Goal: Task Accomplishment & Management: Complete application form

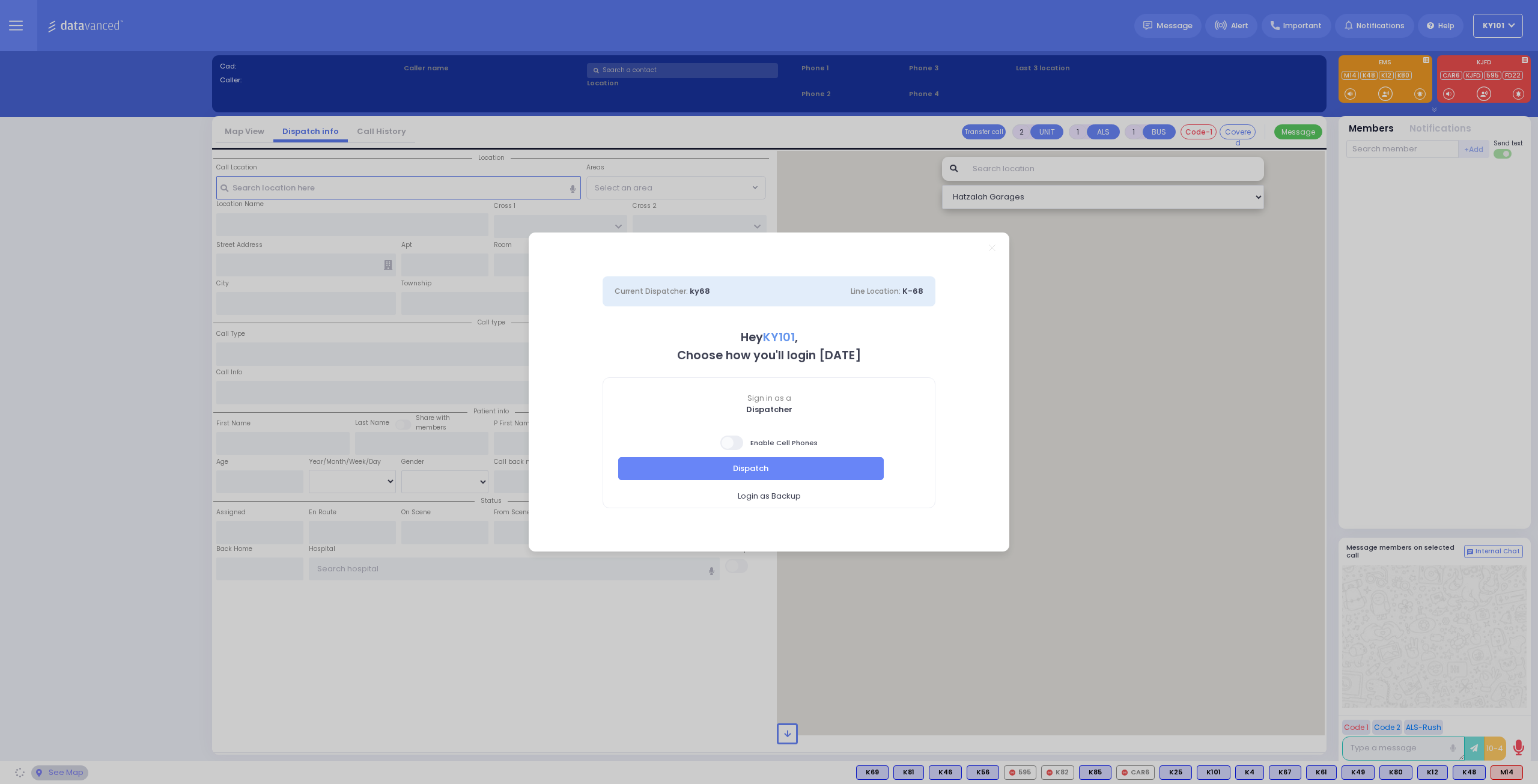
select select "14"
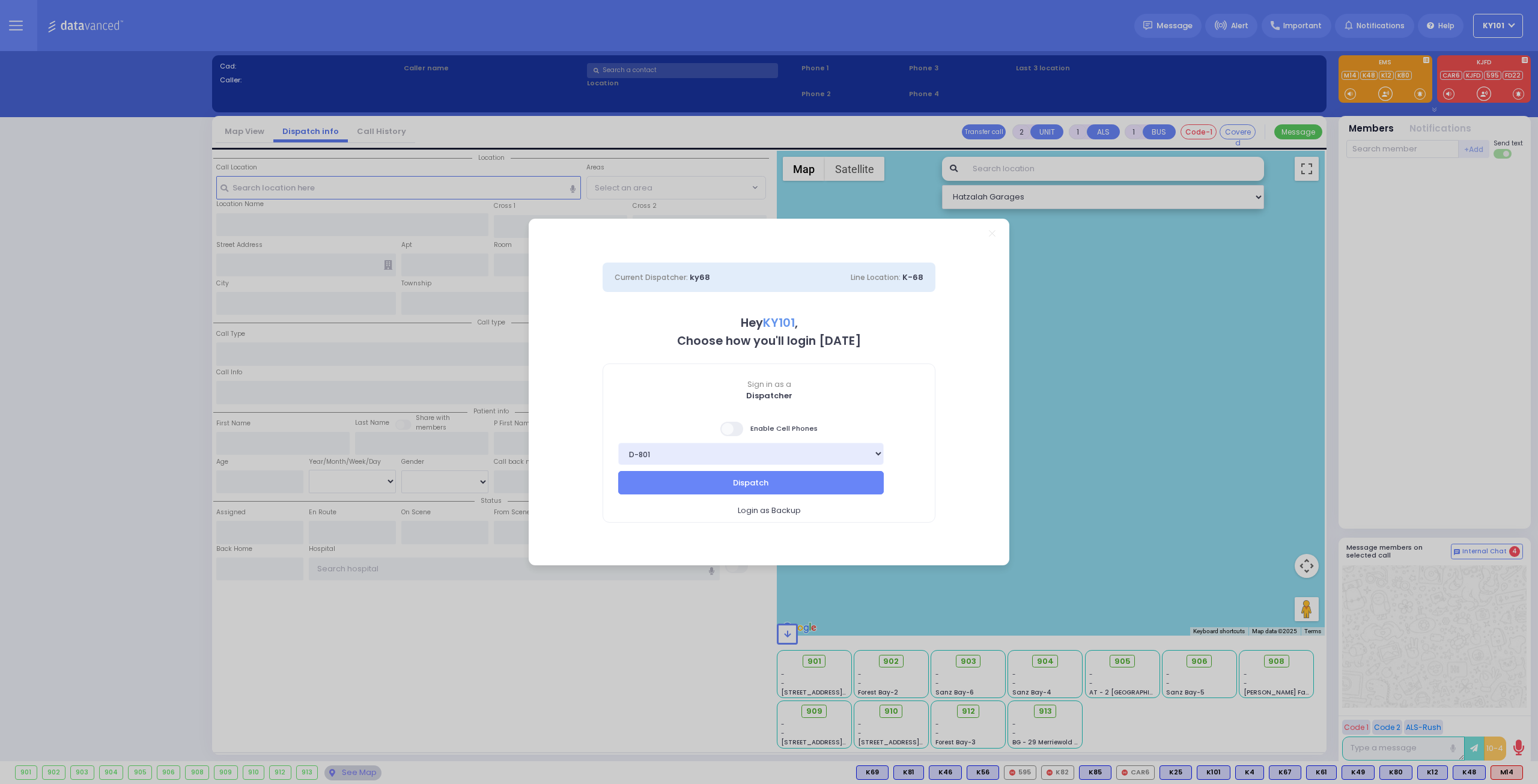
click at [739, 431] on span at bounding box center [733, 428] width 24 height 14
click at [120, 421] on input "checkbox" at bounding box center [120, 421] width 0 height 0
click at [750, 487] on button "Dispatch" at bounding box center [751, 482] width 265 height 23
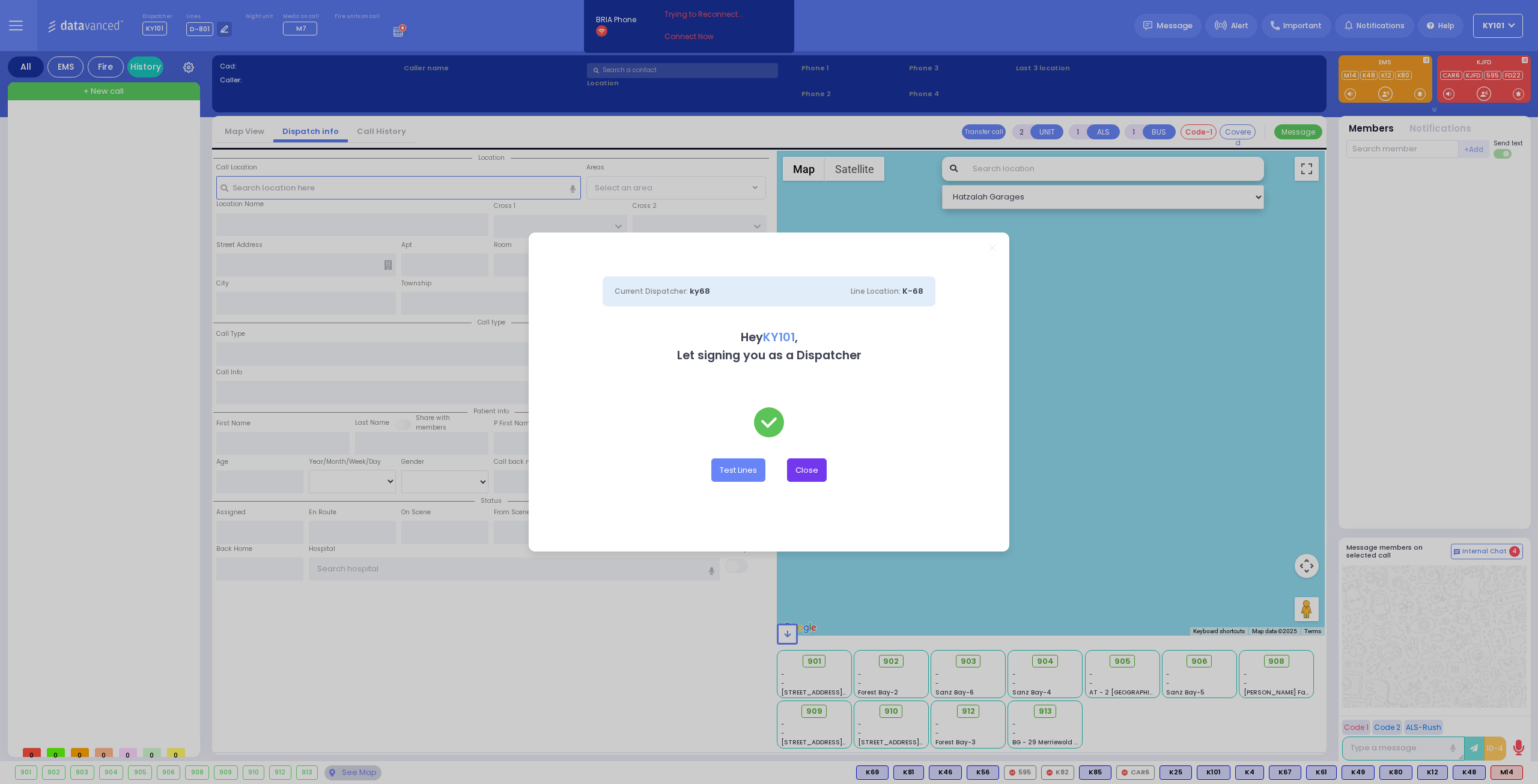
click at [818, 466] on button "Close" at bounding box center [806, 470] width 40 height 23
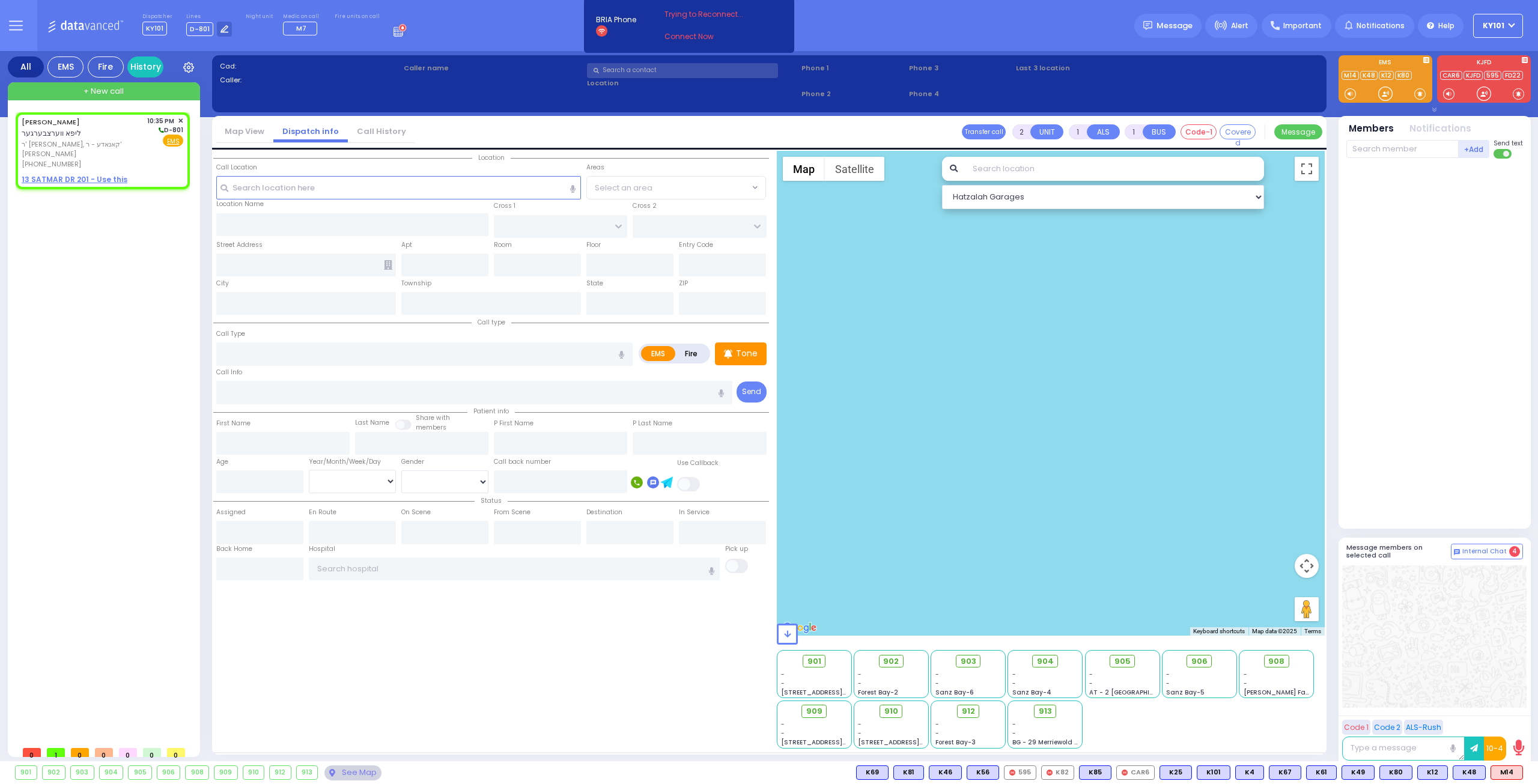
select select
radio input "true"
type input "LIPA"
type input "WERTZBERGER"
select select
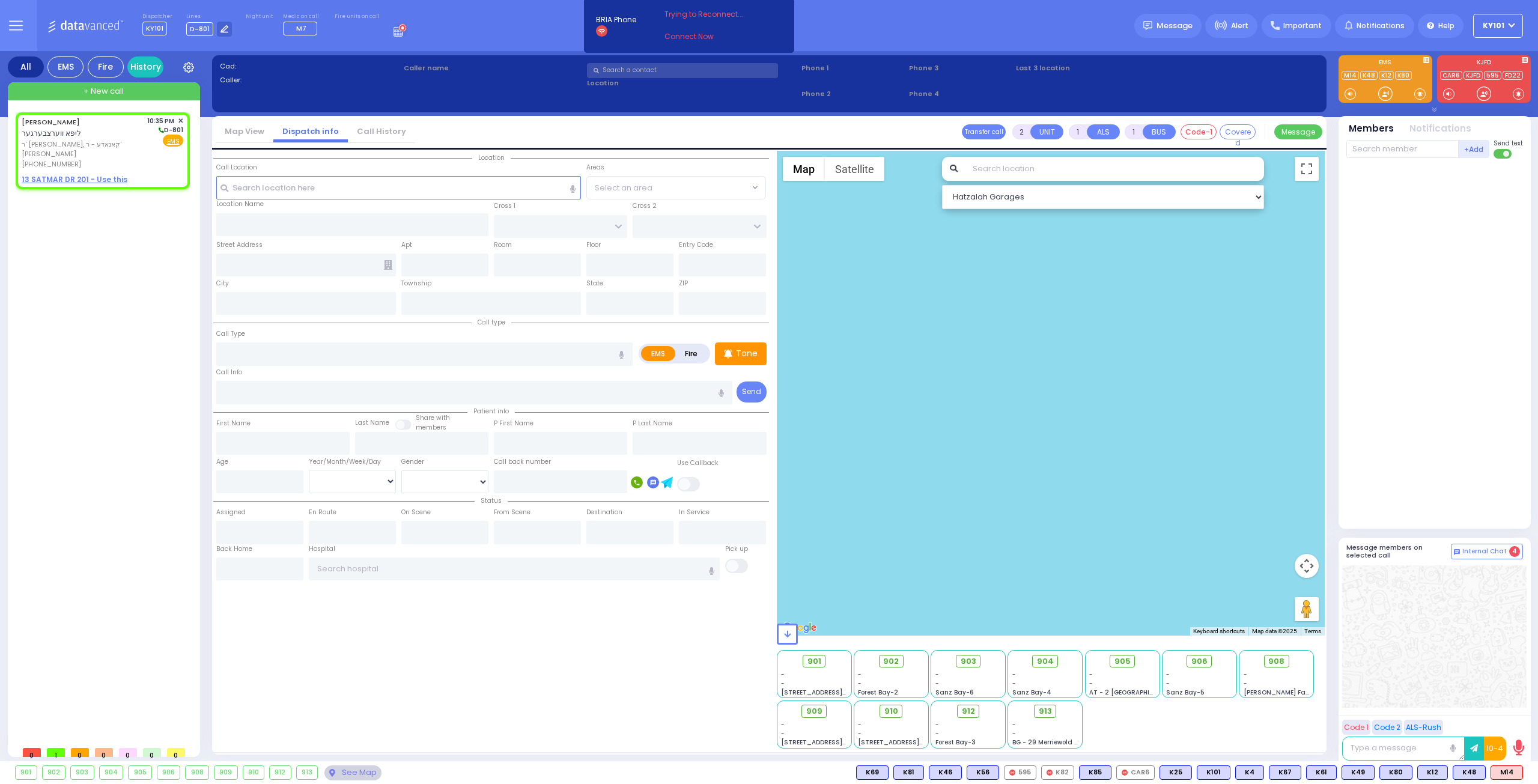
type input "22:35"
select select "Hatzalah Garages"
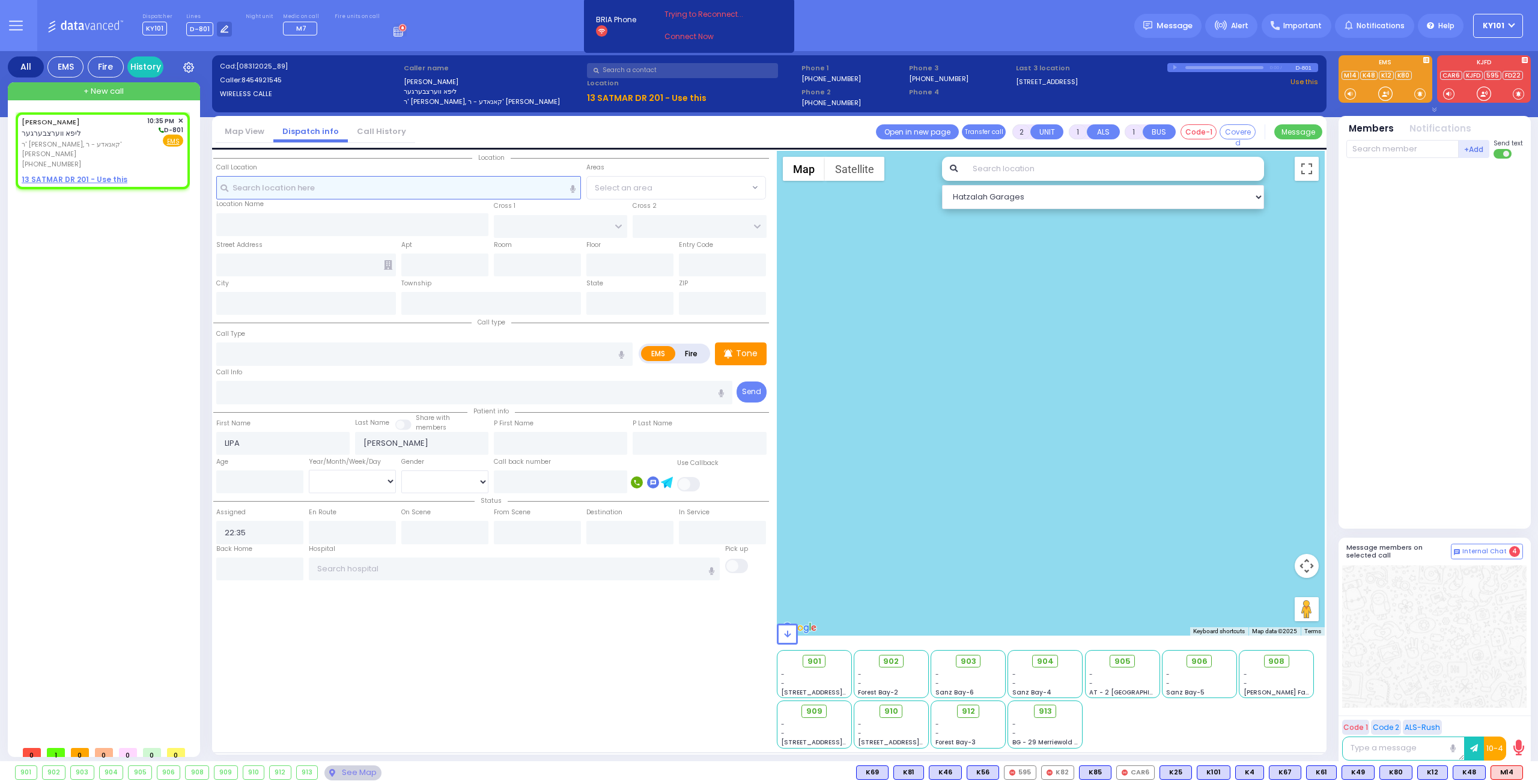
click at [355, 182] on input "text" at bounding box center [399, 187] width 365 height 23
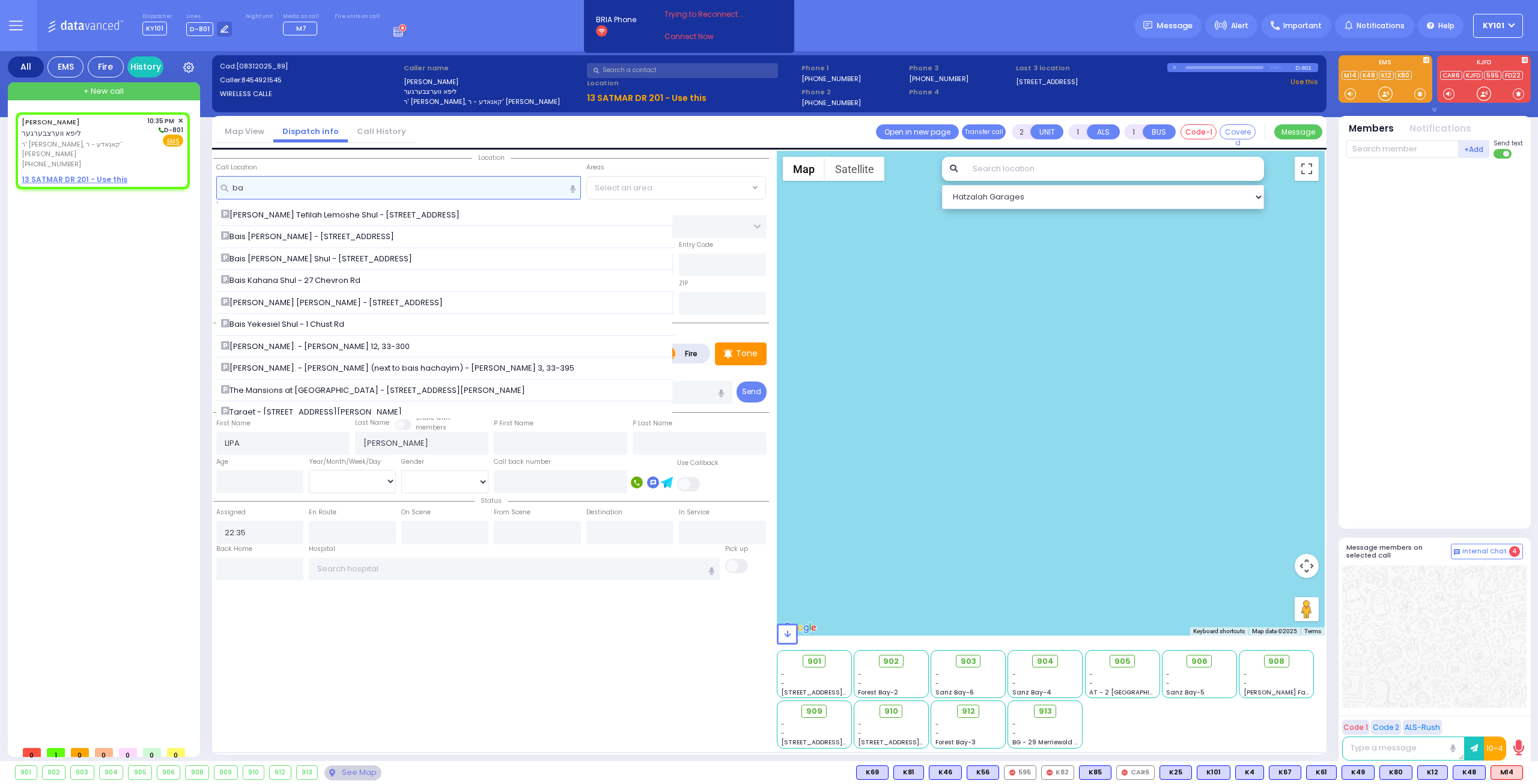
type input "b"
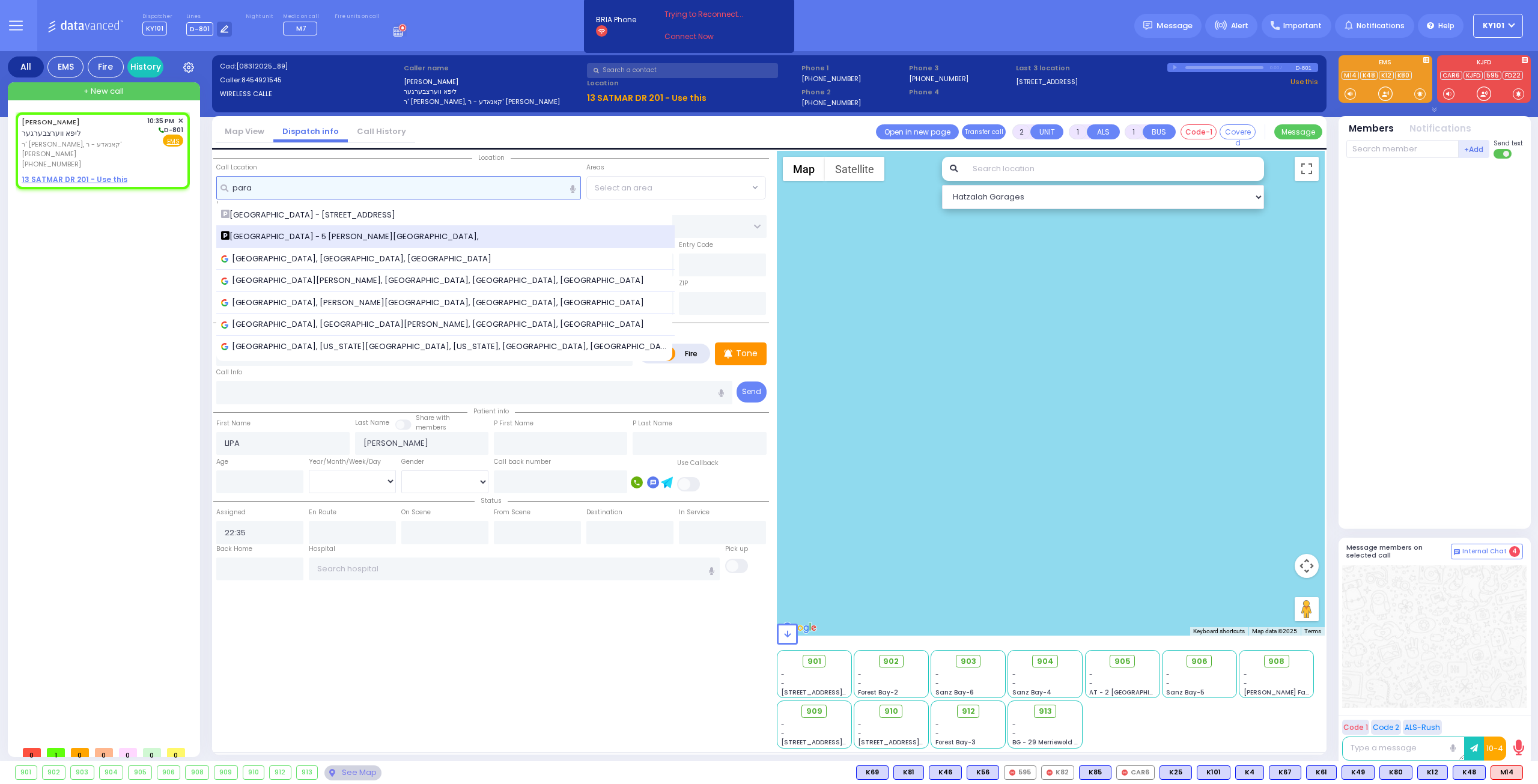
type input "para"
click at [412, 231] on span "UTA Paradise Girls School - 5 Israel Zupnick Drive," at bounding box center [352, 237] width 262 height 12
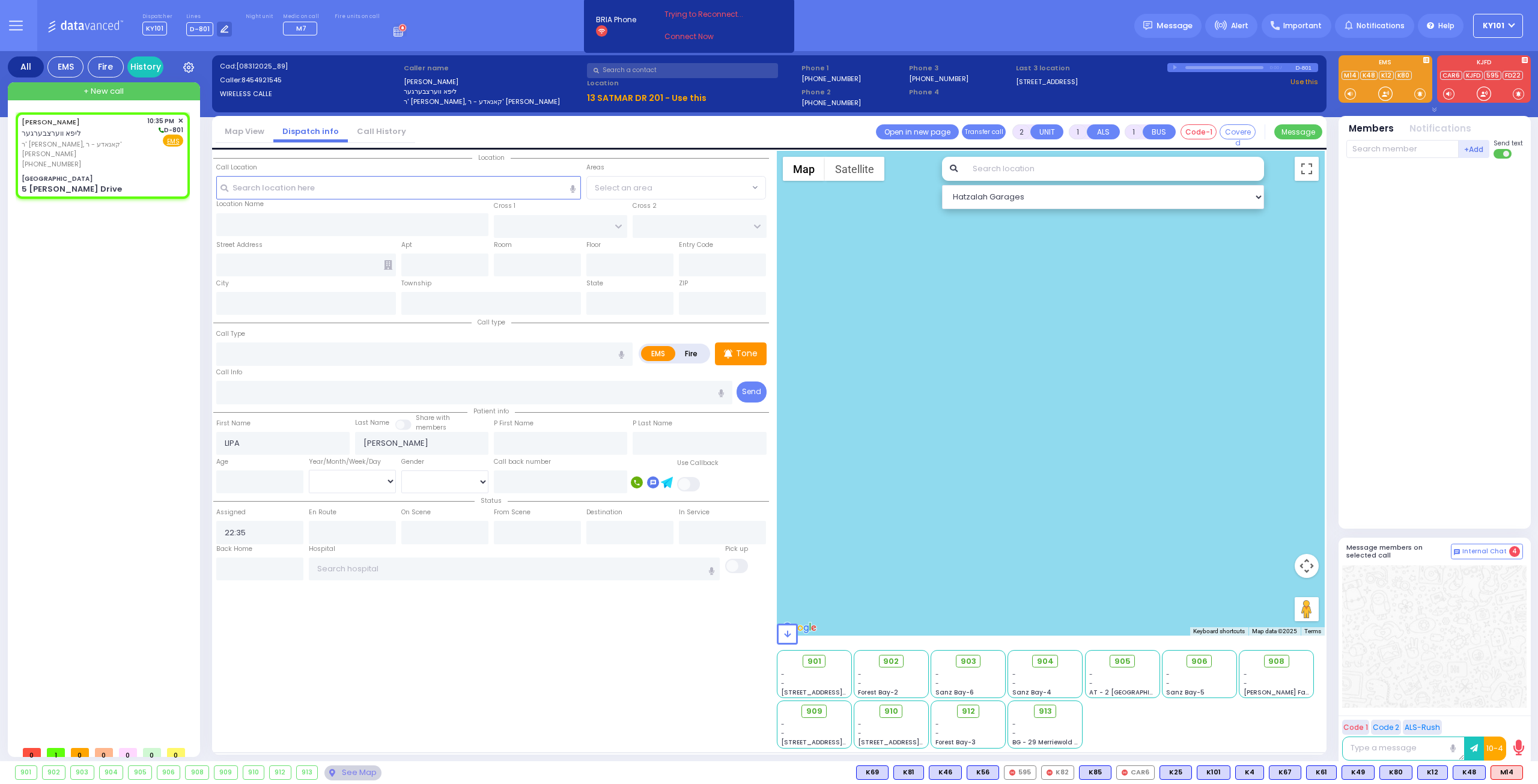
select select
radio input "true"
select select
select select "Hatzalah Garages"
type input "UTA Paradise Girls School"
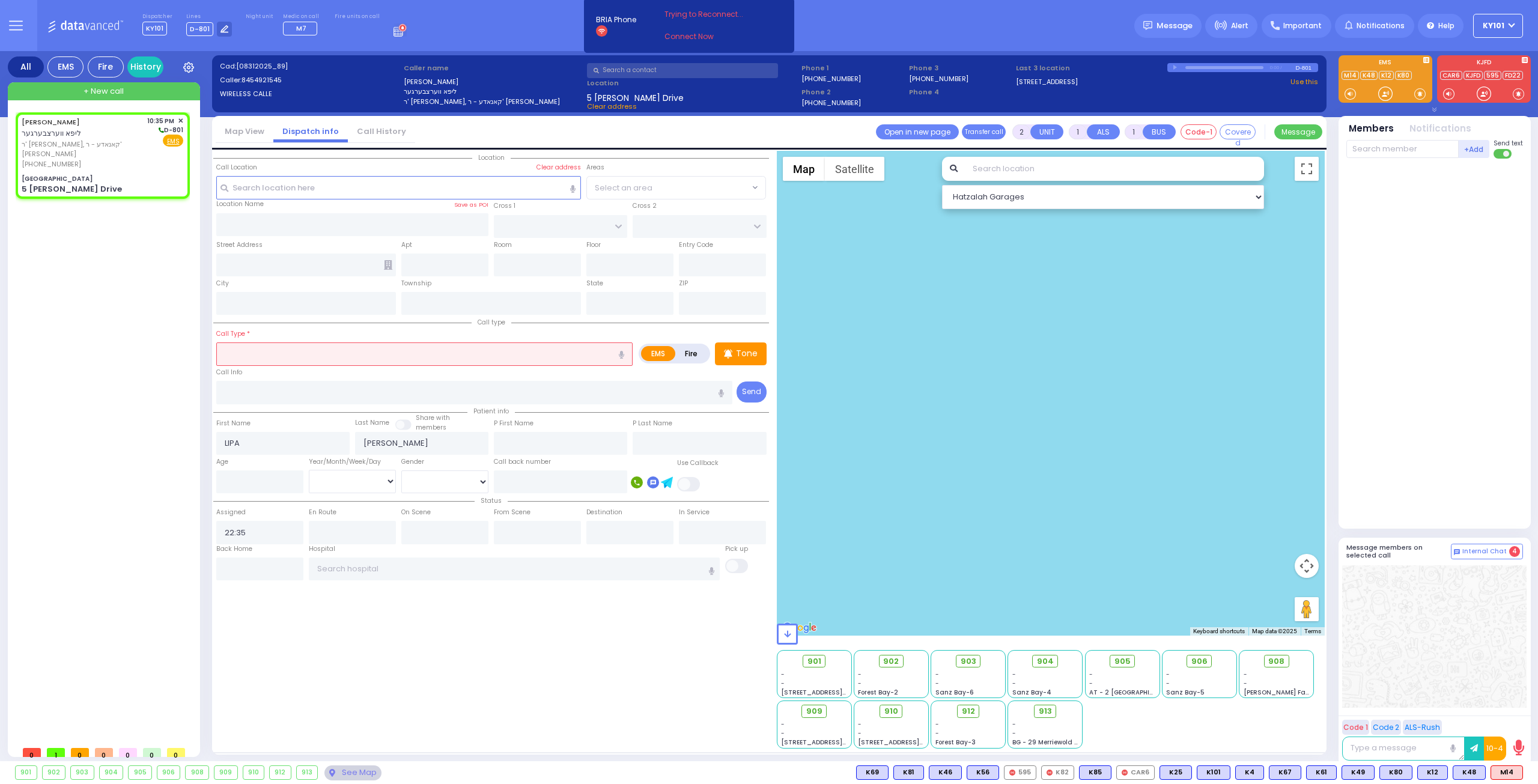
type input "ISRAEL ZUPNICK DR"
type input "5 Israel Zupnick Drive"
type input "[PERSON_NAME]"
type input "[US_STATE]"
type input "10950"
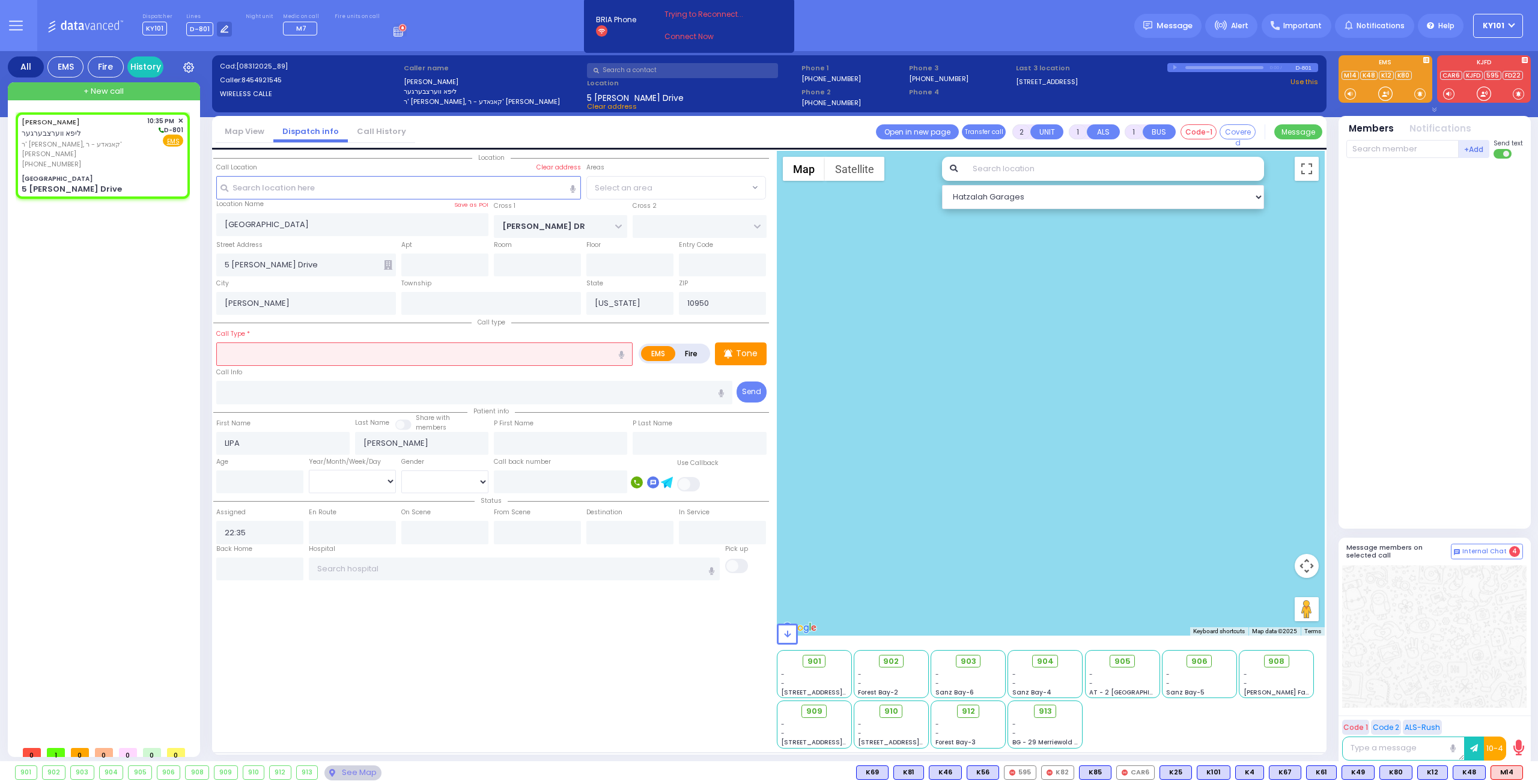
select select "SECTION 4"
click at [322, 351] on input "text" at bounding box center [424, 353] width 417 height 23
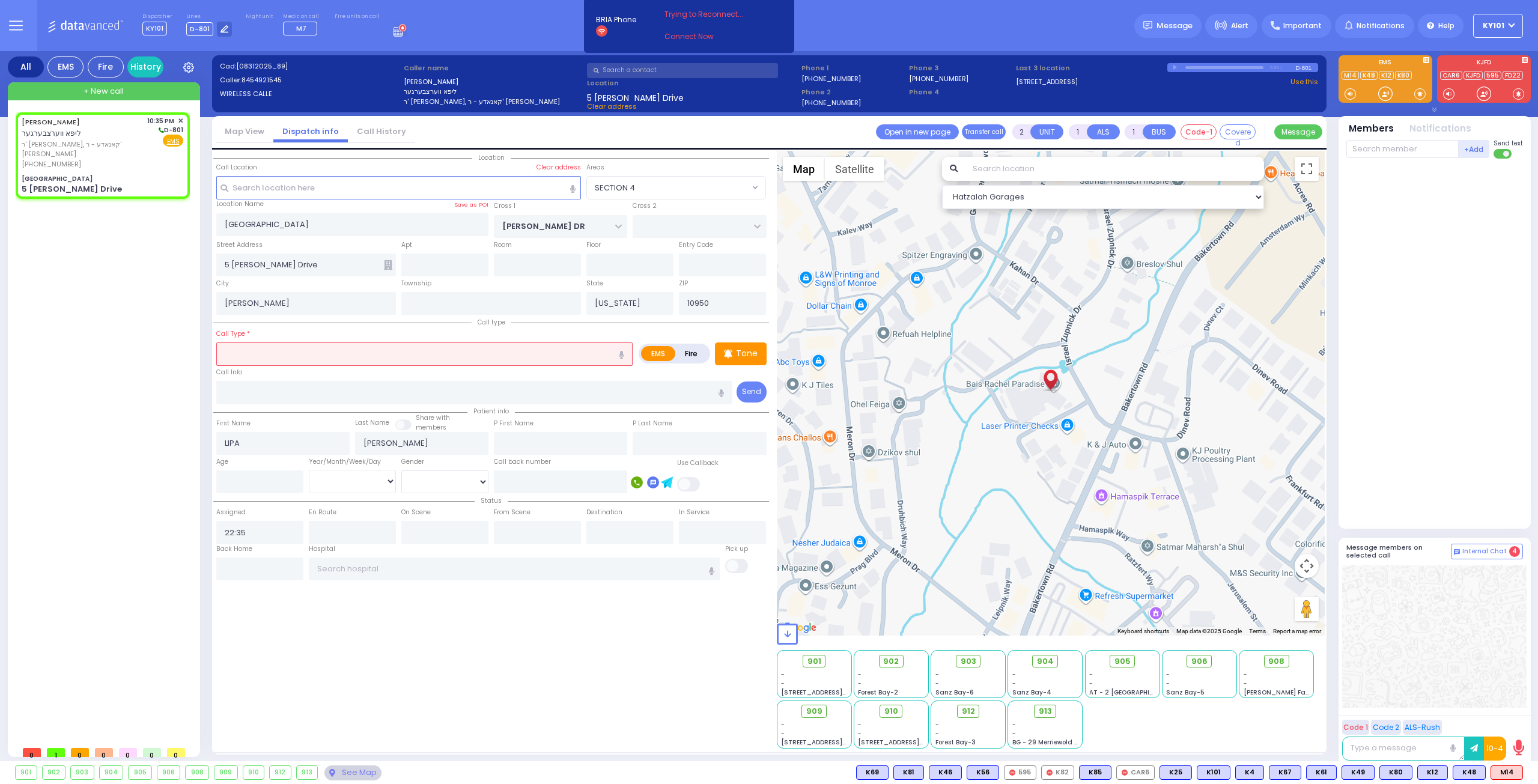
click at [697, 354] on label "Fire" at bounding box center [692, 354] width 34 height 15
radio input "true"
click at [423, 353] on input "text" at bounding box center [424, 353] width 417 height 23
select select
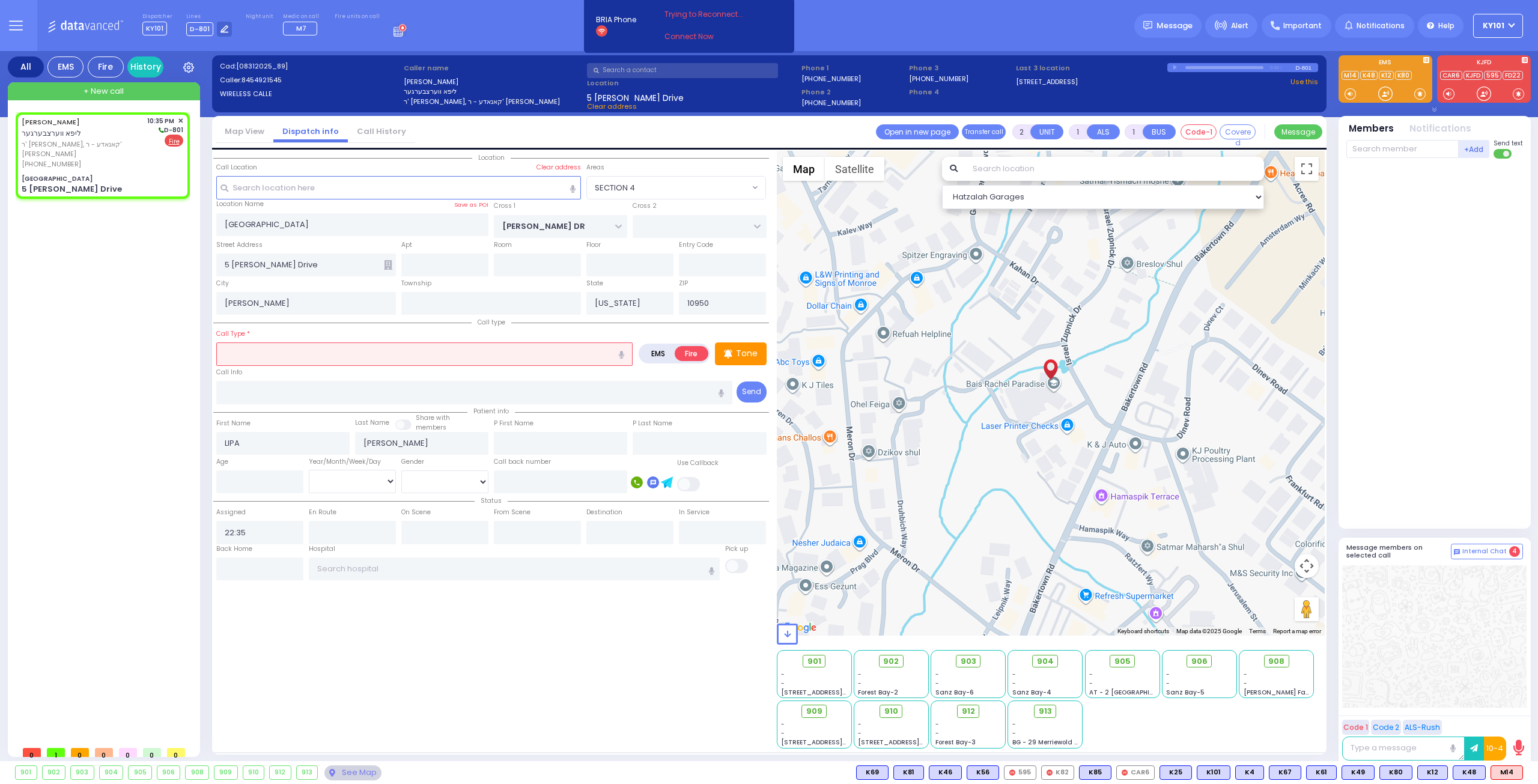
radio input "true"
select select
select select "Hatzalah Garages"
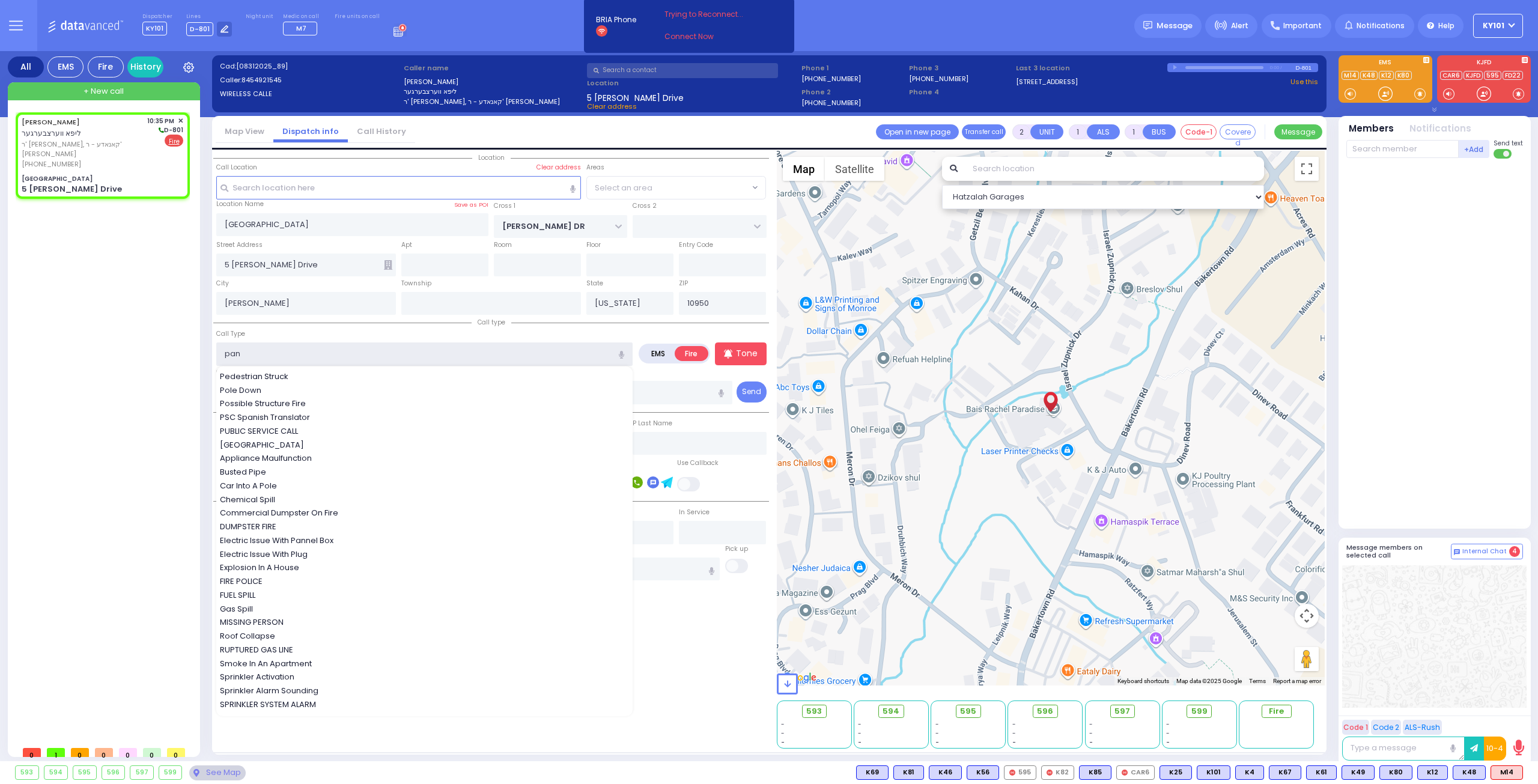
type input "pane"
select select "SECTION 4"
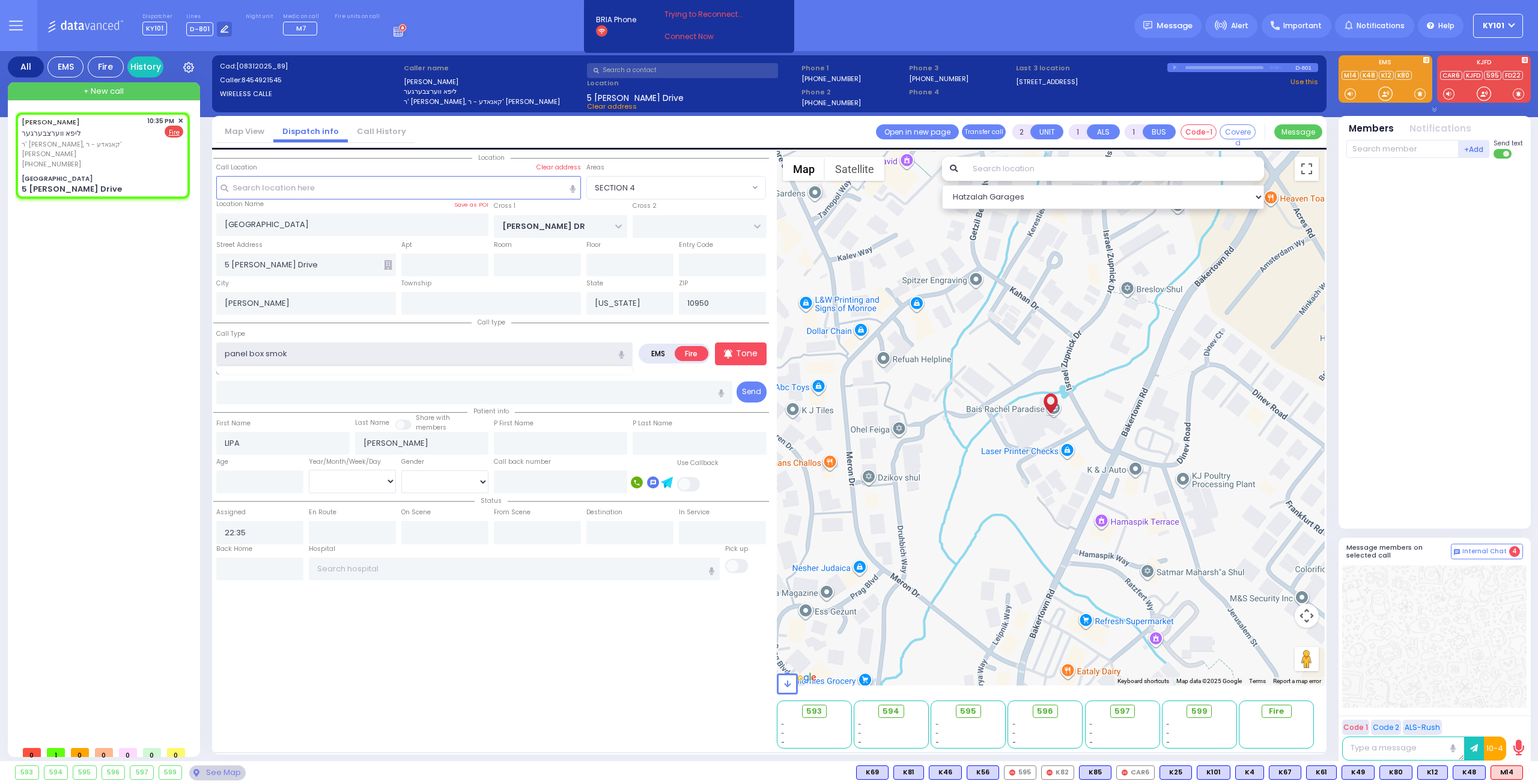
type input "panel box smoke"
select select
radio input "true"
select select
select select "Hatzalah Garages"
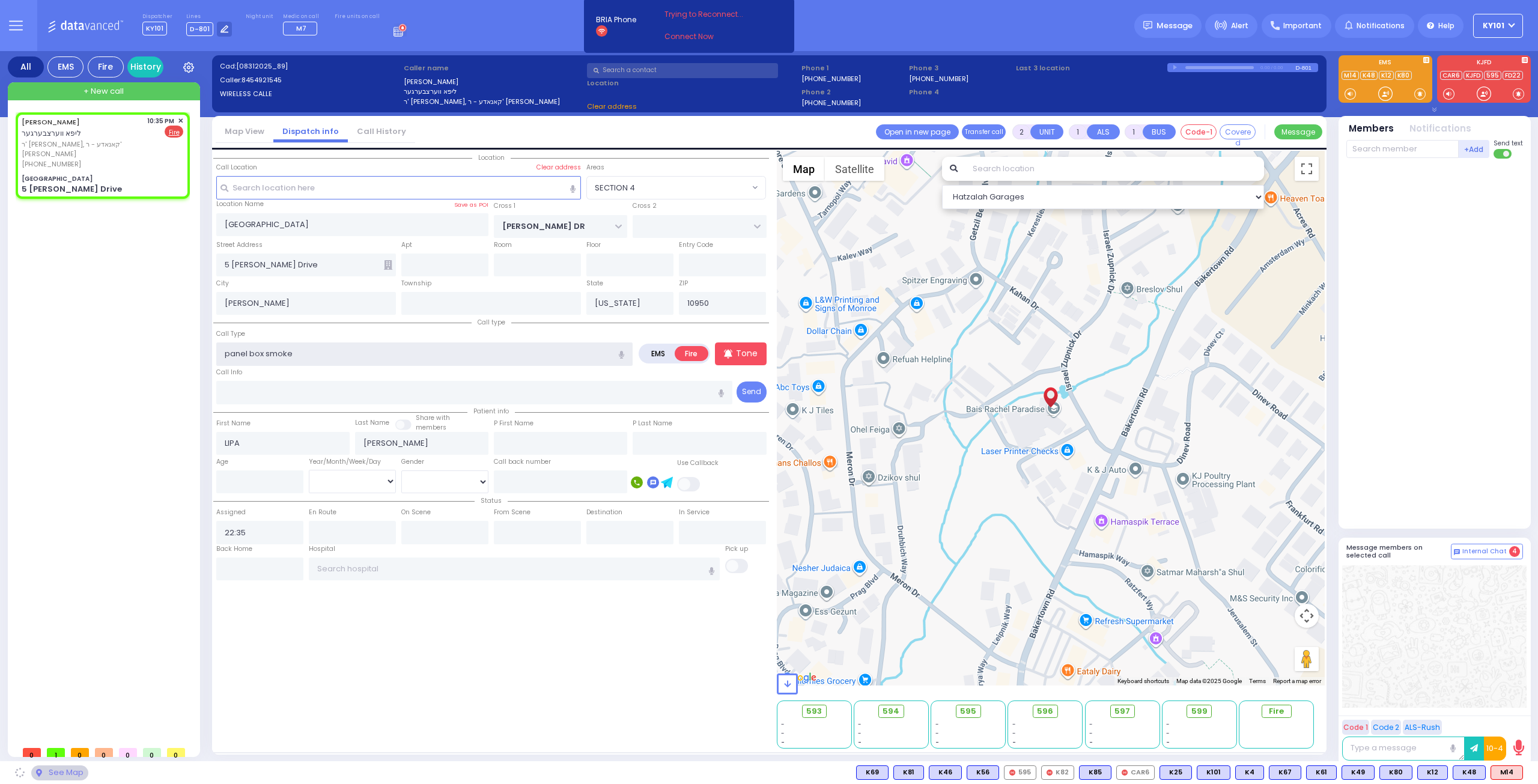
select select "SECTION 4"
select select
radio input "true"
select select
select select "Hatzalah Garages"
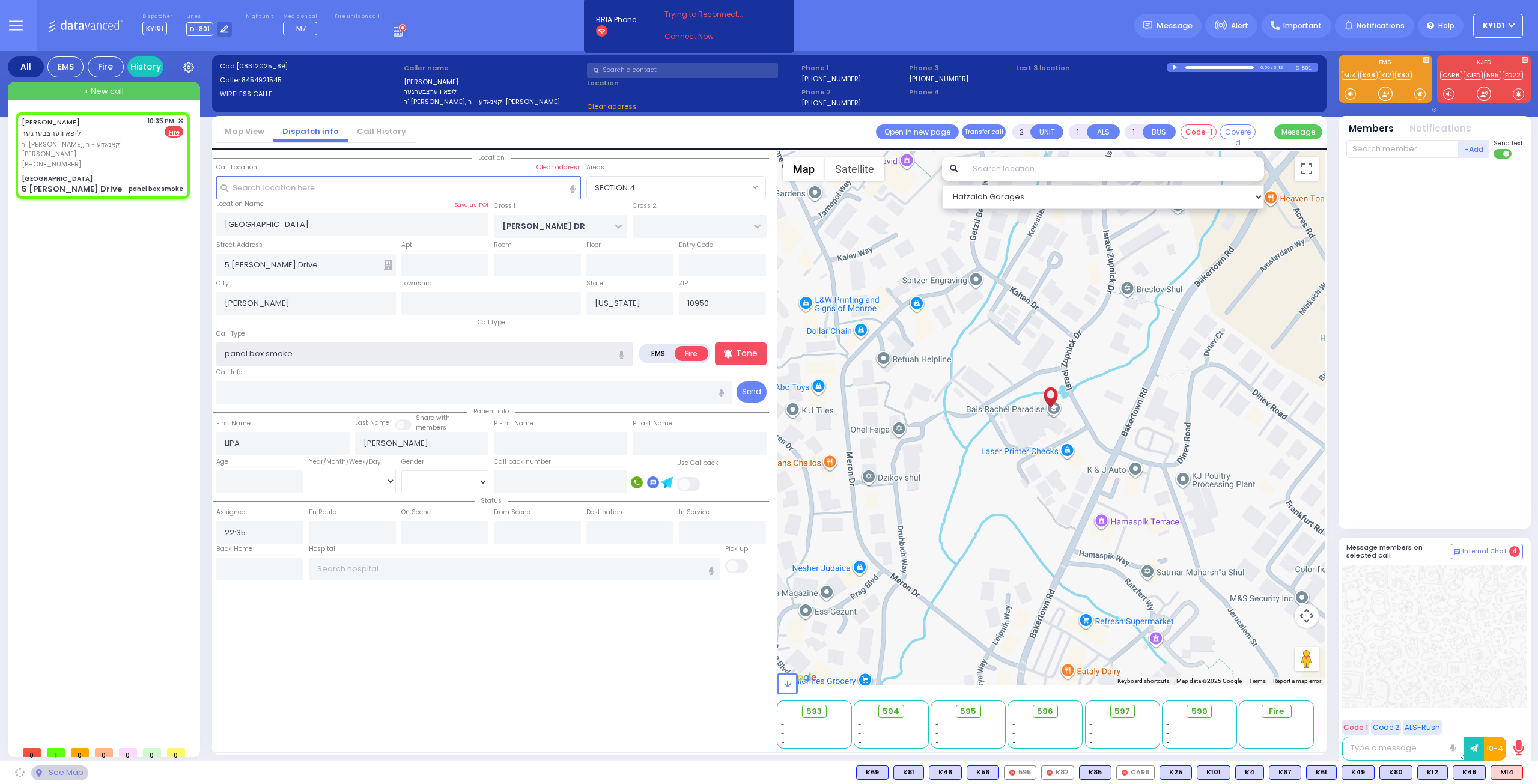
select select "SECTION 4"
type input "panel box smoke"
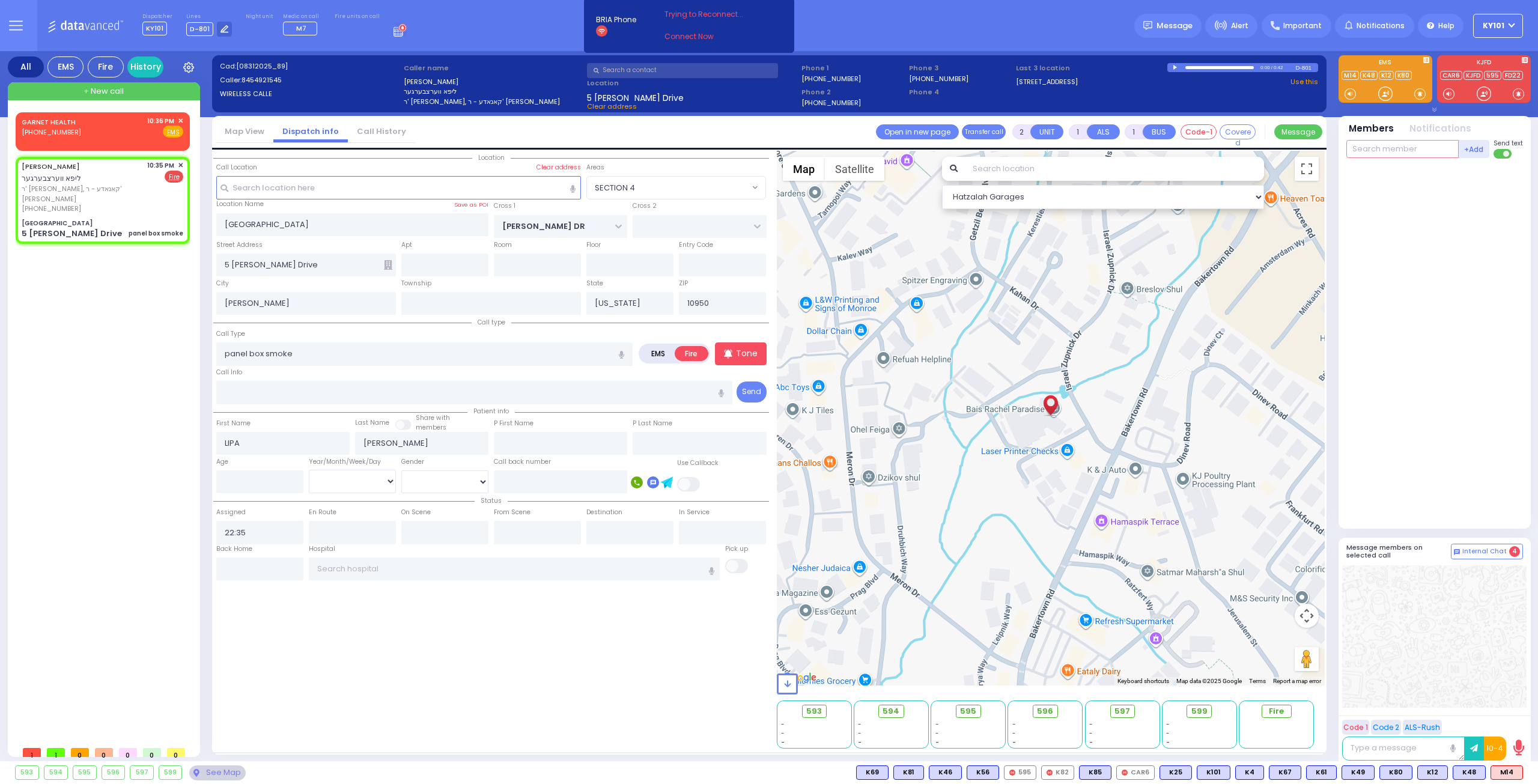
click at [1415, 148] on input "text" at bounding box center [1402, 149] width 112 height 18
select select
radio input "true"
select select
select select "Hatzalah Garages"
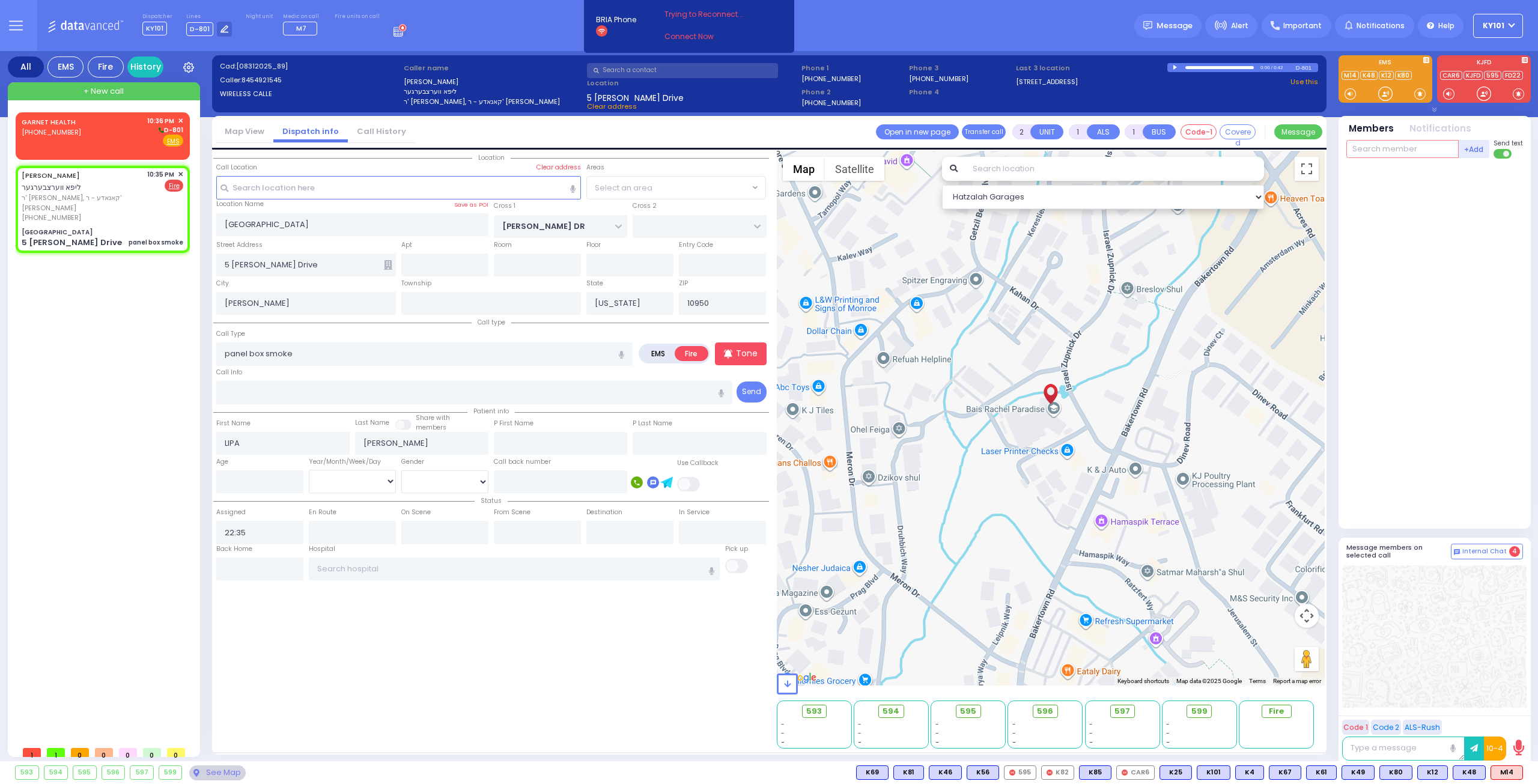
select select "SECTION 4"
type input "36"
click at [1379, 177] on div "FD36" at bounding box center [1387, 173] width 60 height 12
select select
radio input "true"
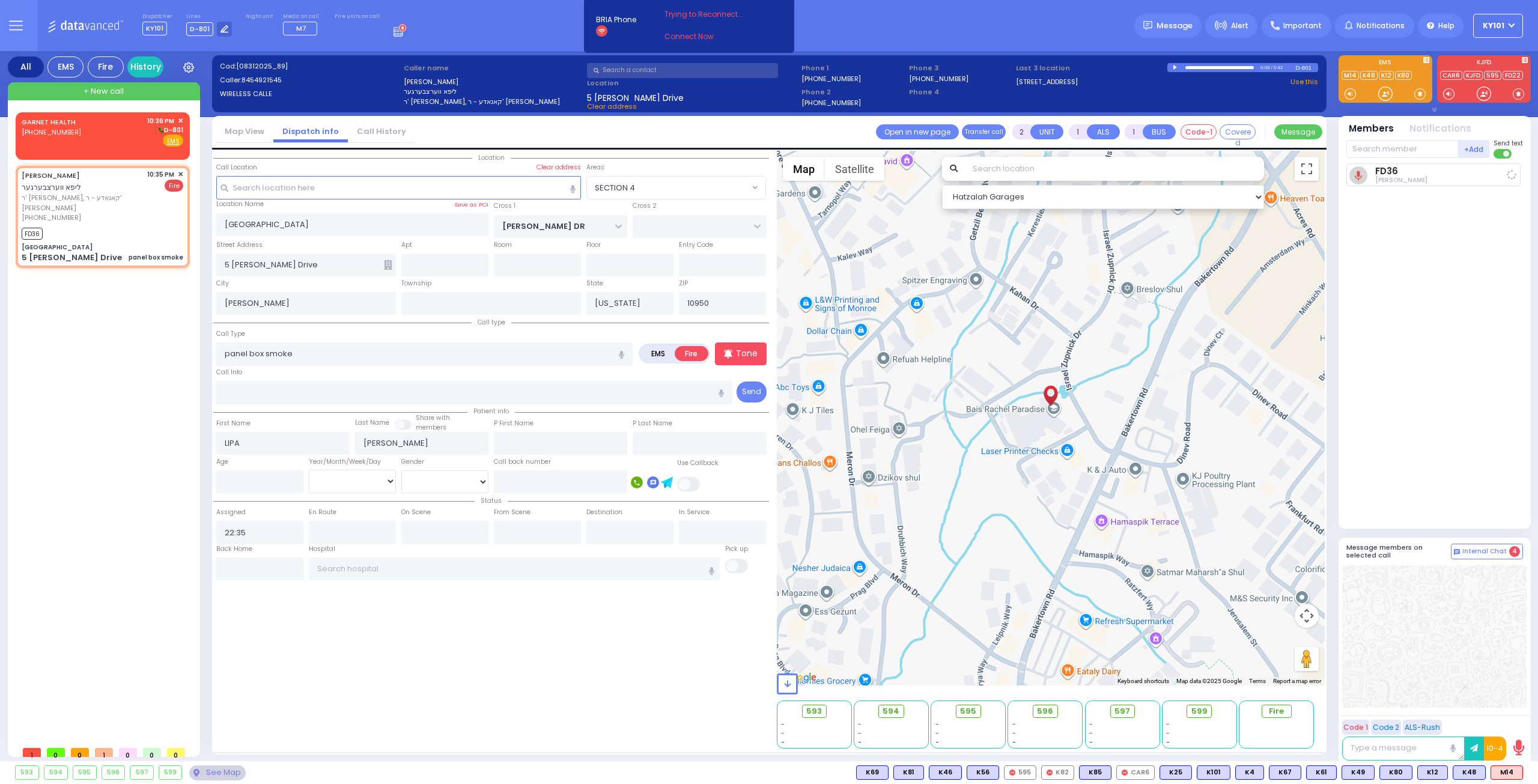
select select
type input "22:36"
select select "Hatzalah Garages"
select select "SECTION 4"
click at [1380, 144] on input "text" at bounding box center [1402, 149] width 112 height 18
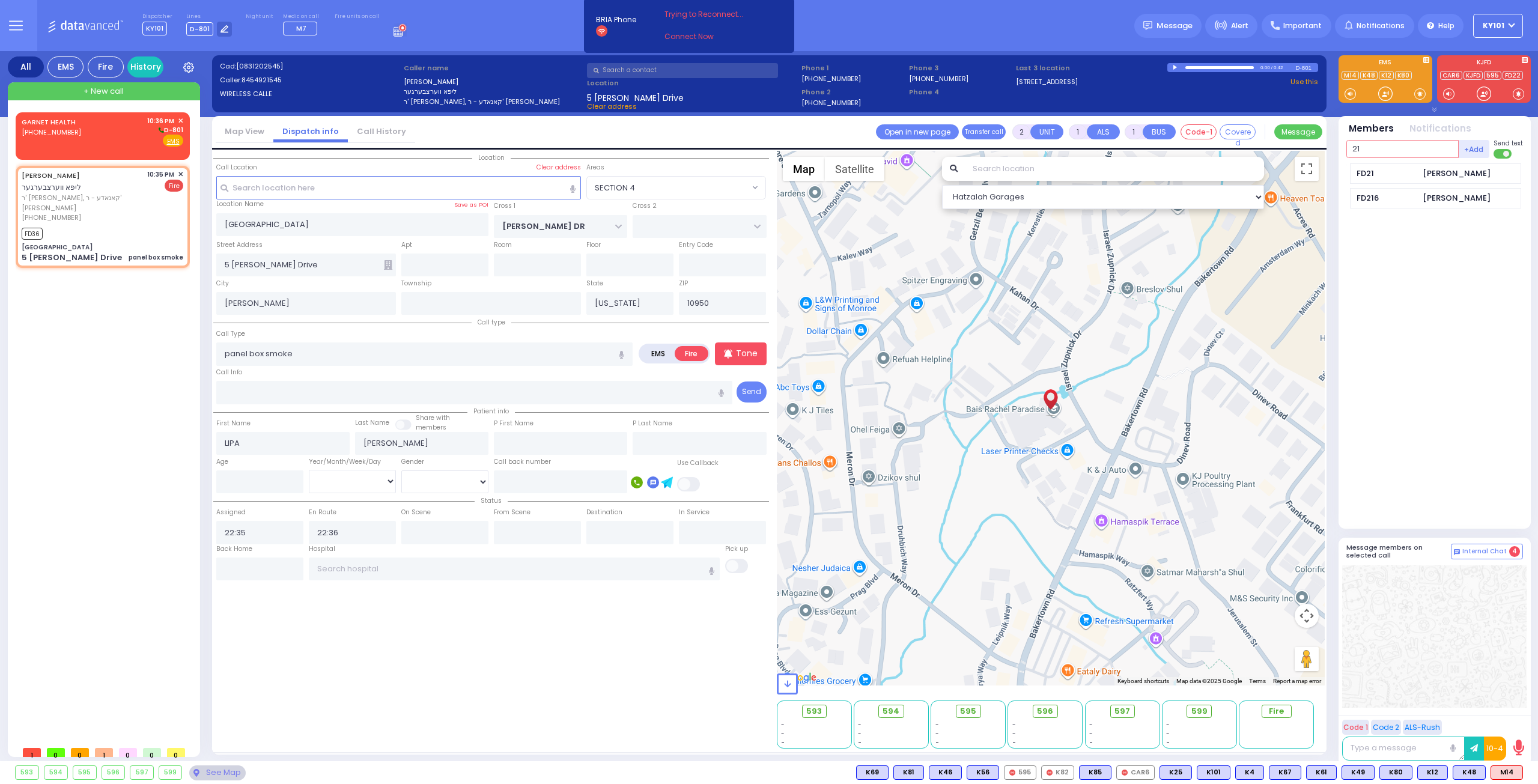
type input "21"
select select
radio input "true"
select select
select select "Hatzalah Garages"
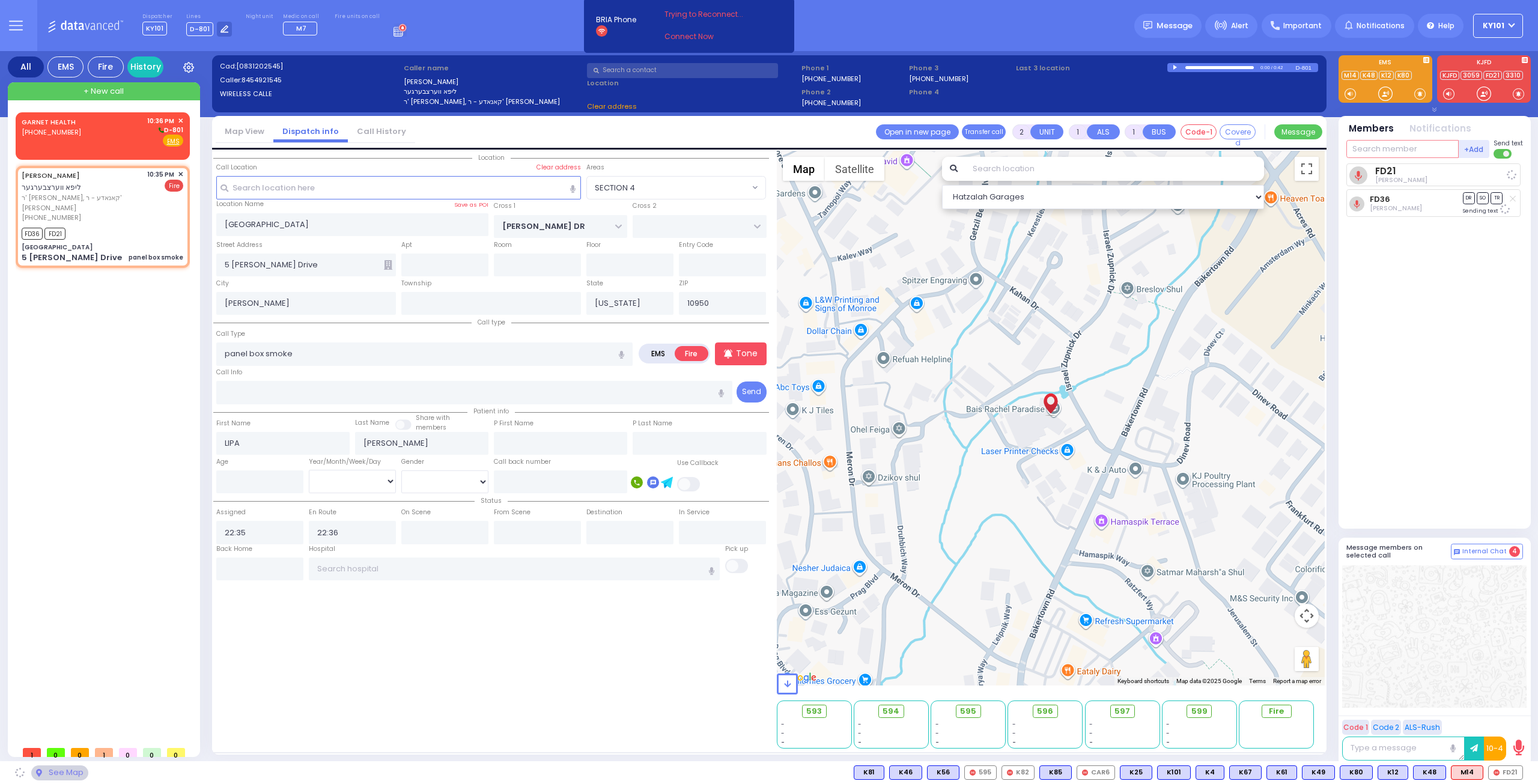
select select "SECTION 4"
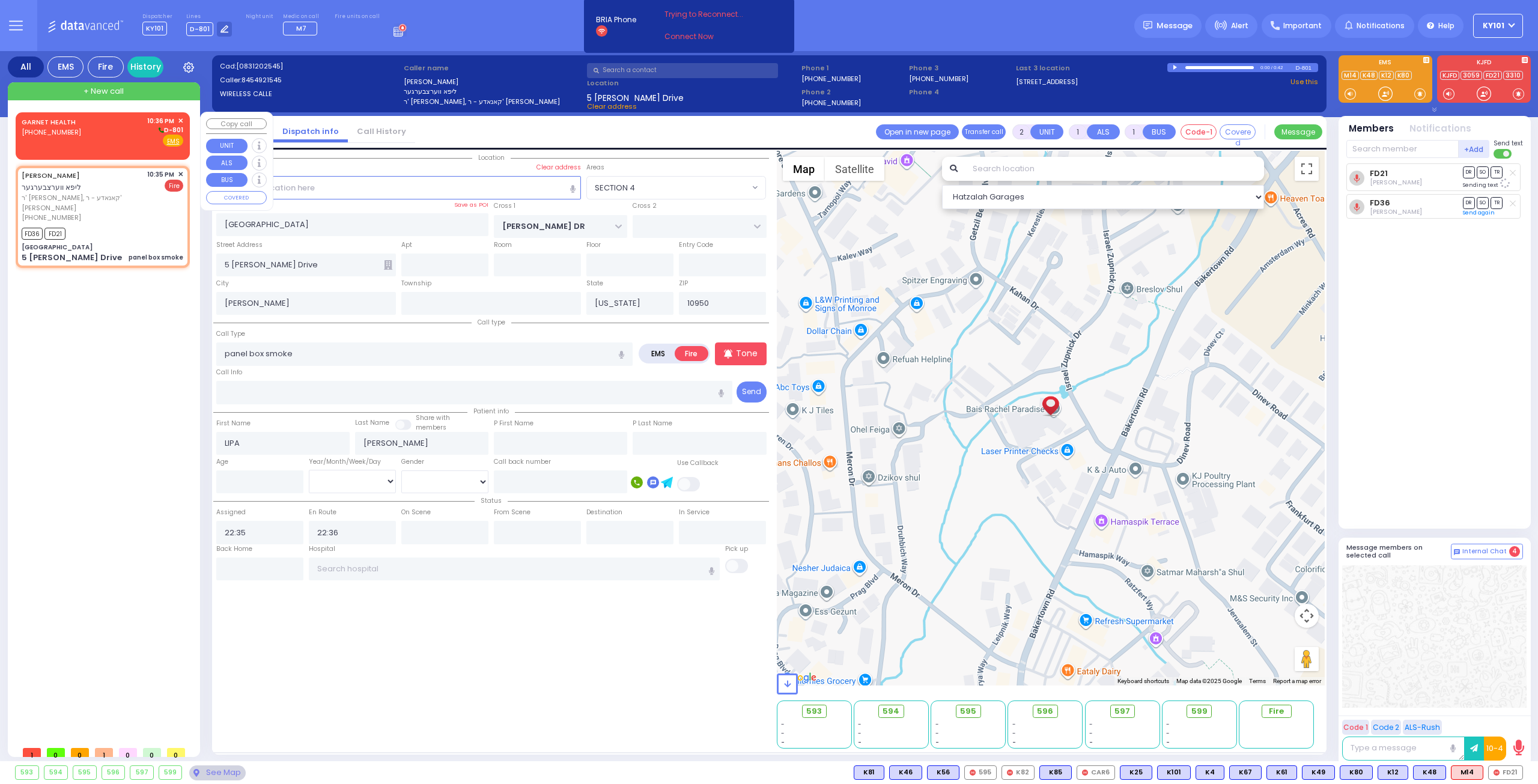
click at [99, 133] on div "GARNET HEALTH (845) 333-1301 10:36 PM ✕ D-801" at bounding box center [102, 131] width 161 height 31
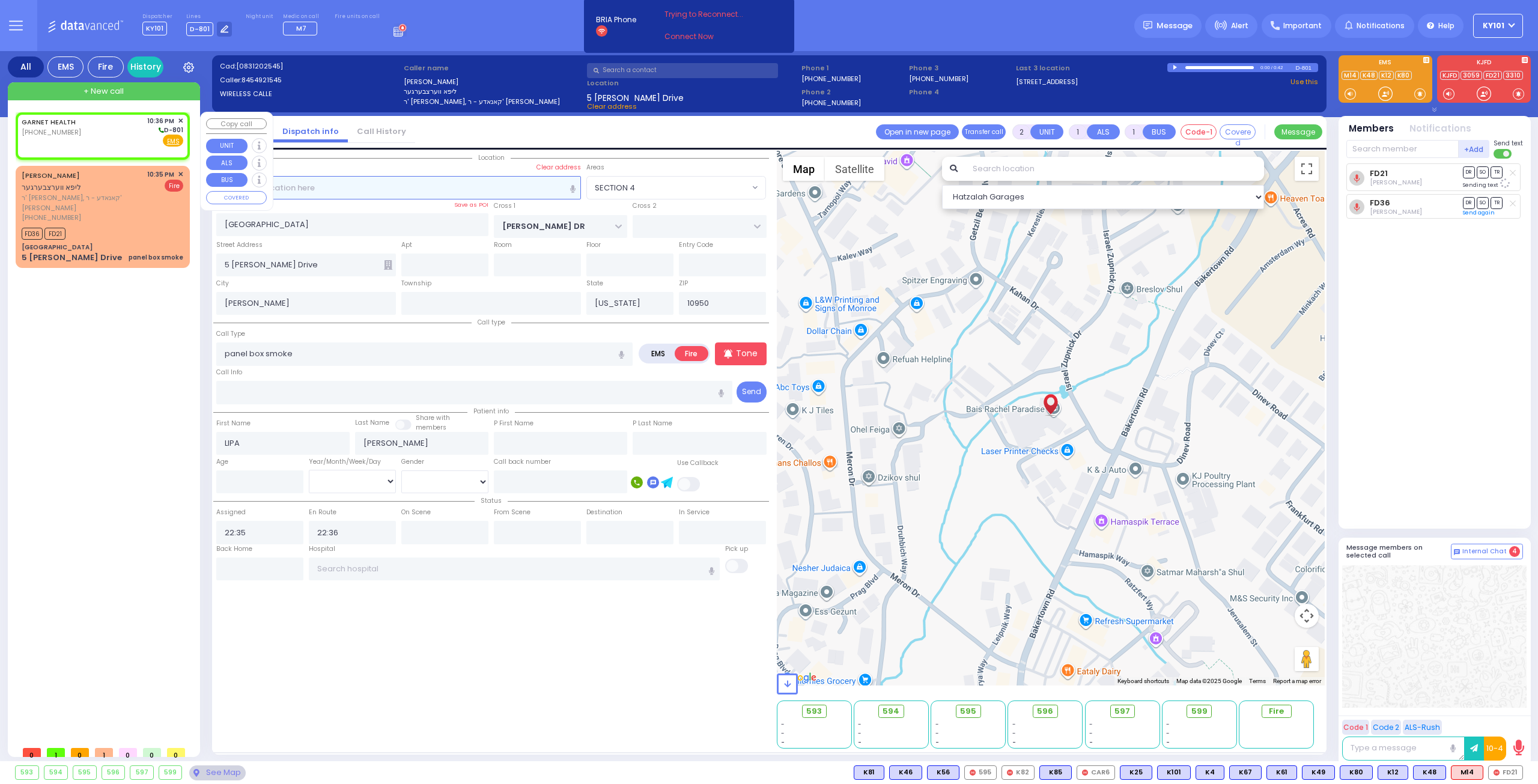
select select
radio input "true"
select select
type input "22:36"
select select "Hatzalah Garages"
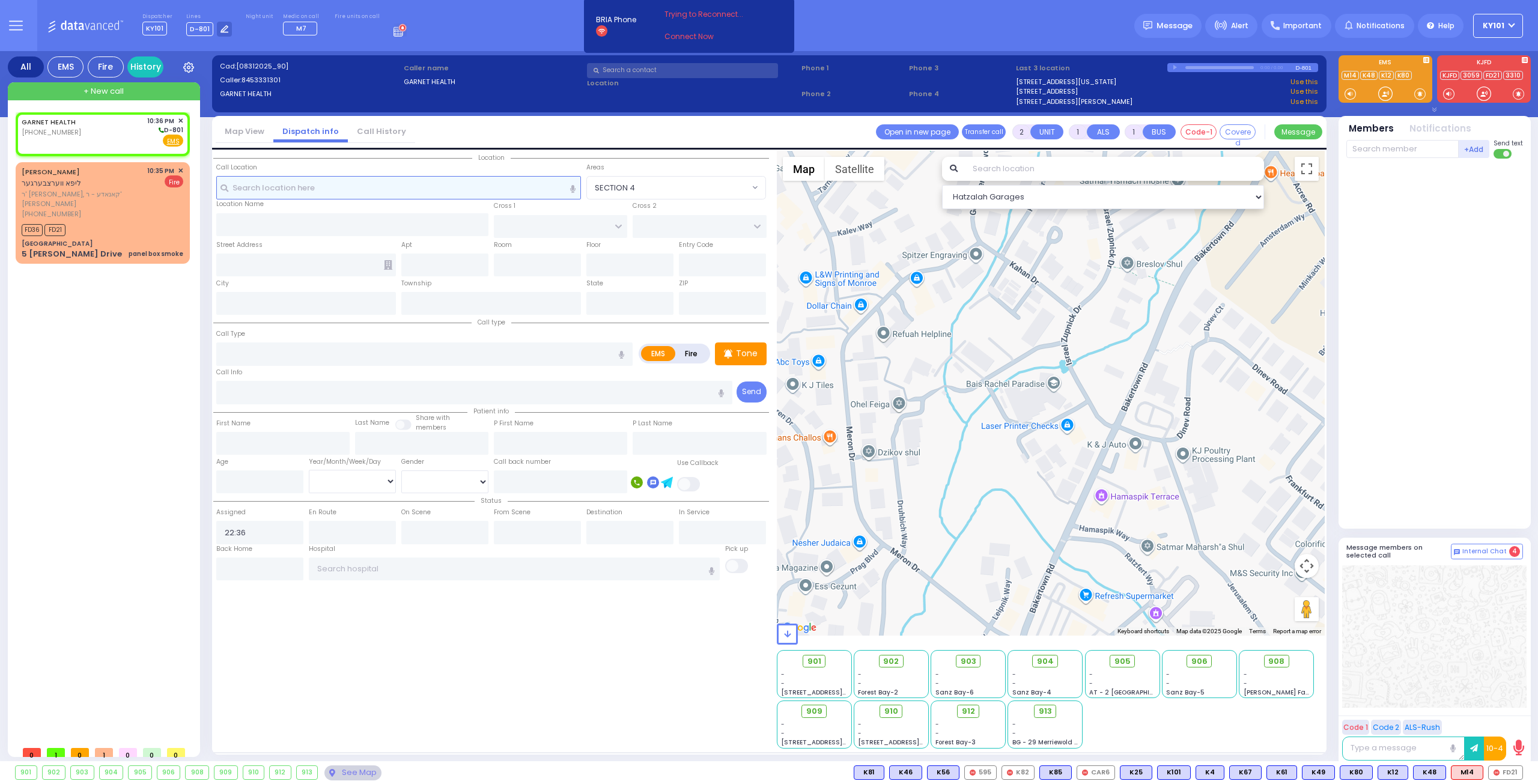
select select
radio input "true"
select select
select select "Hatzalah Garages"
click at [274, 390] on input "text" at bounding box center [475, 392] width 517 height 23
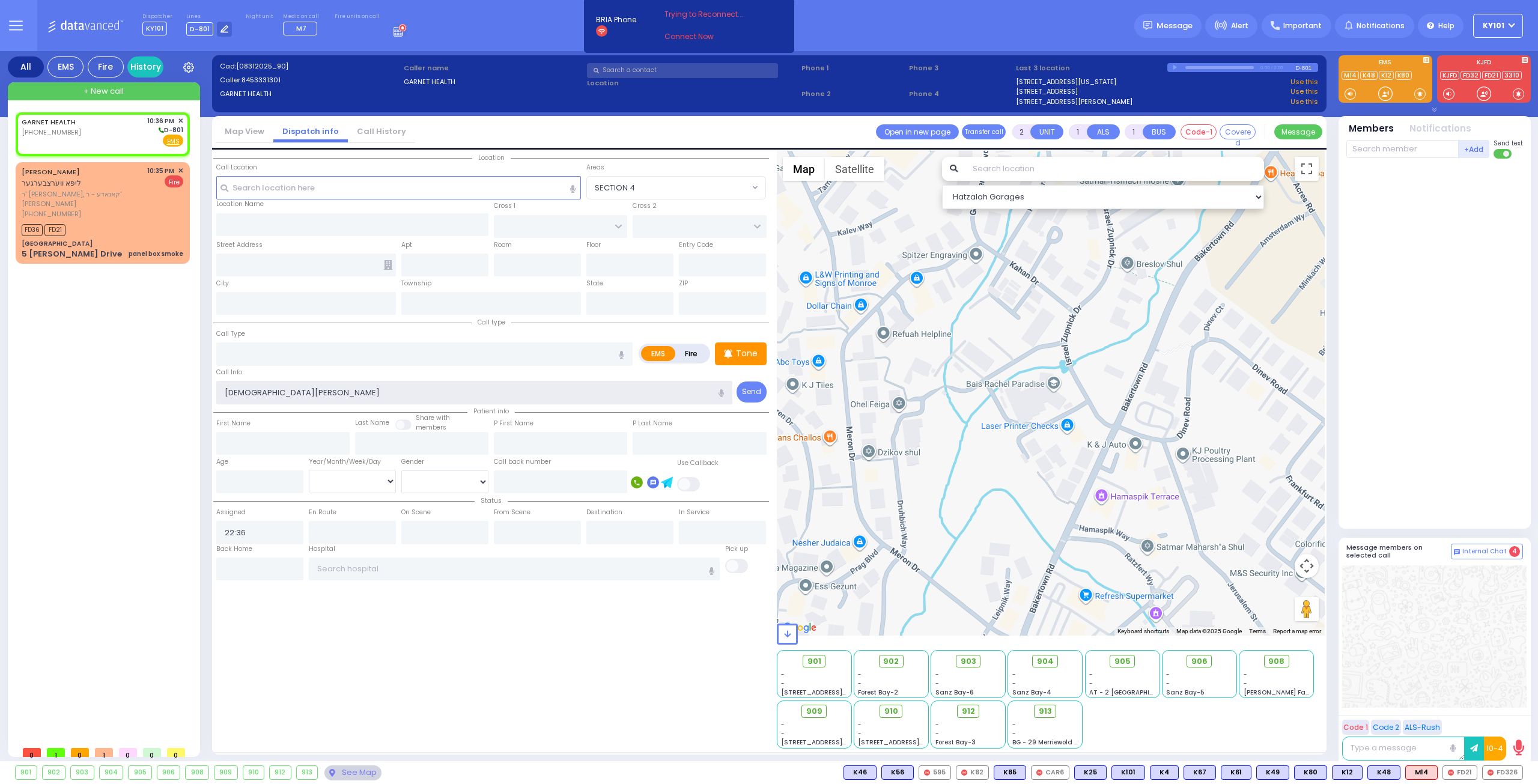
type input "[DEMOGRAPHIC_DATA][PERSON_NAME]"
click at [303, 331] on div "Call Type" at bounding box center [424, 347] width 417 height 39
select select
radio input "true"
select select
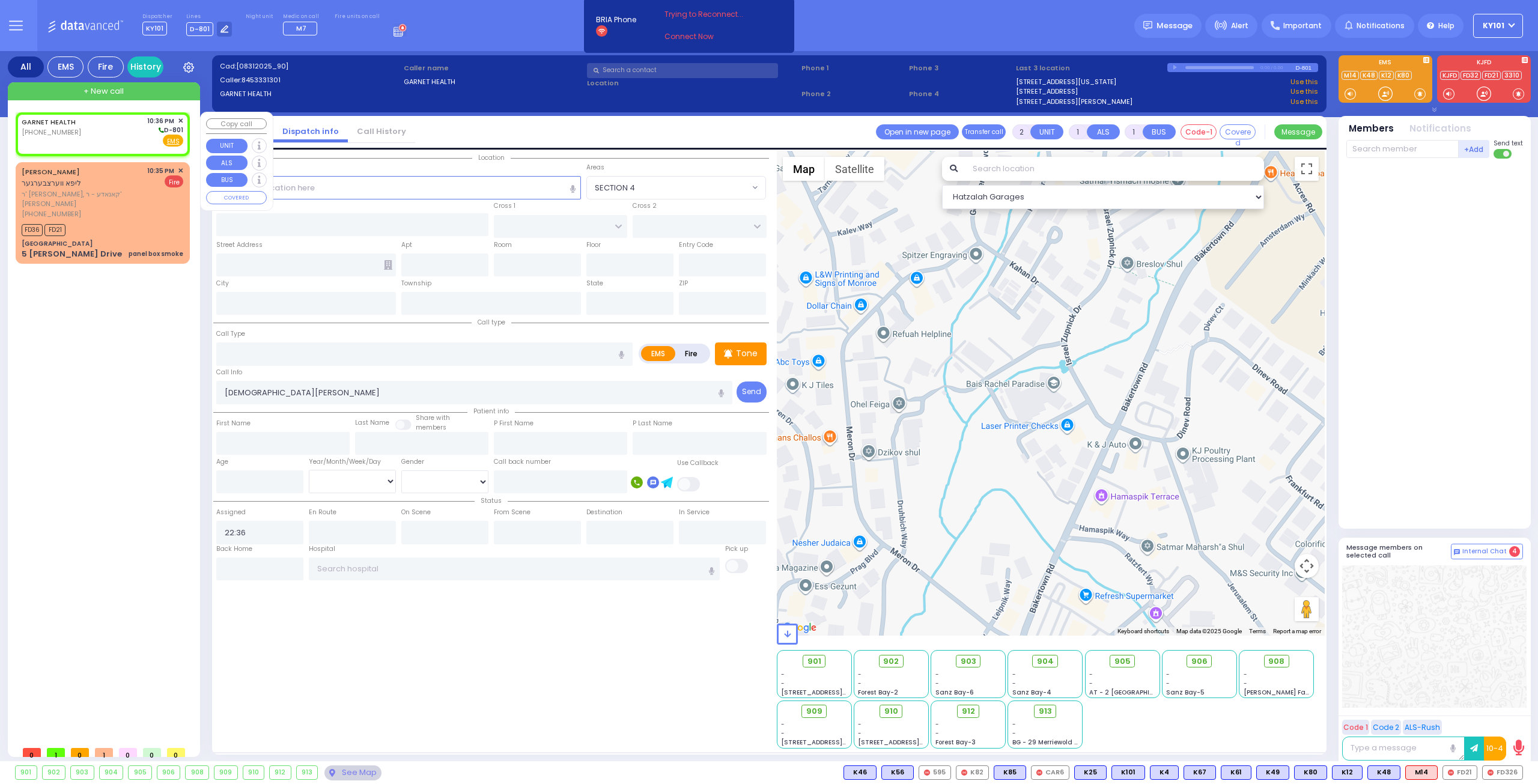
select select "Hatzalah Garages"
click at [103, 209] on div "(845) 492-1545" at bounding box center [83, 214] width 122 height 10
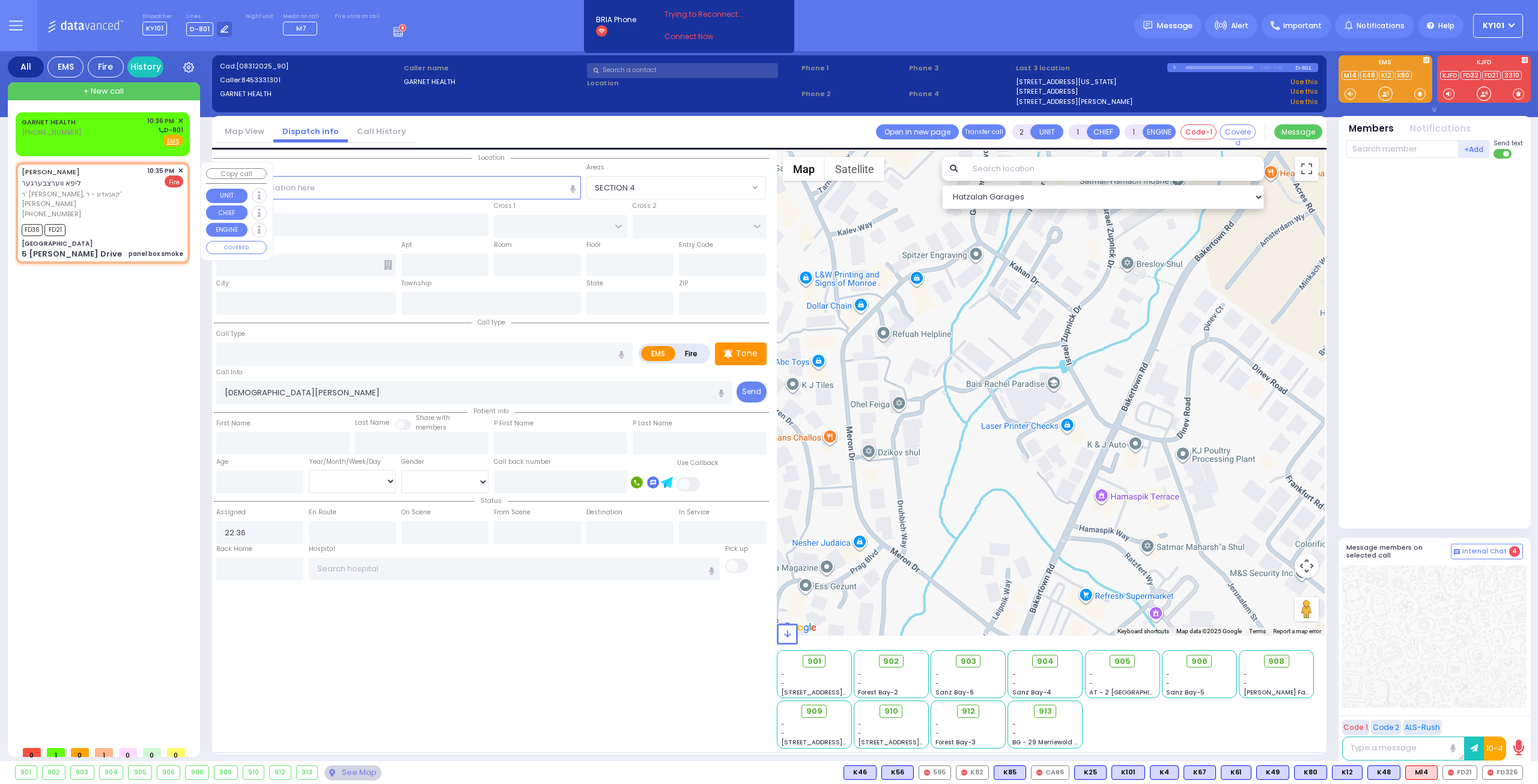
select select
type input "panel box smoke"
radio input "false"
radio input "true"
type input "LIPA"
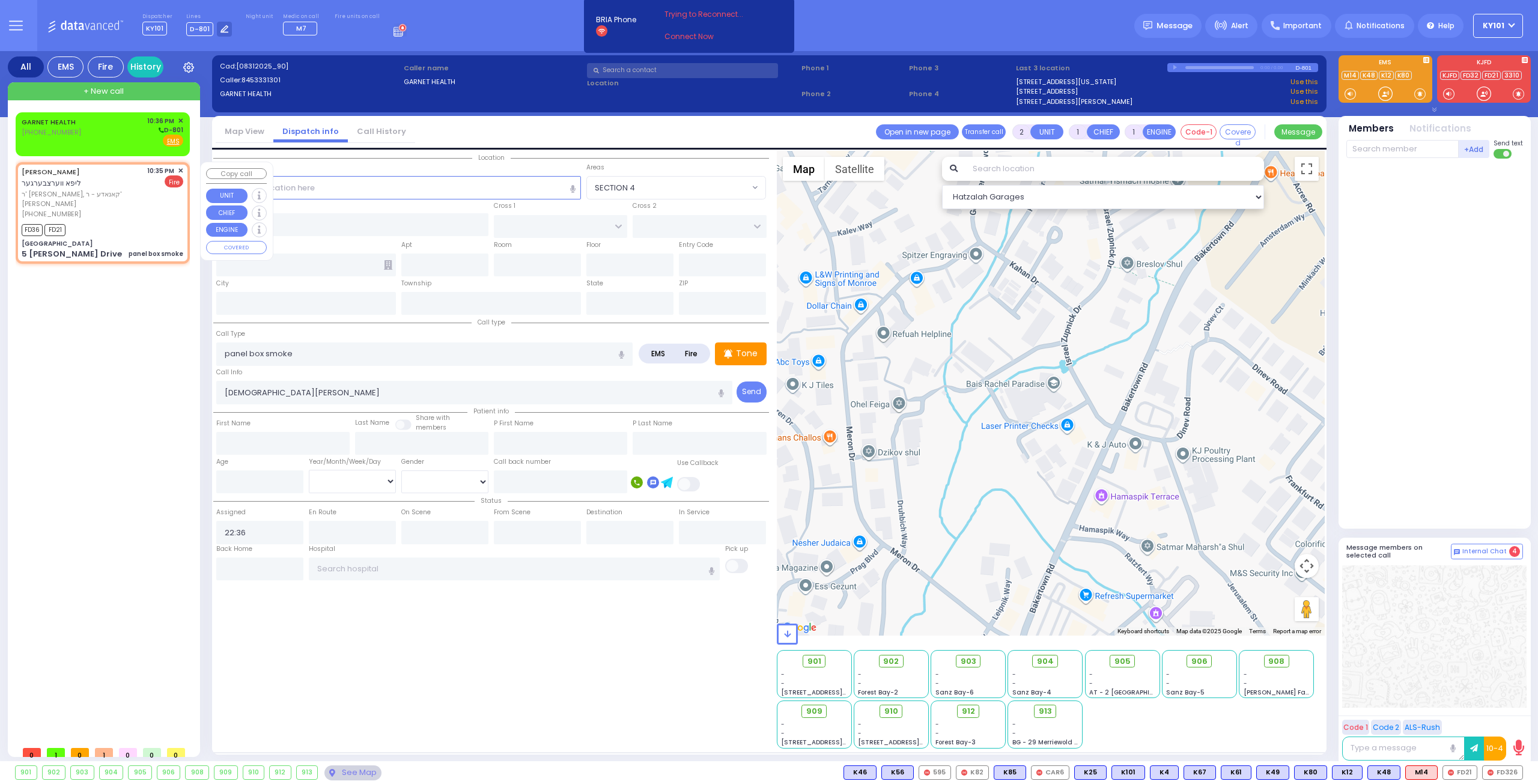
type input "WERTZBERGER"
select select
type input "22:35"
type input "22:36"
select select "Hatzalah Garages"
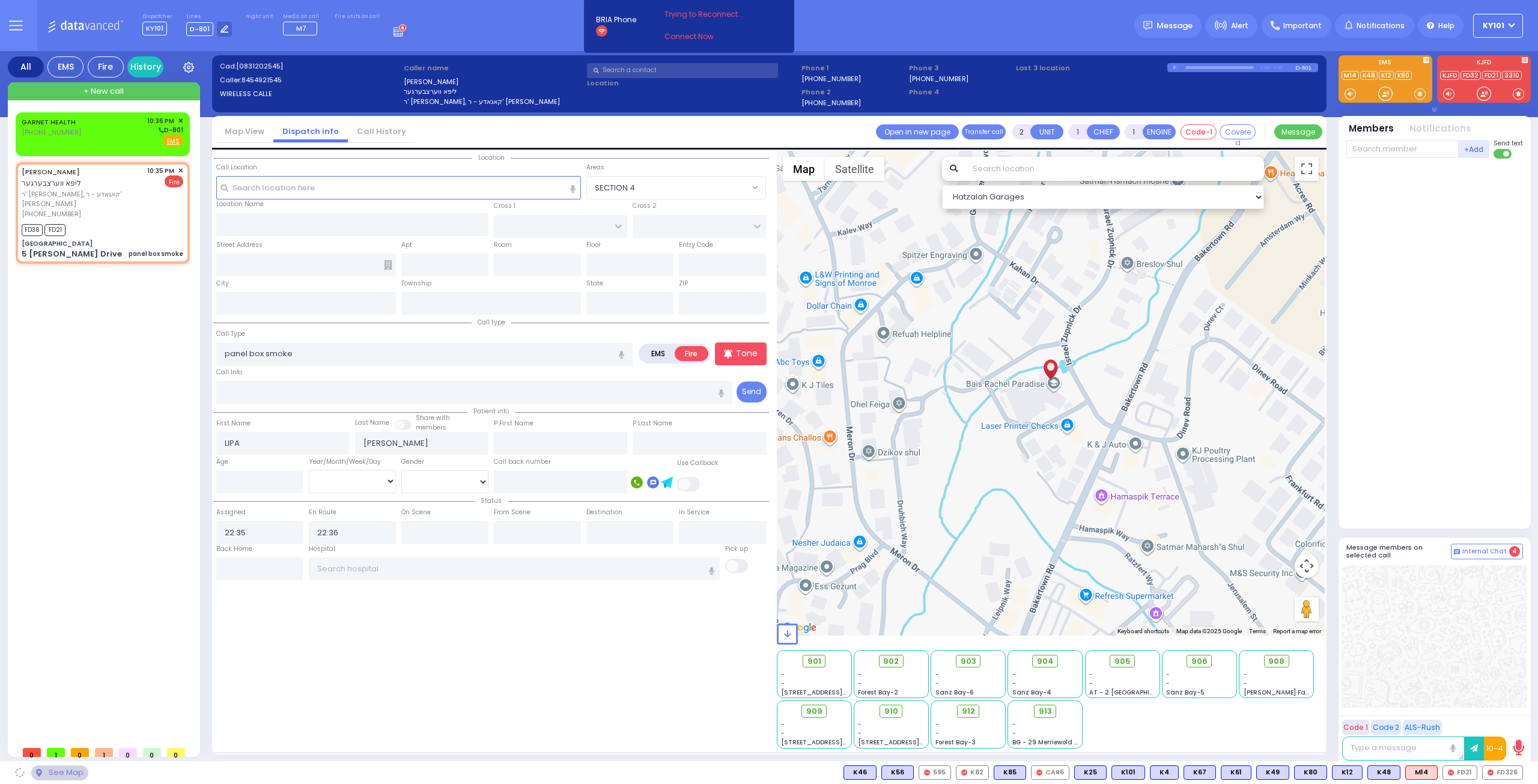
type input "UTA Paradise Girls School"
type input "ISRAEL ZUPNICK DR"
type input "5 Israel Zupnick Drive"
type input "[PERSON_NAME]"
type input "[US_STATE]"
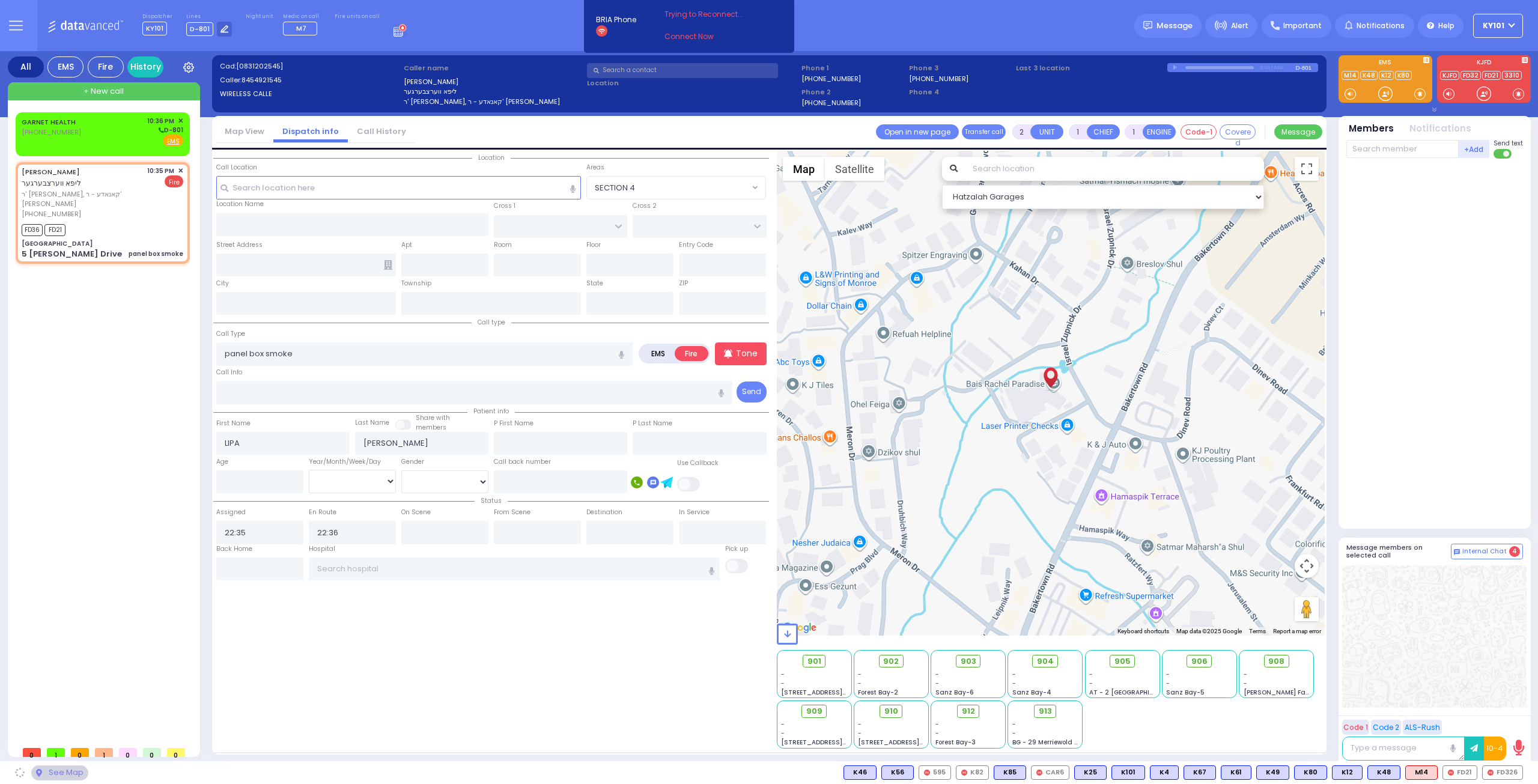
type input "10950"
select select "SECTION 4"
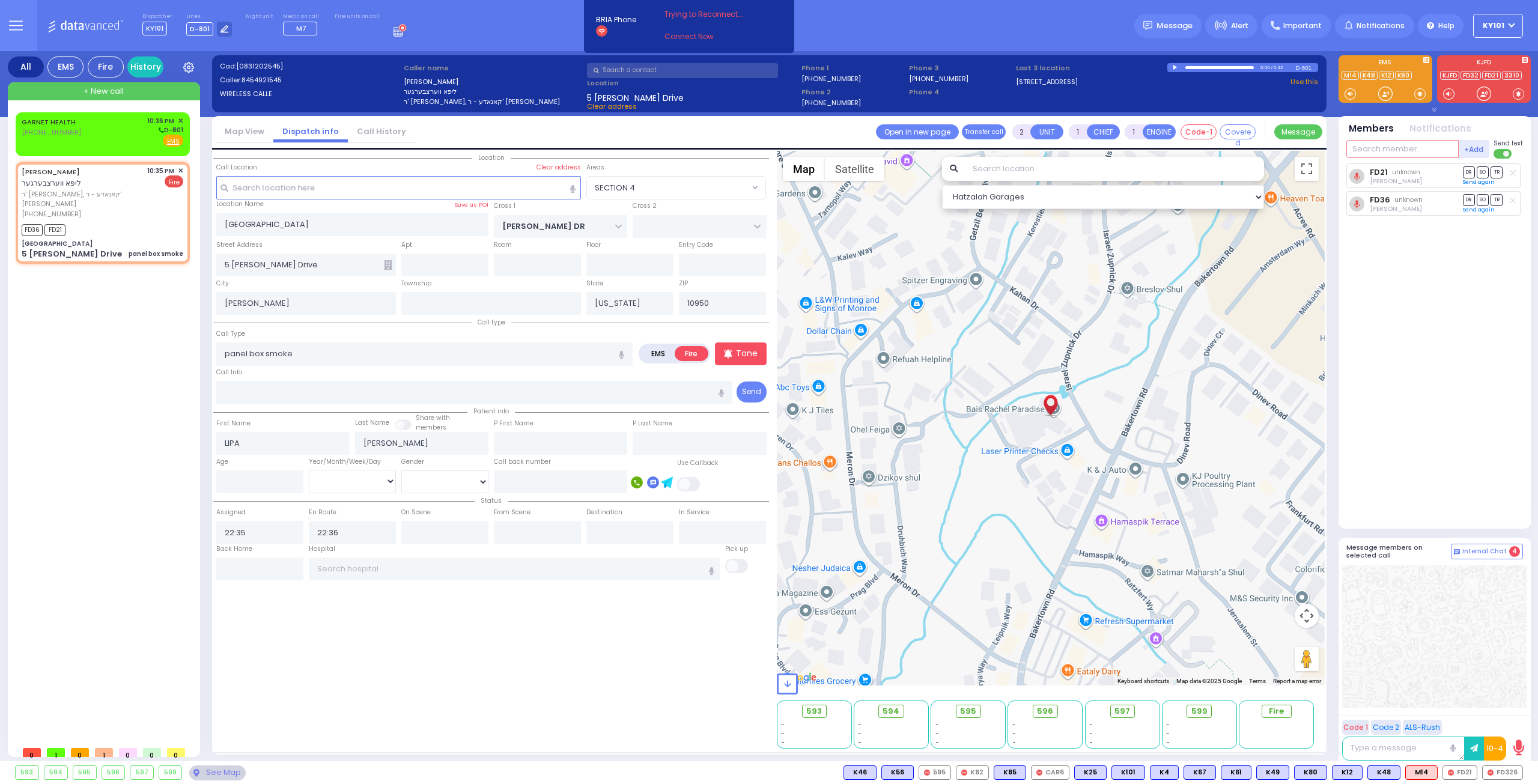
click at [1381, 146] on input "text" at bounding box center [1402, 149] width 112 height 18
type input "car3"
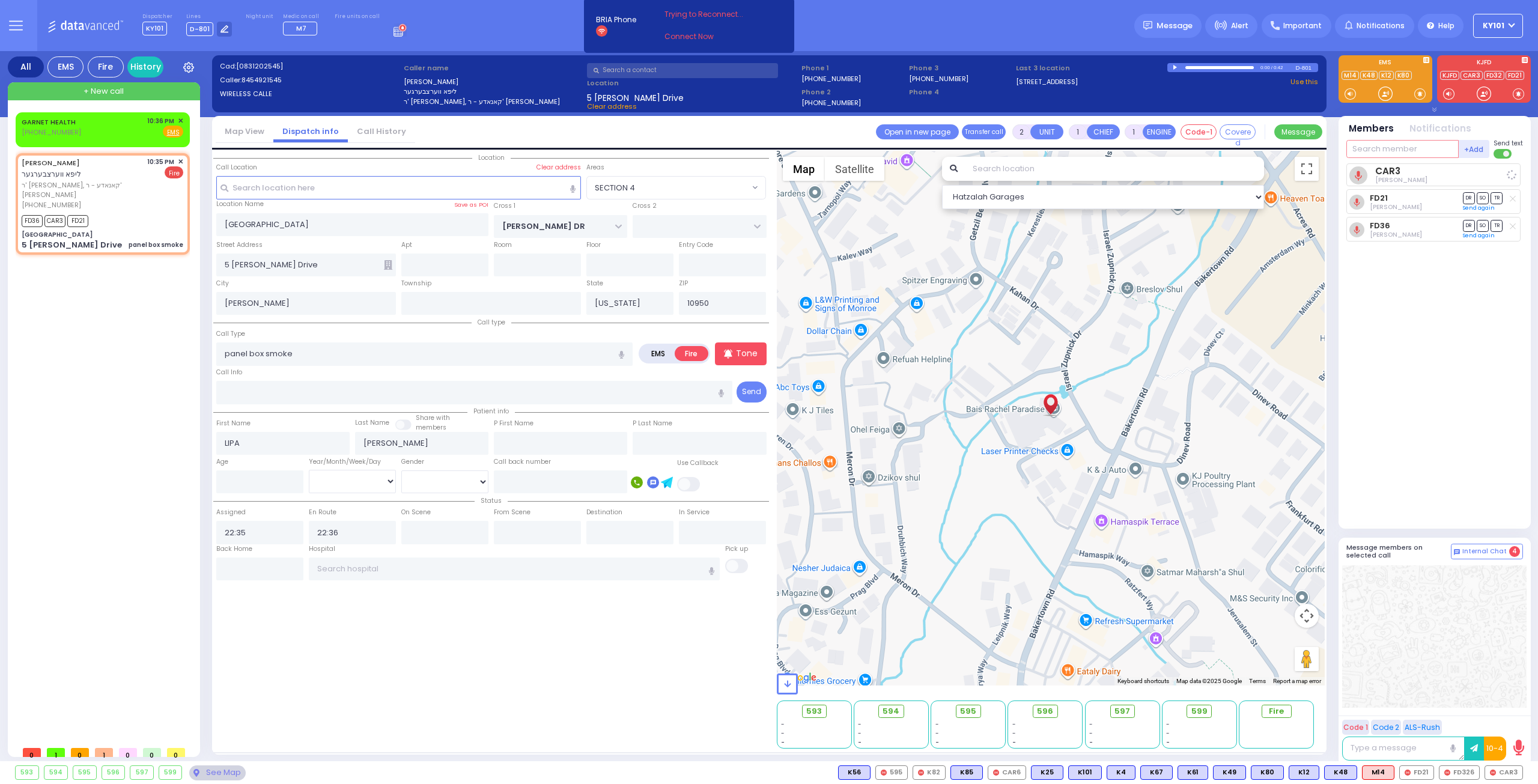
select select
radio input "true"
select select
select select "Hatzalah Garages"
select select "SECTION 4"
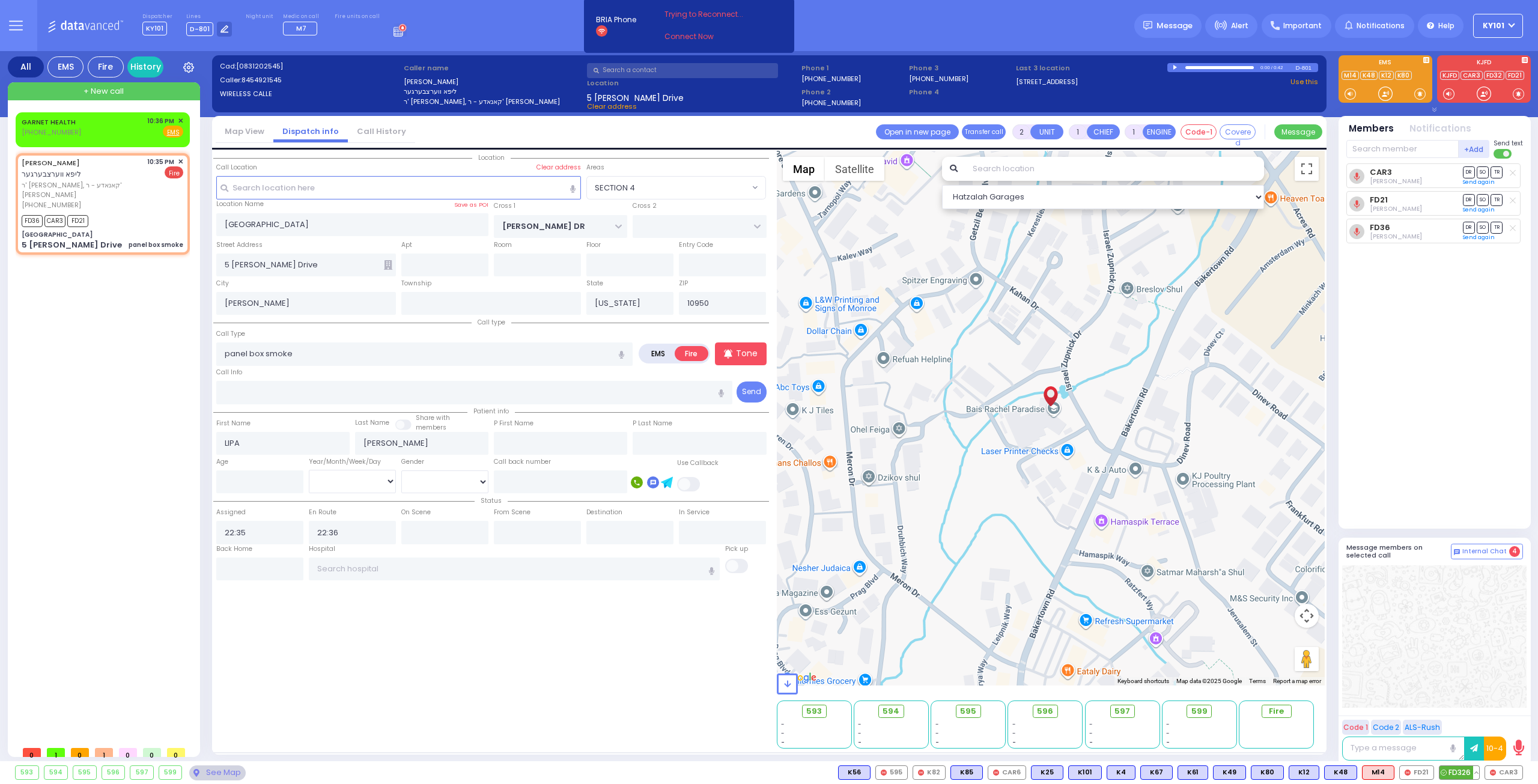
click at [1463, 769] on span "FD326" at bounding box center [1459, 773] width 40 height 14
select select
radio input "true"
select select
select select "Hatzalah Garages"
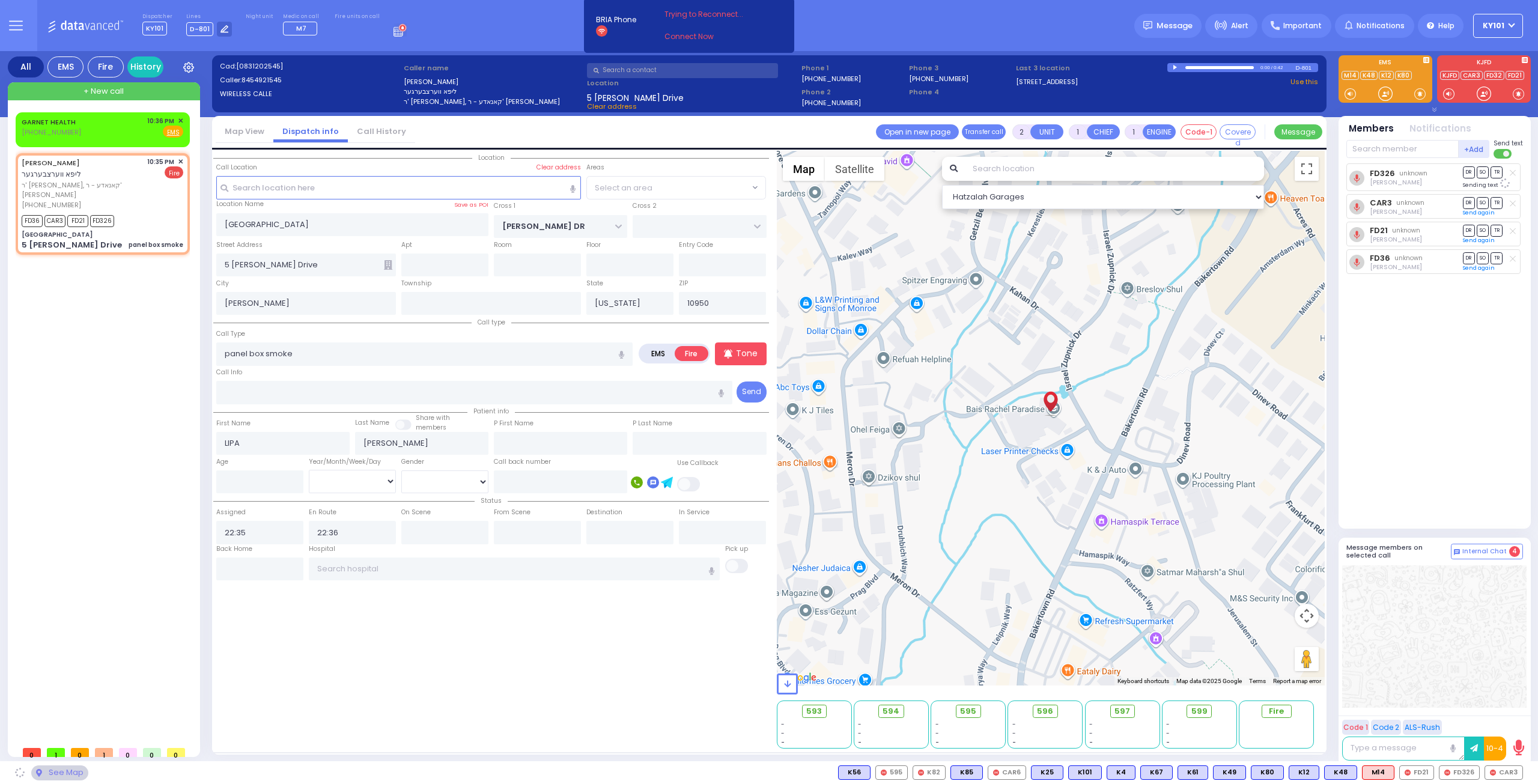
select select "SECTION 4"
click at [1366, 150] on input "text" at bounding box center [1402, 149] width 112 height 18
type input "46"
select select
radio input "true"
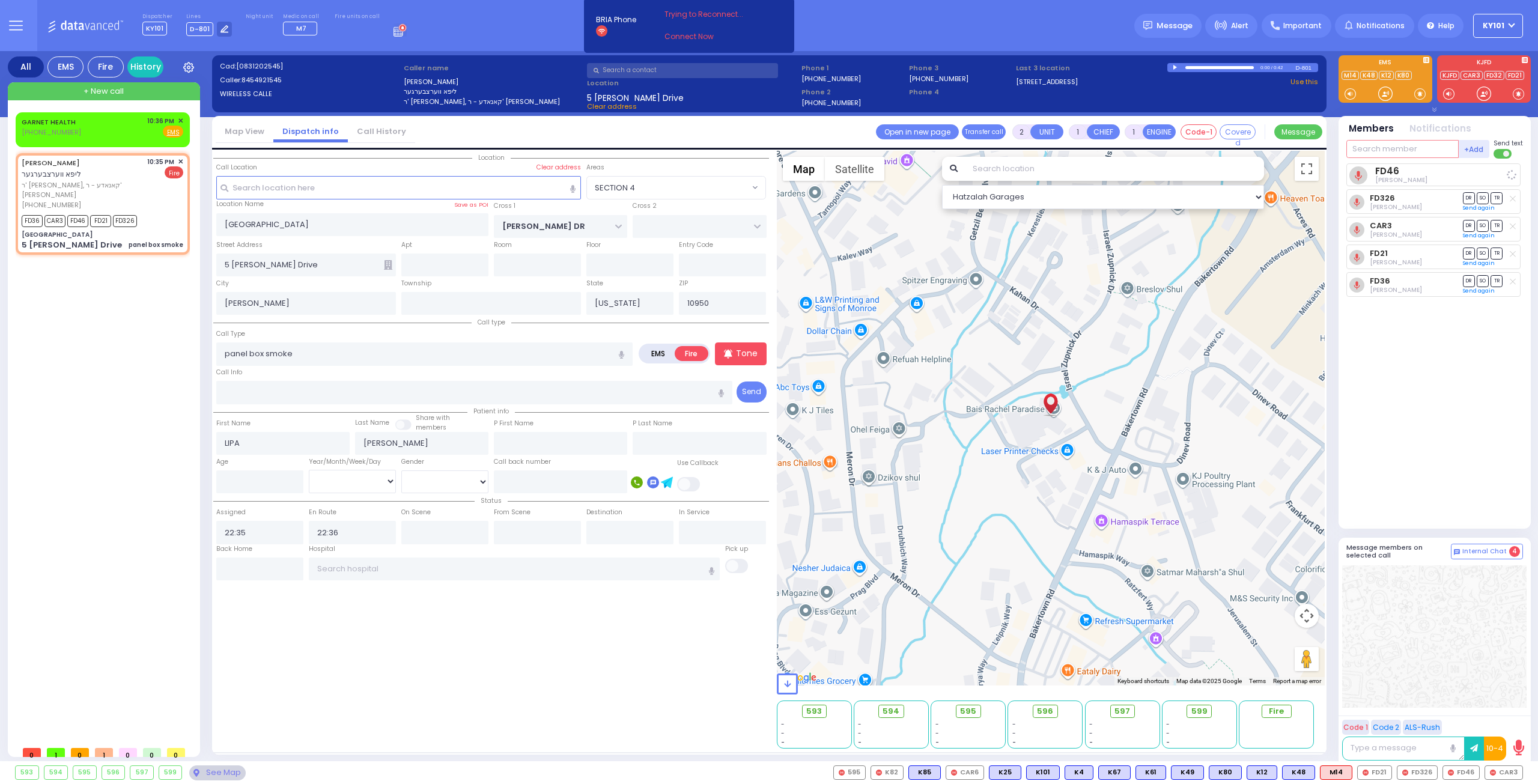
select select
select select "SECTION 4"
select select "Hatzalah Garages"
click at [85, 128] on div "GARNET HEALTH [PHONE_NUMBER] 10:36 PM ✕ Fire EMS" at bounding box center [102, 127] width 161 height 22
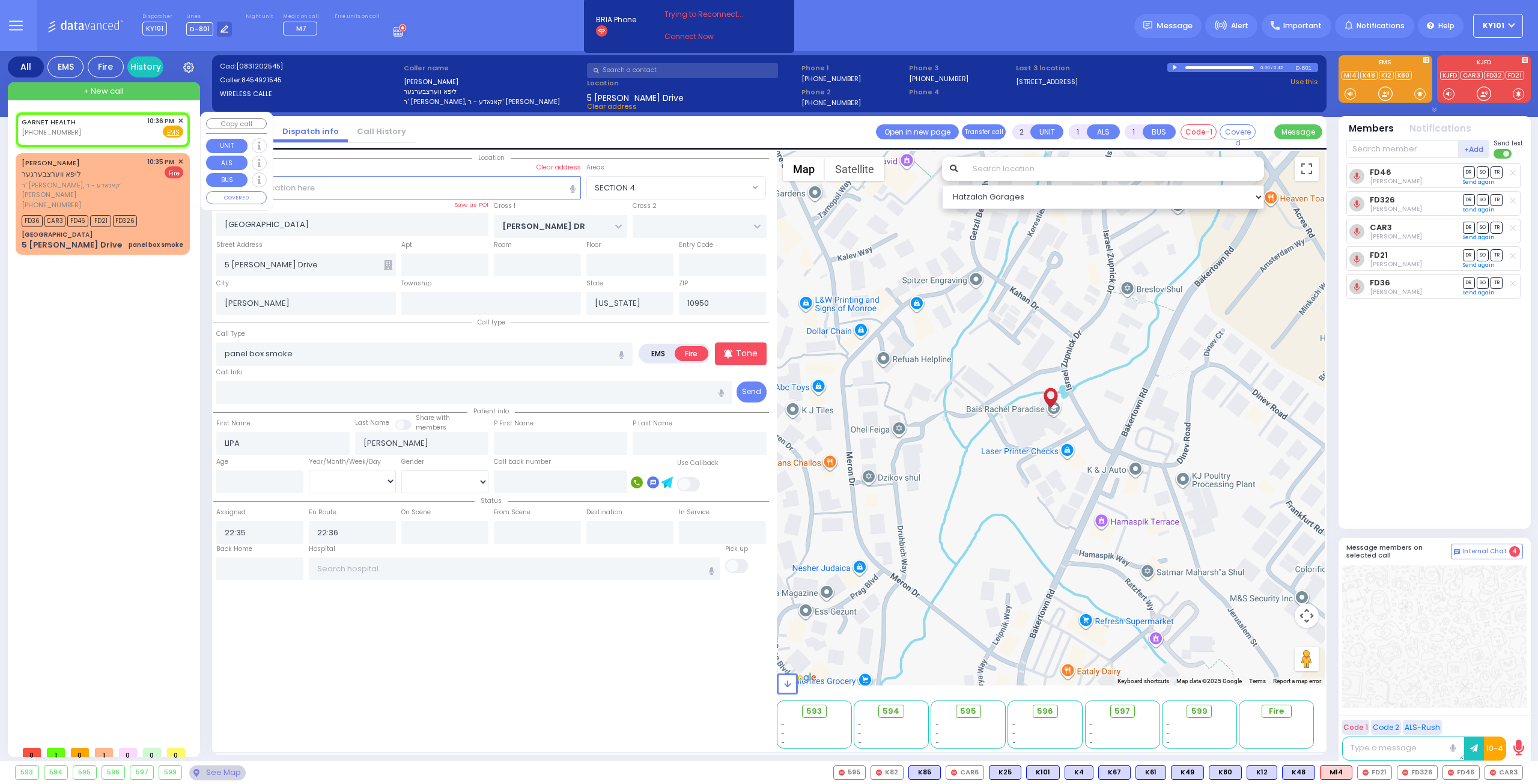
select select
radio input "true"
type input "[DEMOGRAPHIC_DATA][PERSON_NAME]"
select select
type input "22:36"
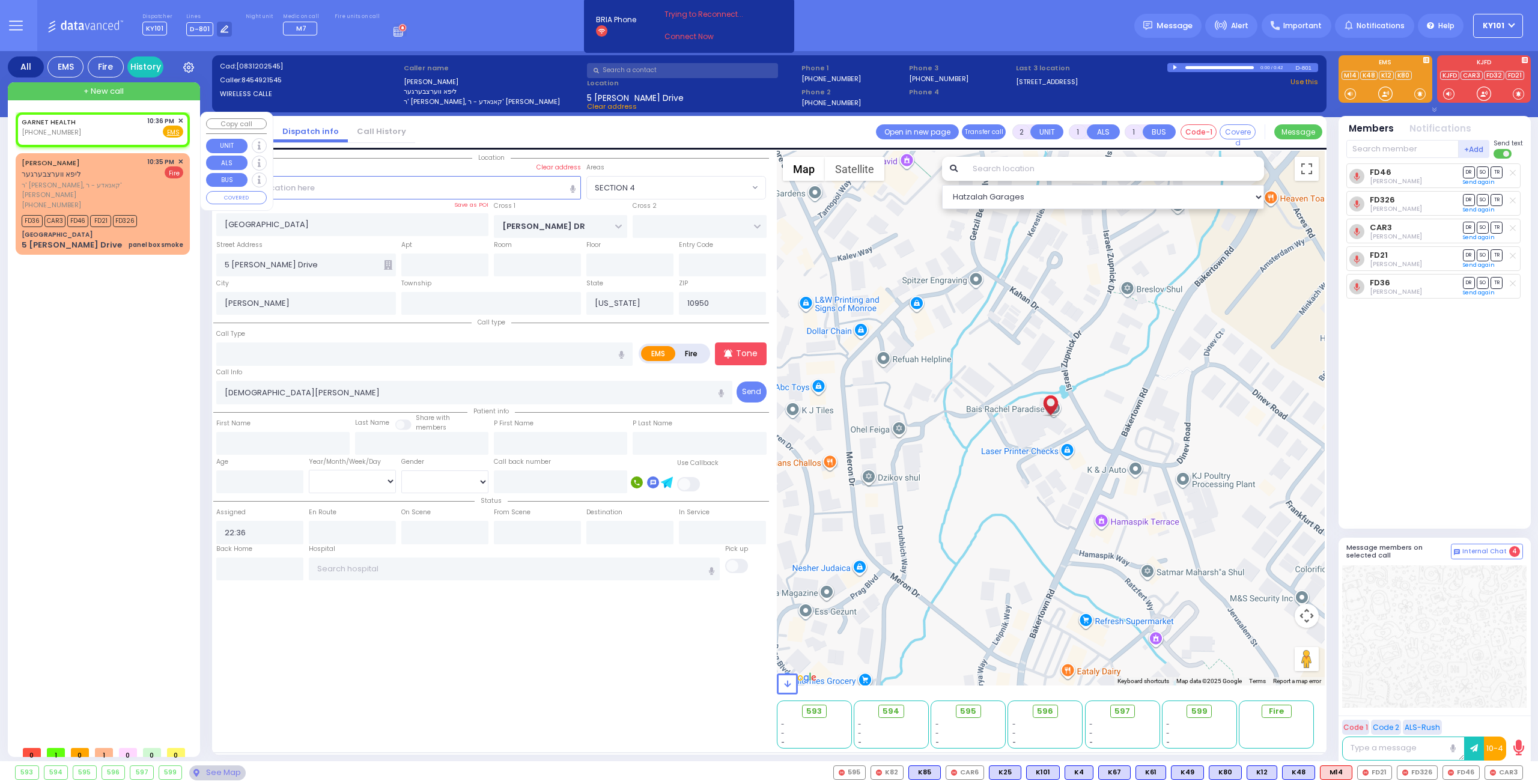
select select "Hatzalah Garages"
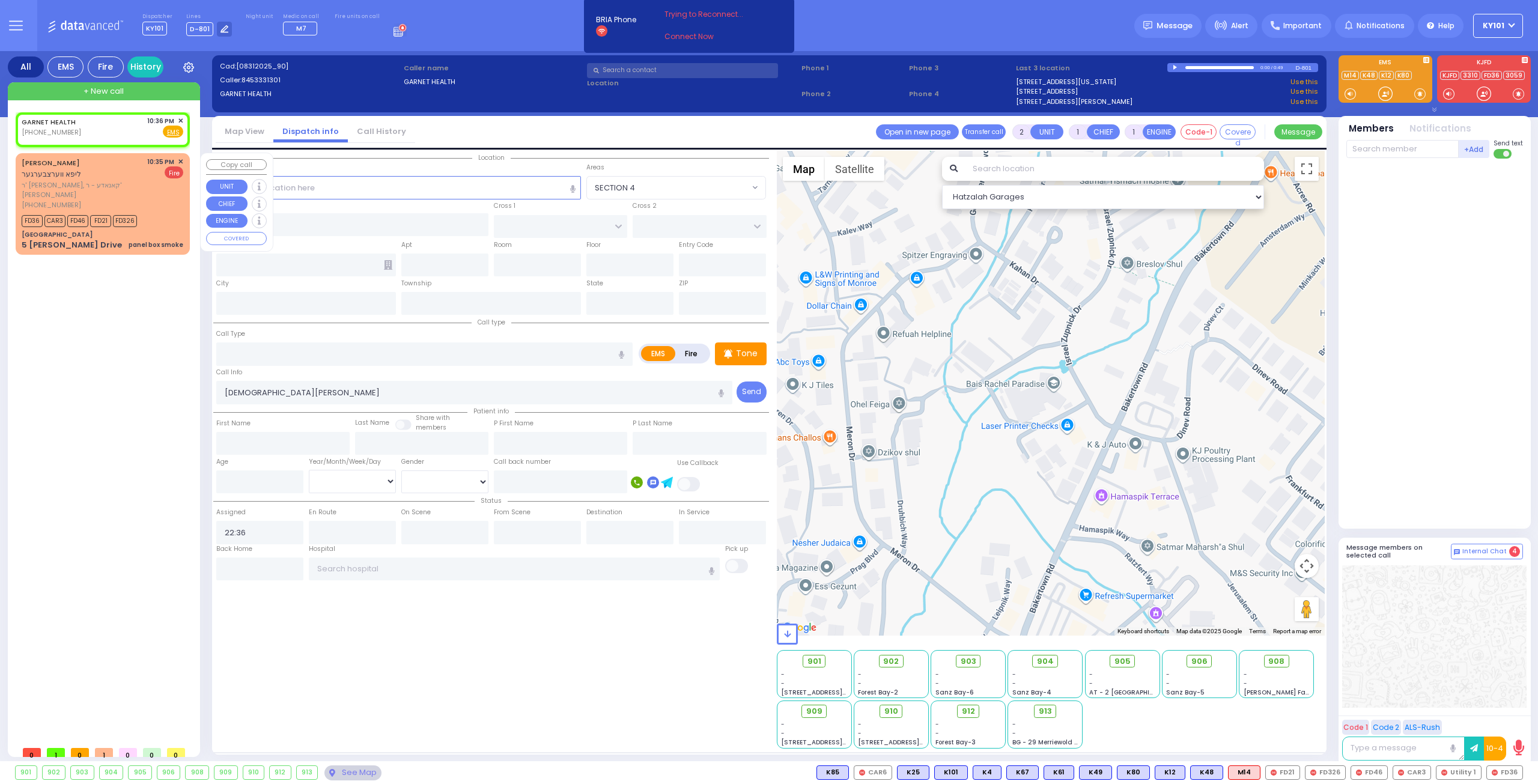
click at [107, 180] on span "ר' שלמה, קאנאדע - ר' יצחק לעווי" at bounding box center [83, 189] width 122 height 19
select select
type input "panel box smoke"
radio input "false"
radio input "true"
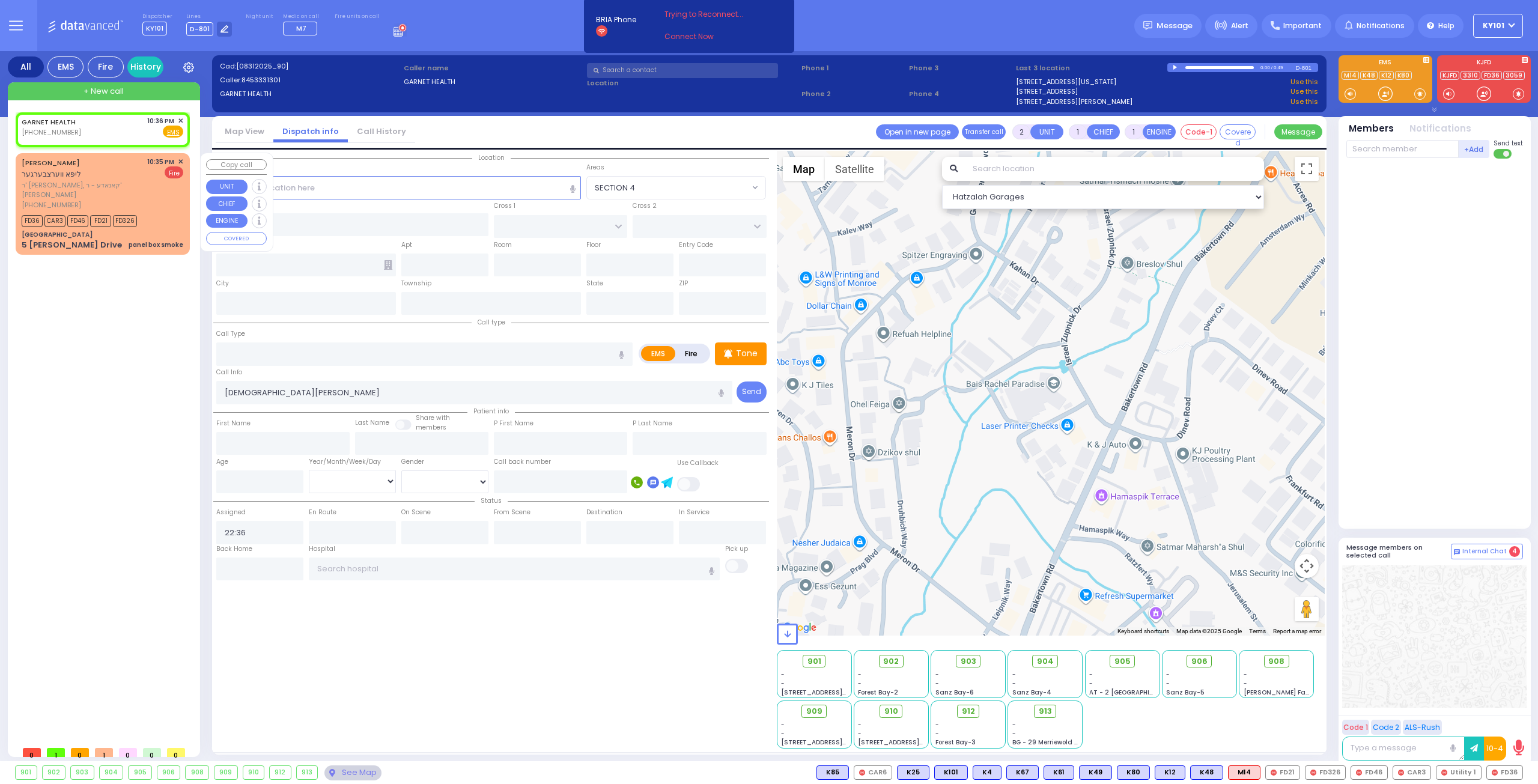
type input "LIPA"
type input "WERTZBERGER"
select select
type input "22:35"
type input "22:36"
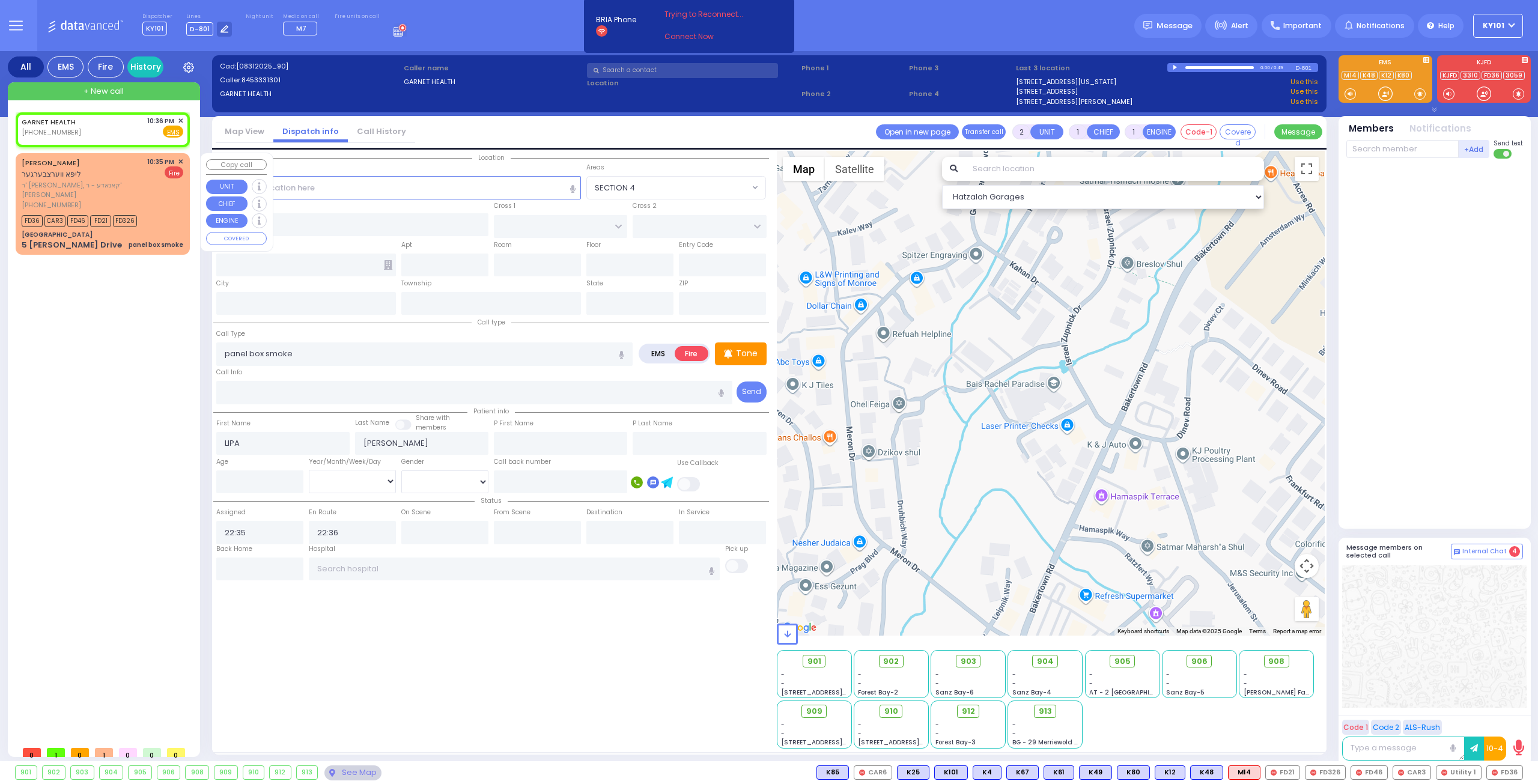
select select "Hatzalah Garages"
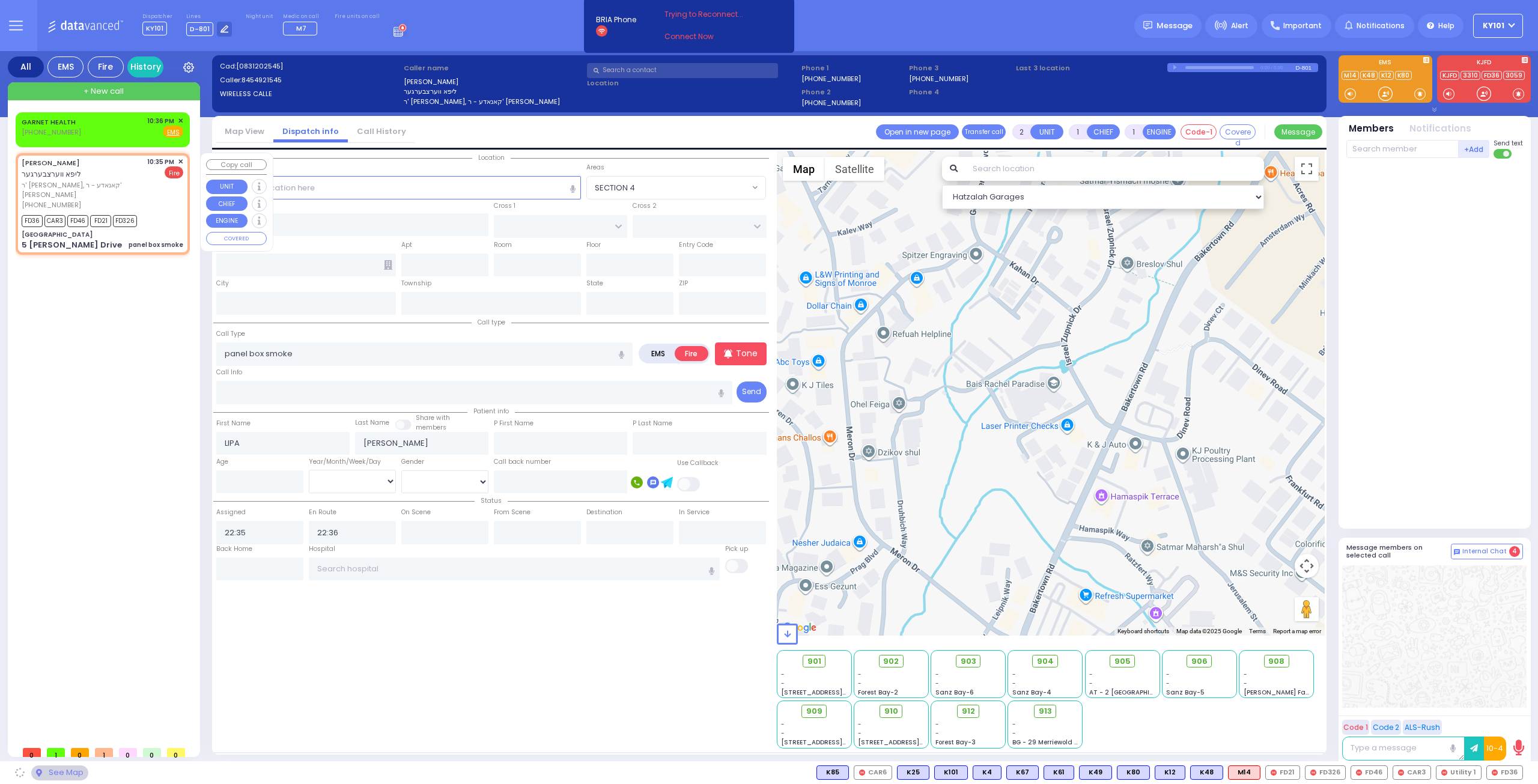
type input "UTA Paradise Girls School"
type input "ISRAEL ZUPNICK DR"
type input "5 Israel Zupnick Drive"
type input "[PERSON_NAME]"
type input "[US_STATE]"
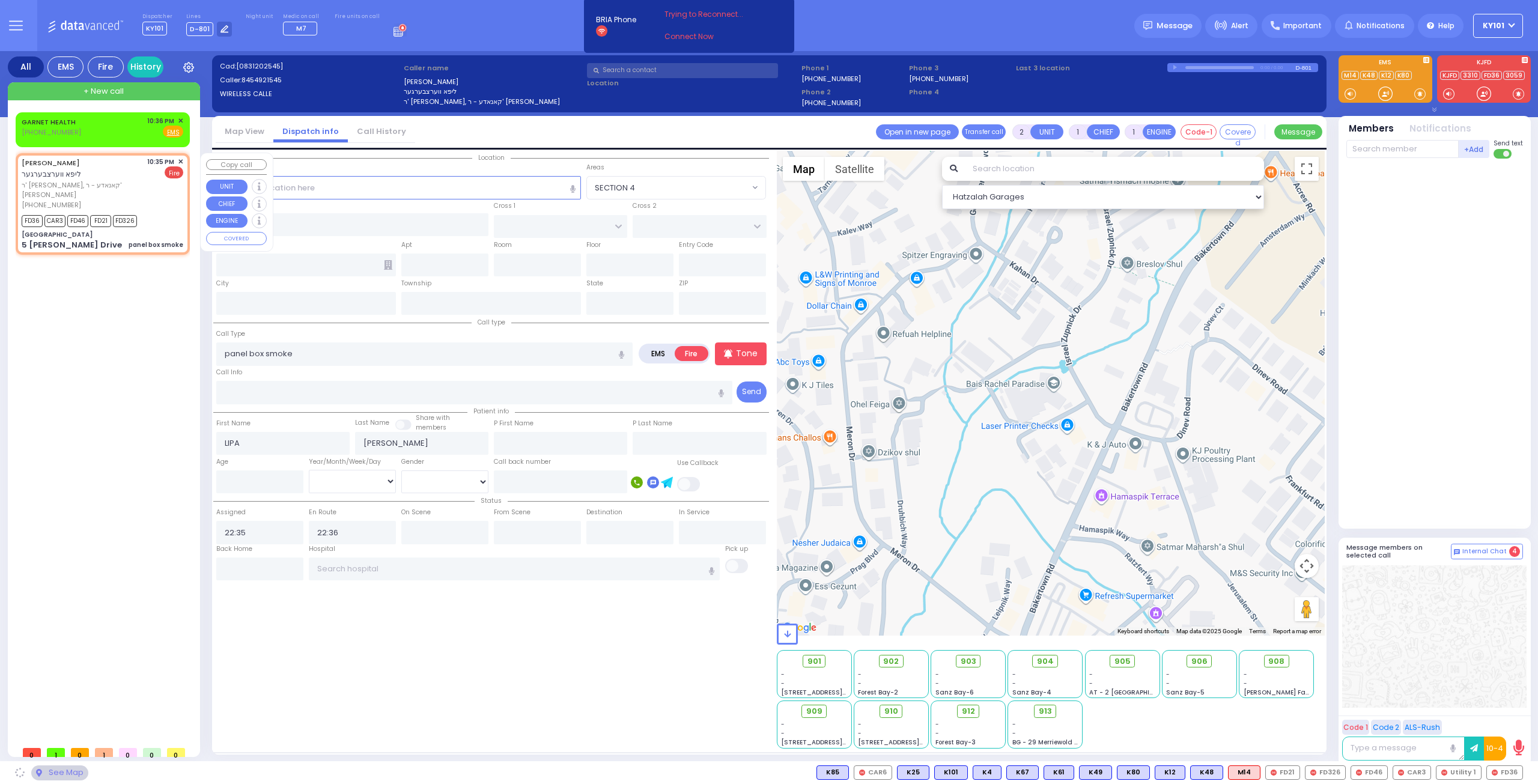
type input "10950"
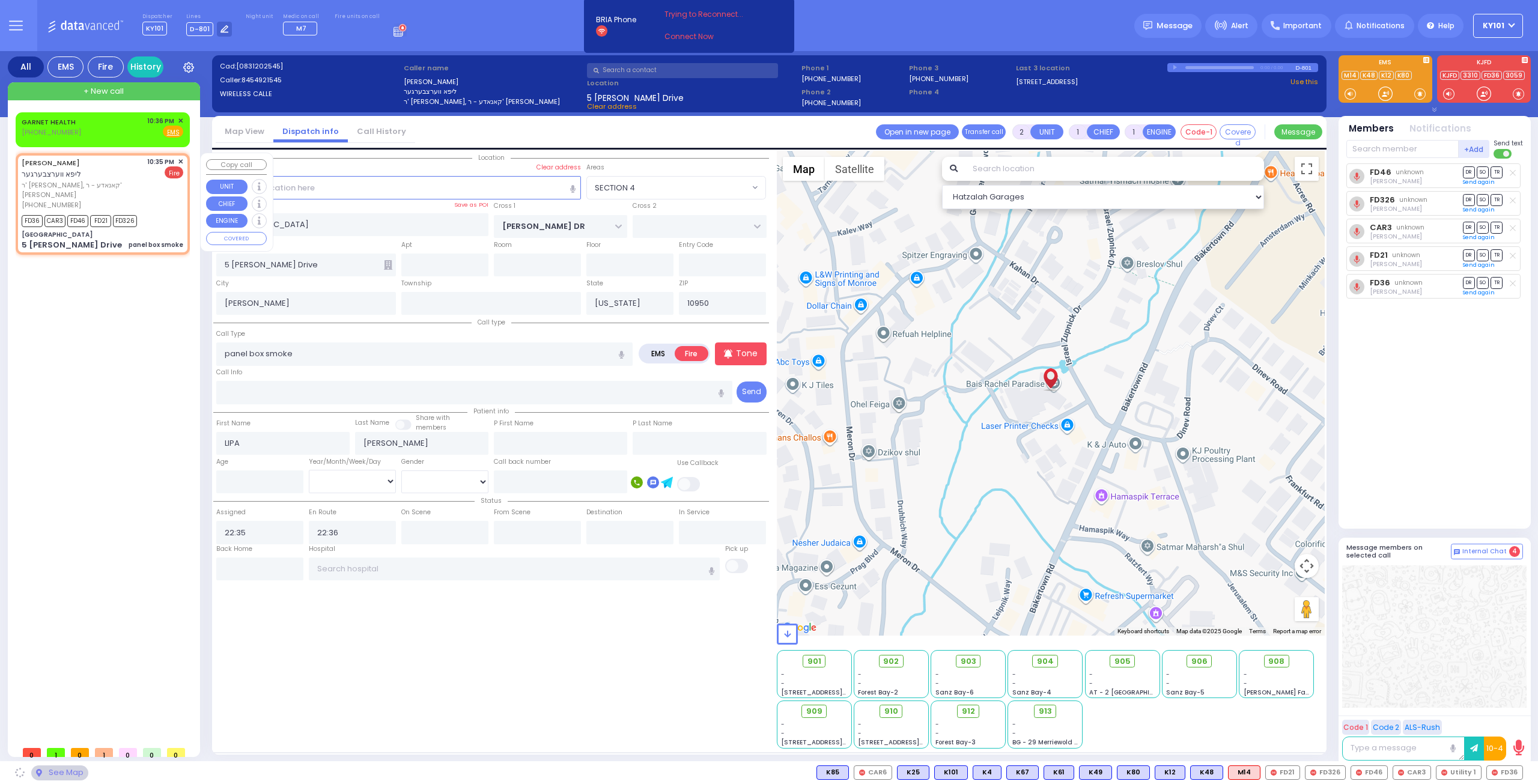
select select "SECTION 4"
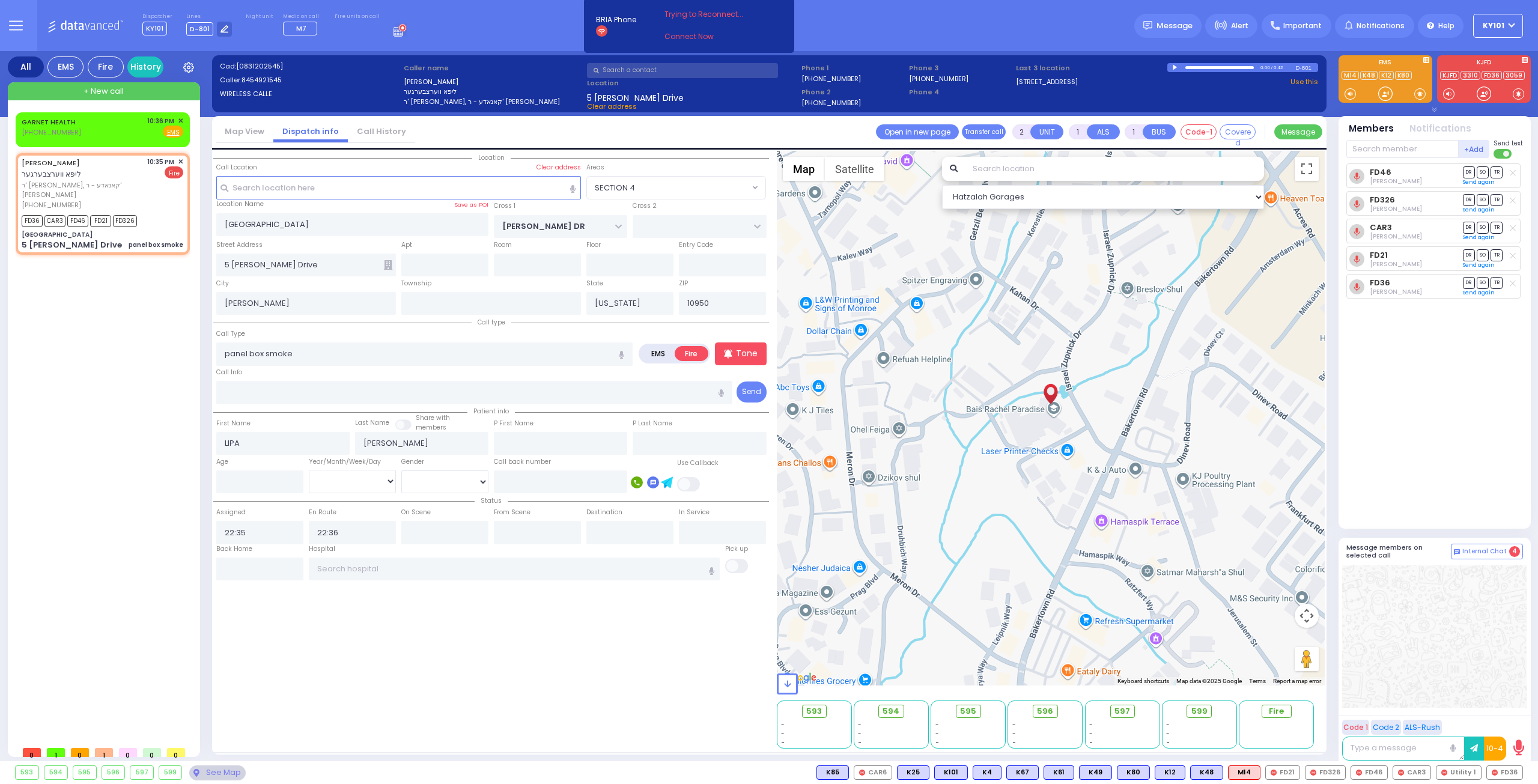
click at [1174, 68] on div at bounding box center [1176, 68] width 7 height 5
click at [1195, 66] on div at bounding box center [1219, 68] width 68 height 3
click at [1175, 67] on div at bounding box center [1176, 68] width 7 height 5
click at [1387, 154] on input "text" at bounding box center [1402, 149] width 112 height 18
type input "22"
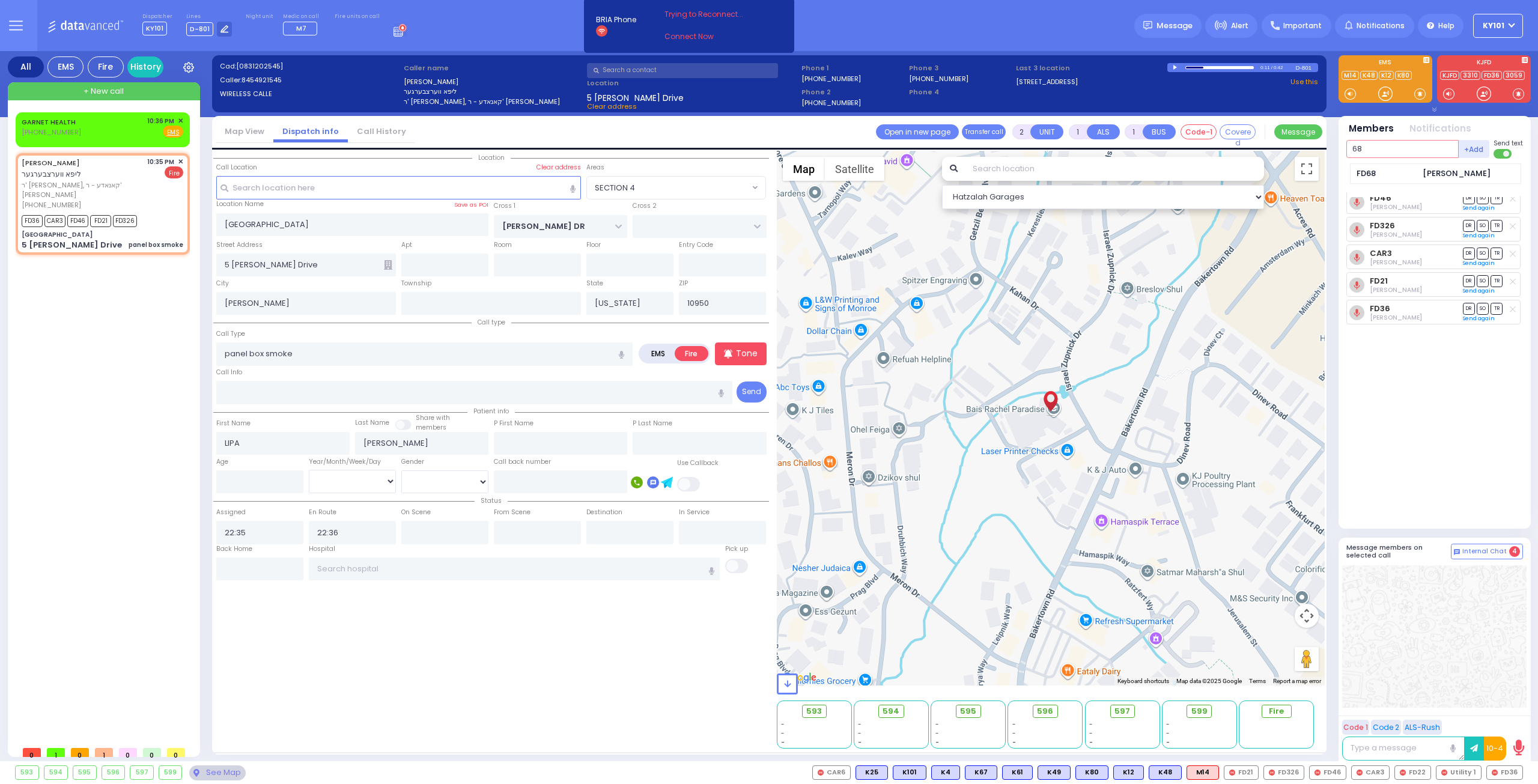
type input "68"
select select
radio input "true"
select select
select select "Hatzalah Garages"
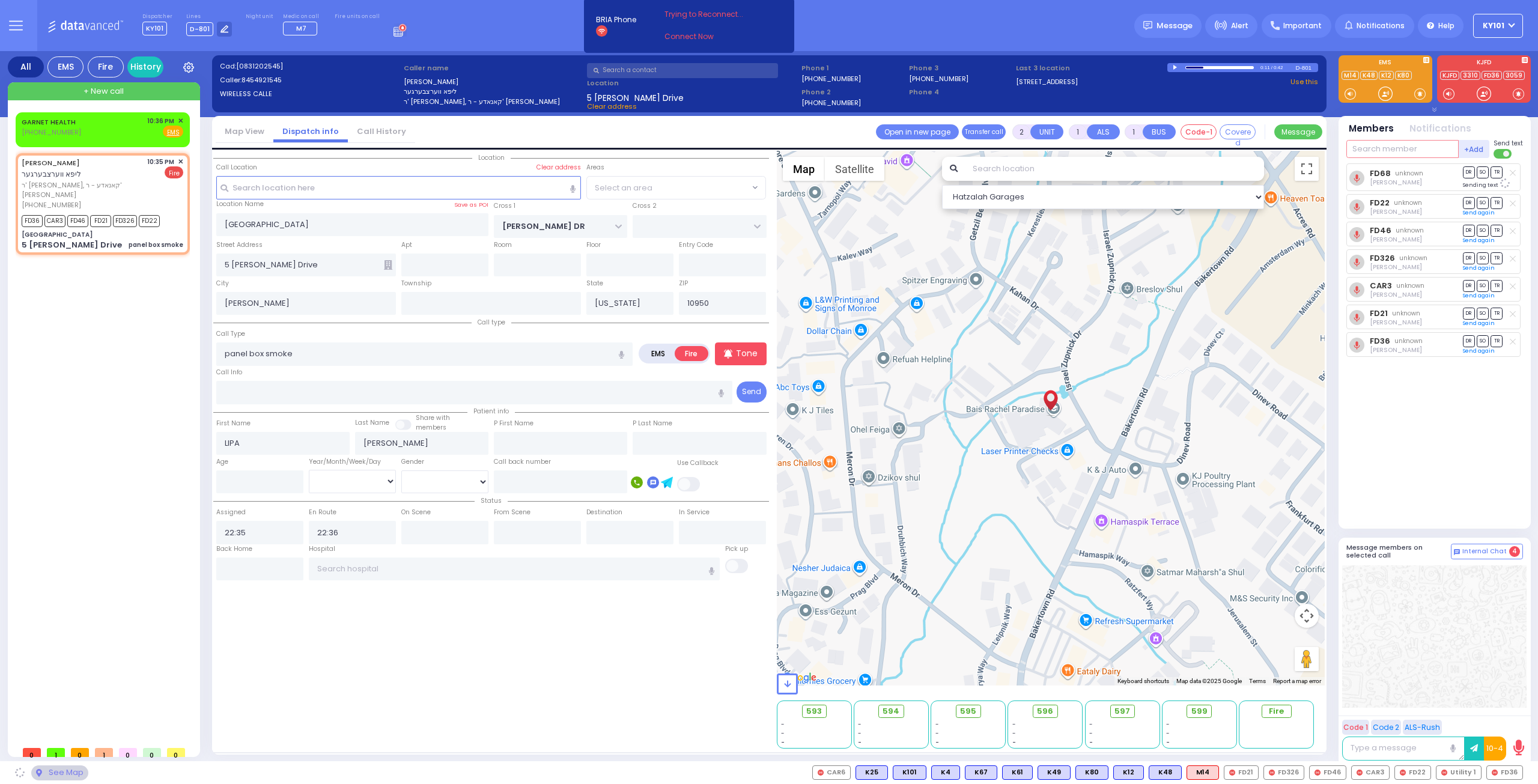
select select "SECTION 4"
select select
radio input "true"
select select
select select "Hatzalah Garages"
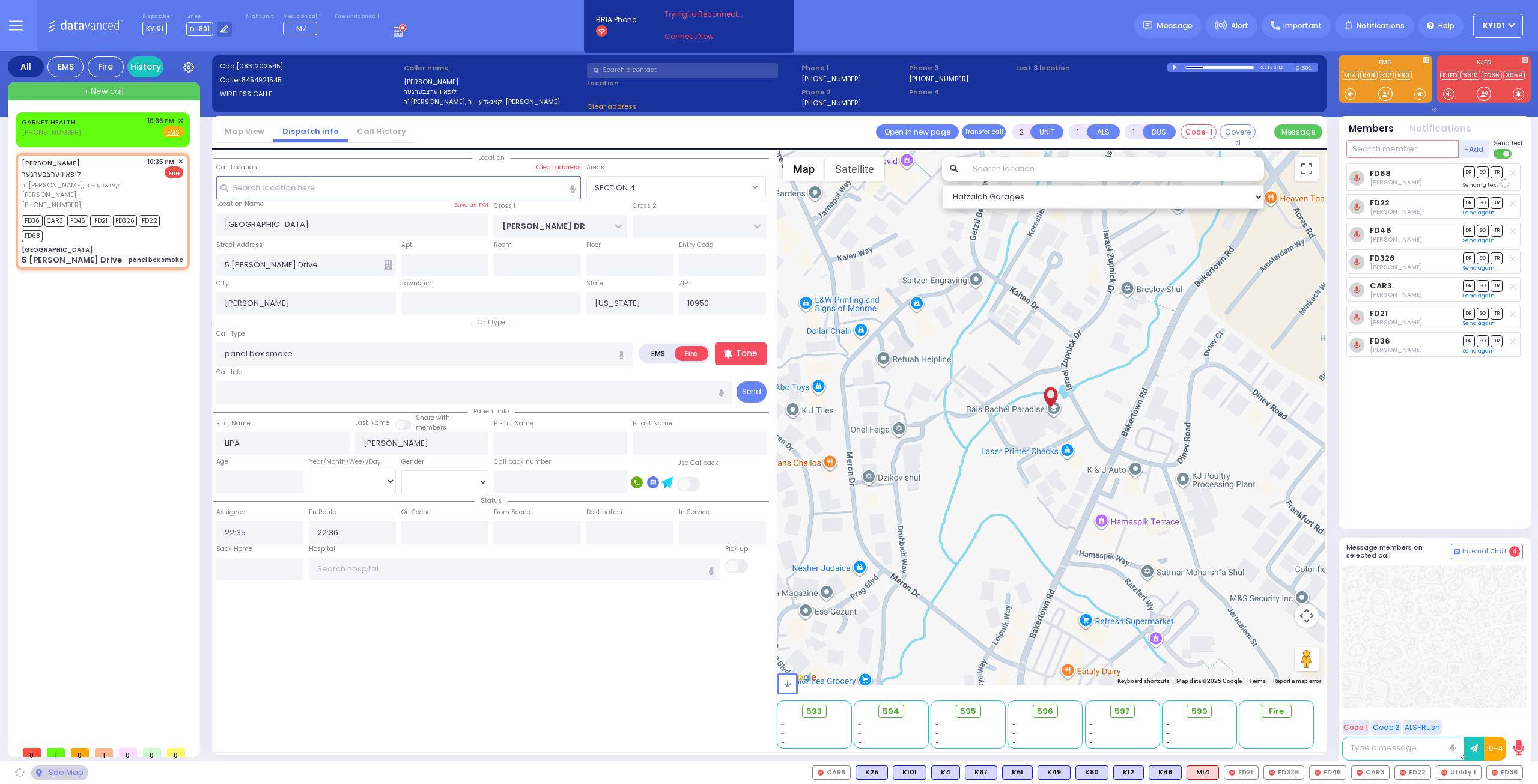
select select "SECTION 4"
type input "593"
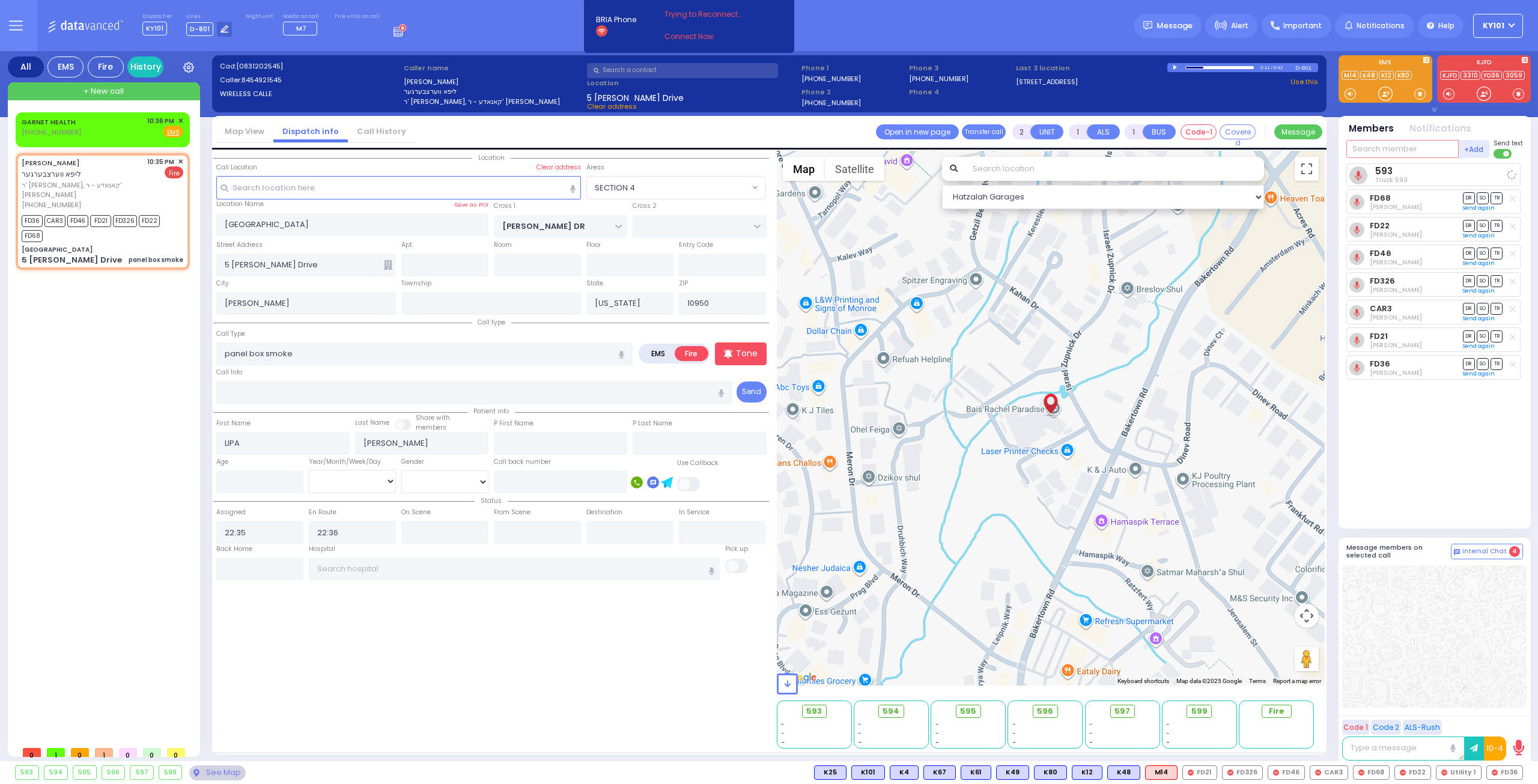
select select
radio input "true"
select select
select select "Hatzalah Garages"
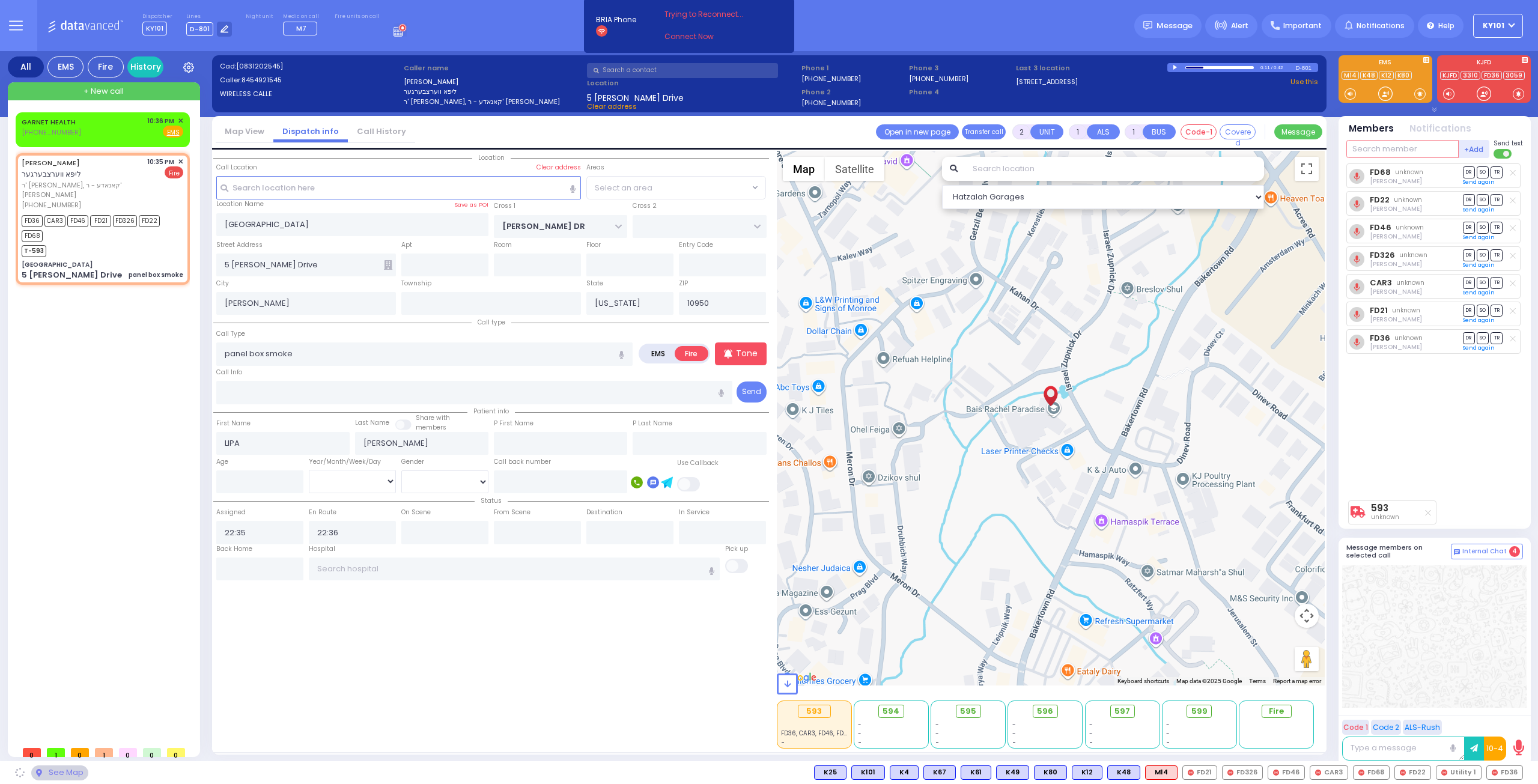
select select "SECTION 4"
type input "25"
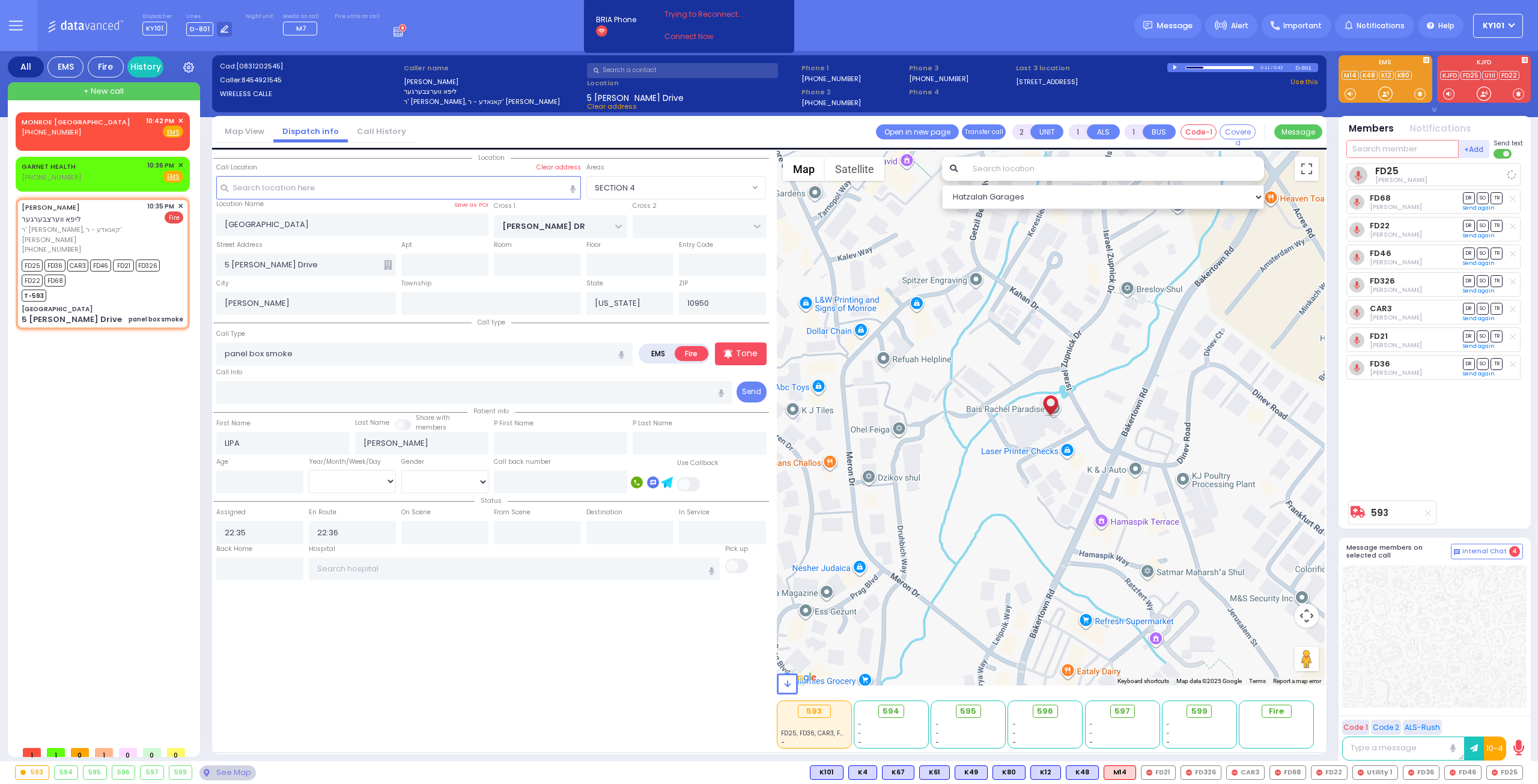
select select
radio input "true"
select select
select select "Hatzalah Garages"
select select "SECTION 4"
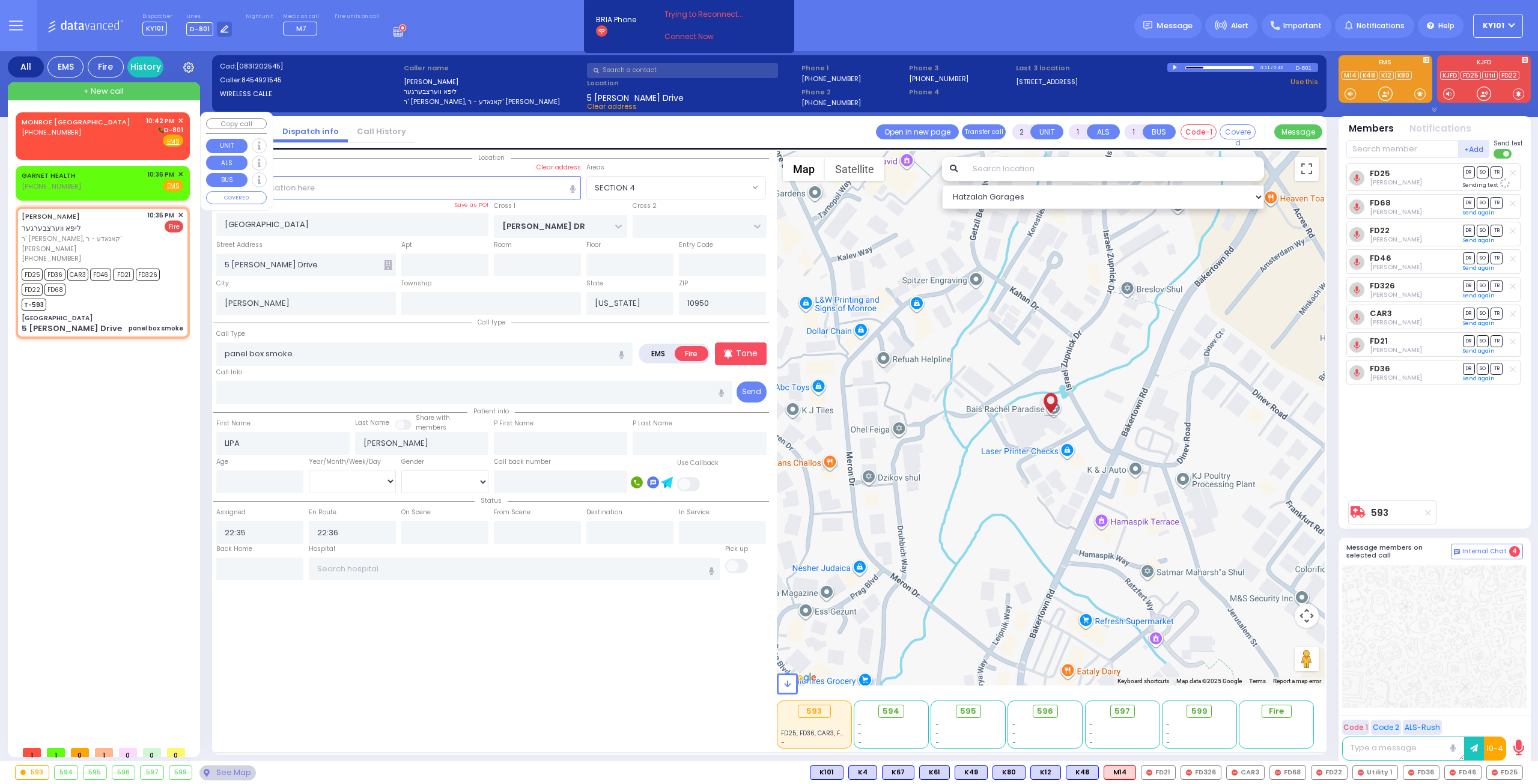
click at [91, 132] on div "MONROE NY (845) 783-1234 10:42 PM ✕ D-801" at bounding box center [102, 131] width 161 height 31
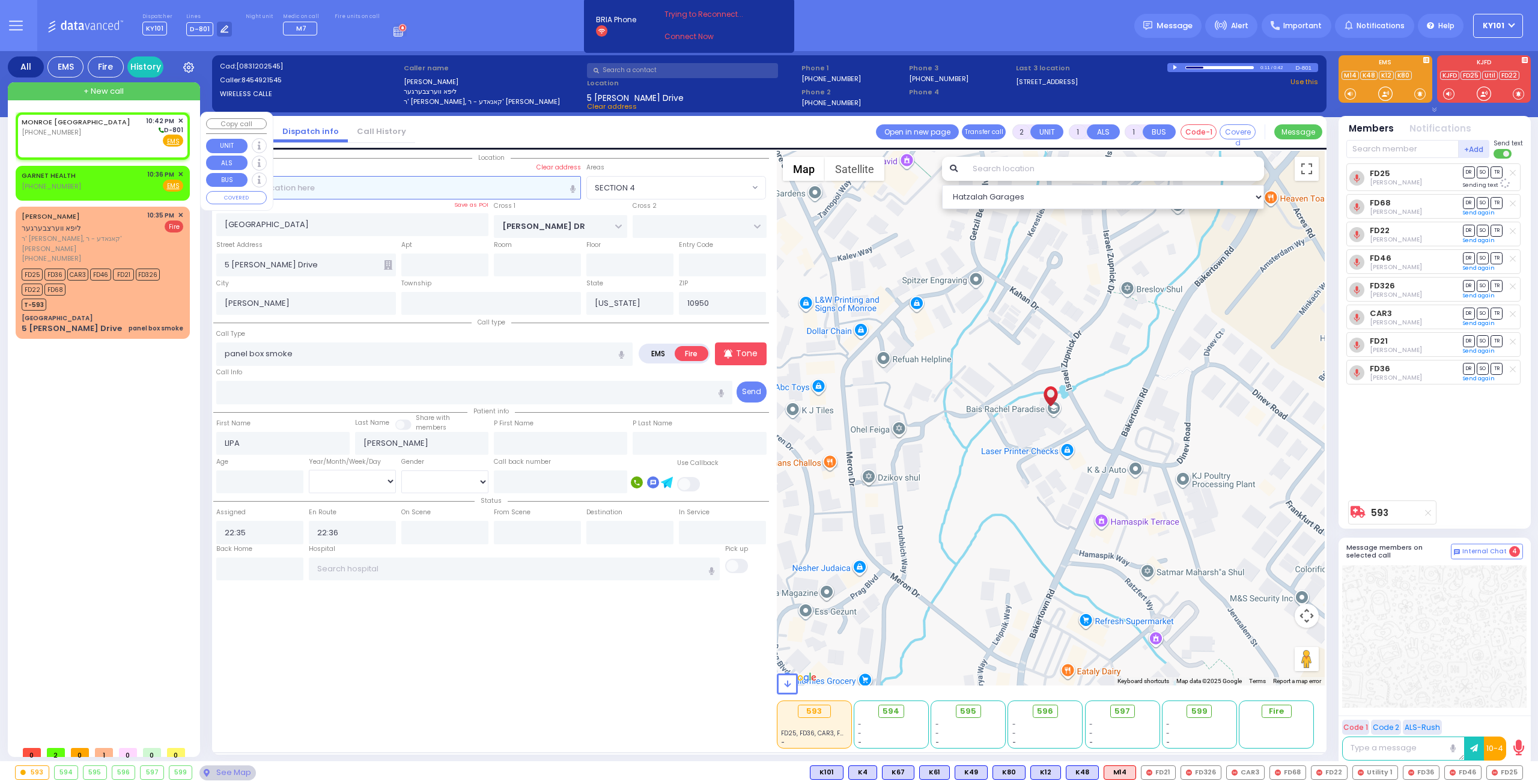
select select
radio input "true"
select select
type input "22:42"
select select "Hatzalah Garages"
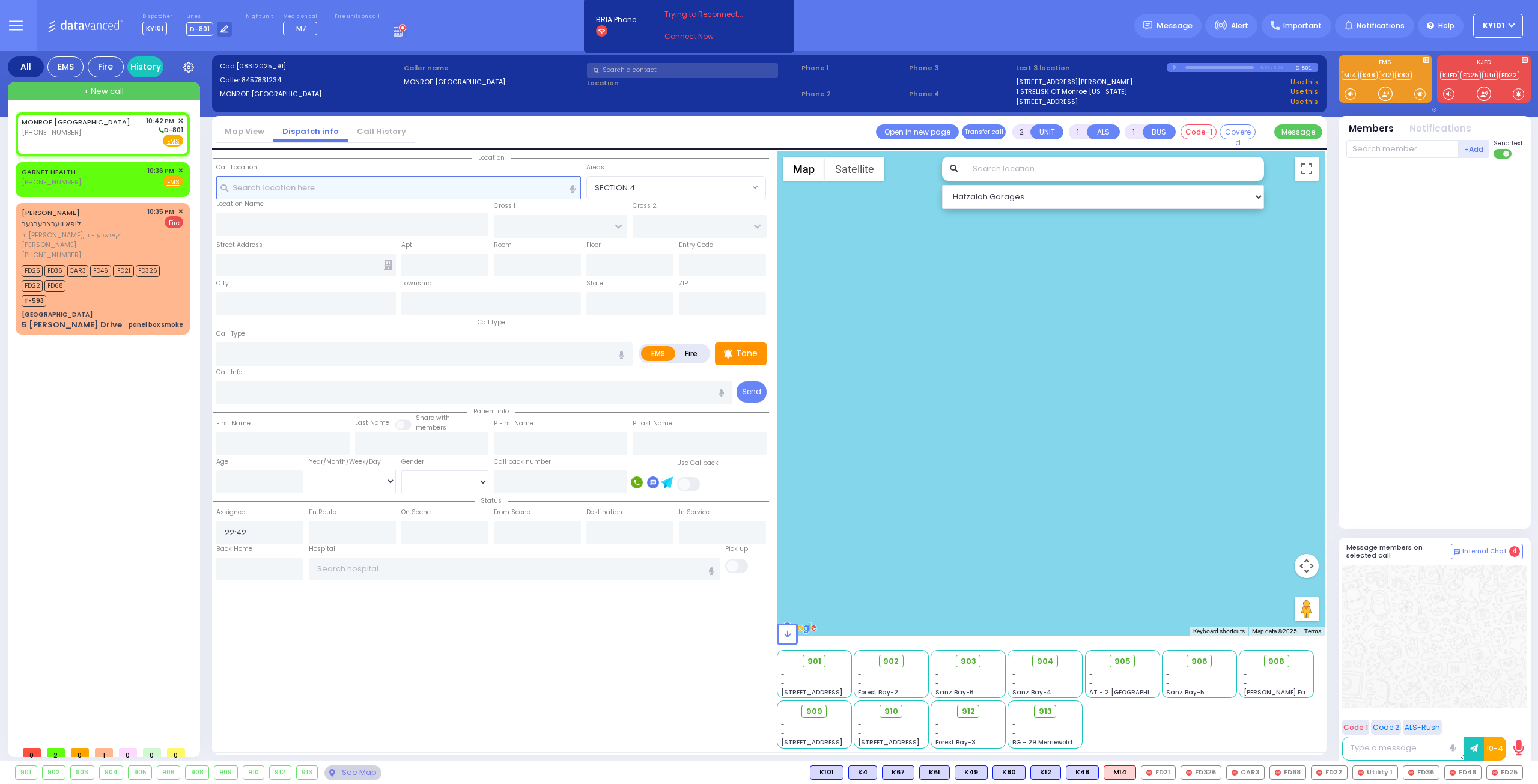
select select
radio input "true"
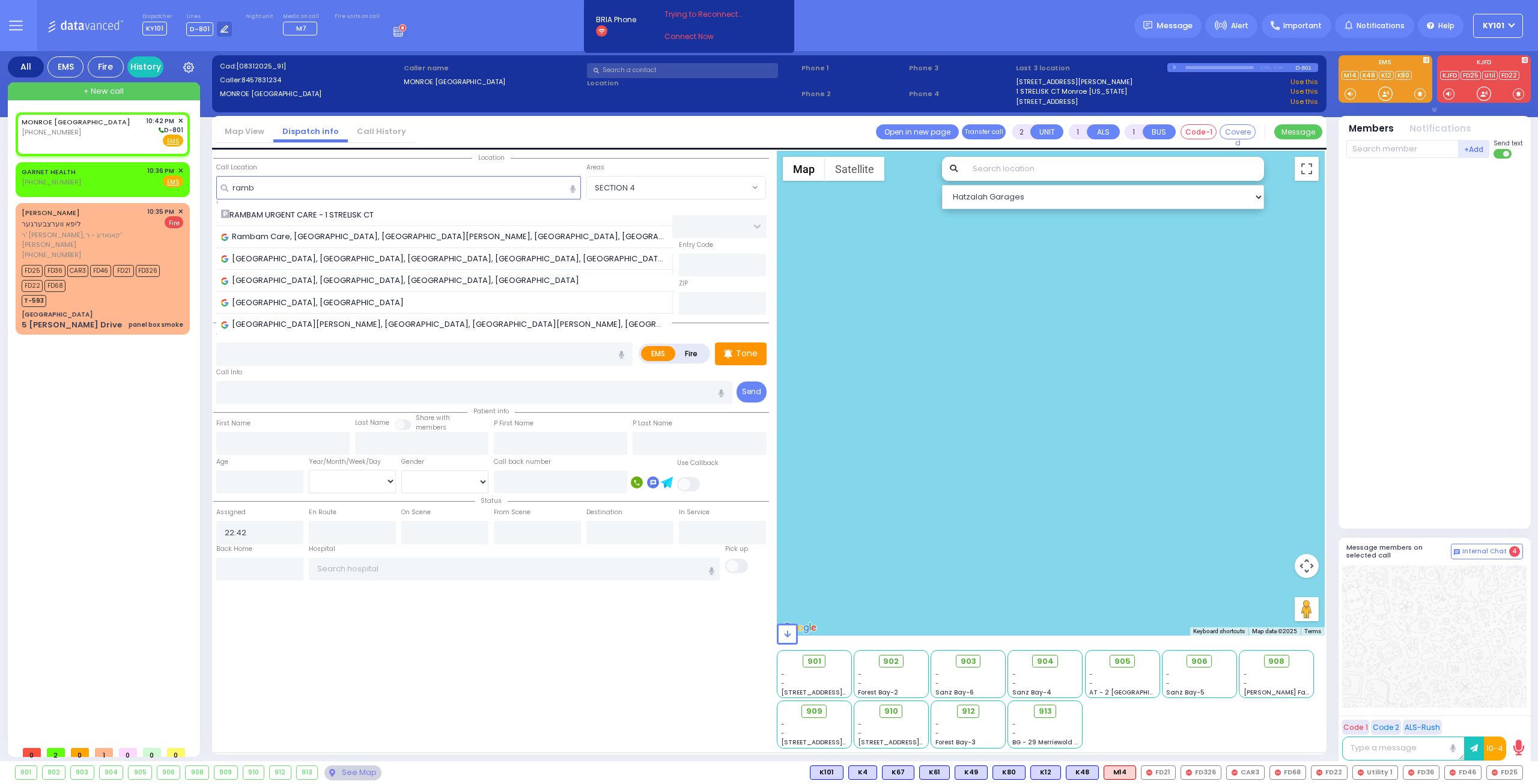
click at [378, 220] on span "RAMBAM URGENT CARE - 1 STRELISK CT" at bounding box center [300, 215] width 157 height 12
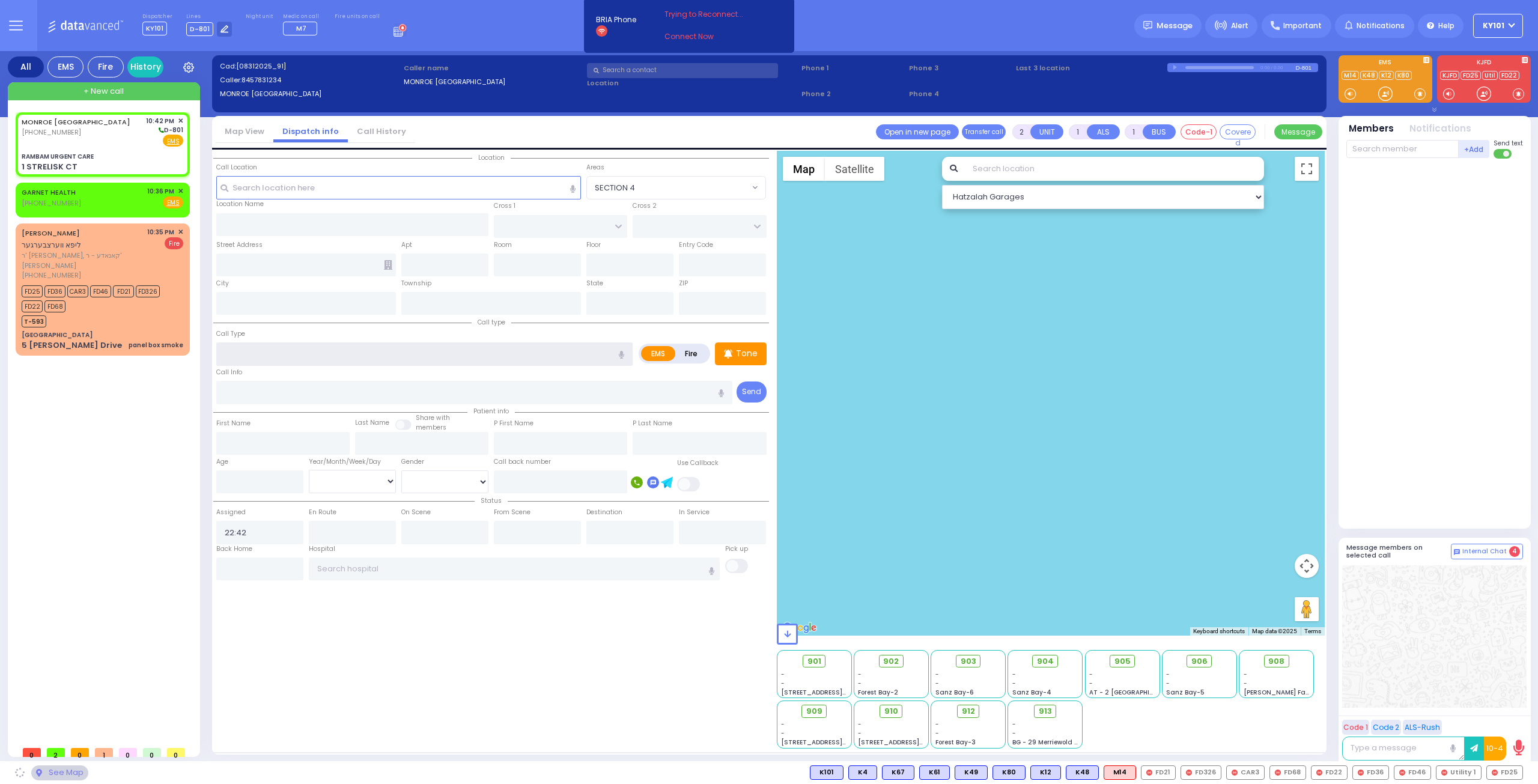
click at [328, 355] on input "text" at bounding box center [424, 353] width 417 height 23
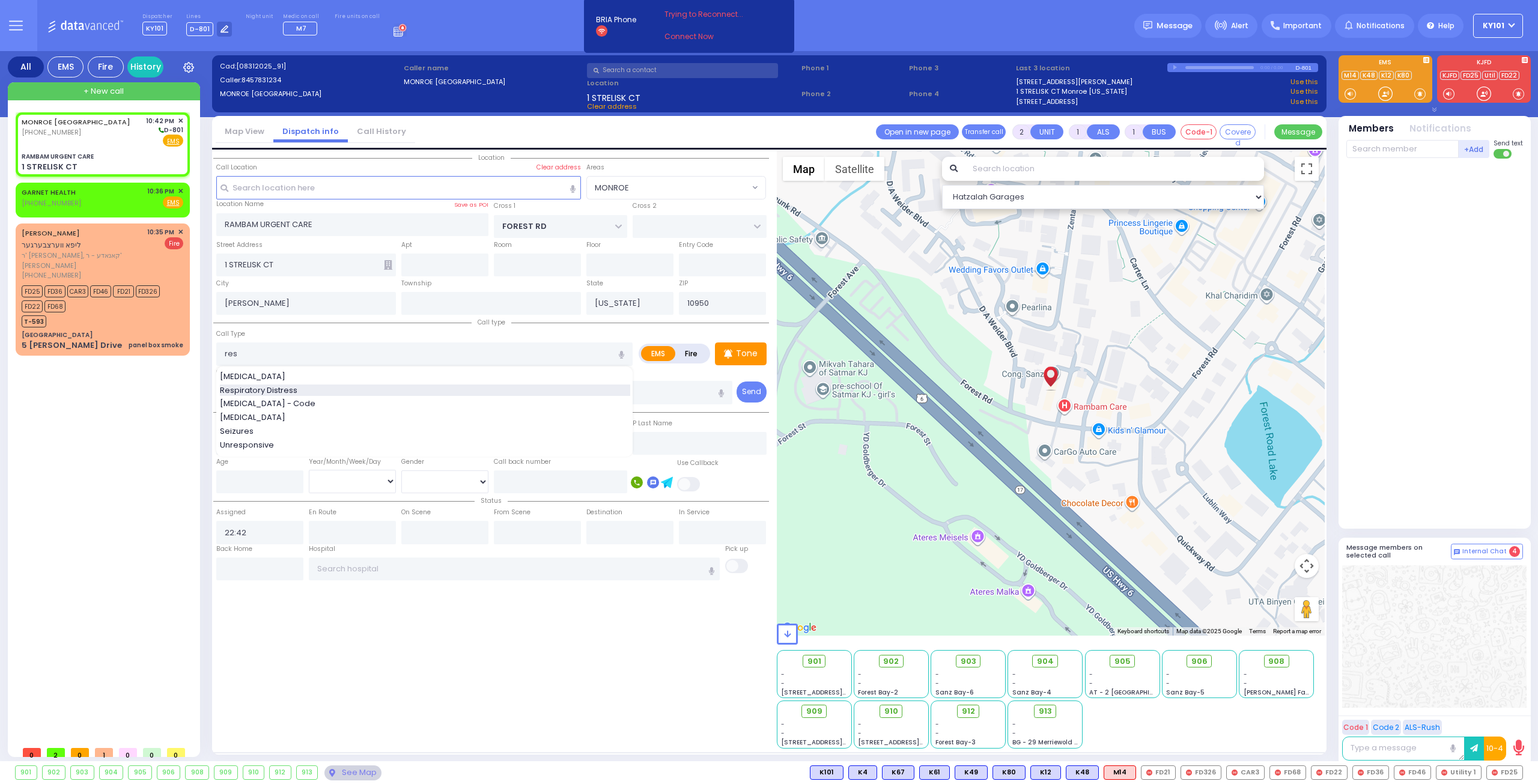
click at [335, 386] on div "Respiratory Distress" at bounding box center [425, 390] width 411 height 12
click at [254, 483] on input "number" at bounding box center [259, 482] width 87 height 23
click at [356, 493] on div "Status Assigned 22:42 En Route" at bounding box center [491, 519] width 556 height 51
click at [361, 487] on select "Year Month Week Day" at bounding box center [352, 481] width 87 height 23
click at [308, 470] on select "Year Month Week Day" at bounding box center [352, 481] width 87 height 23
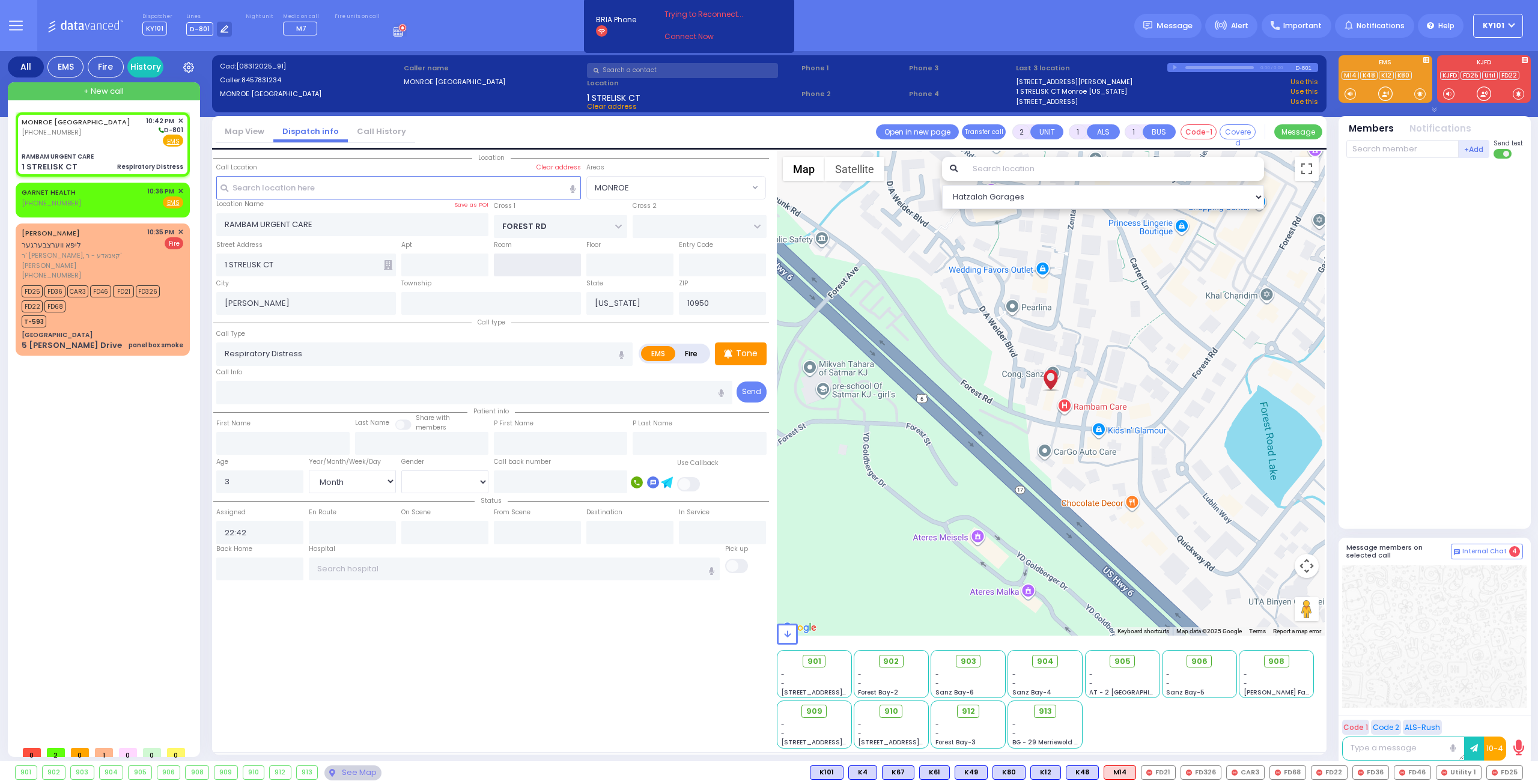
click at [506, 265] on input "text" at bounding box center [537, 264] width 87 height 23
click at [120, 313] on div "T-593" at bounding box center [97, 320] width 150 height 15
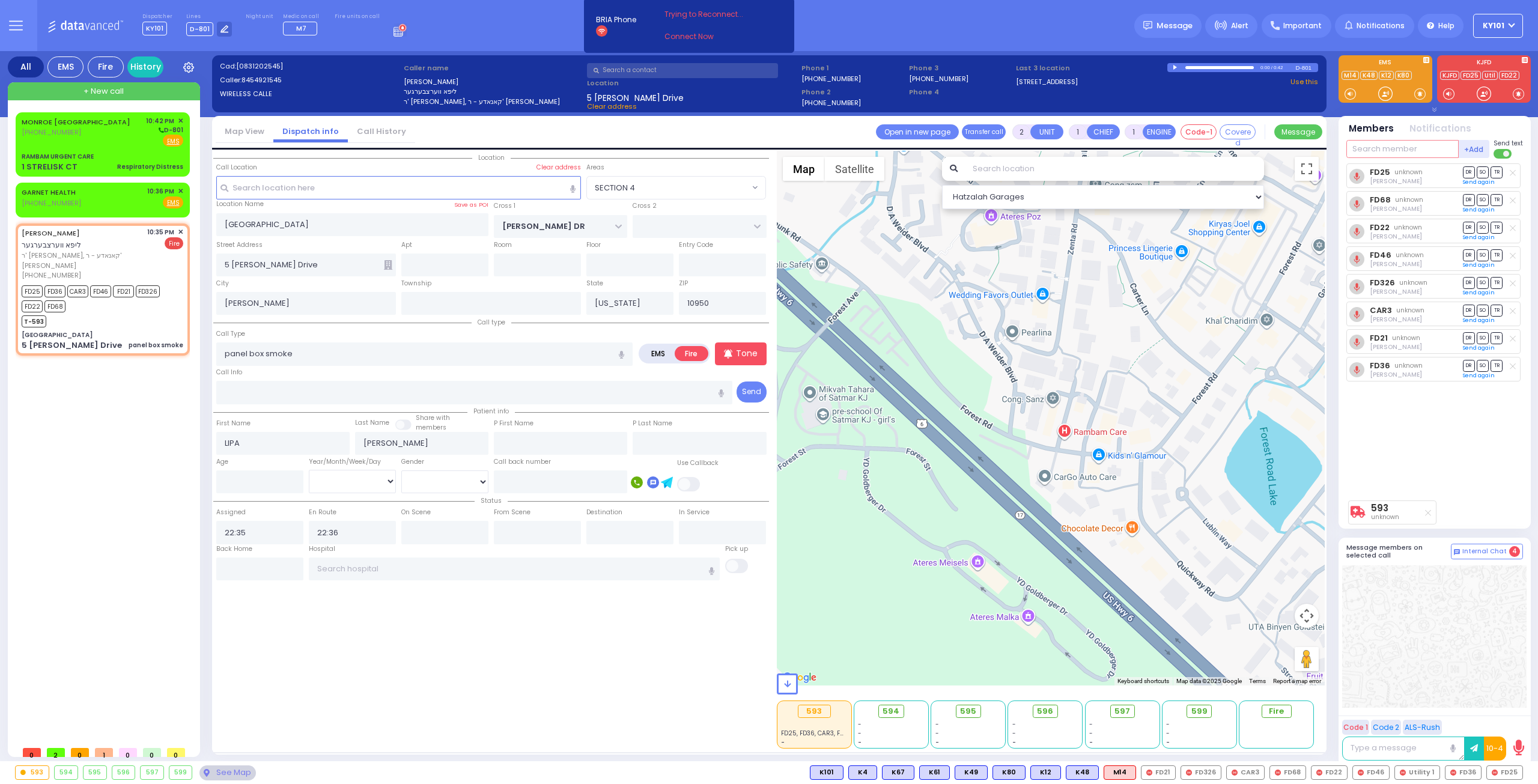
click at [1401, 141] on input "text" at bounding box center [1402, 149] width 112 height 18
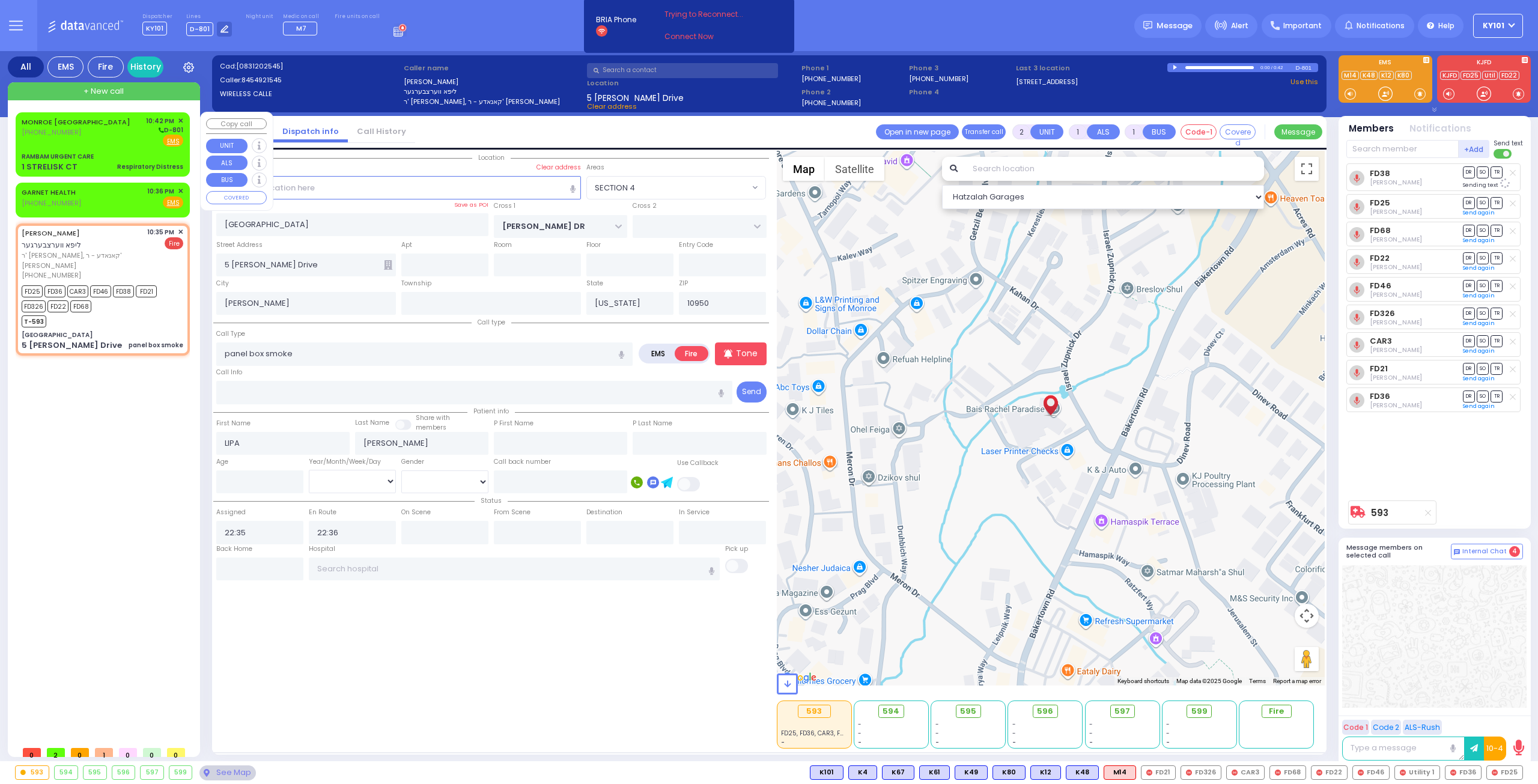
click at [74, 133] on div "MONROE NY (845) 783-1234 10:42 PM ✕ D-801" at bounding box center [102, 131] width 161 height 31
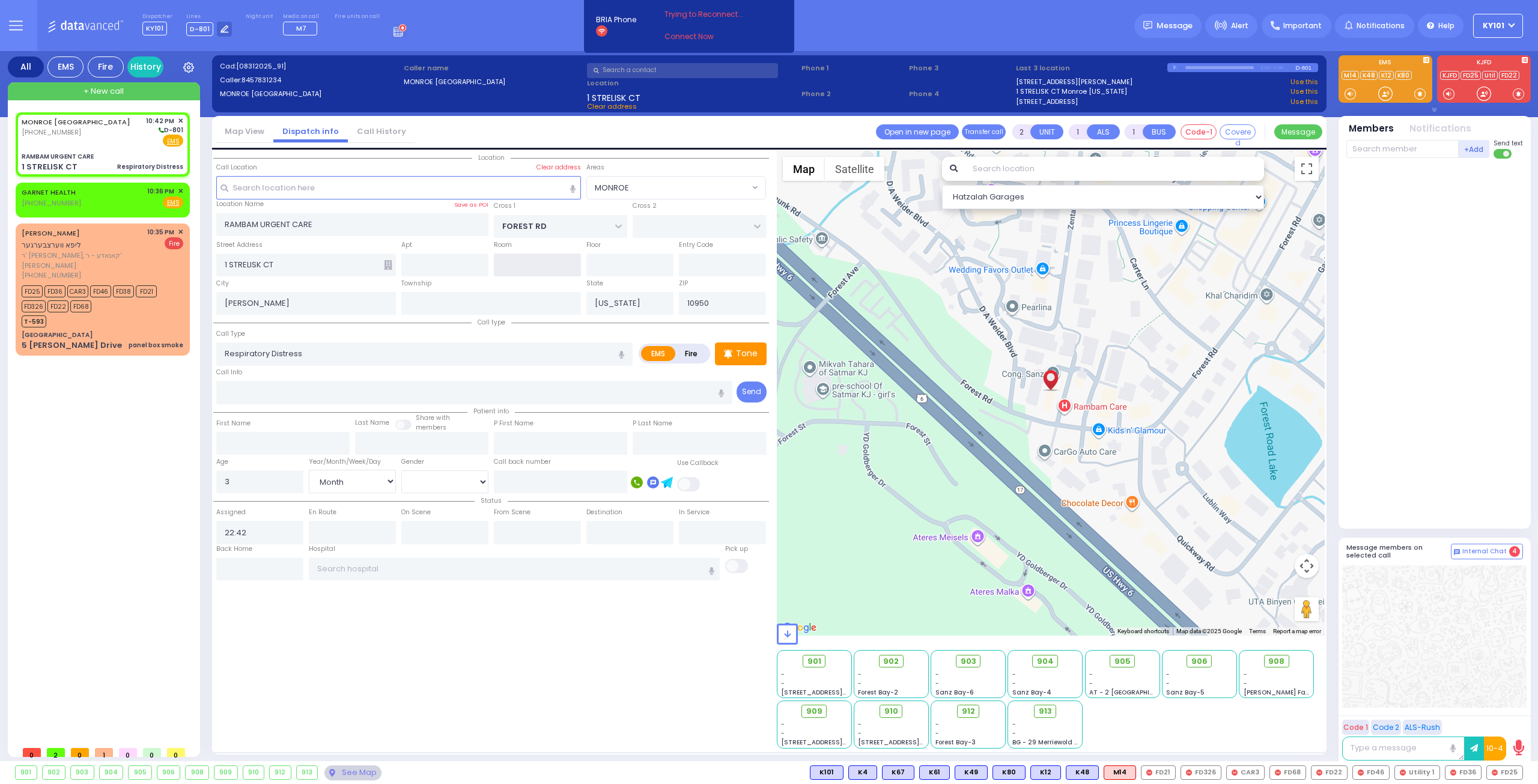
click at [504, 265] on input "text" at bounding box center [537, 264] width 87 height 23
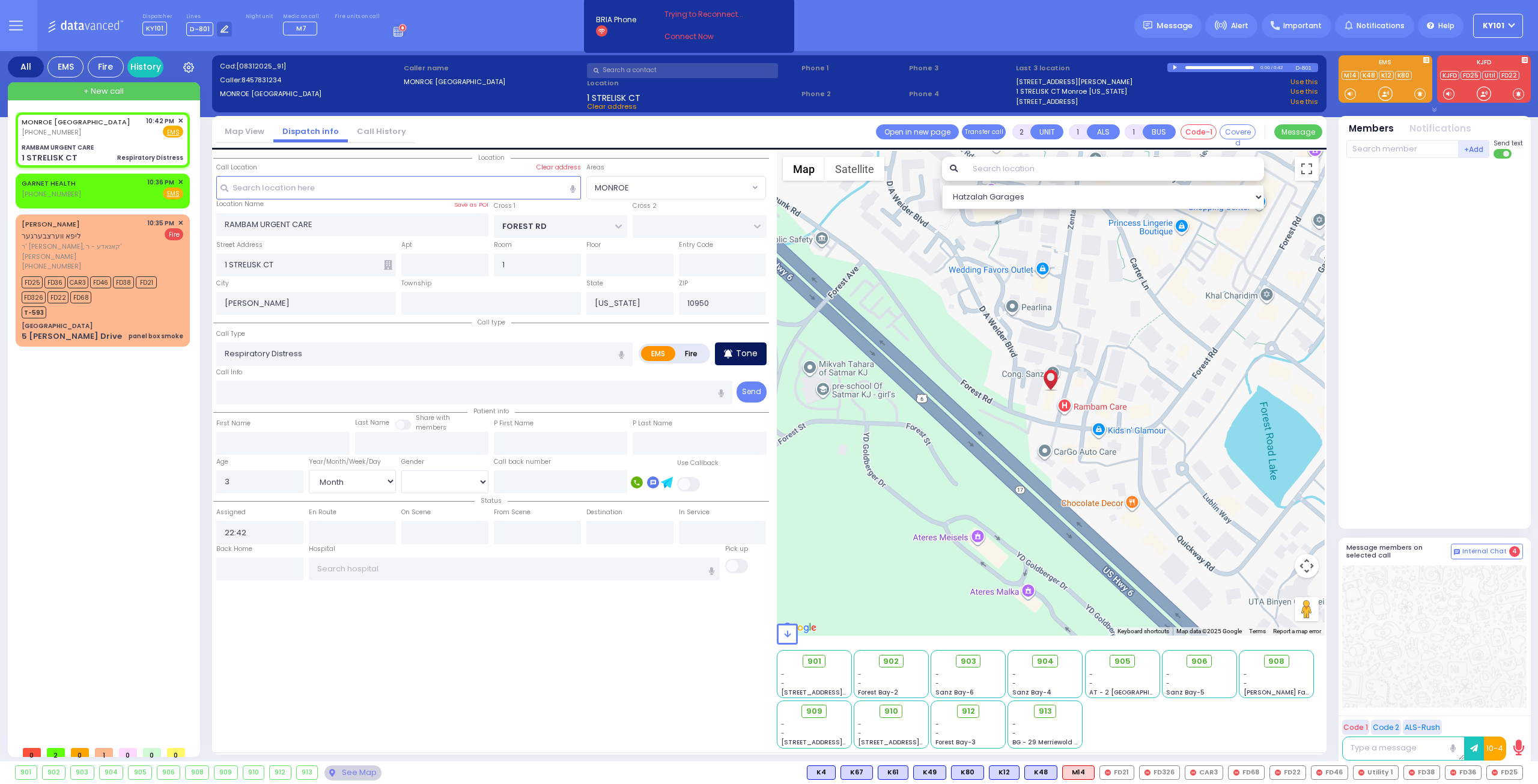
click at [733, 355] on icon at bounding box center [728, 353] width 8 height 14
click at [141, 274] on div "FD25 FD36 CAR3 FD46 FD38 FD21 FD326 FD22 FD68" at bounding box center [97, 289] width 150 height 30
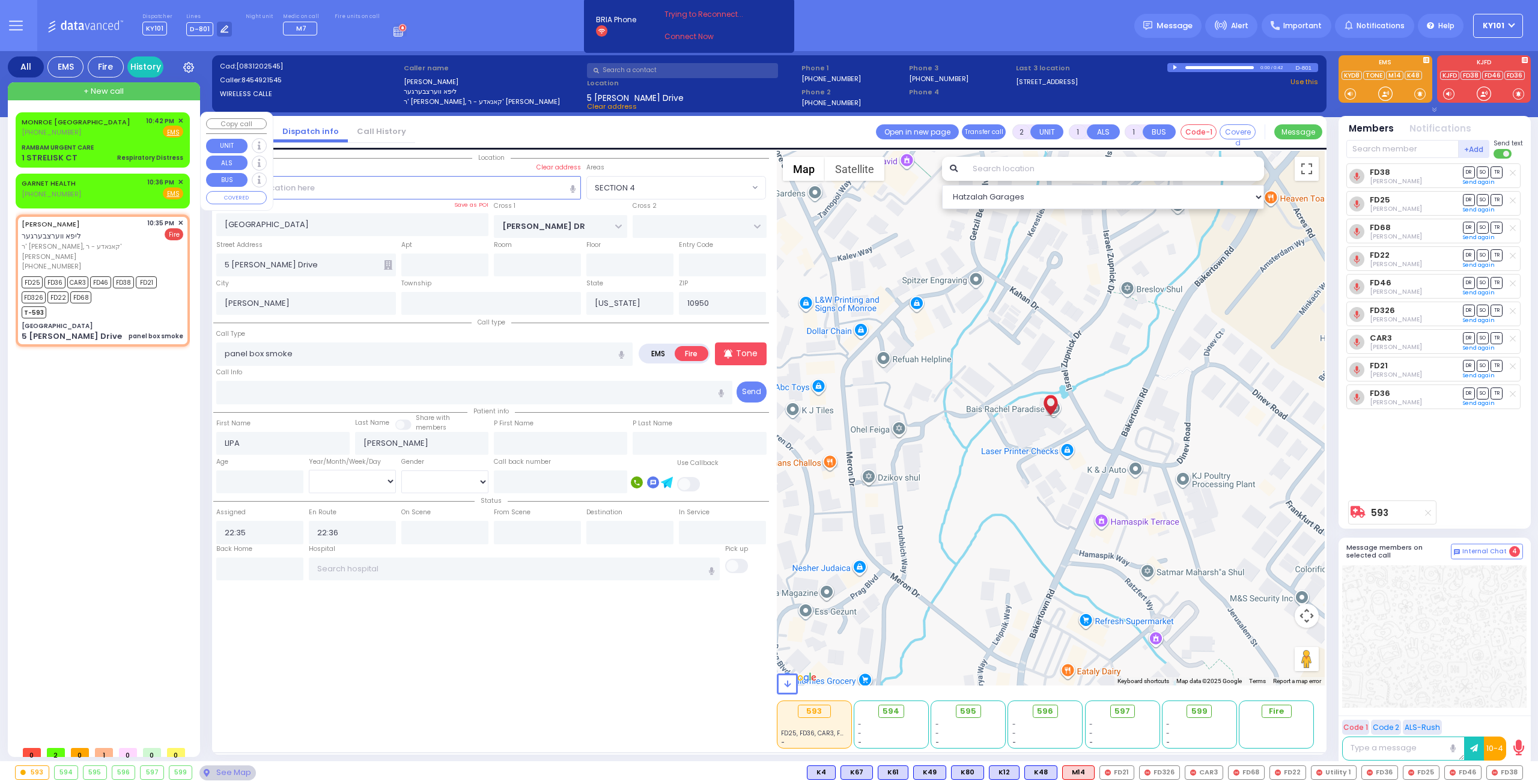
drag, startPoint x: 106, startPoint y: 123, endPoint x: 112, endPoint y: 119, distance: 7.2
click at [106, 123] on div "MONROE NY (845) 783-1234 10:42 PM ✕ Fire EMS" at bounding box center [102, 127] width 161 height 22
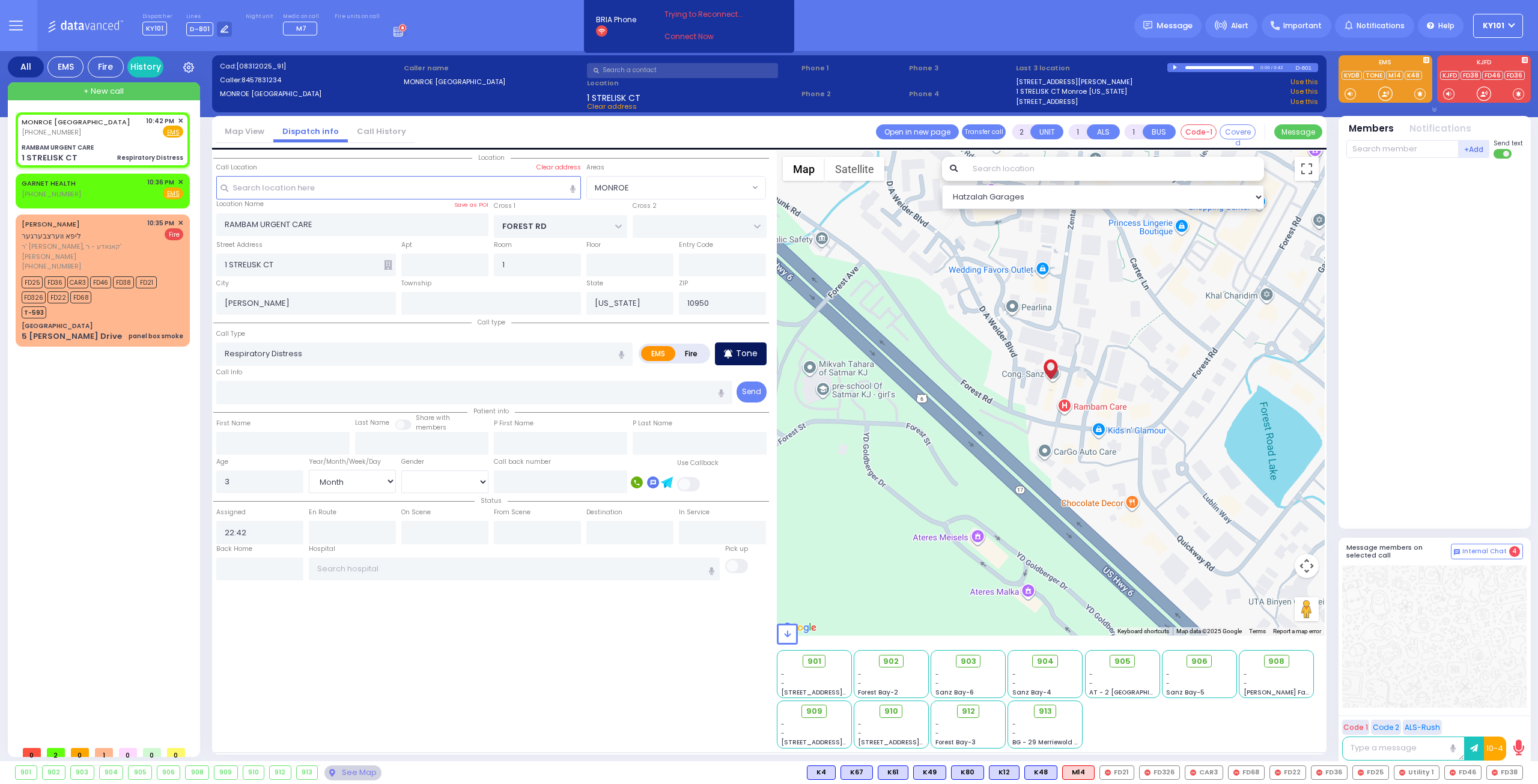
click at [730, 349] on icon at bounding box center [728, 353] width 8 height 9
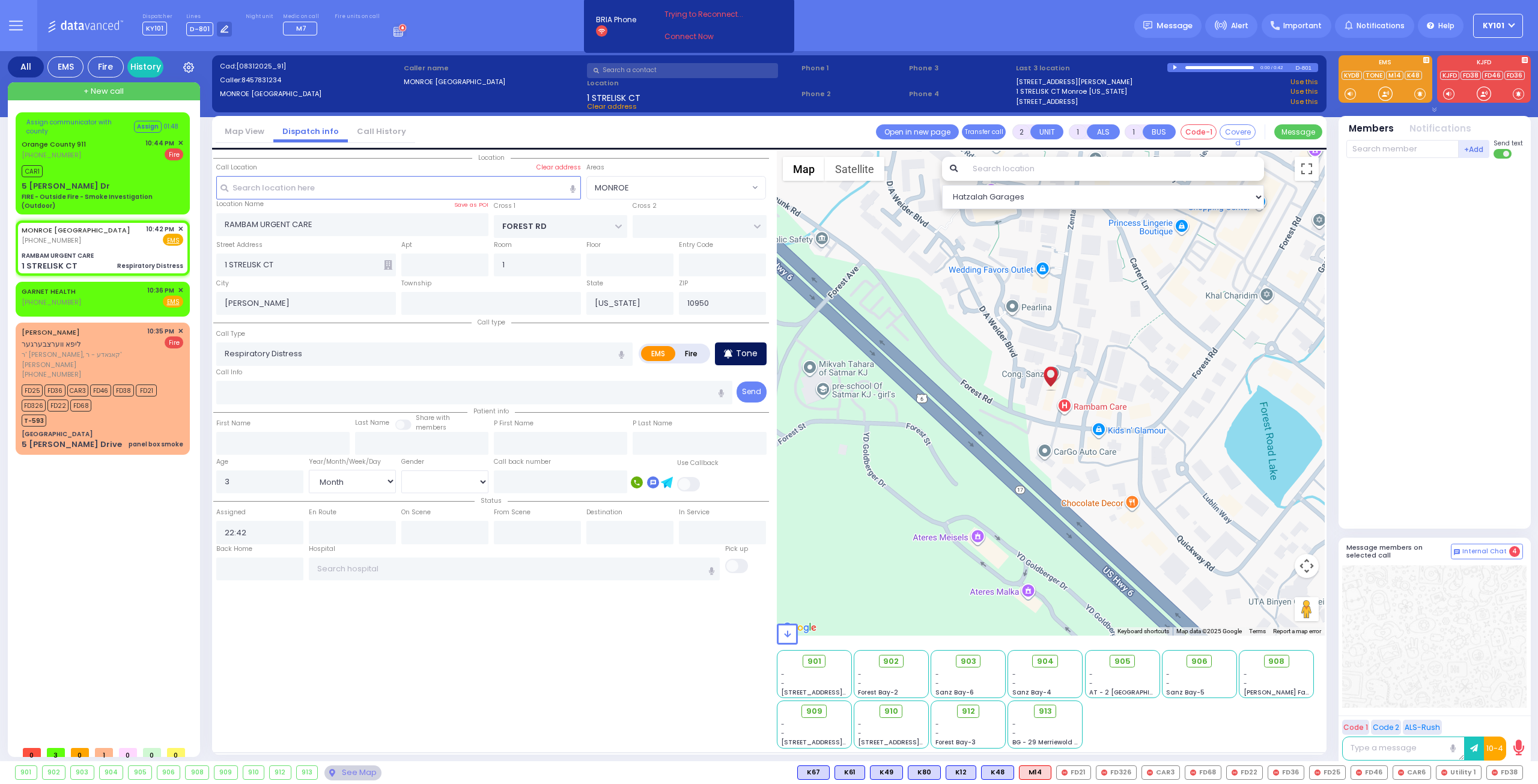
click at [745, 356] on p "Tone" at bounding box center [747, 353] width 22 height 13
click at [1509, 768] on span "K12" at bounding box center [1508, 773] width 30 height 14
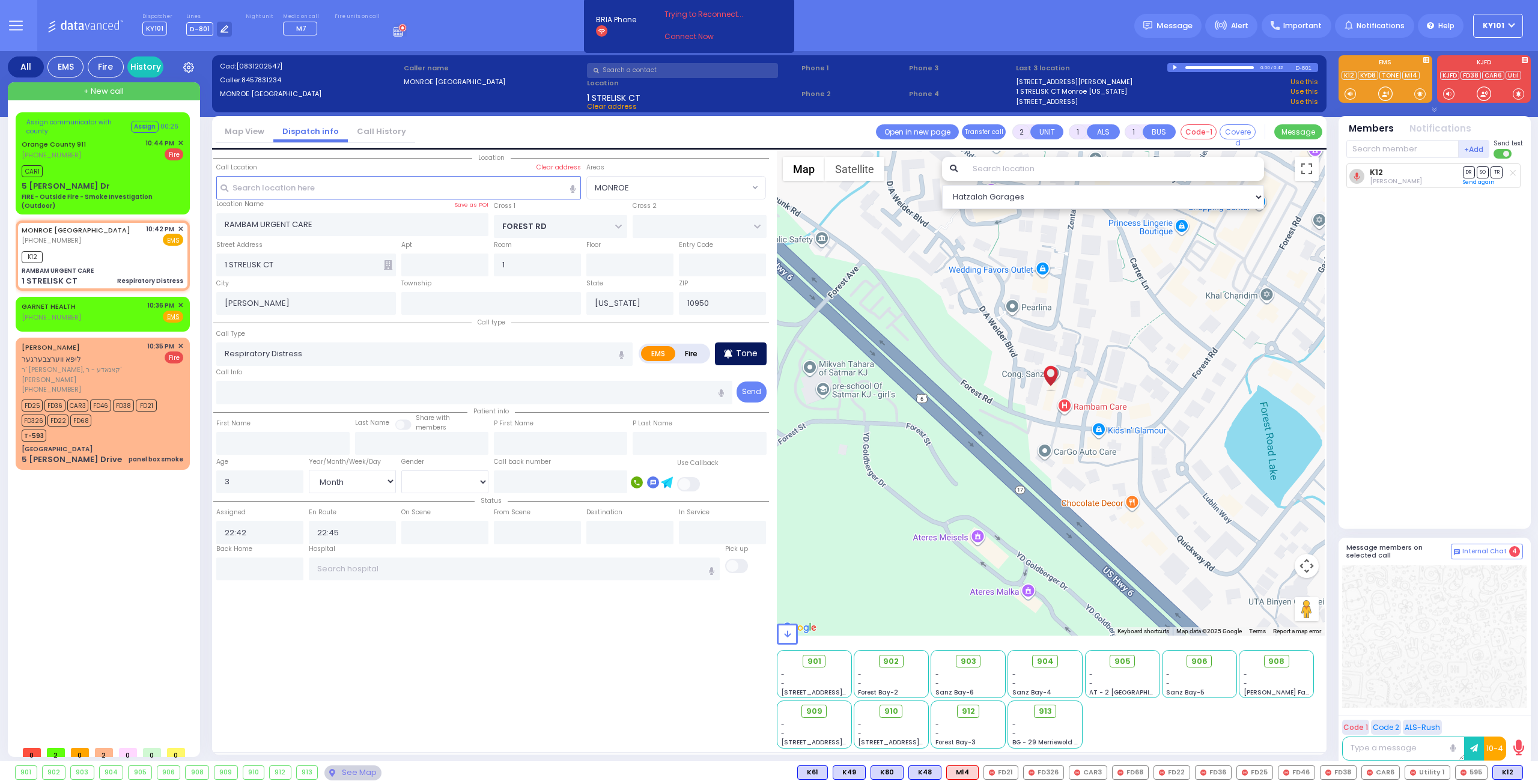
click at [754, 354] on p "Tone" at bounding box center [747, 353] width 22 height 13
click at [1500, 770] on span "K74" at bounding box center [1507, 773] width 32 height 14
click at [744, 355] on p "Tone" at bounding box center [747, 353] width 22 height 13
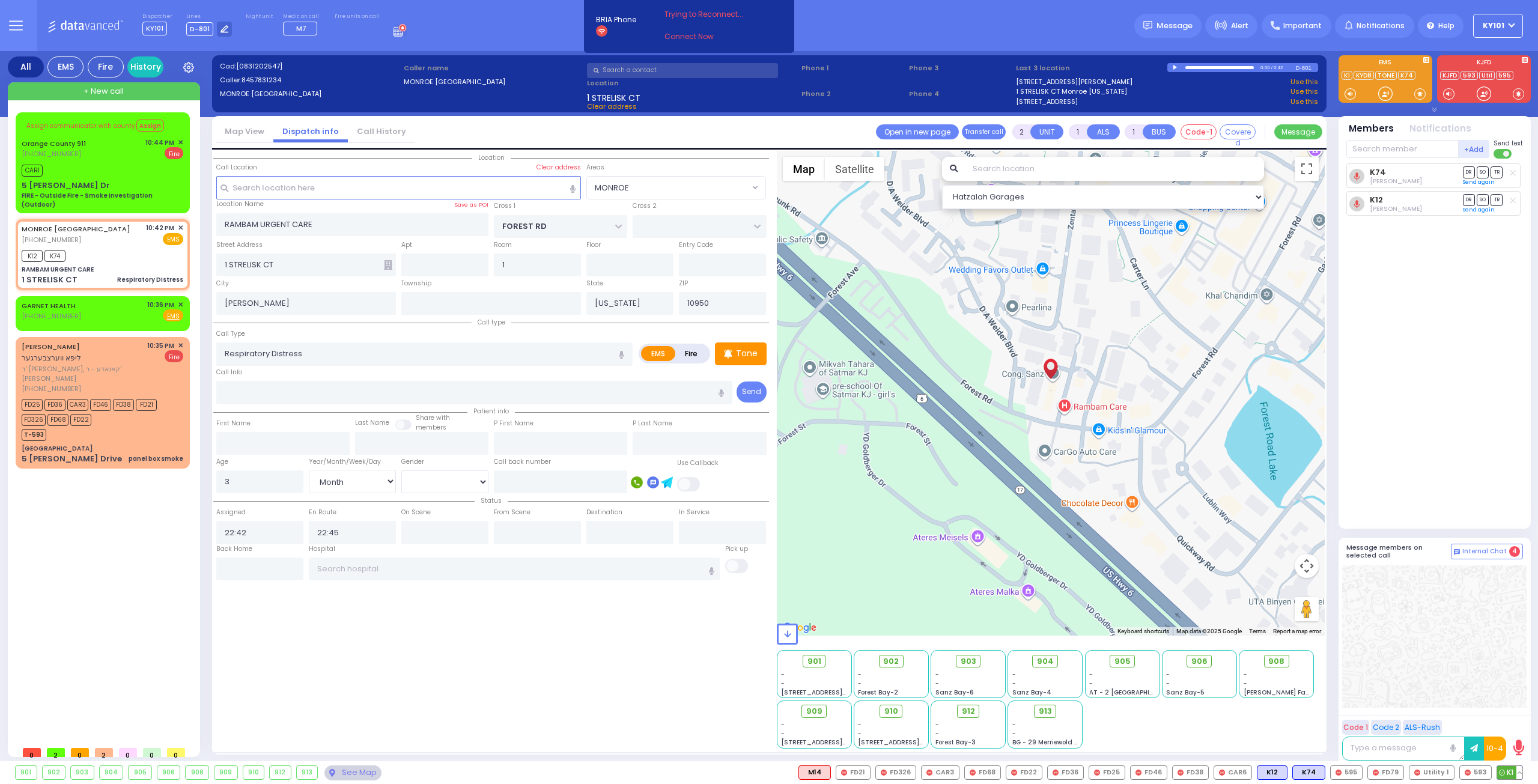
click at [1503, 774] on icon at bounding box center [1502, 772] width 6 height 6
click at [964, 659] on div "903" at bounding box center [968, 662] width 34 height 14
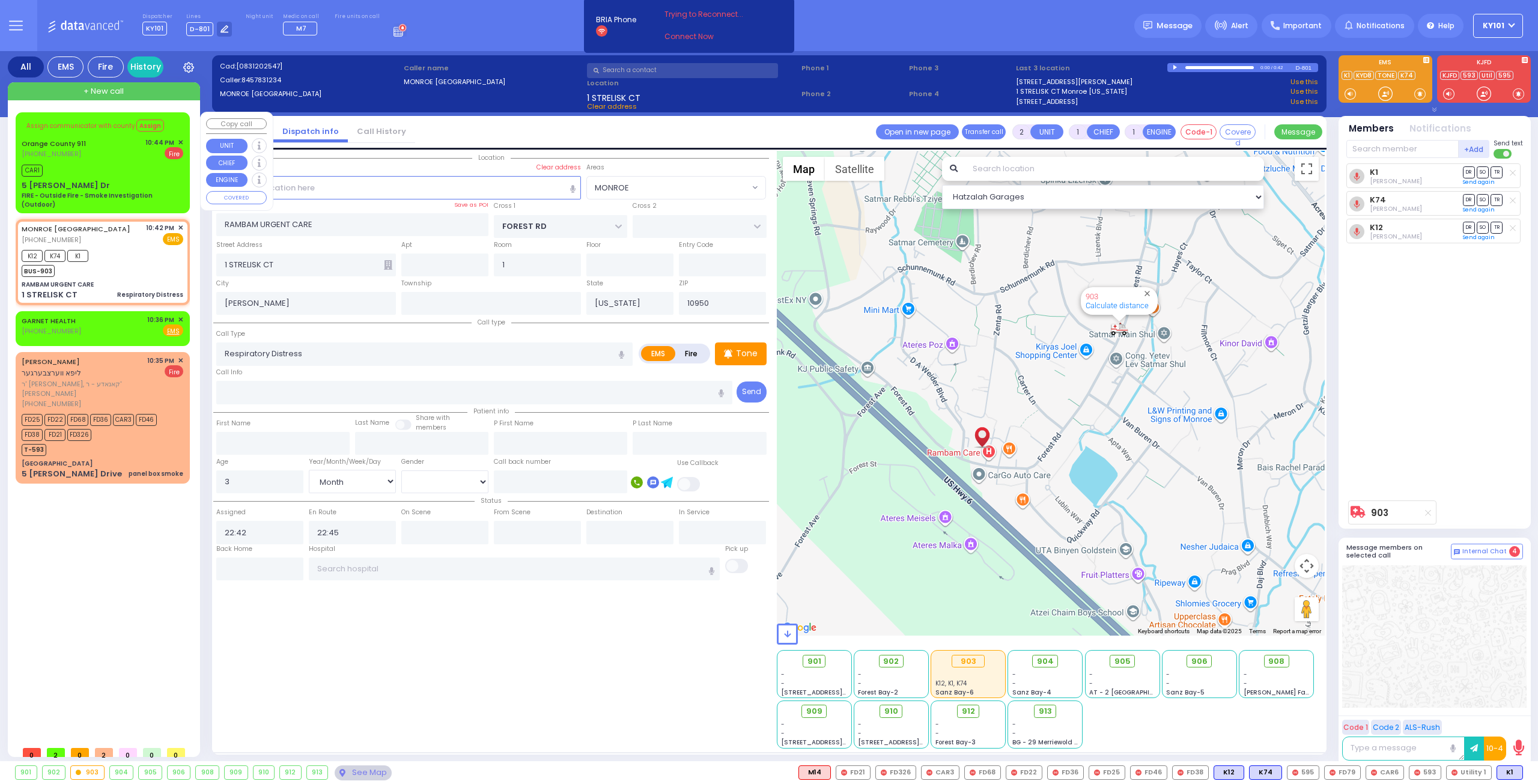
click at [182, 143] on span "✕" at bounding box center [180, 143] width 5 height 10
click at [103, 164] on div "CAR1" at bounding box center [102, 169] width 161 height 15
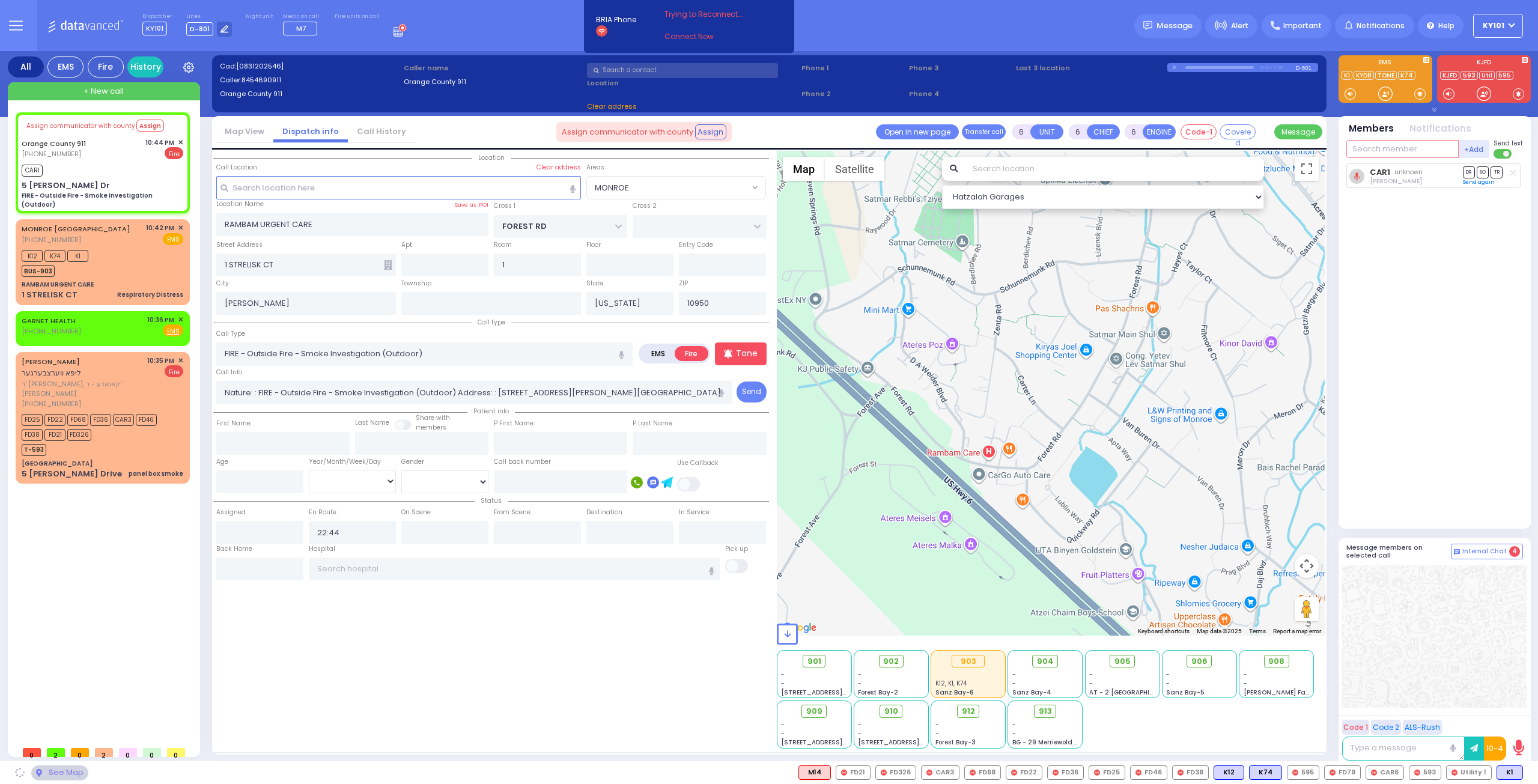
click at [1386, 150] on input "text" at bounding box center [1402, 149] width 112 height 18
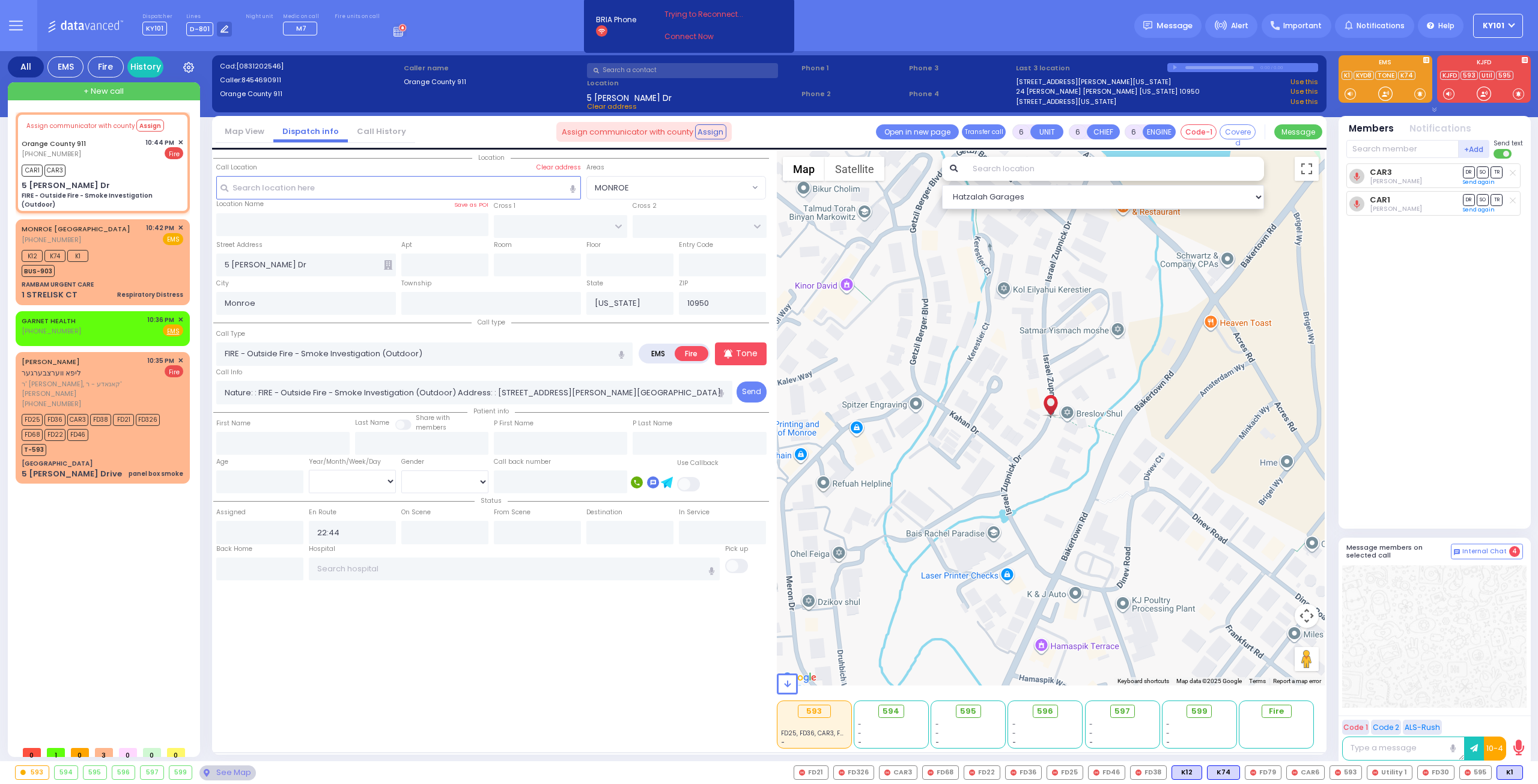
click at [367, 128] on link "Call History" at bounding box center [382, 132] width 68 height 12
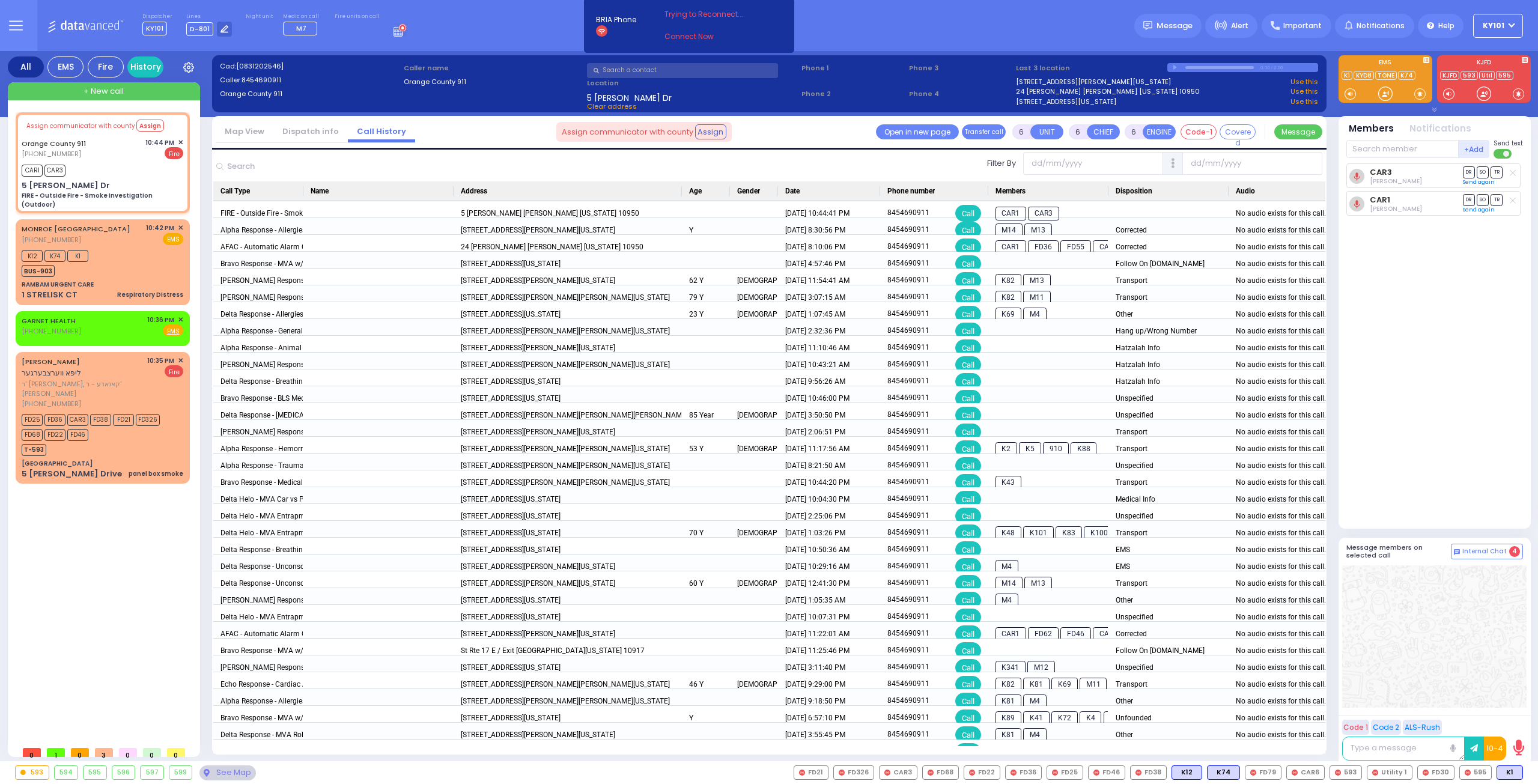
click at [305, 134] on link "Dispatch info" at bounding box center [311, 132] width 74 height 12
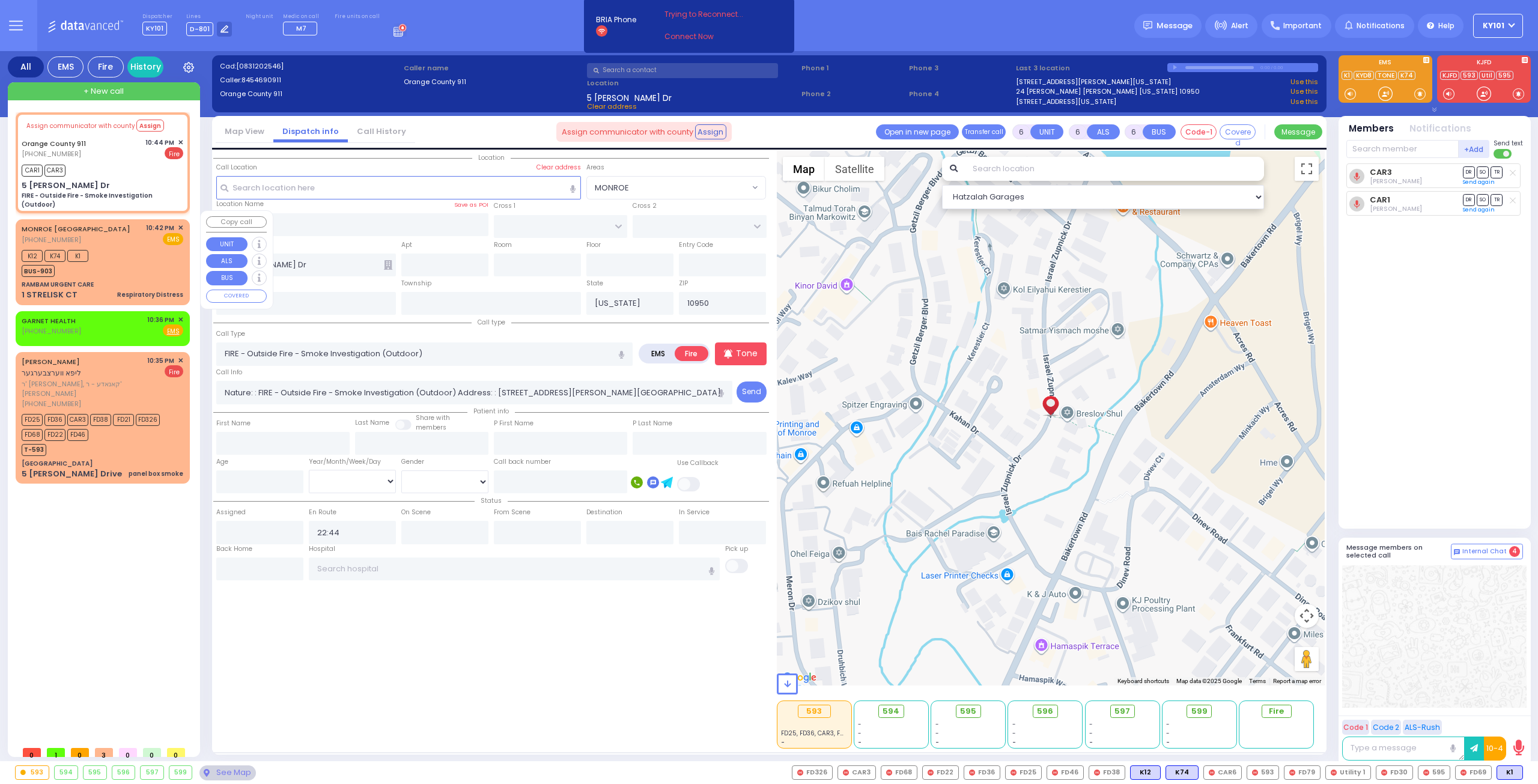
click at [128, 253] on div "K12 K74 K1 BUS-903" at bounding box center [102, 262] width 161 height 30
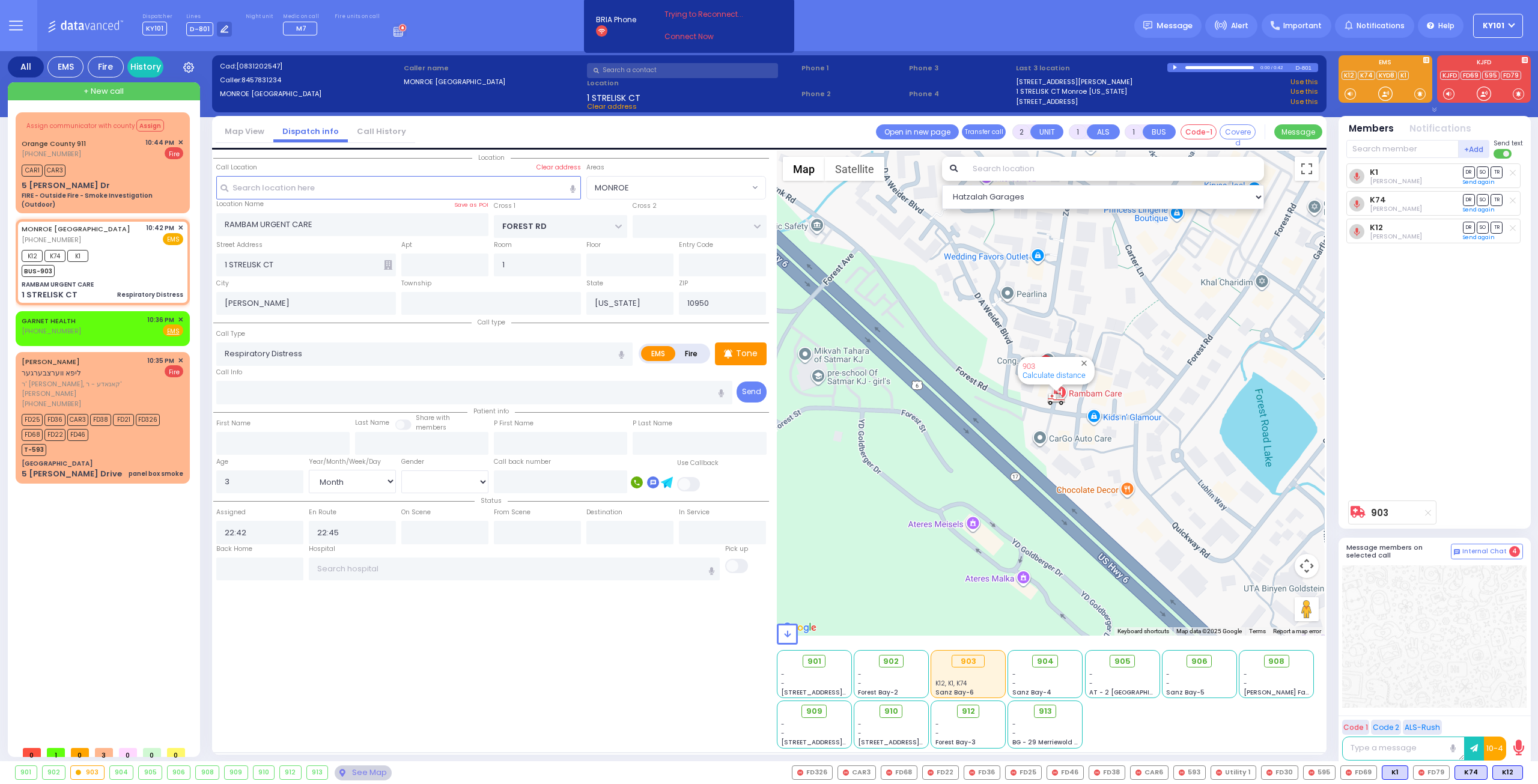
select select "MONROE"
select select "Month"
click at [1504, 775] on span "MF75" at bounding box center [1504, 773] width 36 height 14
select select
radio input "true"
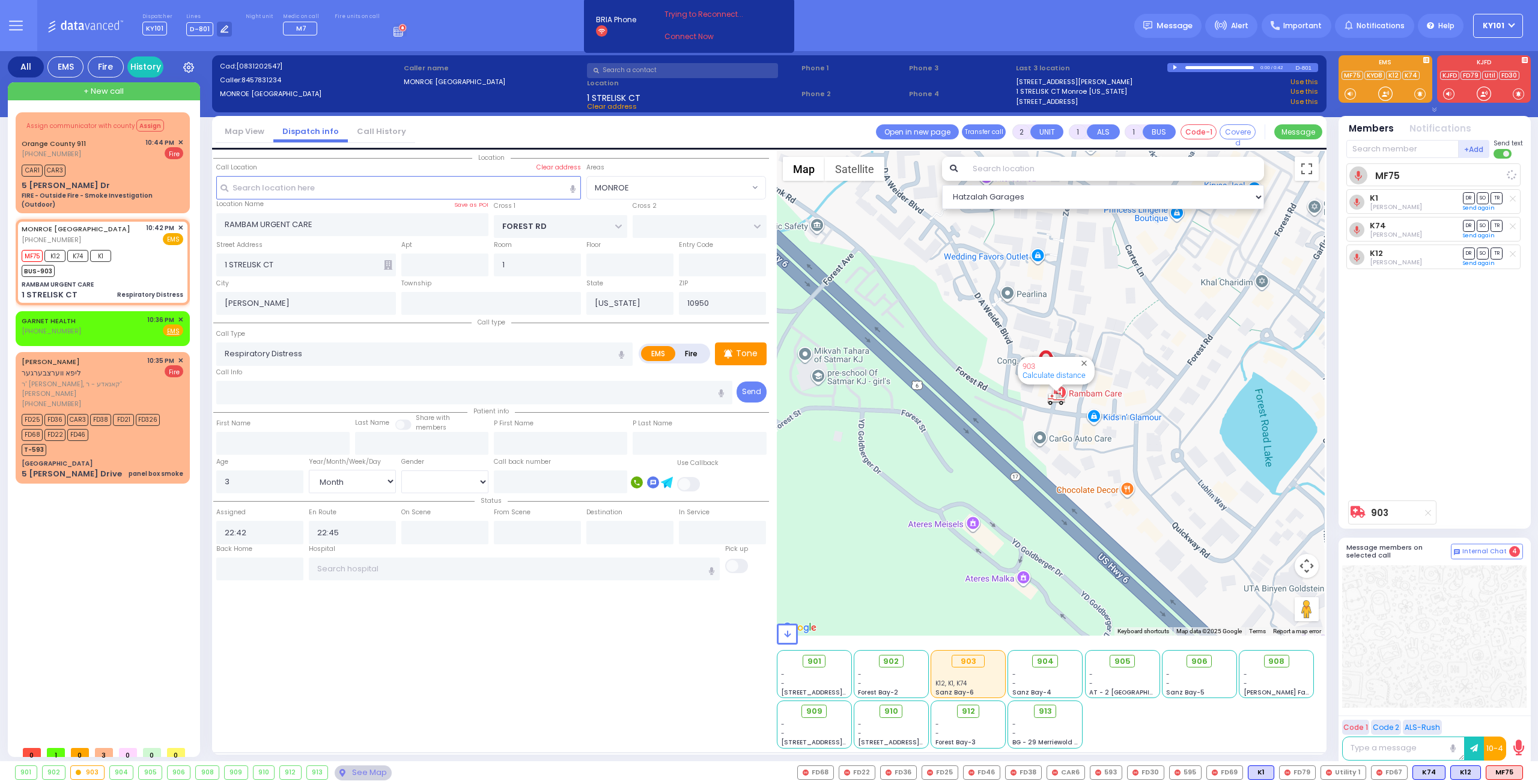
select select "Month"
select select "Hatzalah Garages"
select select "MONROE"
click at [1265, 772] on span "FD79" at bounding box center [1260, 773] width 35 height 14
select select
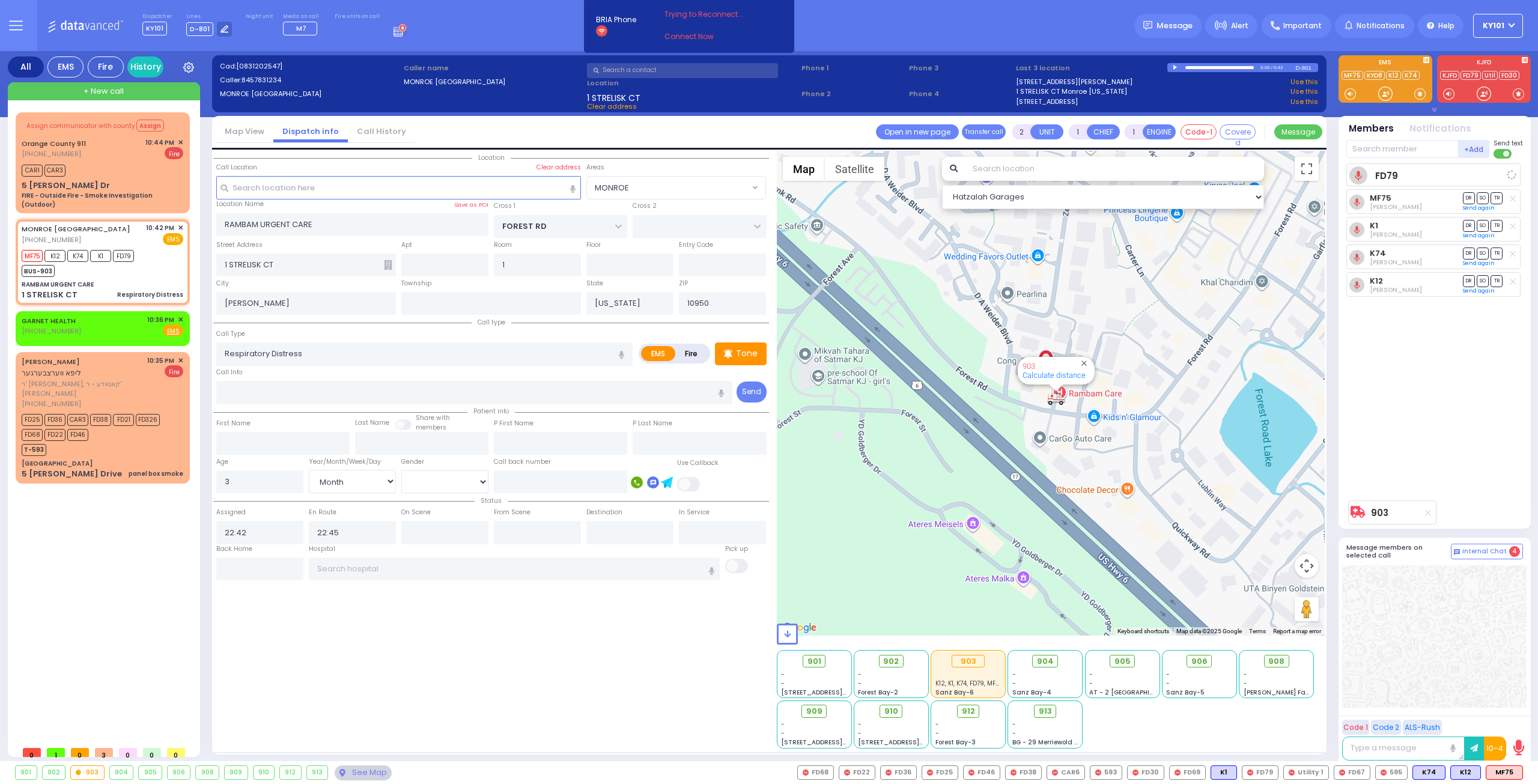
radio input "true"
select select "Month"
select select "Hatzalah Garages"
select select "MONROE"
click at [1511, 173] on icon at bounding box center [1513, 173] width 6 height 7
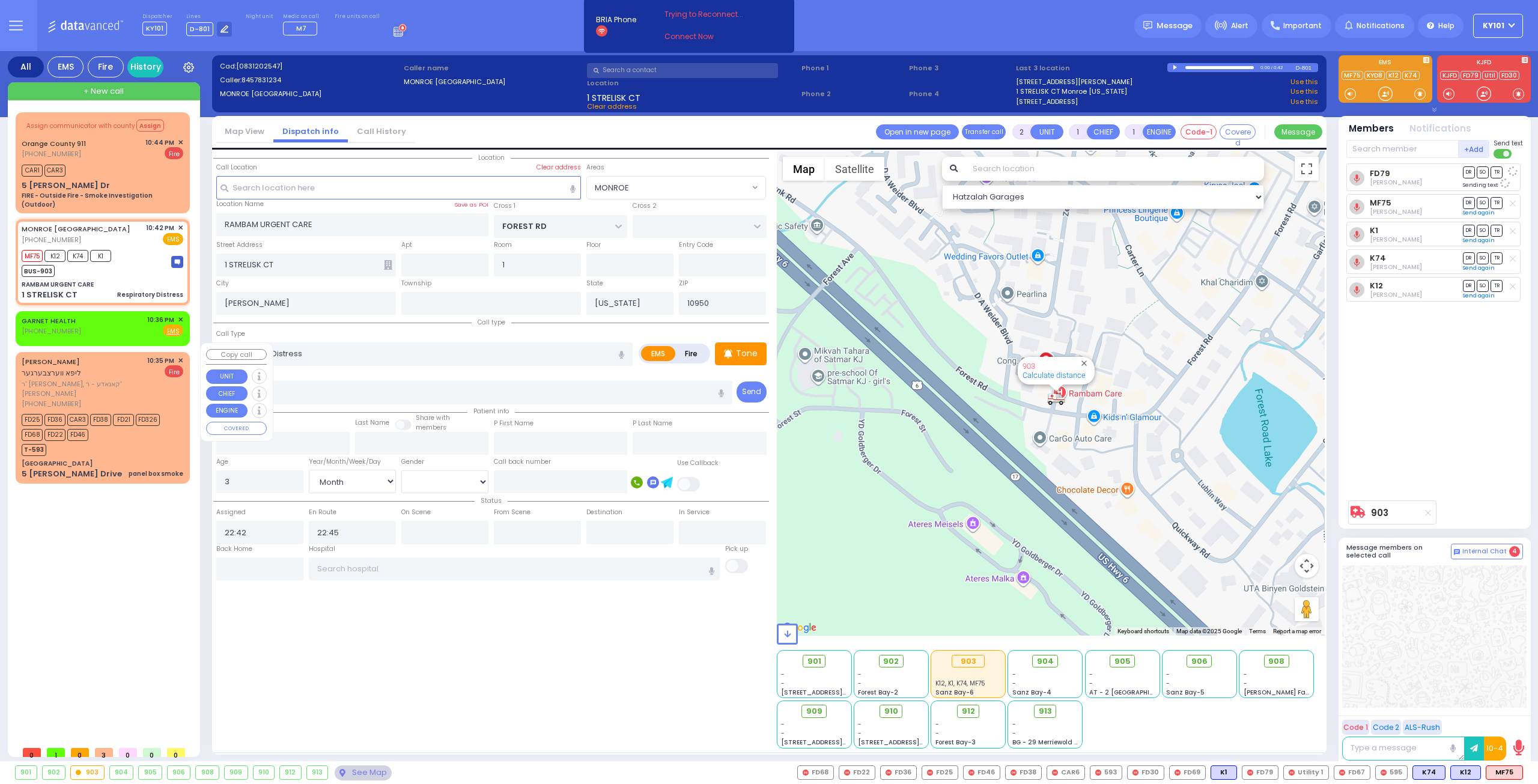
select select
radio input "true"
select select "Month"
select select "Hatzalah Garages"
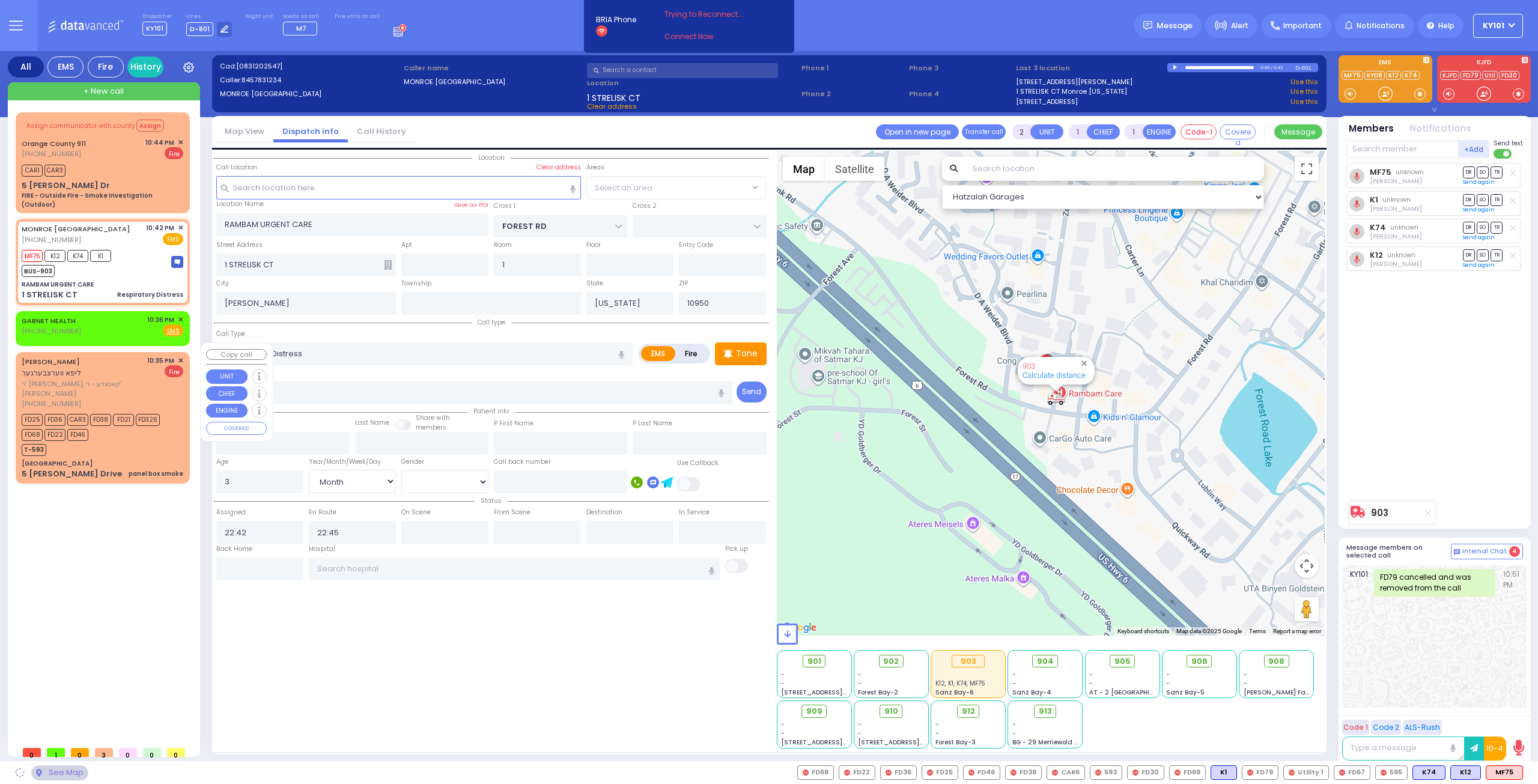
select select "MONROE"
click at [139, 441] on div "T-593" at bounding box center [97, 449] width 150 height 15
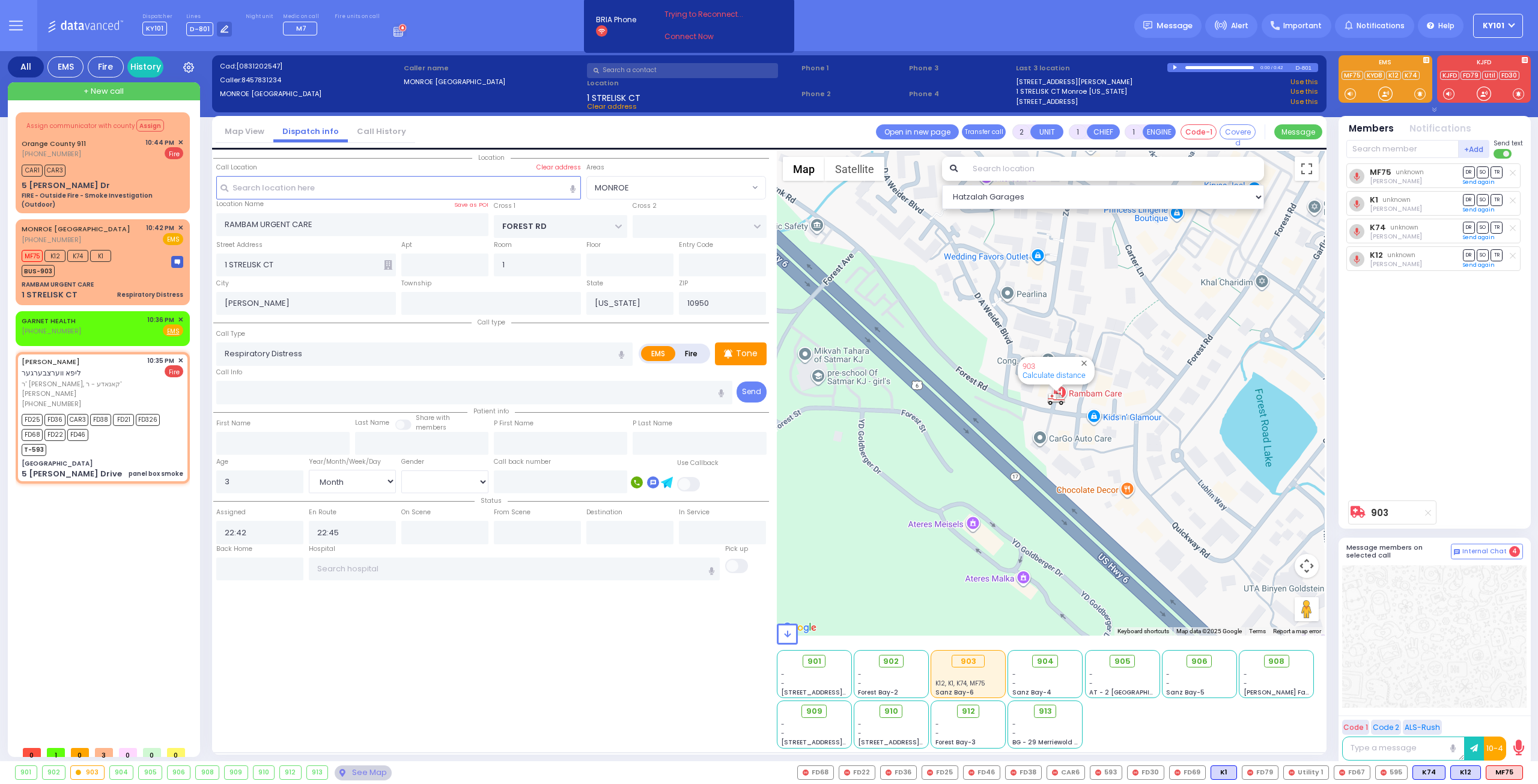
select select
type input "panel box smoke"
radio input "false"
radio input "true"
type input "LIPA"
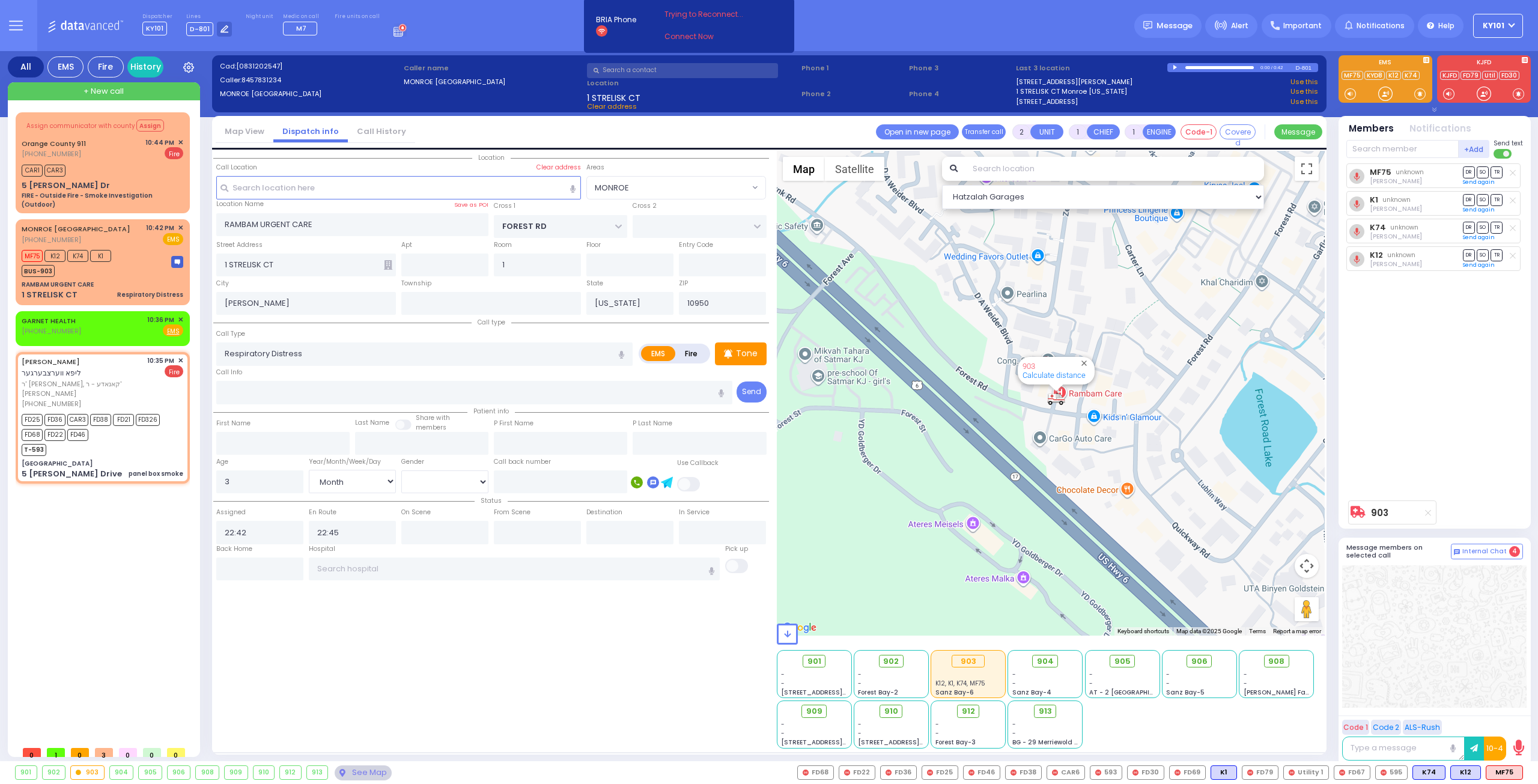
type input "WERTZBERGER"
select select
type input "22:35"
type input "22:36"
select select "Hatzalah Garages"
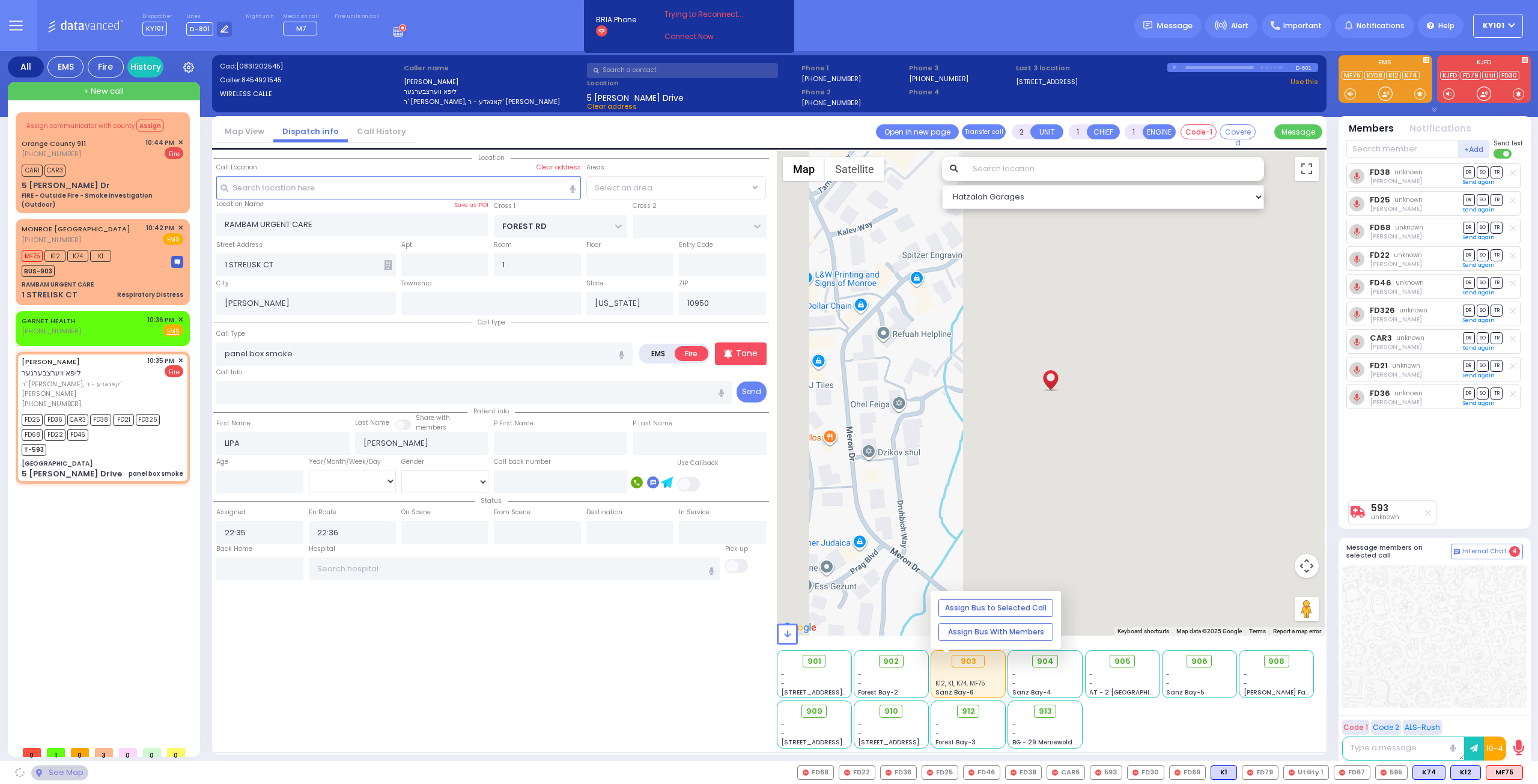
type input "UTA Paradise Girls School"
type input "ISRAEL ZUPNICK DR"
type input "5 Israel Zupnick Drive"
select select "SECTION 4"
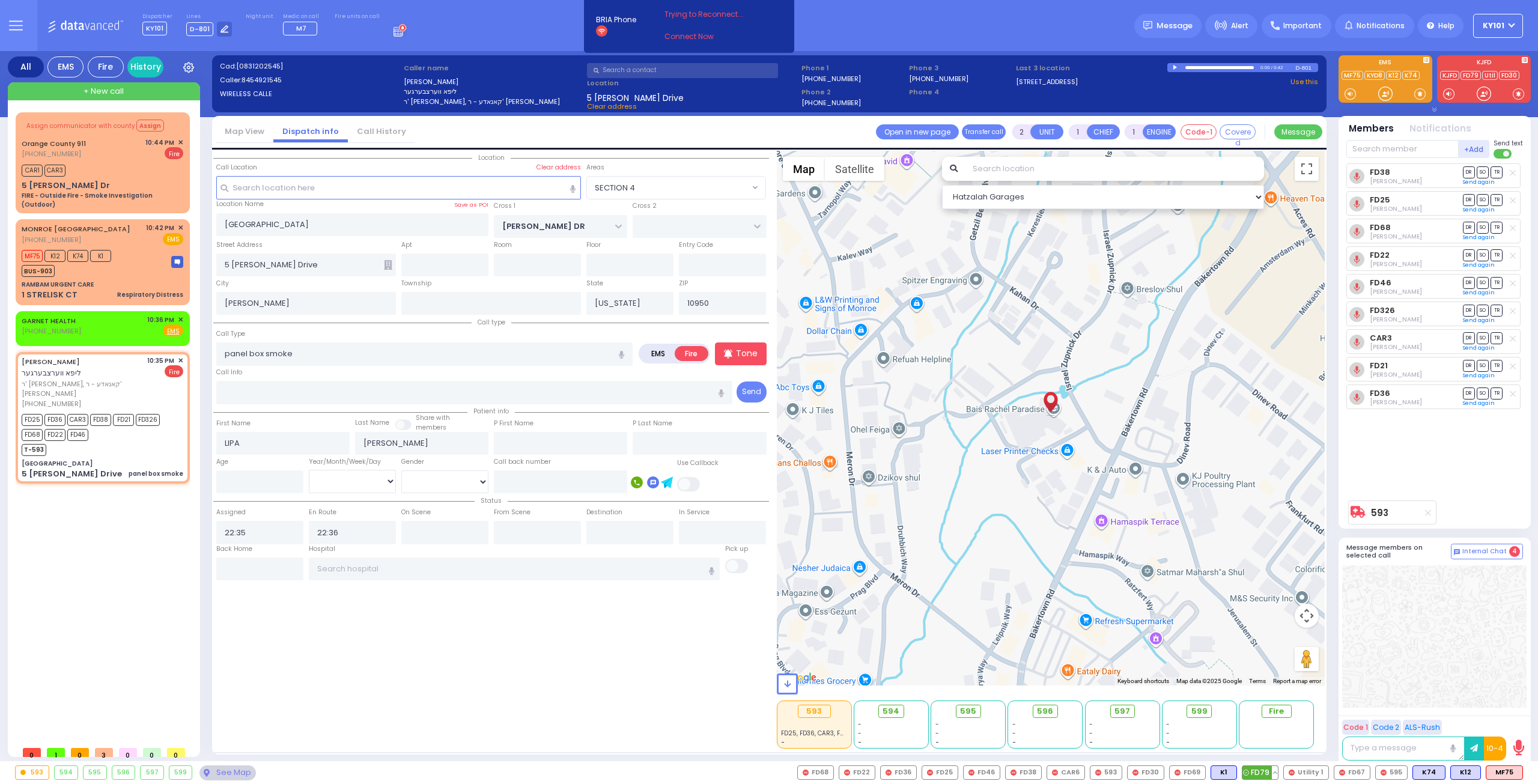
click at [1263, 769] on span "FD79" at bounding box center [1260, 773] width 35 height 14
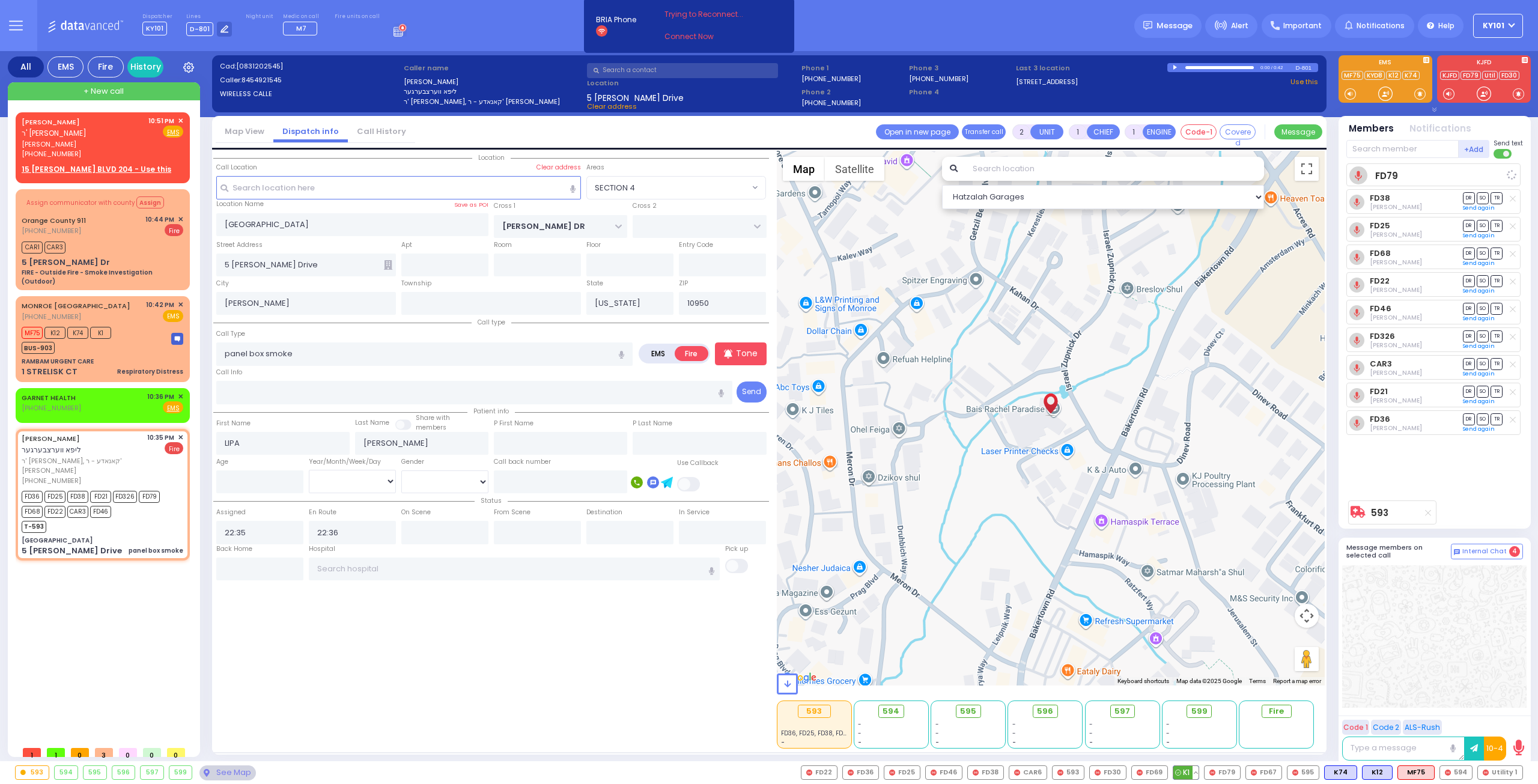
select select
radio input "true"
select select
select select "Hatzalah Garages"
select select "SECTION 4"
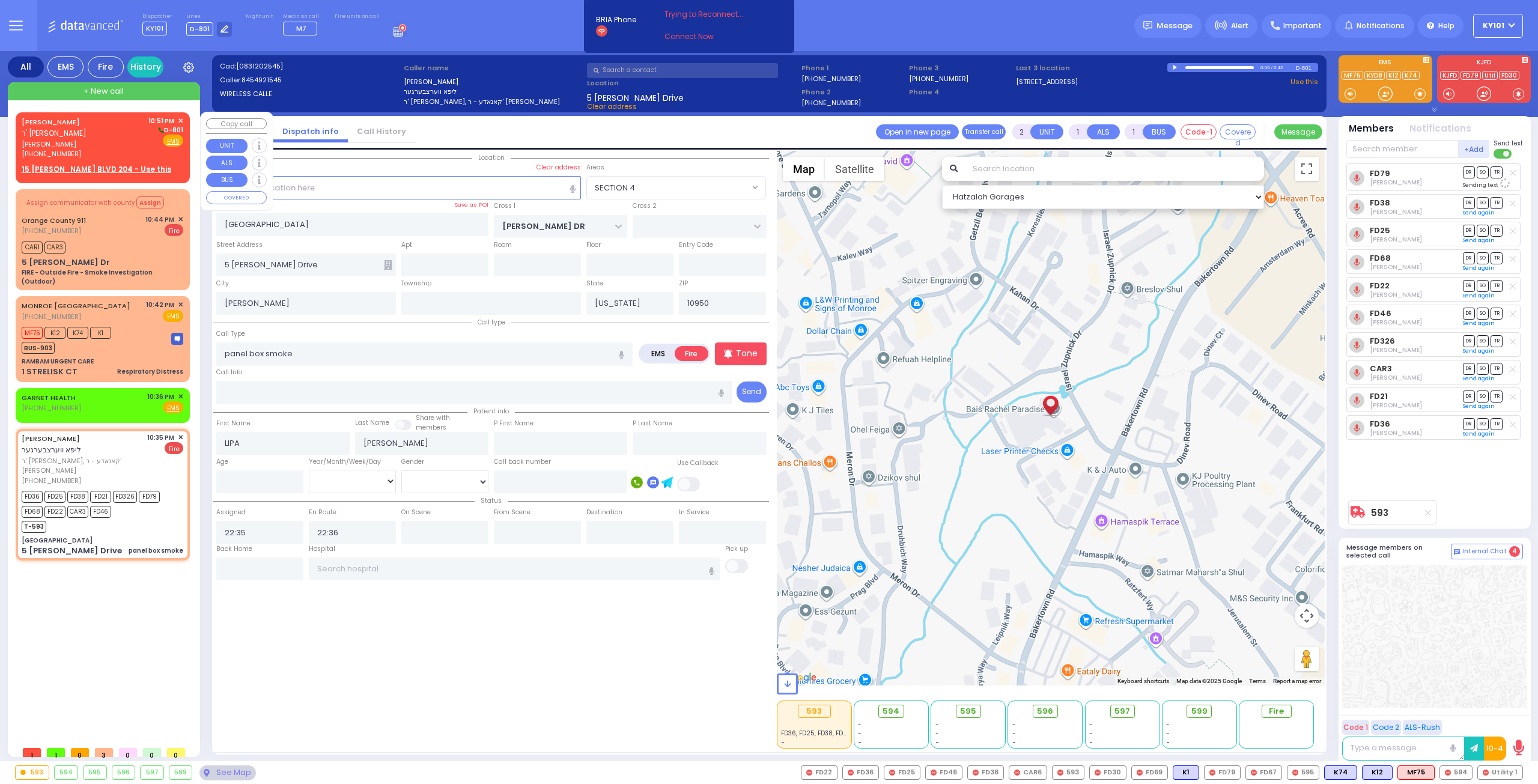
click at [82, 136] on span "ר' [PERSON_NAME]" at bounding box center [54, 133] width 65 height 10
select select
radio input "true"
type input "BINYUMEN"
type input "[PERSON_NAME]"
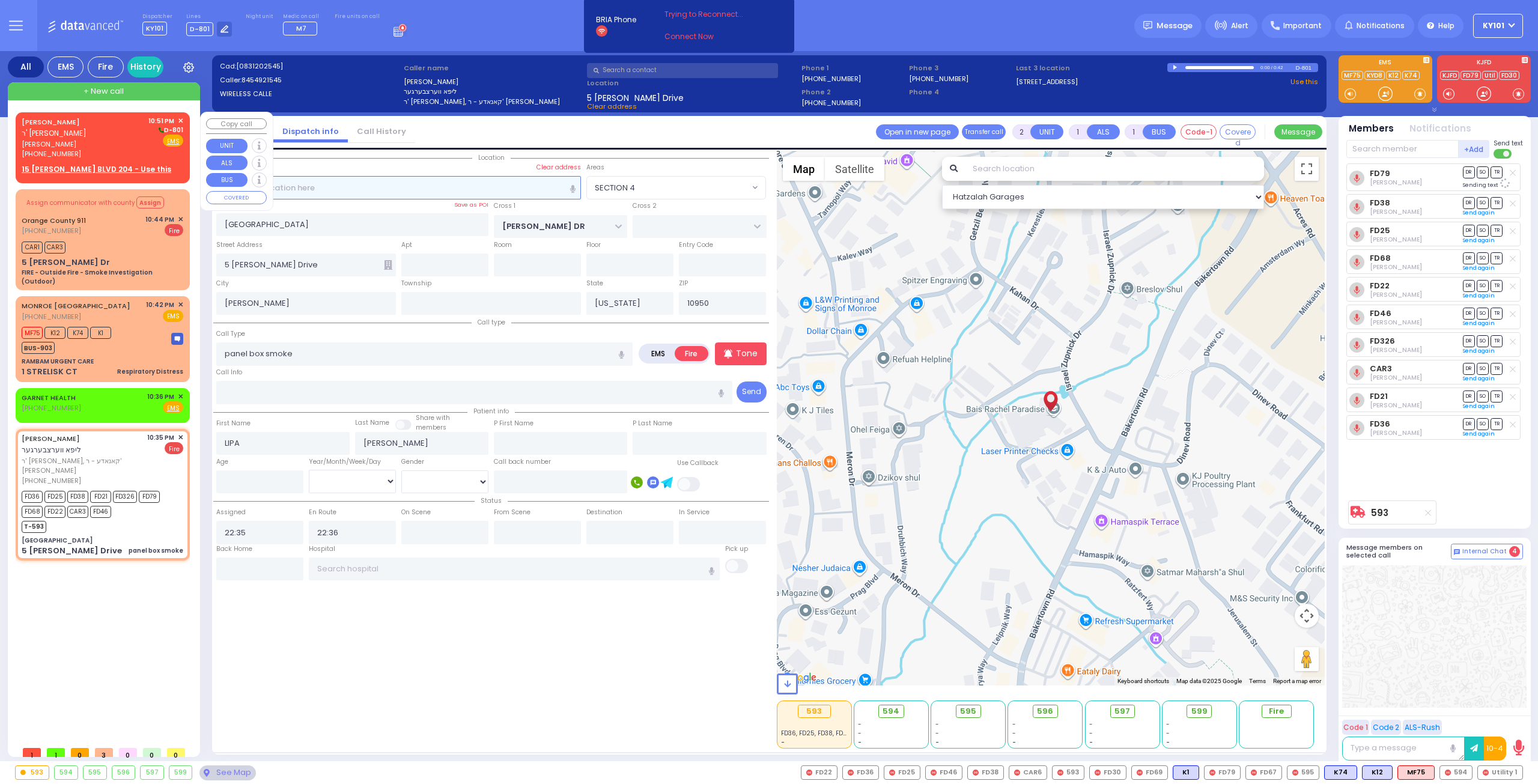
select select
type input "22:51"
select select "Hatzalah Garages"
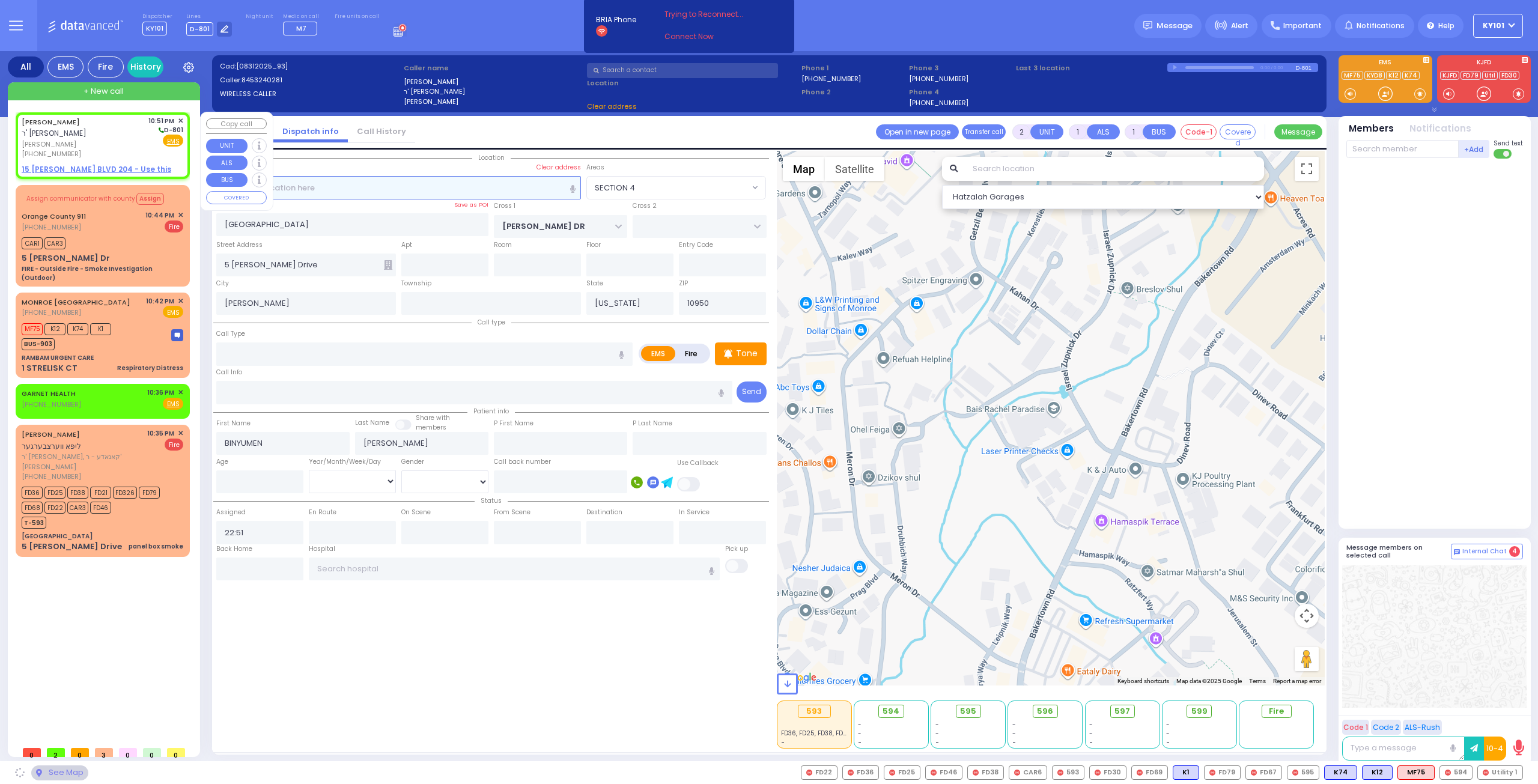
select select
radio input "true"
select select
select select "Hatzalah Garages"
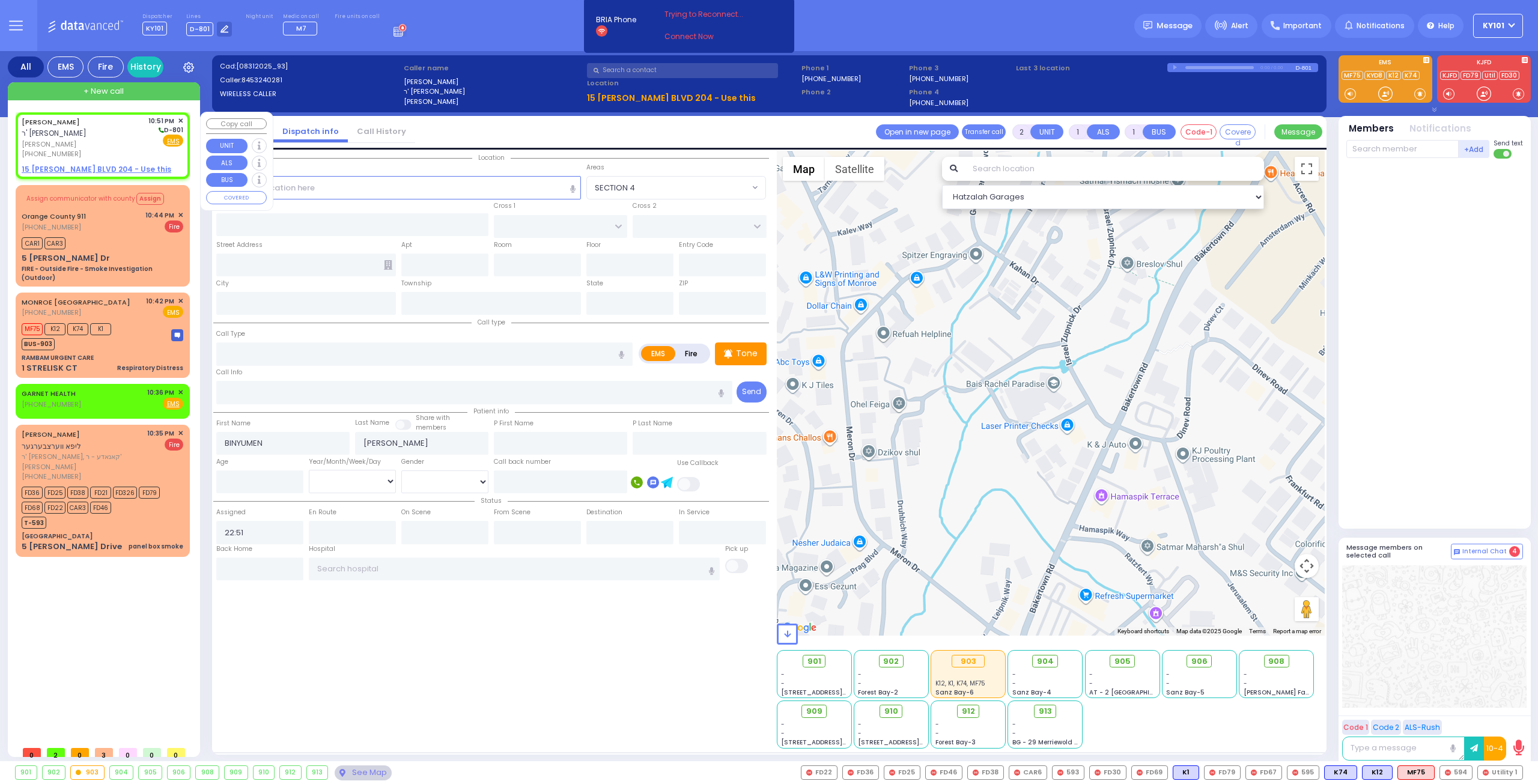
click at [102, 167] on u "15 GETZIL BERGER BLVD 204 - Use this" at bounding box center [96, 169] width 150 height 10
select select
radio input "true"
select select
select select "Hatzalah Garages"
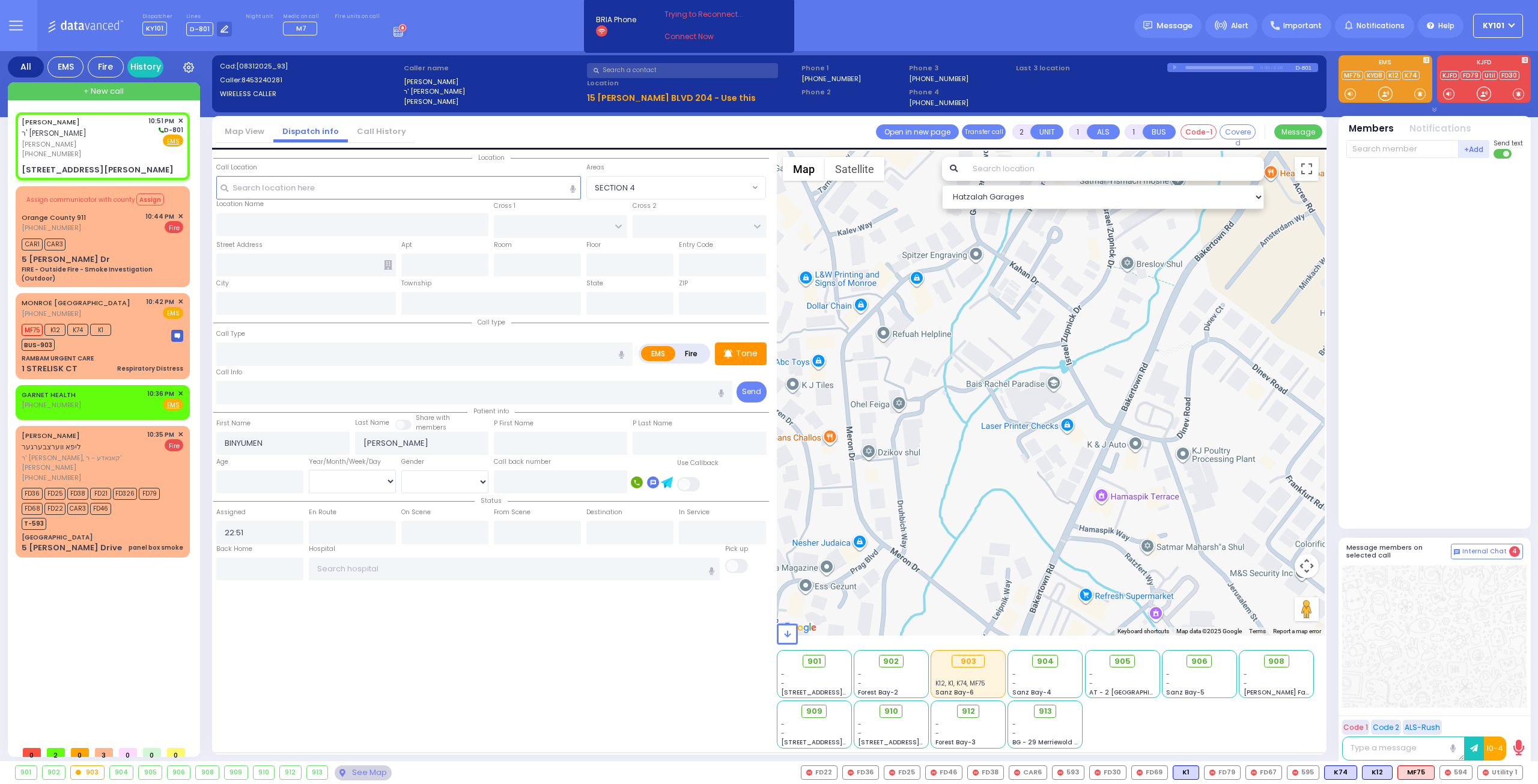
select select
radio input "true"
select select
select select "Hatzalah Garages"
type input "[PERSON_NAME] BLVD"
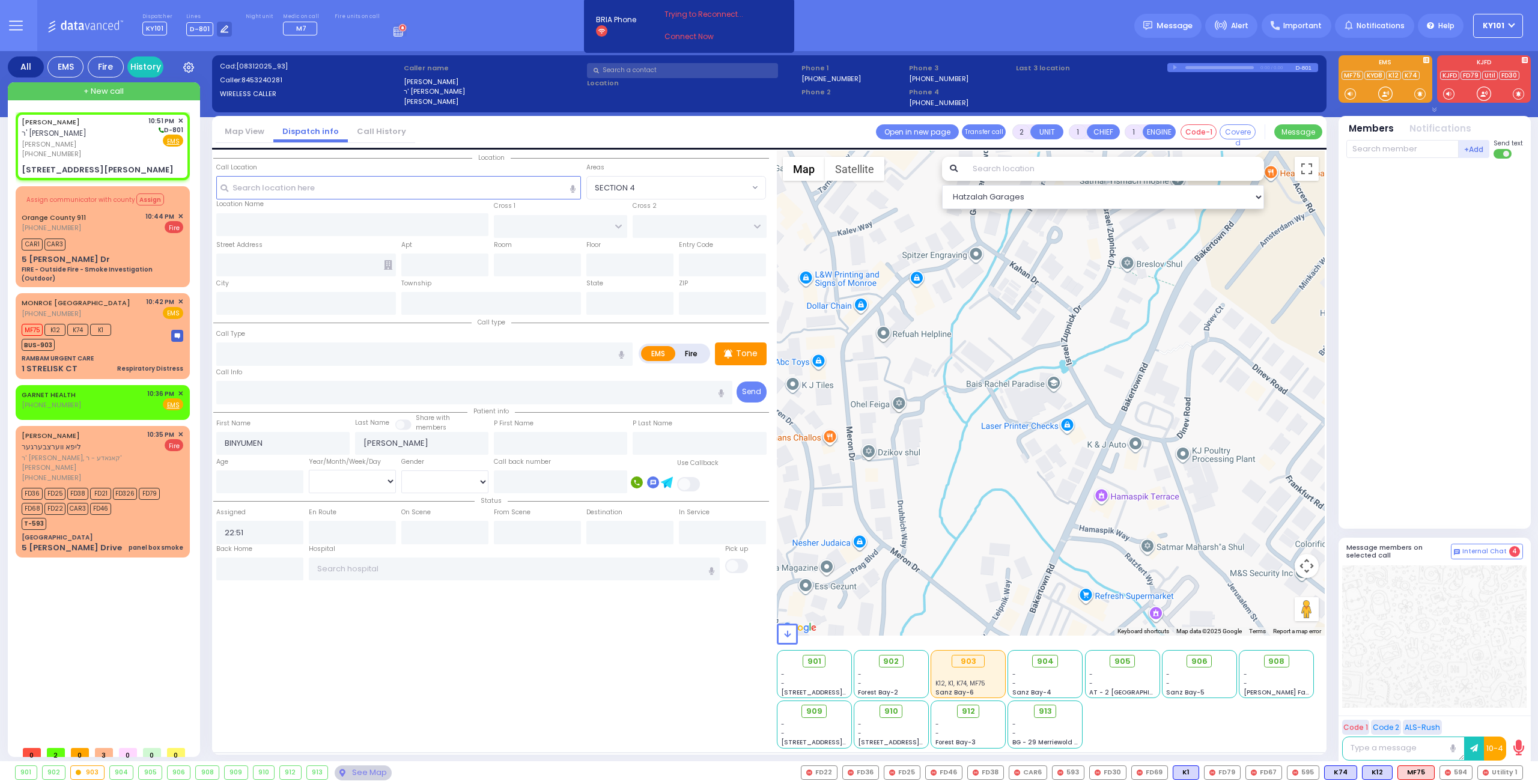
type input "KAHAN DR"
type input "15 [PERSON_NAME] BLVD"
type input "204"
type input "Monroe"
type input "[US_STATE]"
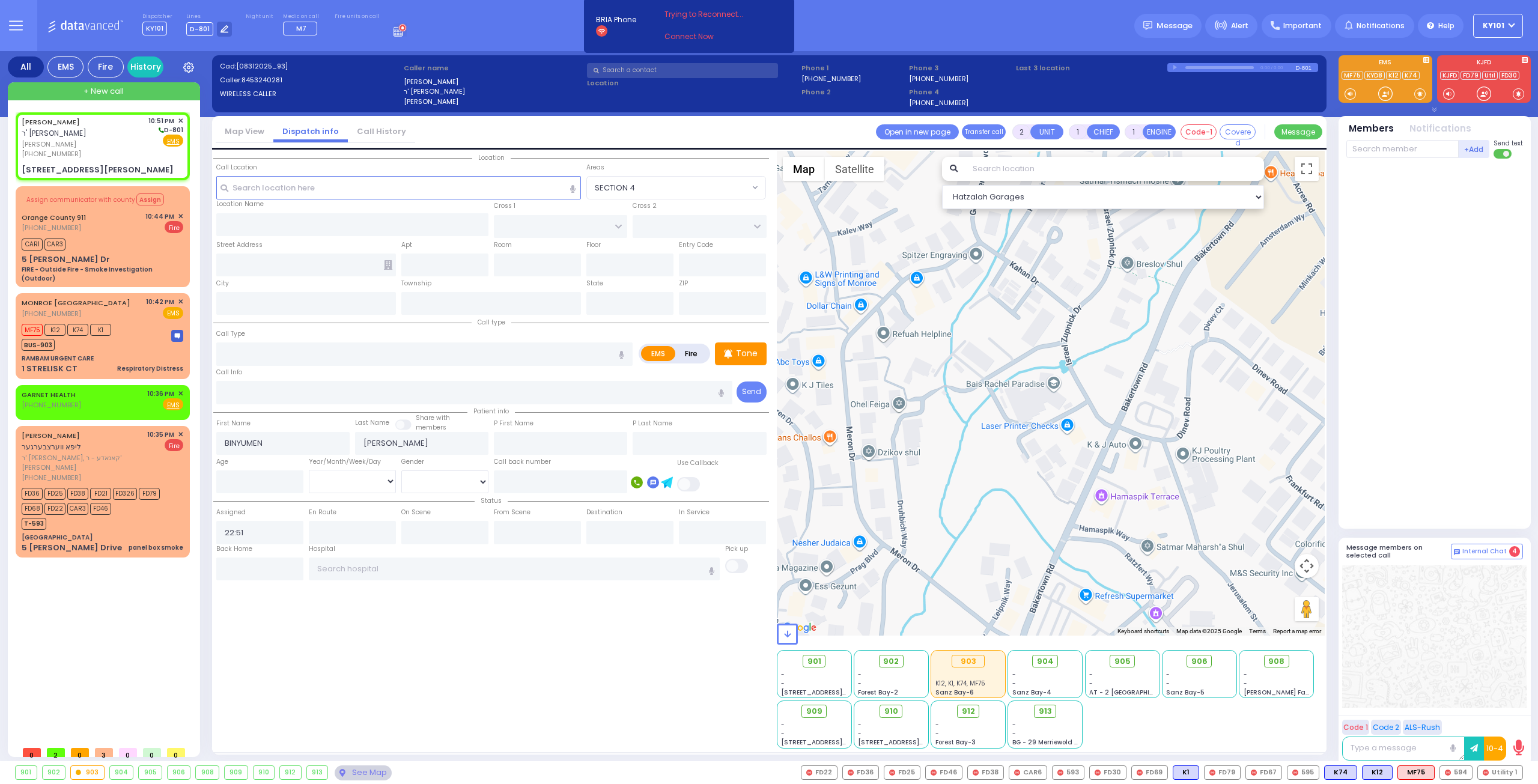
type input "10950"
select select "SECTION 4"
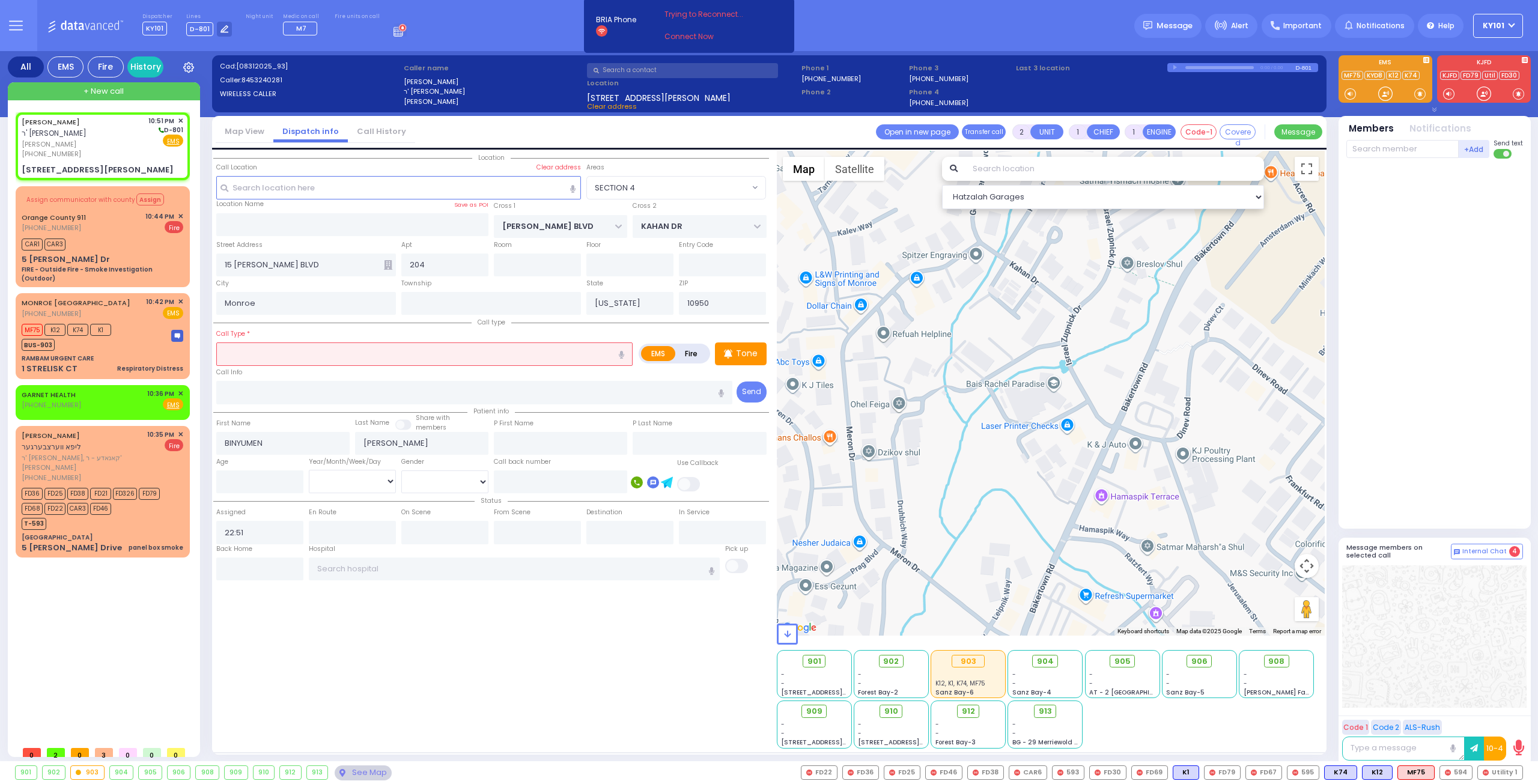
click at [333, 348] on input "text" at bounding box center [424, 353] width 417 height 23
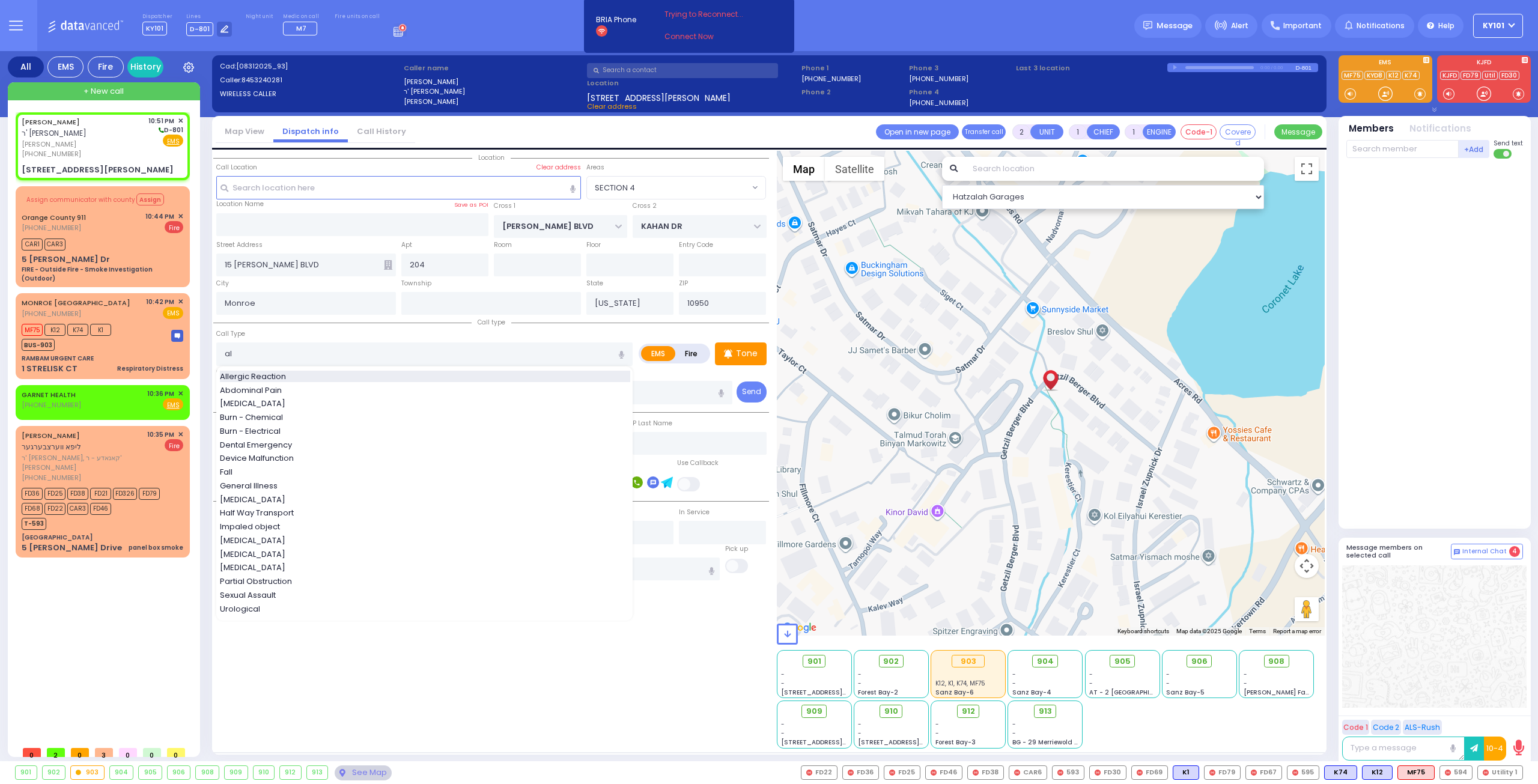
click at [325, 377] on div "Allergic Reaction" at bounding box center [425, 377] width 411 height 12
type input "Allergic Reaction"
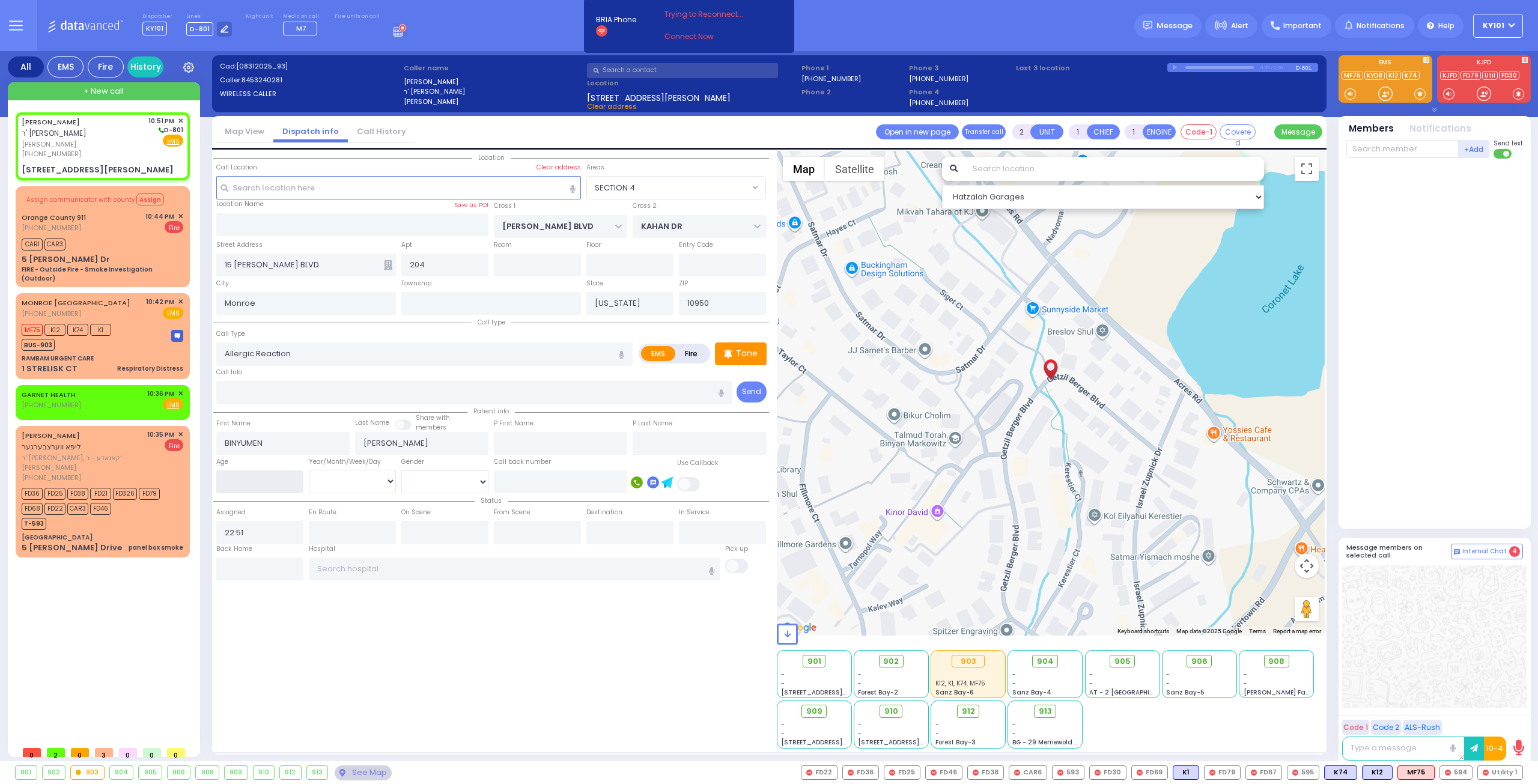
click at [248, 479] on input "number" at bounding box center [259, 482] width 87 height 23
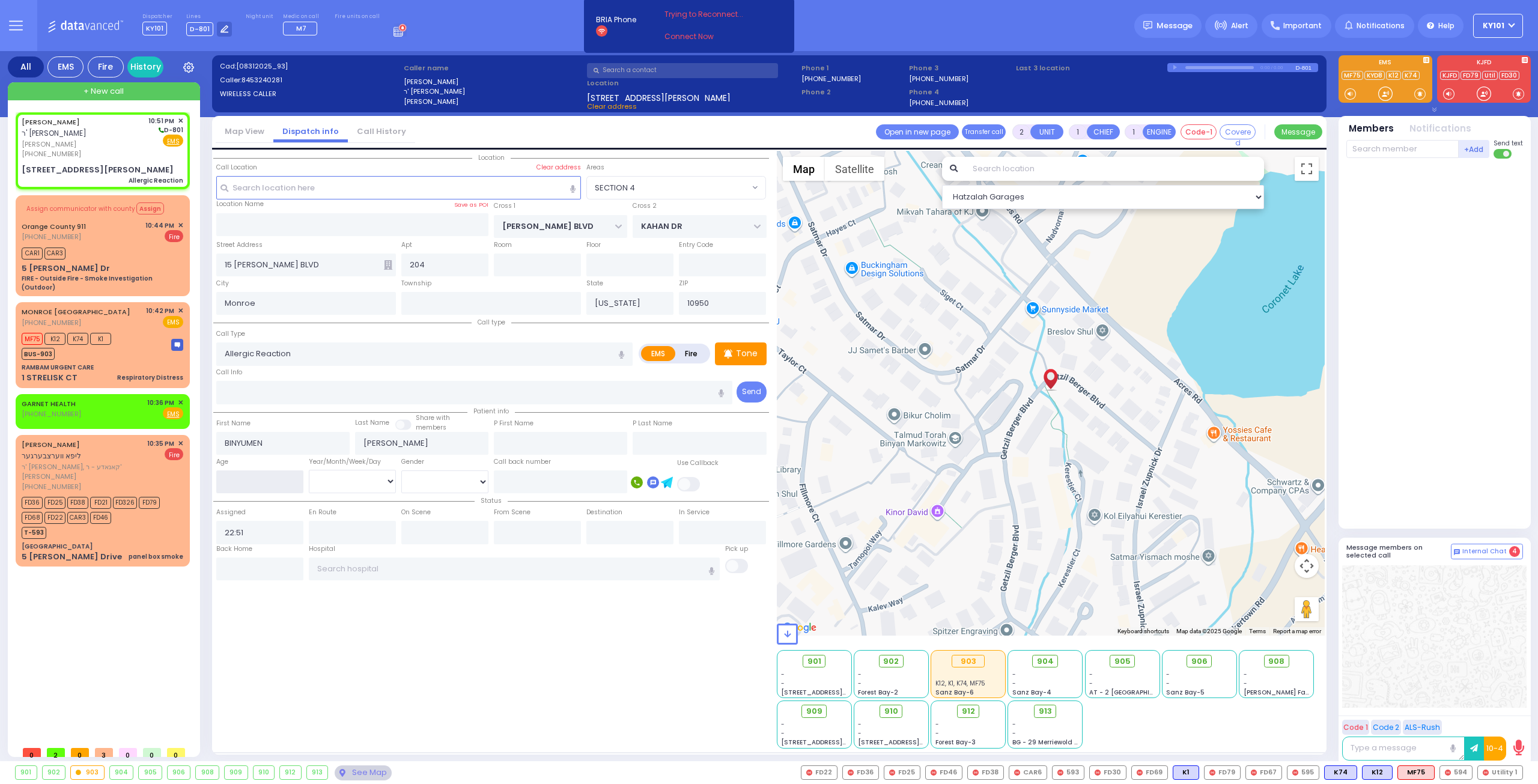
select select
radio input "true"
select select
type input "3"
select select "Hatzalah Garages"
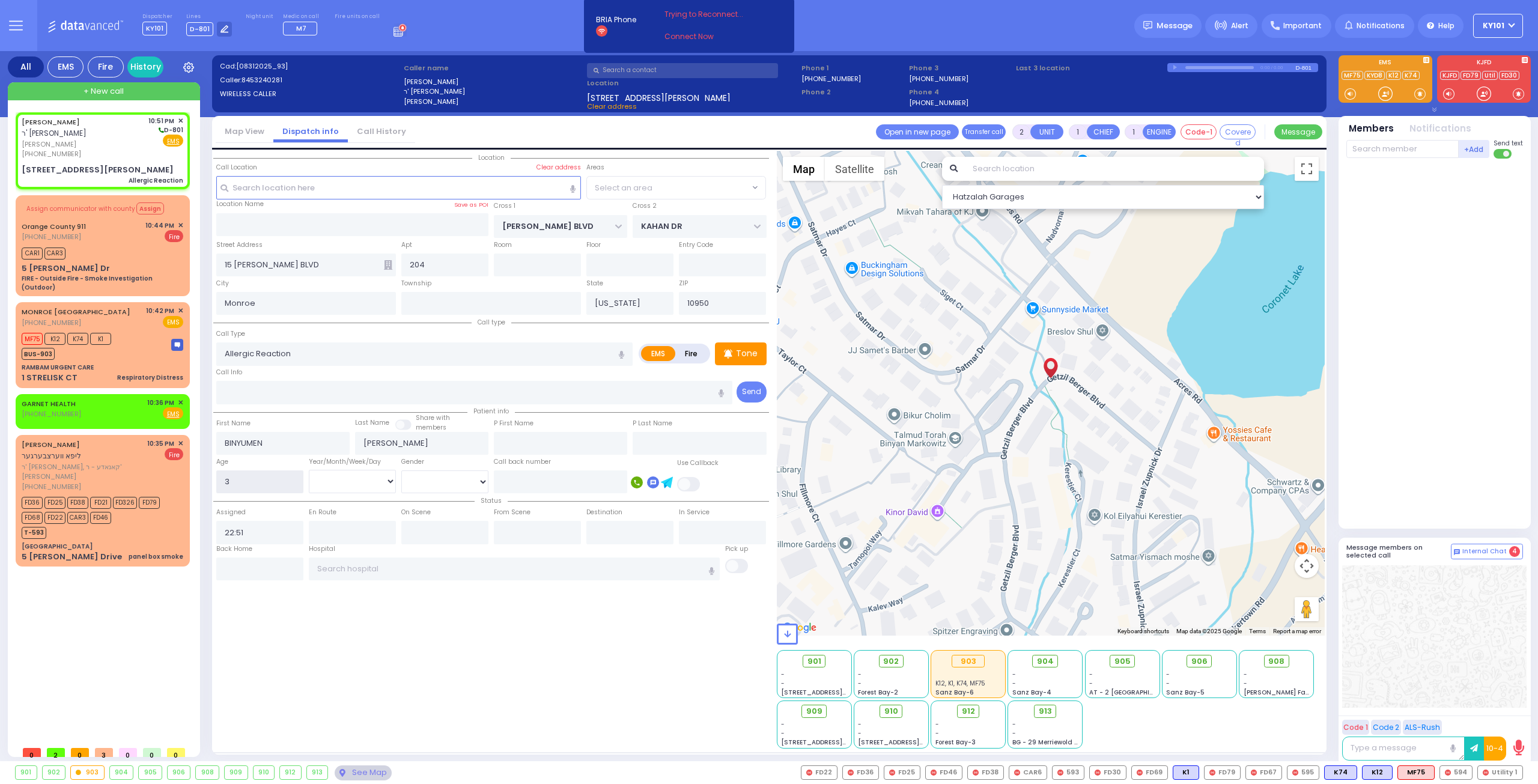
type input "3"
select select "SECTION 4"
select select "Year"
select select
radio input "true"
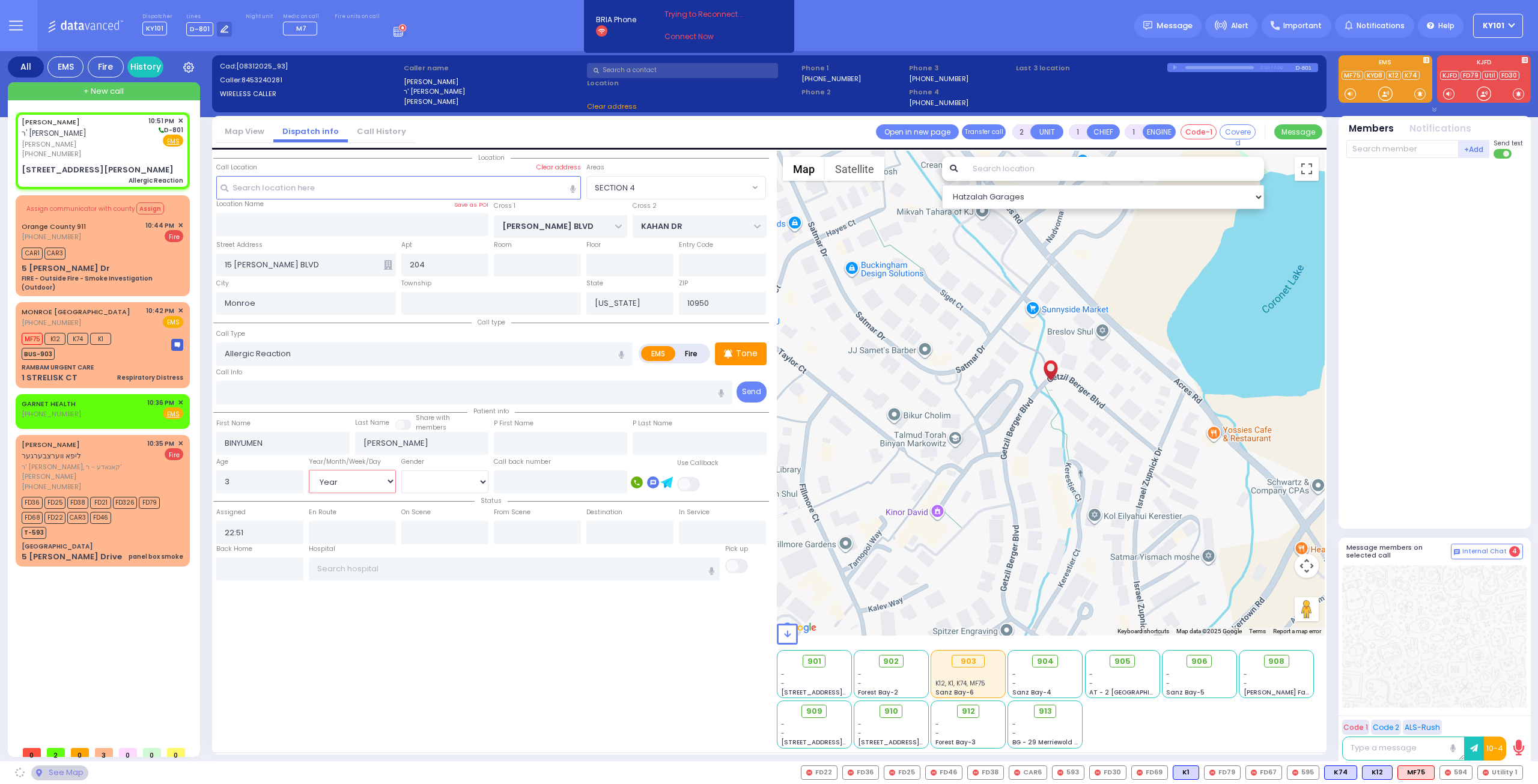
select select "Hatzalah Garages"
select select "Month"
select select "SECTION 4"
select select
radio input "true"
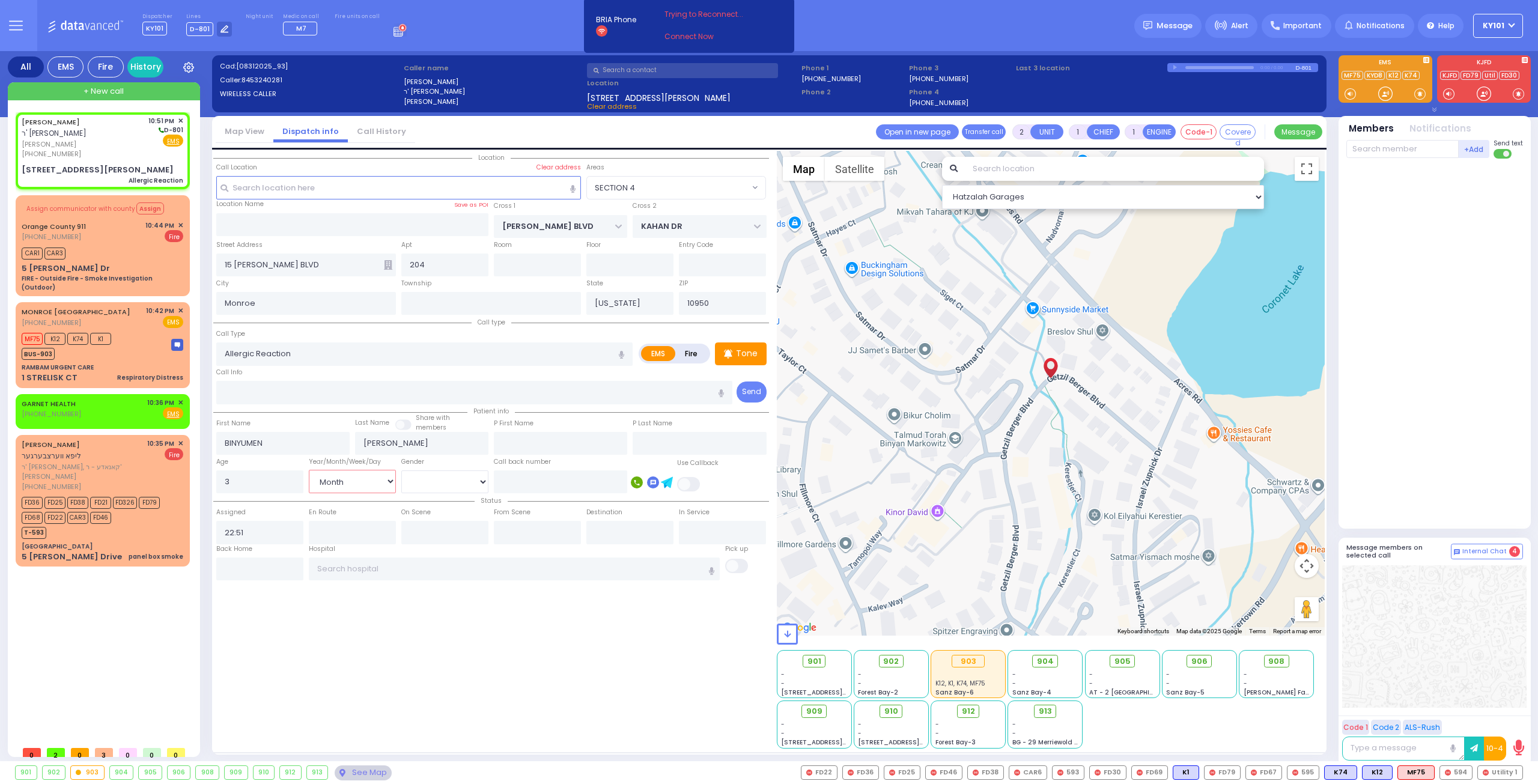
select select "Month"
select select "Hatzalah Garages"
click at [730, 343] on div "Tone" at bounding box center [740, 353] width 52 height 23
select select
radio input "true"
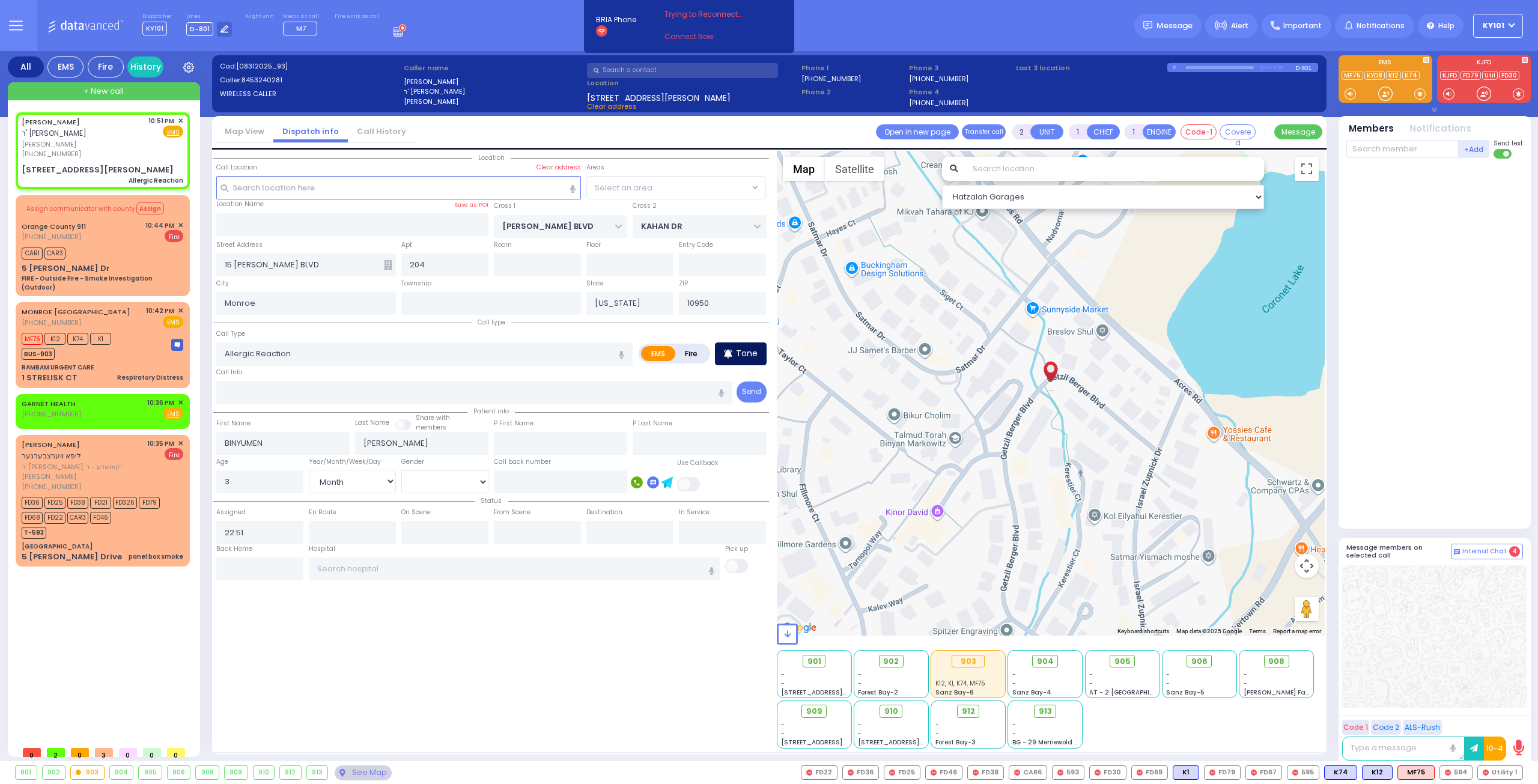
select select "Month"
select select "Hatzalah Garages"
select select
radio input "true"
select select "Month"
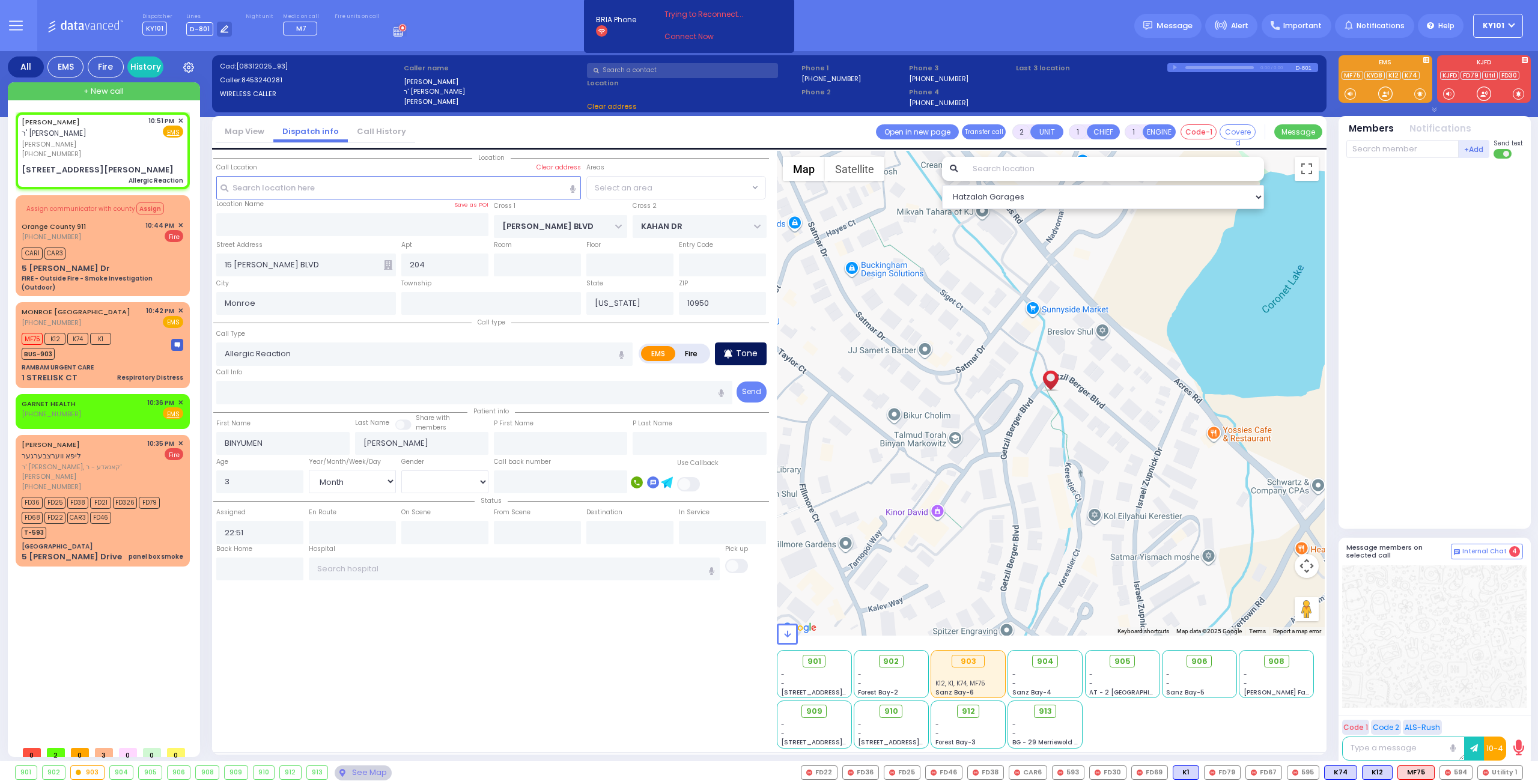
select select "Hatzalah Garages"
select select "SECTION 4"
select select
radio input "true"
select select "Month"
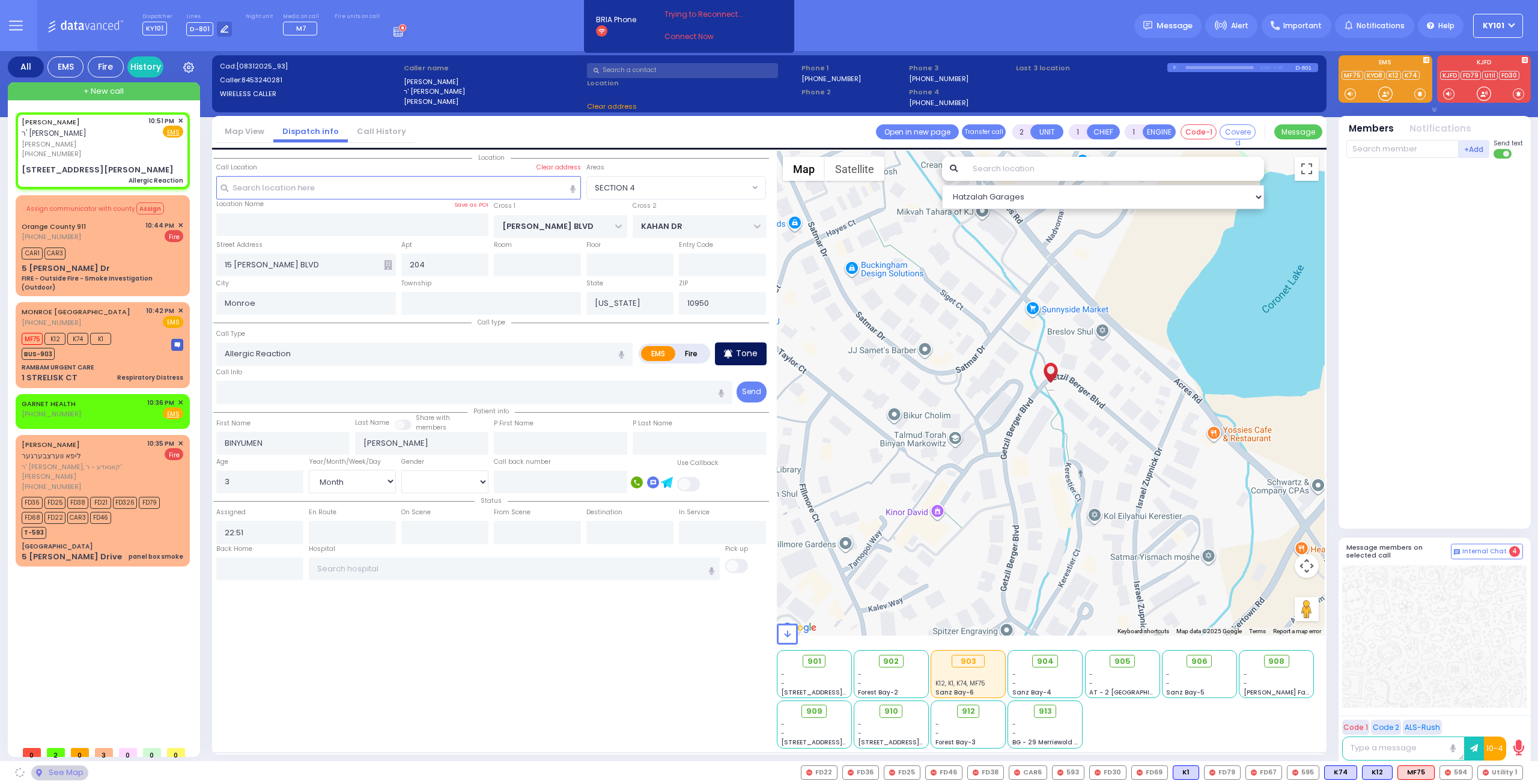
select select "Hatzalah Garages"
select select "SECTION 4"
select select
radio input "true"
select select "Month"
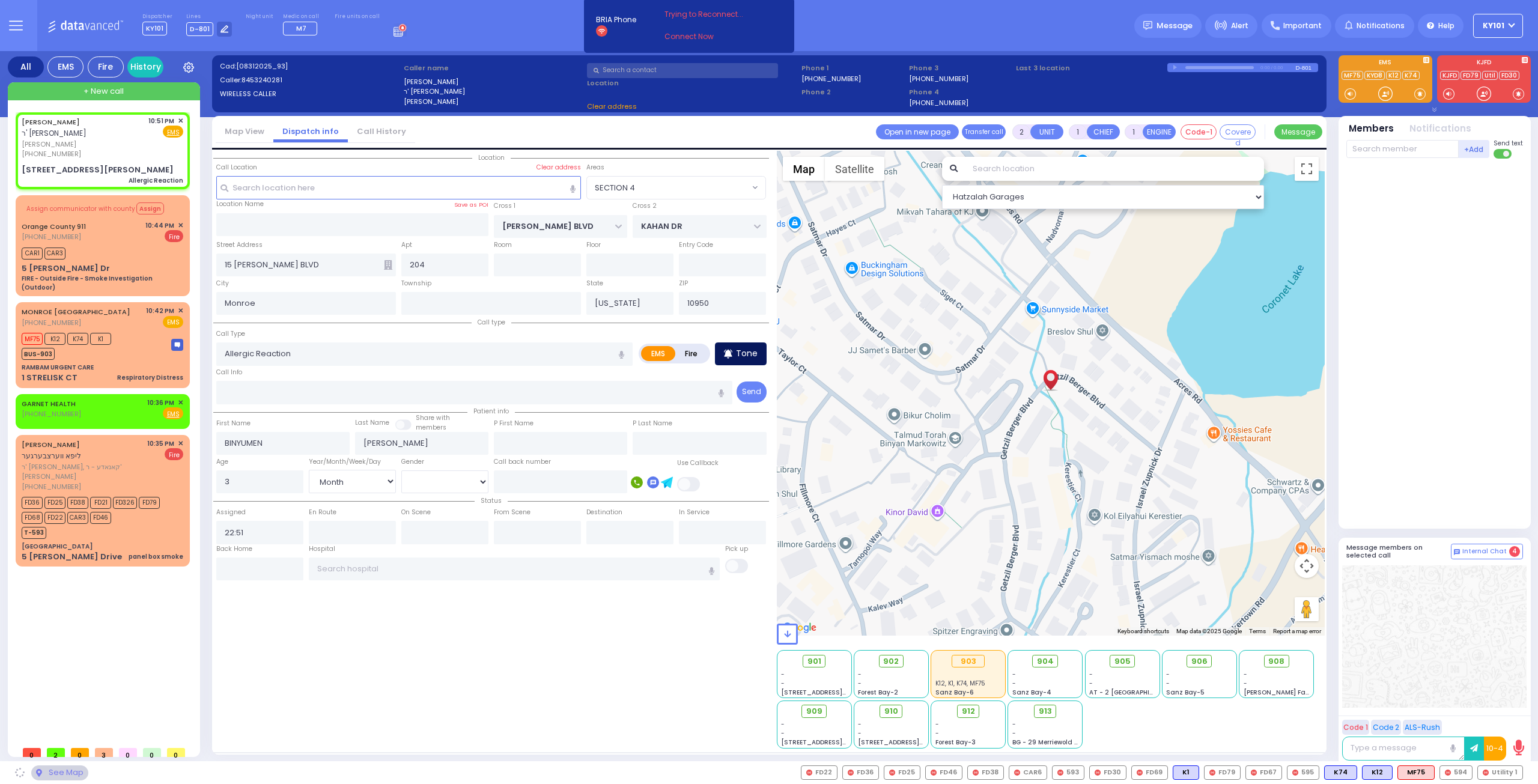
select select "Hatzalah Garages"
select select "SECTION 4"
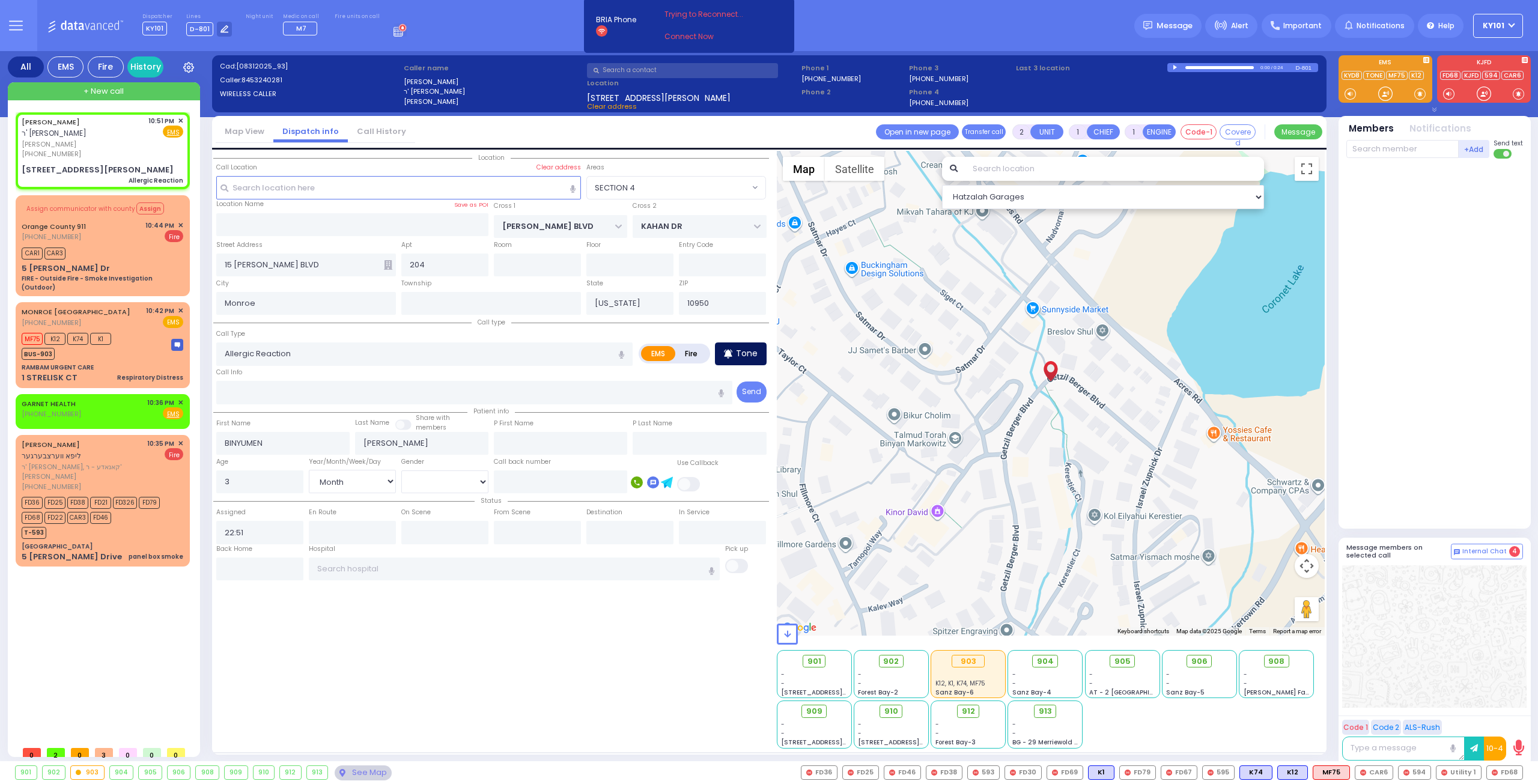
click at [742, 352] on p "Tone" at bounding box center [747, 353] width 22 height 13
click at [1471, 772] on span "K85" at bounding box center [1471, 773] width 31 height 14
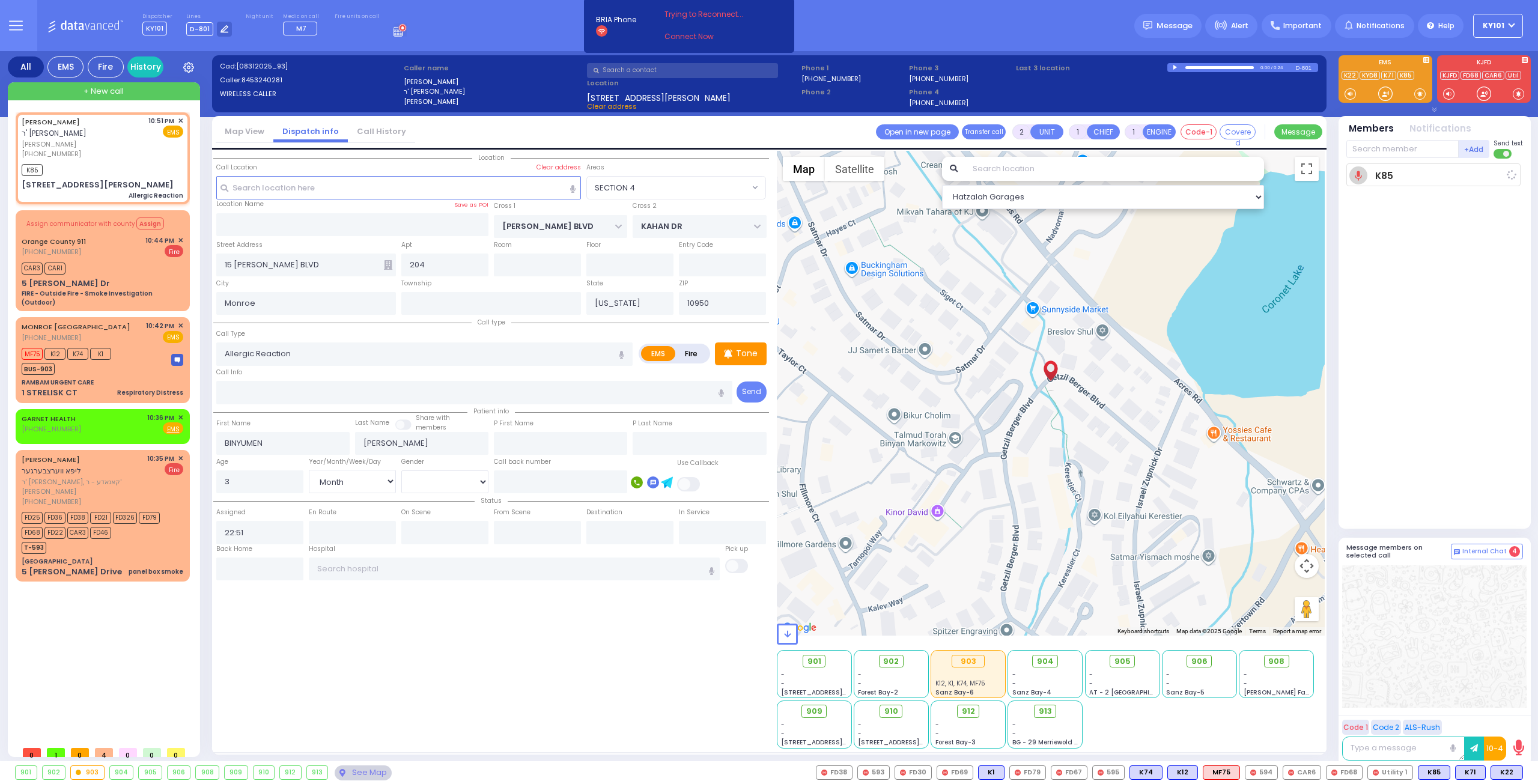
select select
radio input "true"
select select "Month"
type input "22:52"
select select "Hatzalah Garages"
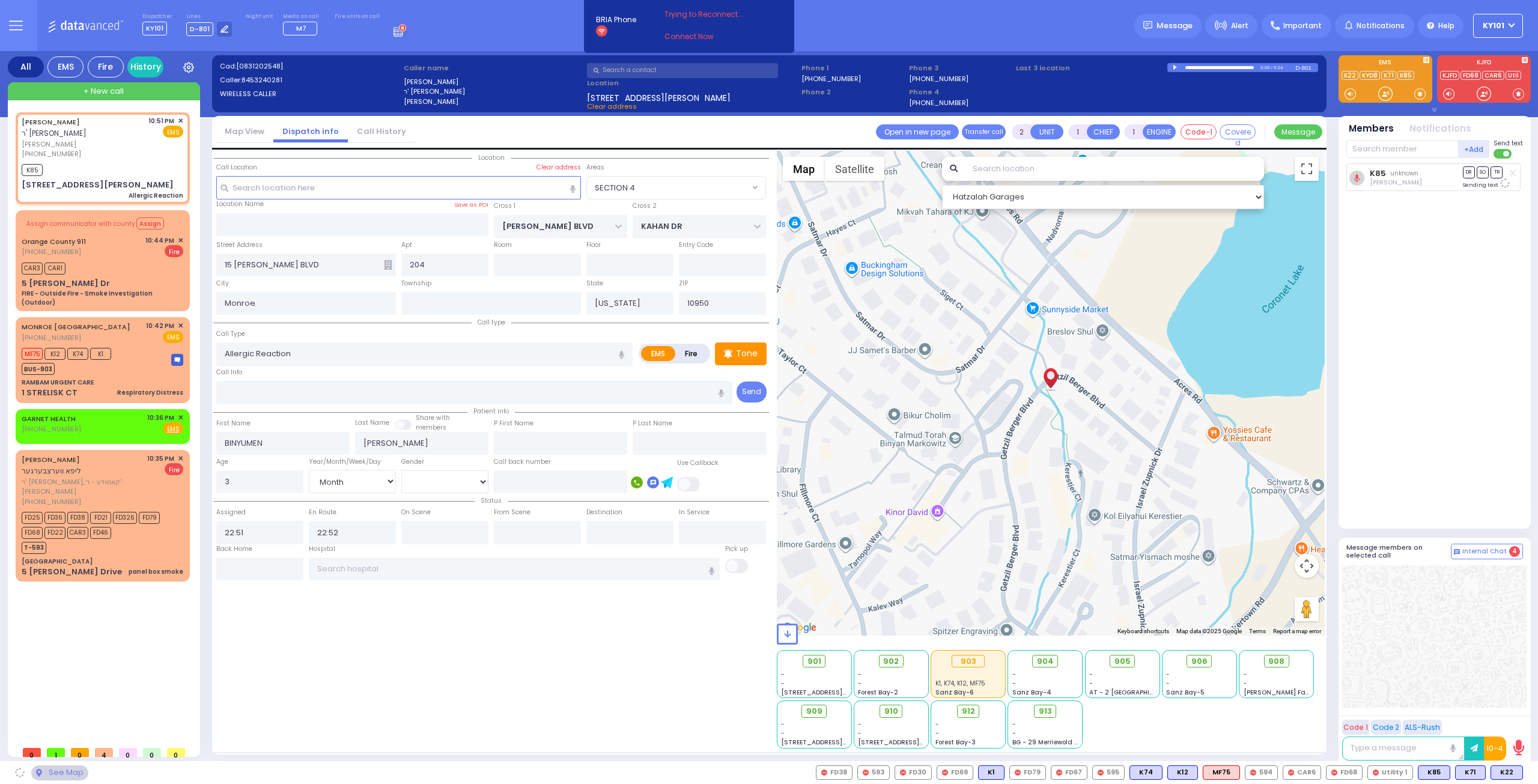
select select "SECTION 4"
click at [1507, 770] on span "K22" at bounding box center [1507, 773] width 31 height 14
select select
radio input "true"
select select "Month"
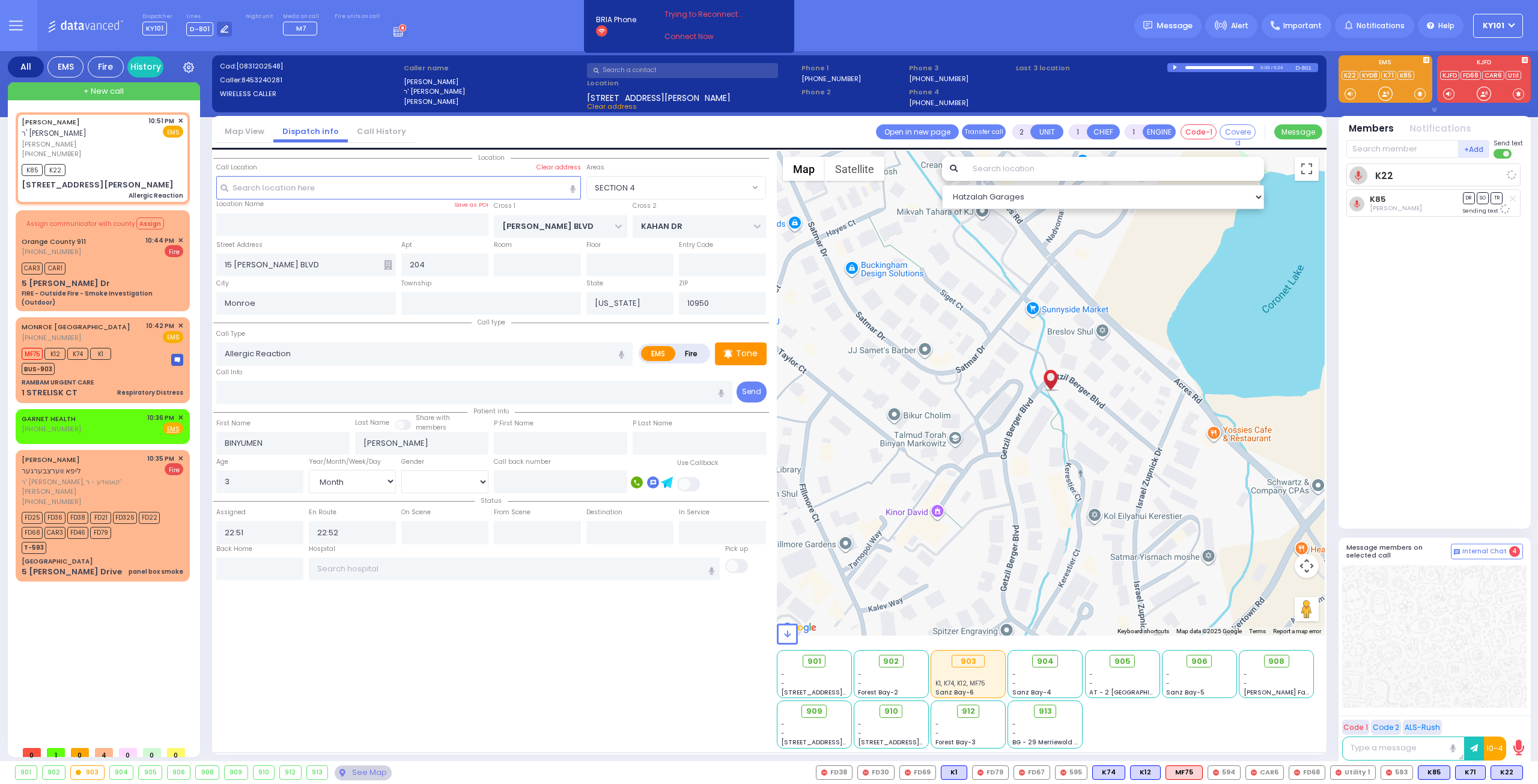
select select "Hatzalah Garages"
select select "SECTION 4"
click at [1156, 773] on span "MF75" at bounding box center [1148, 773] width 36 height 14
select select
radio input "true"
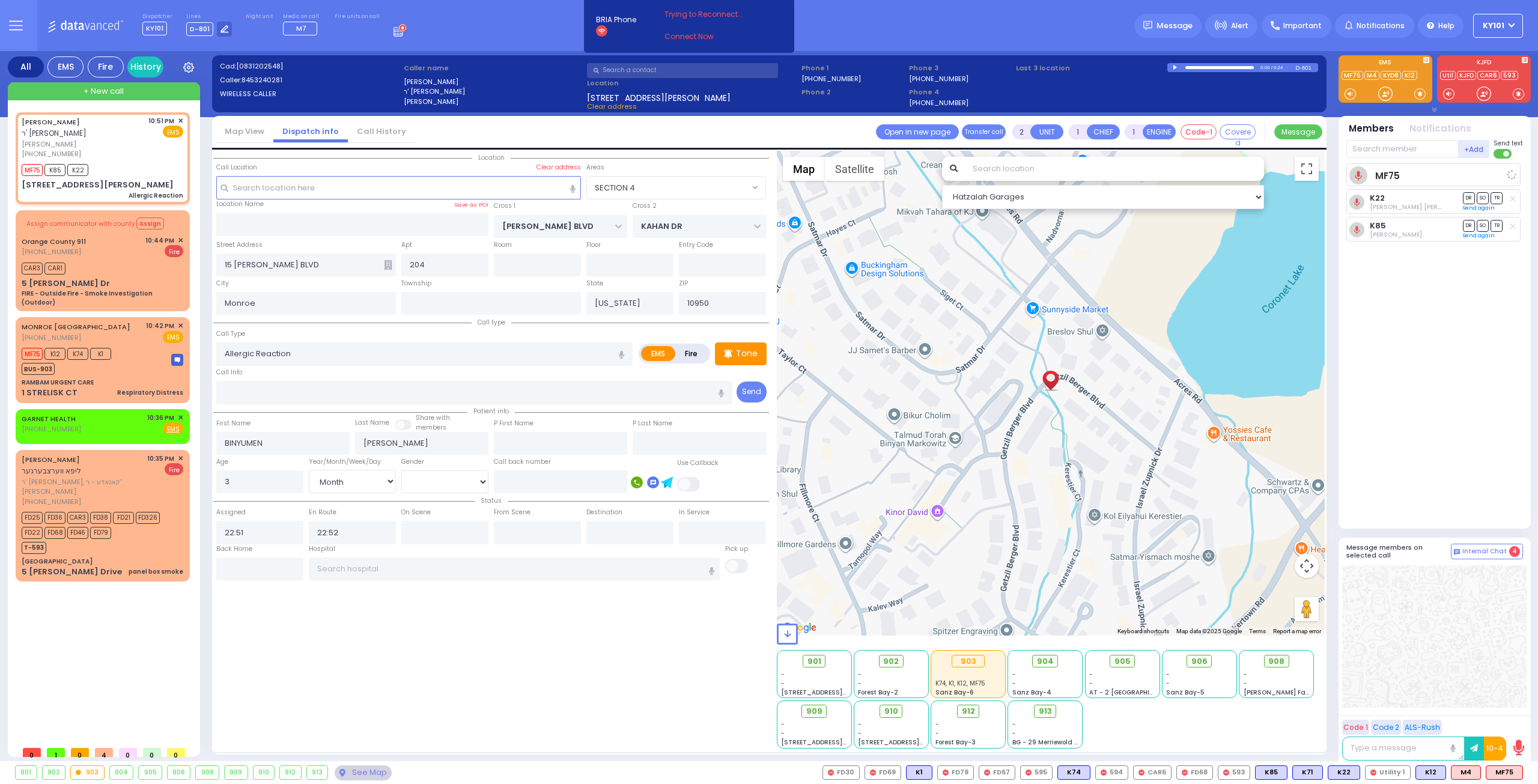
select select "Month"
select select "Hatzalah Garages"
select select "SECTION 4"
click at [1503, 770] on span "K88" at bounding box center [1507, 773] width 31 height 14
select select
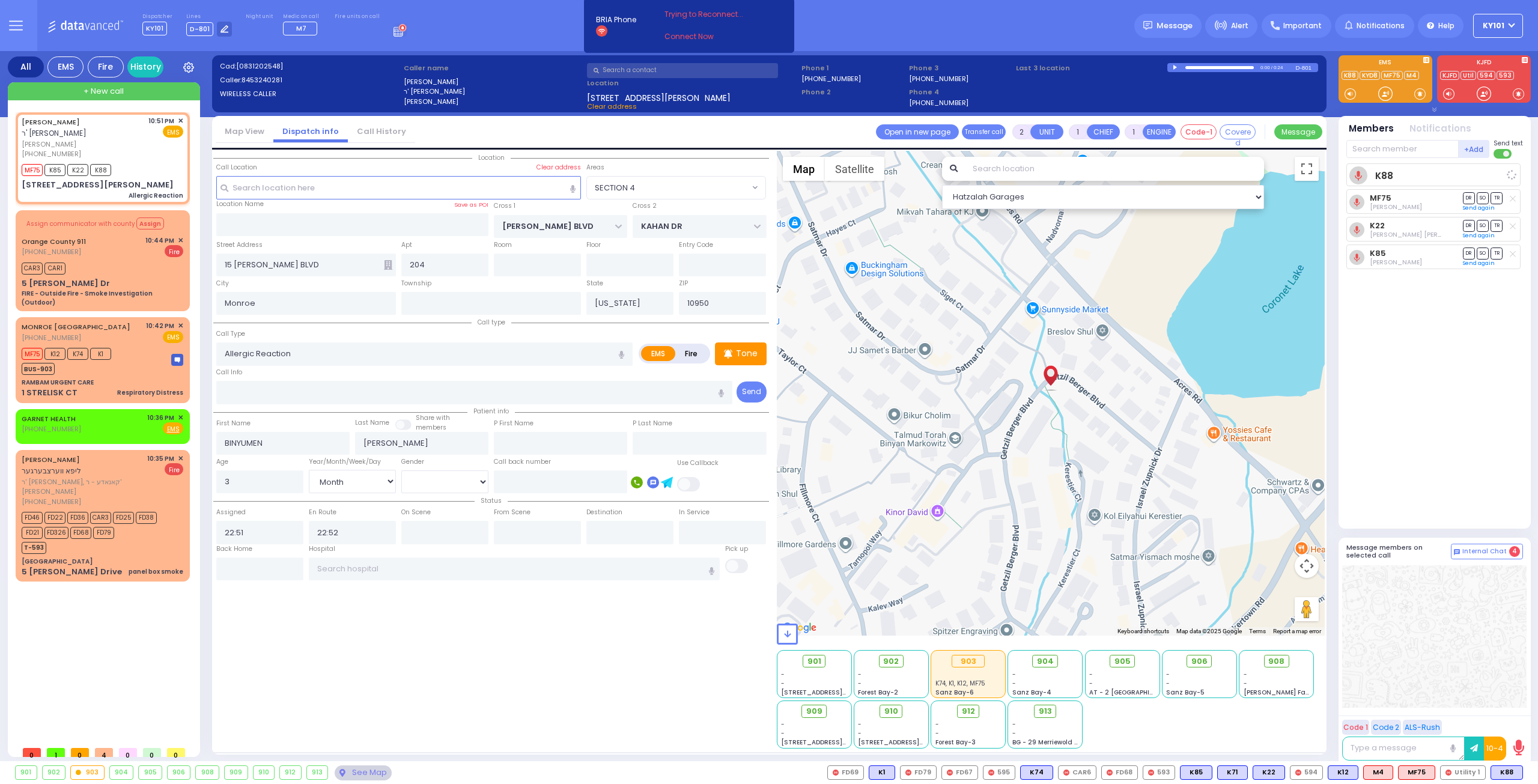
radio input "true"
select select "Month"
select select "Hatzalah Garages"
select select "SECTION 4"
click at [182, 236] on span "✕" at bounding box center [180, 241] width 5 height 10
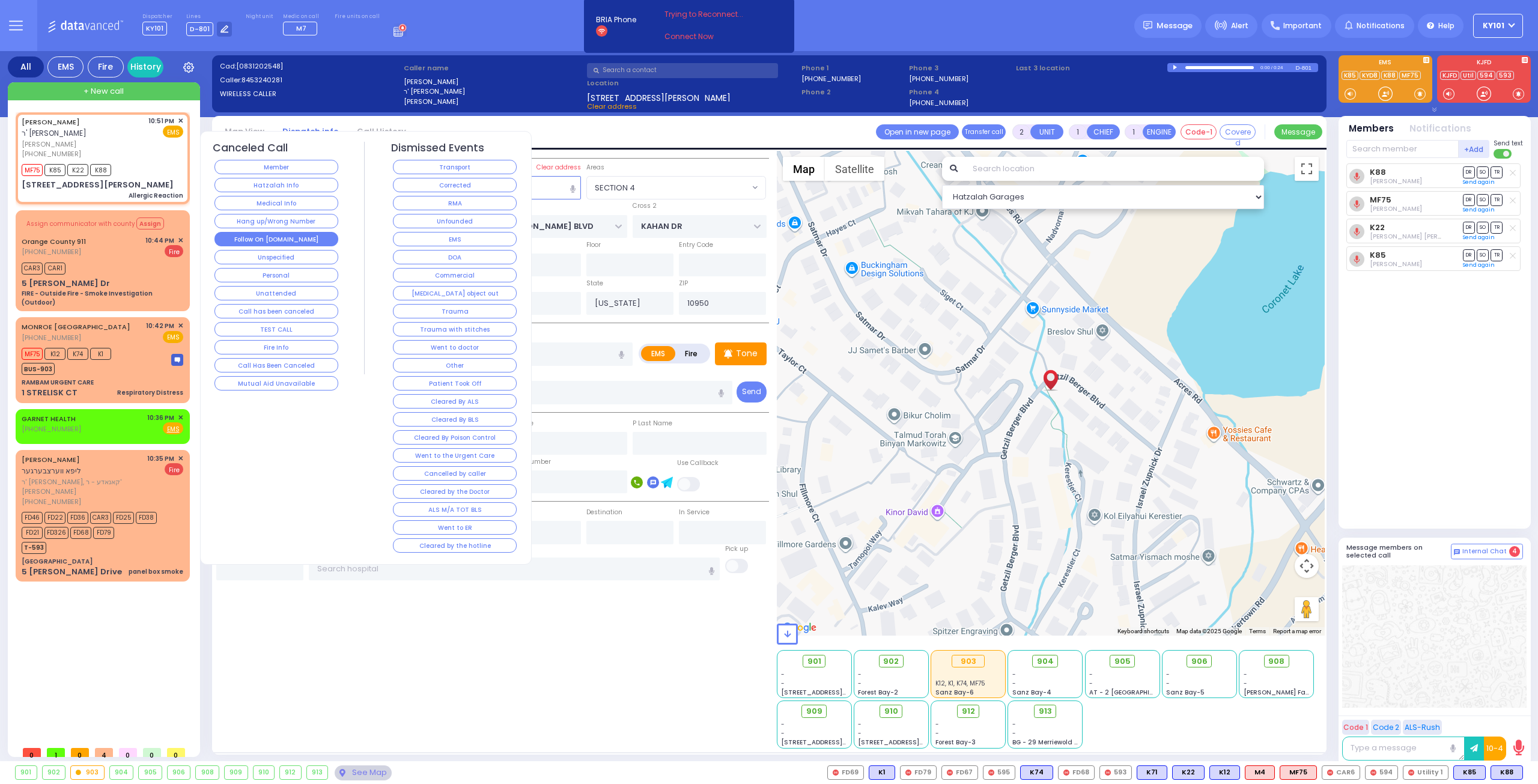
click at [297, 231] on button "Follow On [DOMAIN_NAME]" at bounding box center [276, 238] width 123 height 14
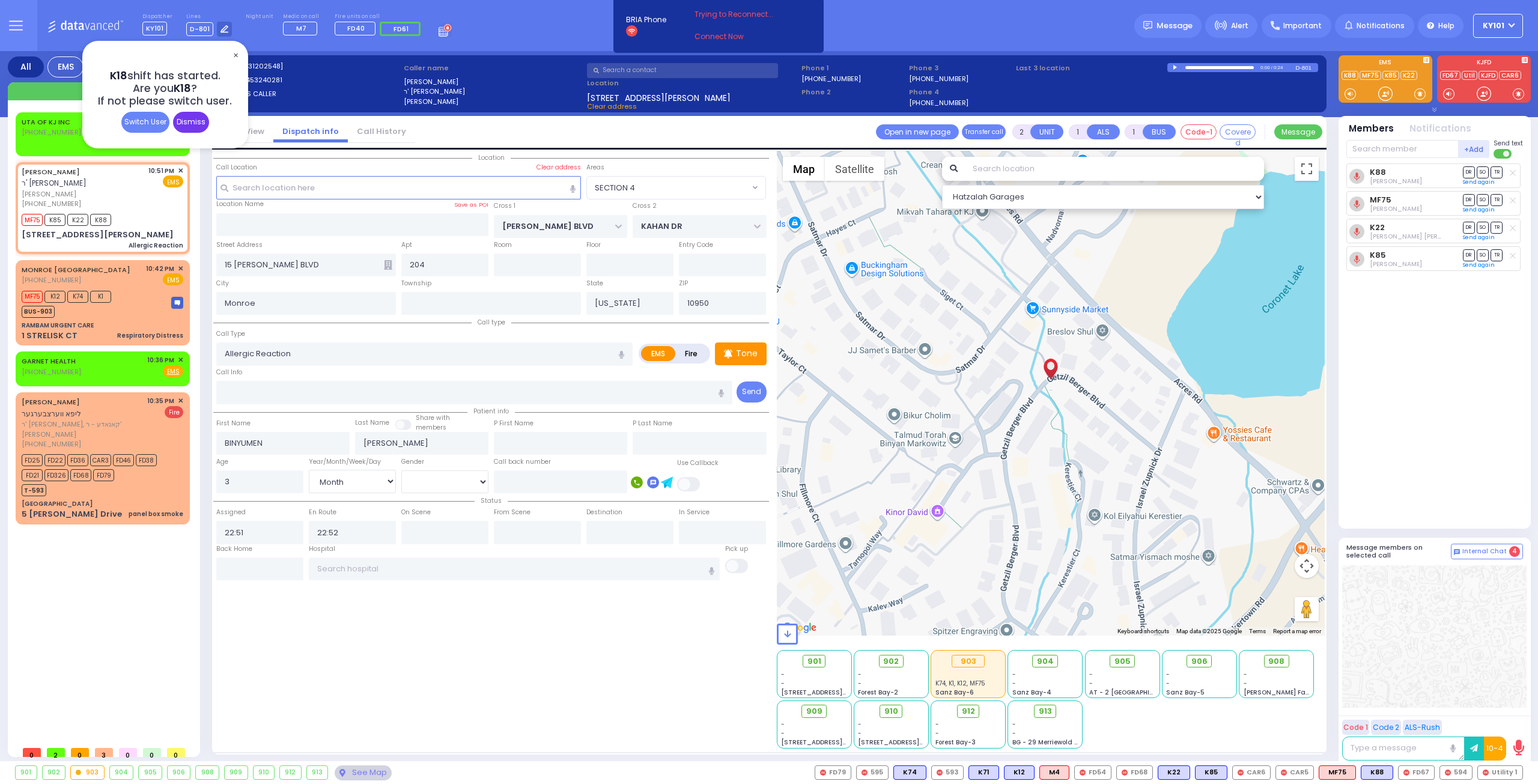
click at [199, 123] on div "Dismiss" at bounding box center [191, 122] width 36 height 21
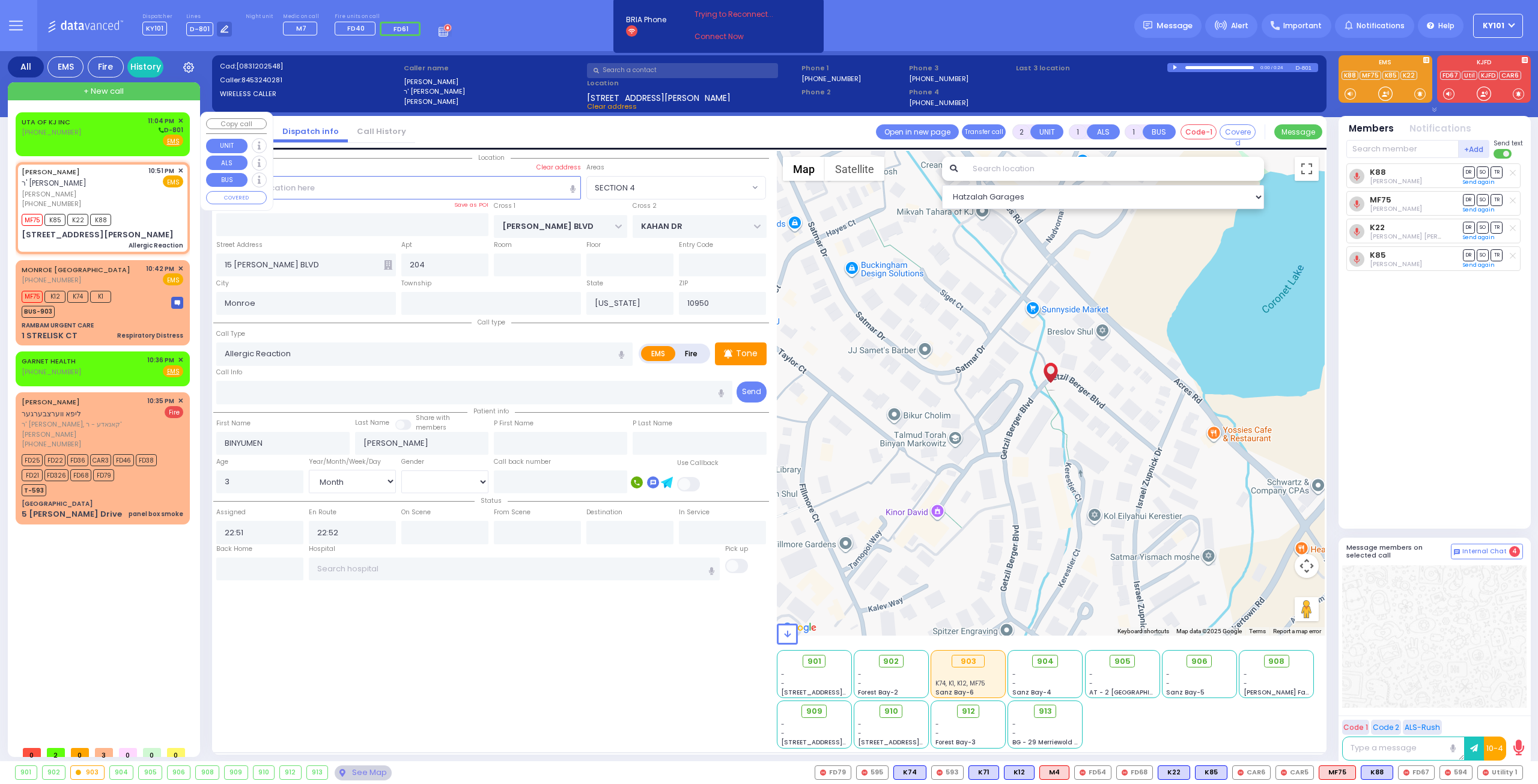
click at [77, 133] on div "UTA OF KJ INC (845) 395-0353 11:04 PM ✕ D-801" at bounding box center [102, 131] width 161 height 31
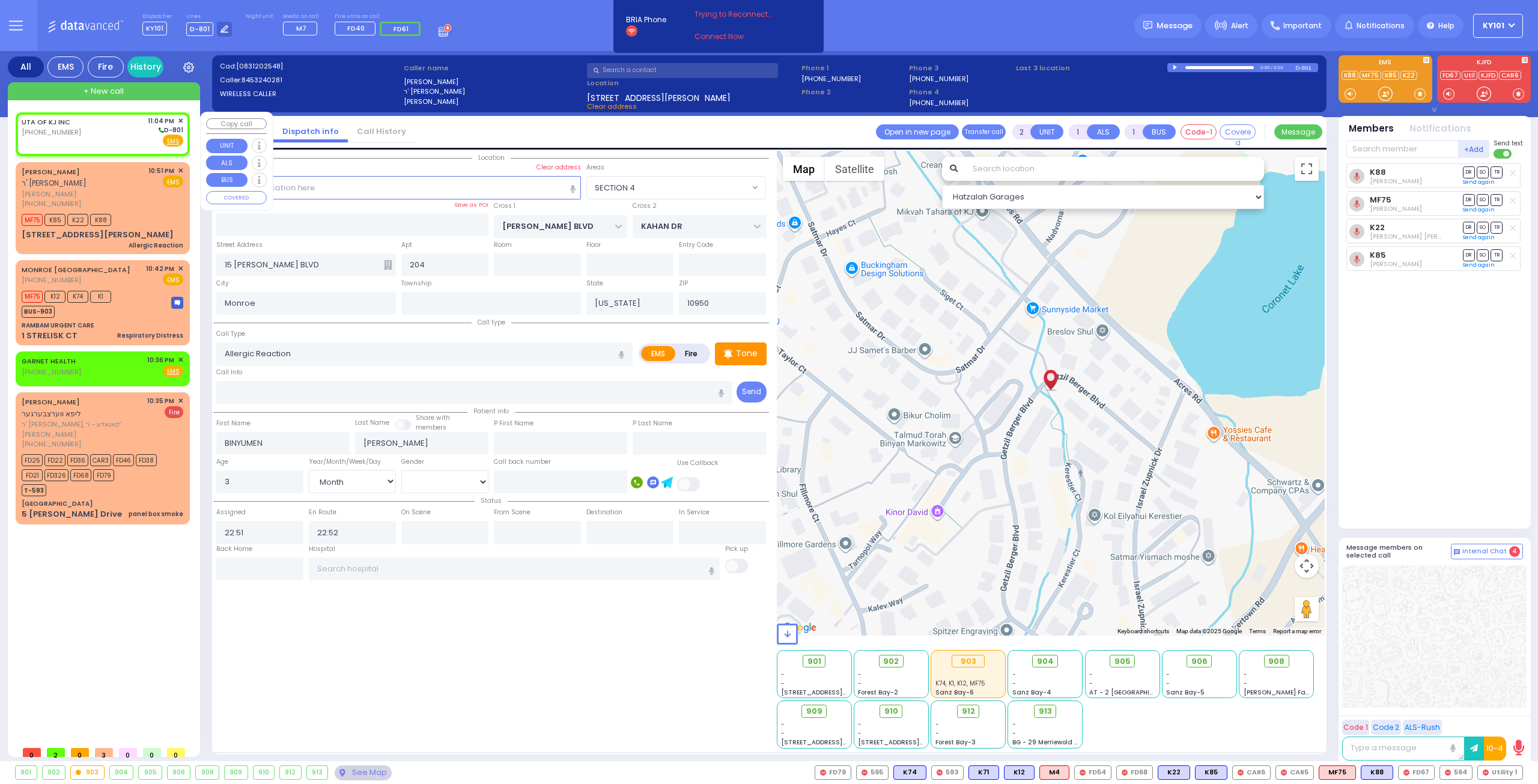
select select
radio input "true"
select select
type input "23:04"
select select "Hatzalah Garages"
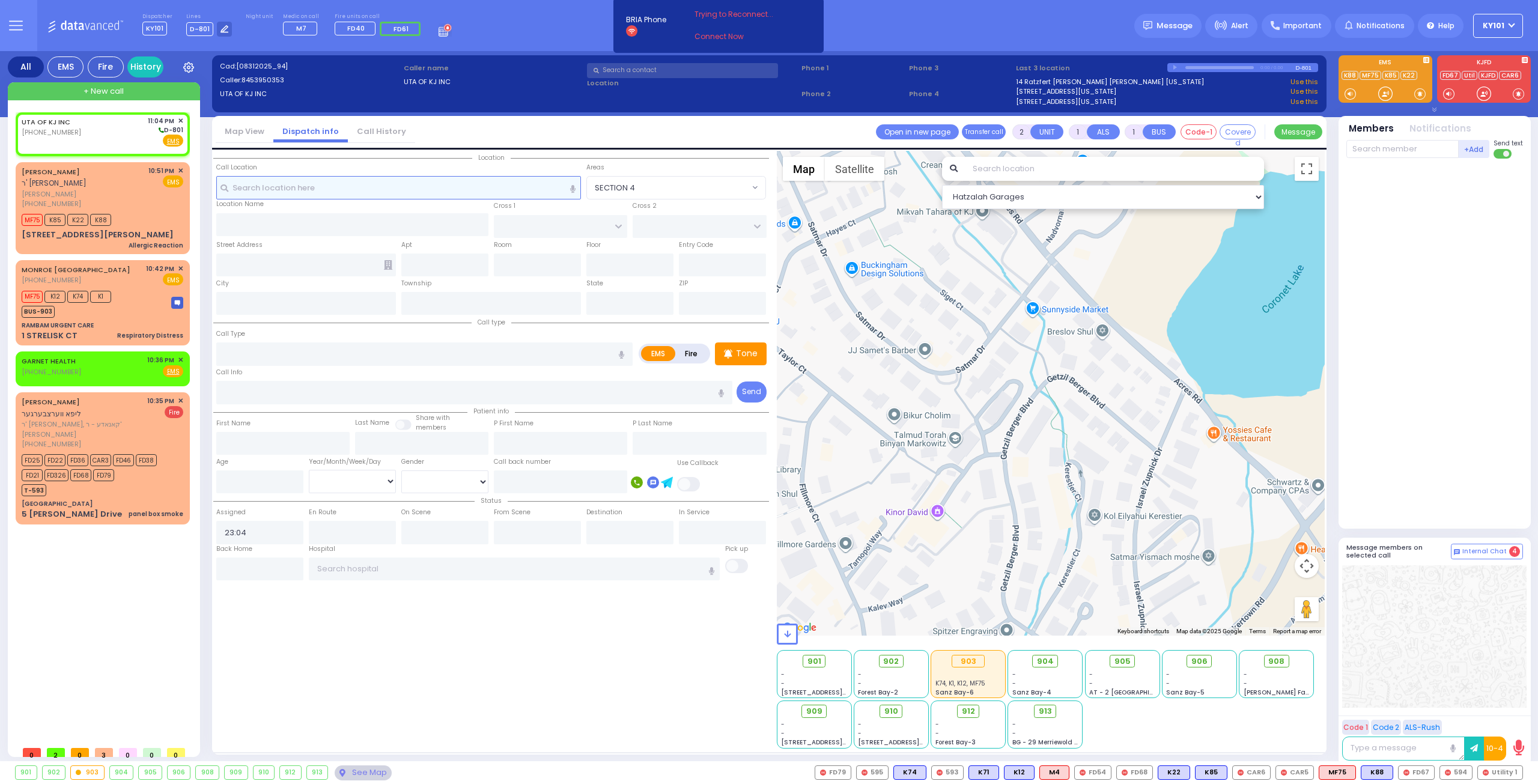
click at [314, 182] on input "text" at bounding box center [399, 187] width 365 height 23
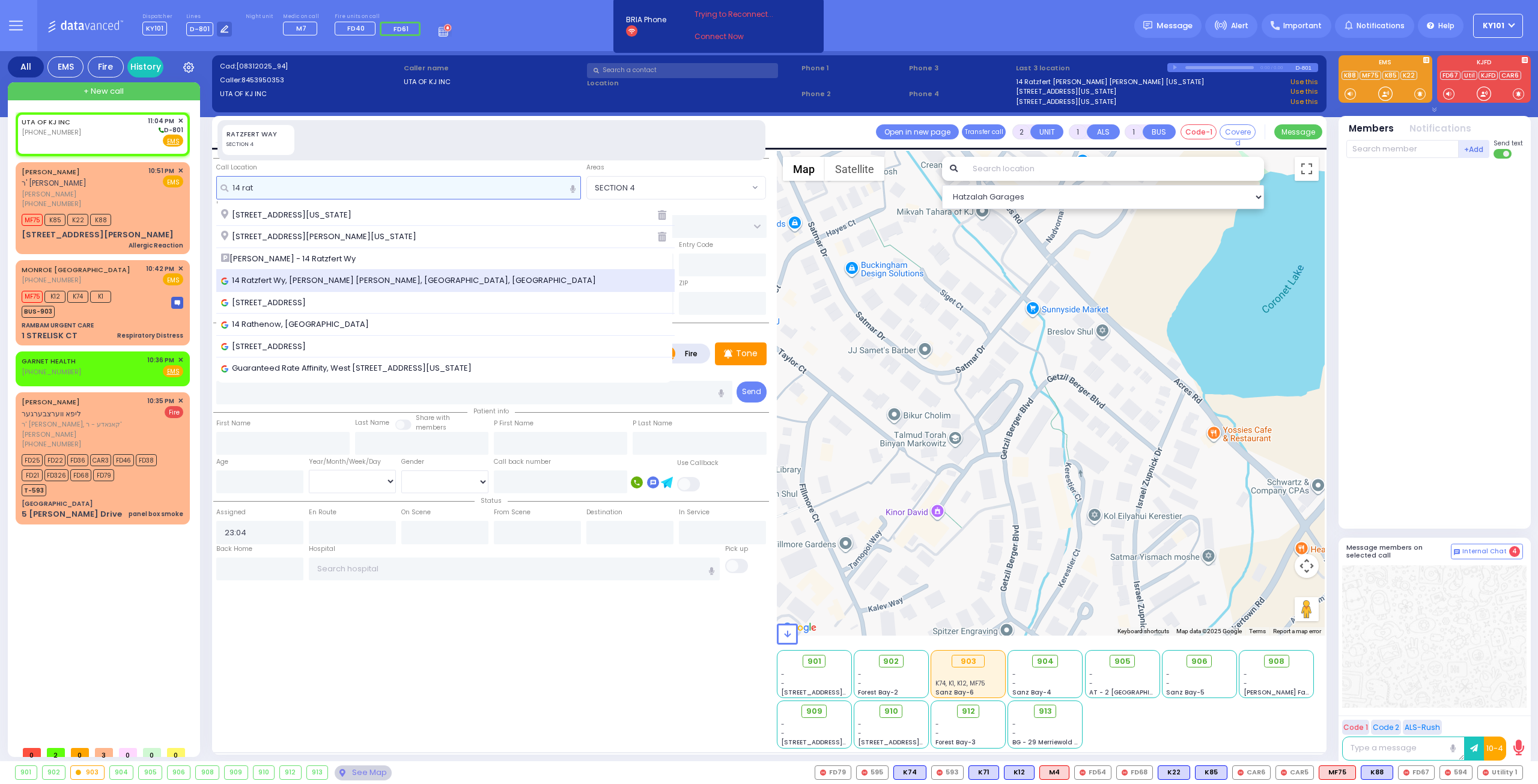
type input "14 rat"
click at [317, 275] on span "14 Ratzfert Wy, [PERSON_NAME] [PERSON_NAME], [GEOGRAPHIC_DATA], [GEOGRAPHIC_DAT…" at bounding box center [411, 280] width 379 height 12
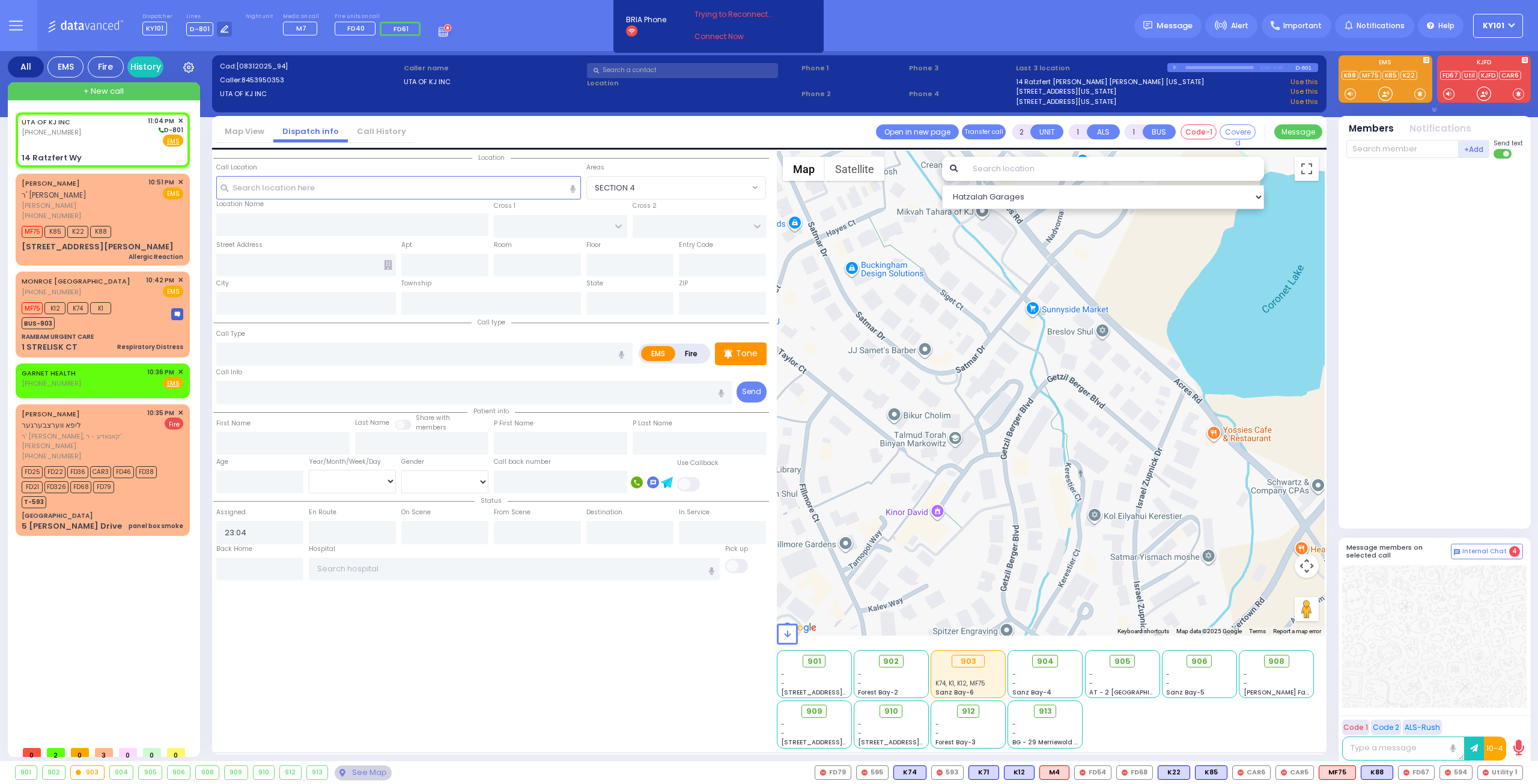
select select
radio input "true"
select select
select select "Hatzalah Garages"
type input "[GEOGRAPHIC_DATA]"
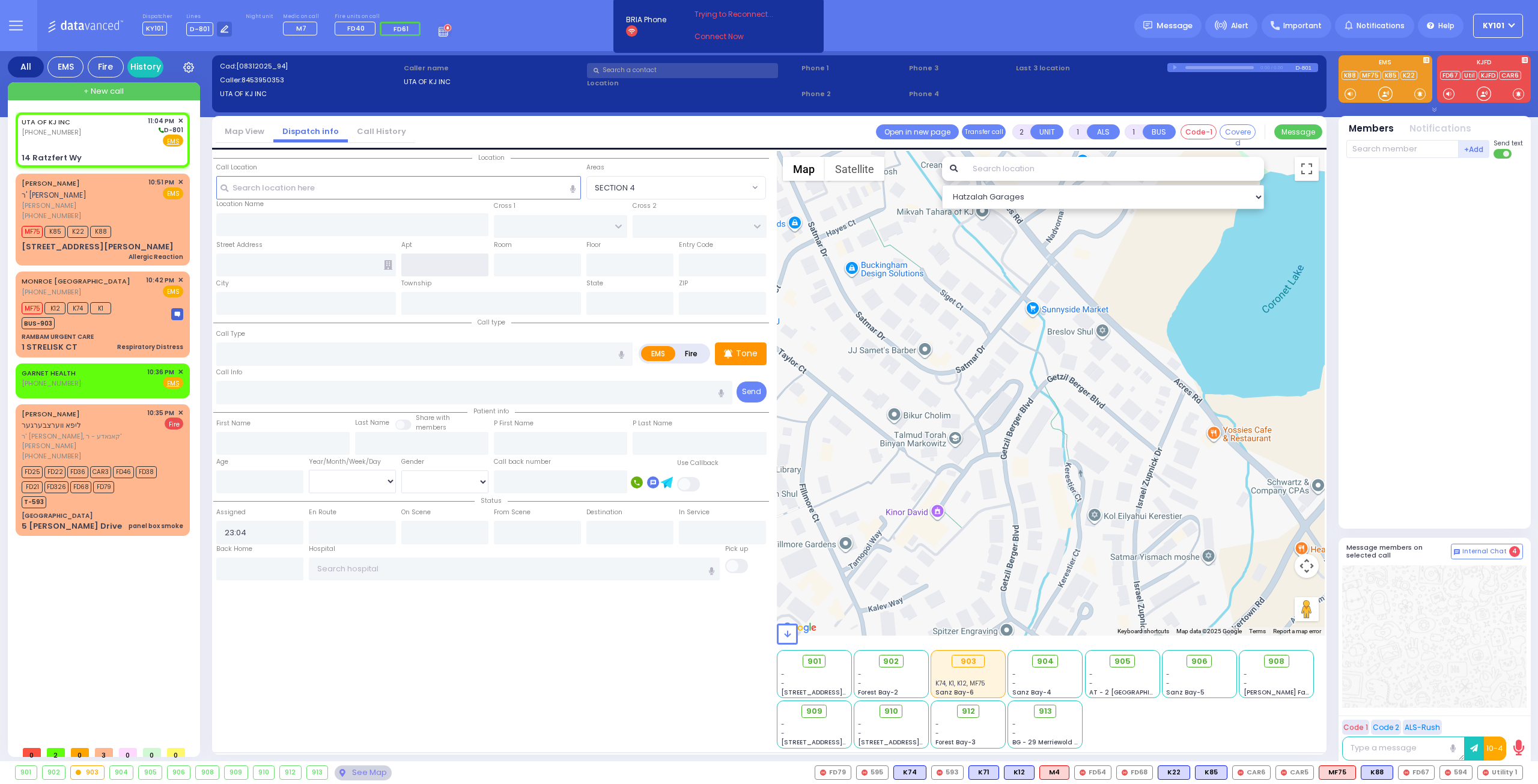
type input "14 Ratzfert Wy"
type input "[PERSON_NAME]"
type input "[US_STATE]"
type input "10950"
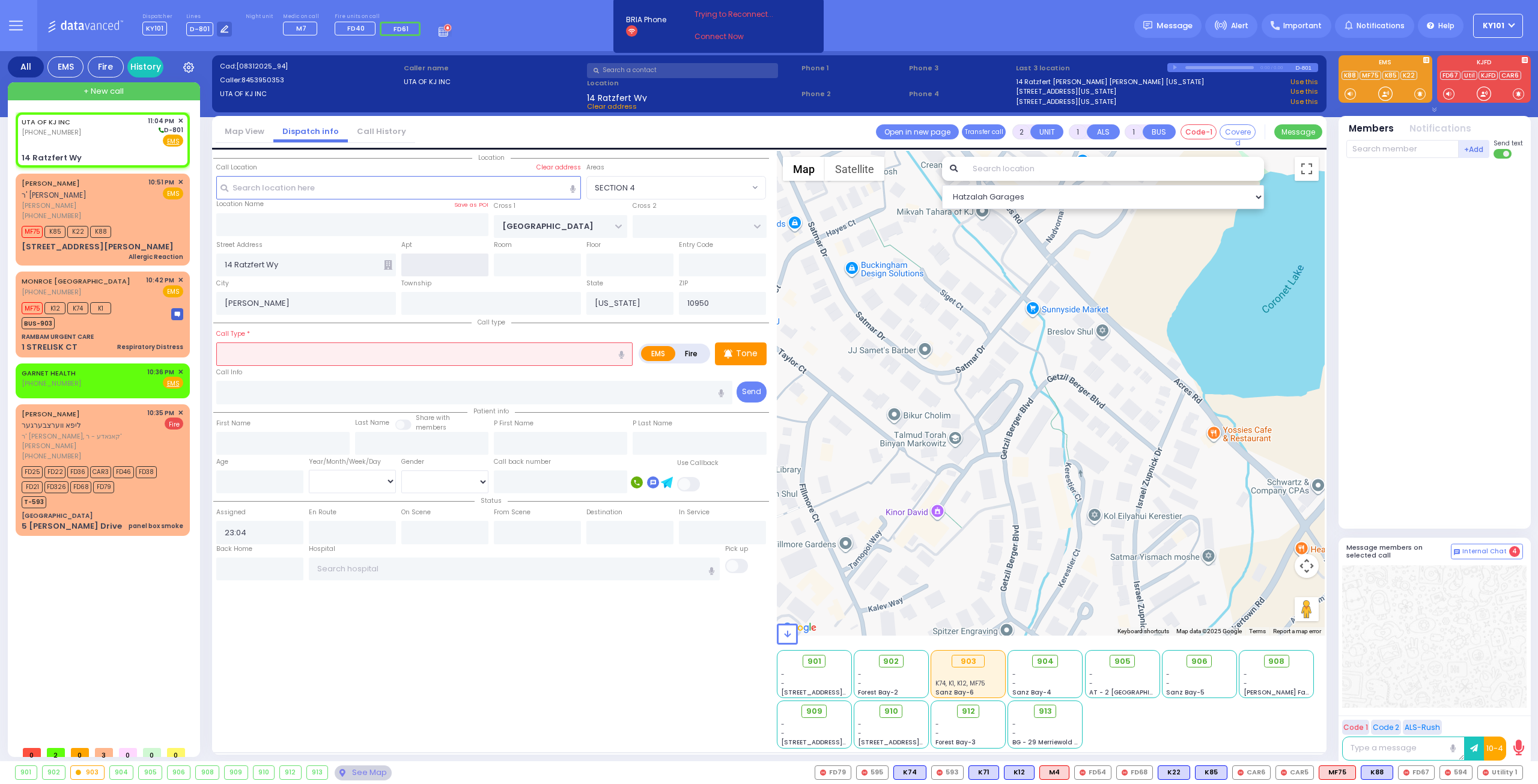
select select "SECTION 4"
click at [695, 348] on label "Fire" at bounding box center [692, 354] width 34 height 15
radio input "true"
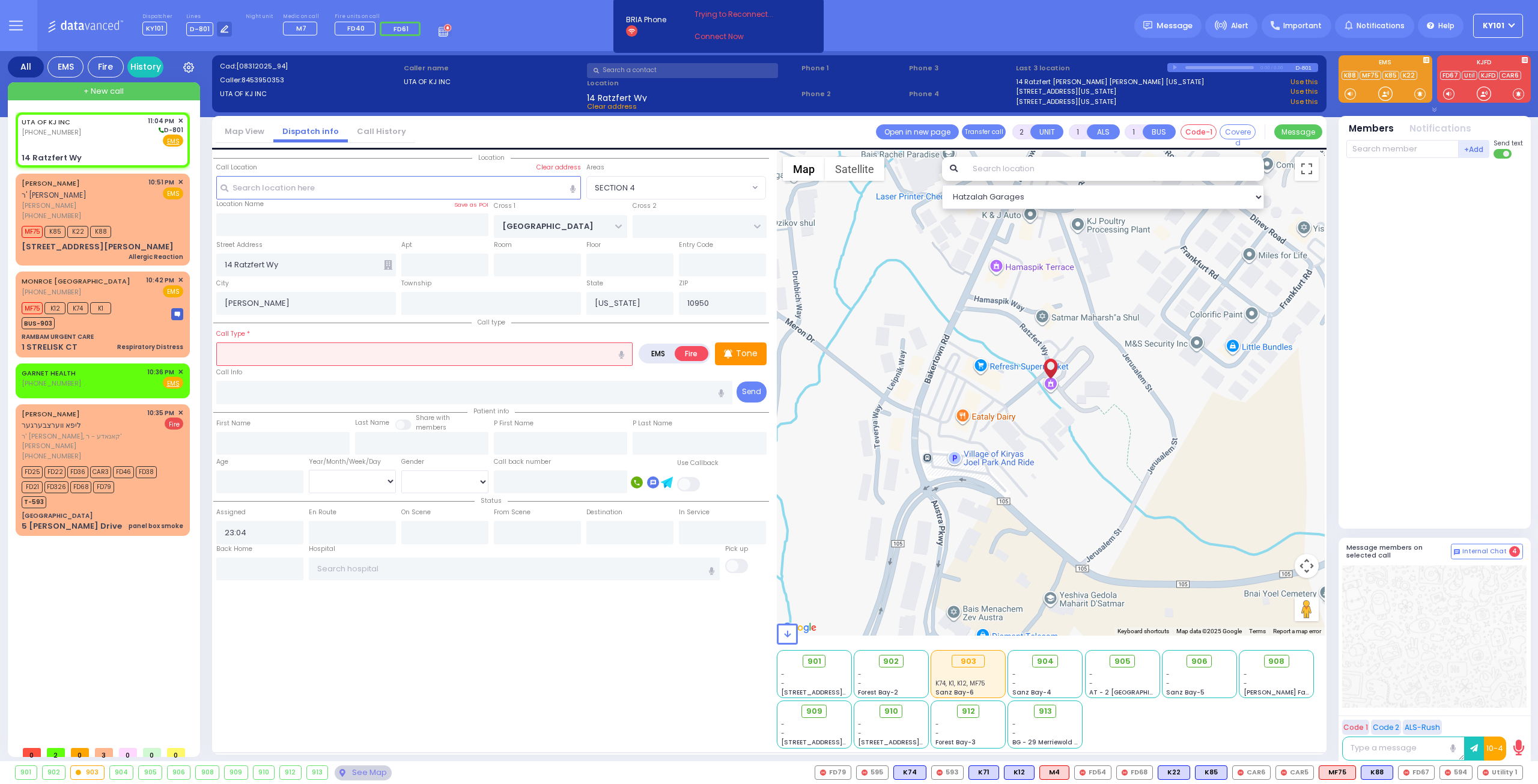
click at [478, 351] on input "text" at bounding box center [424, 353] width 417 height 23
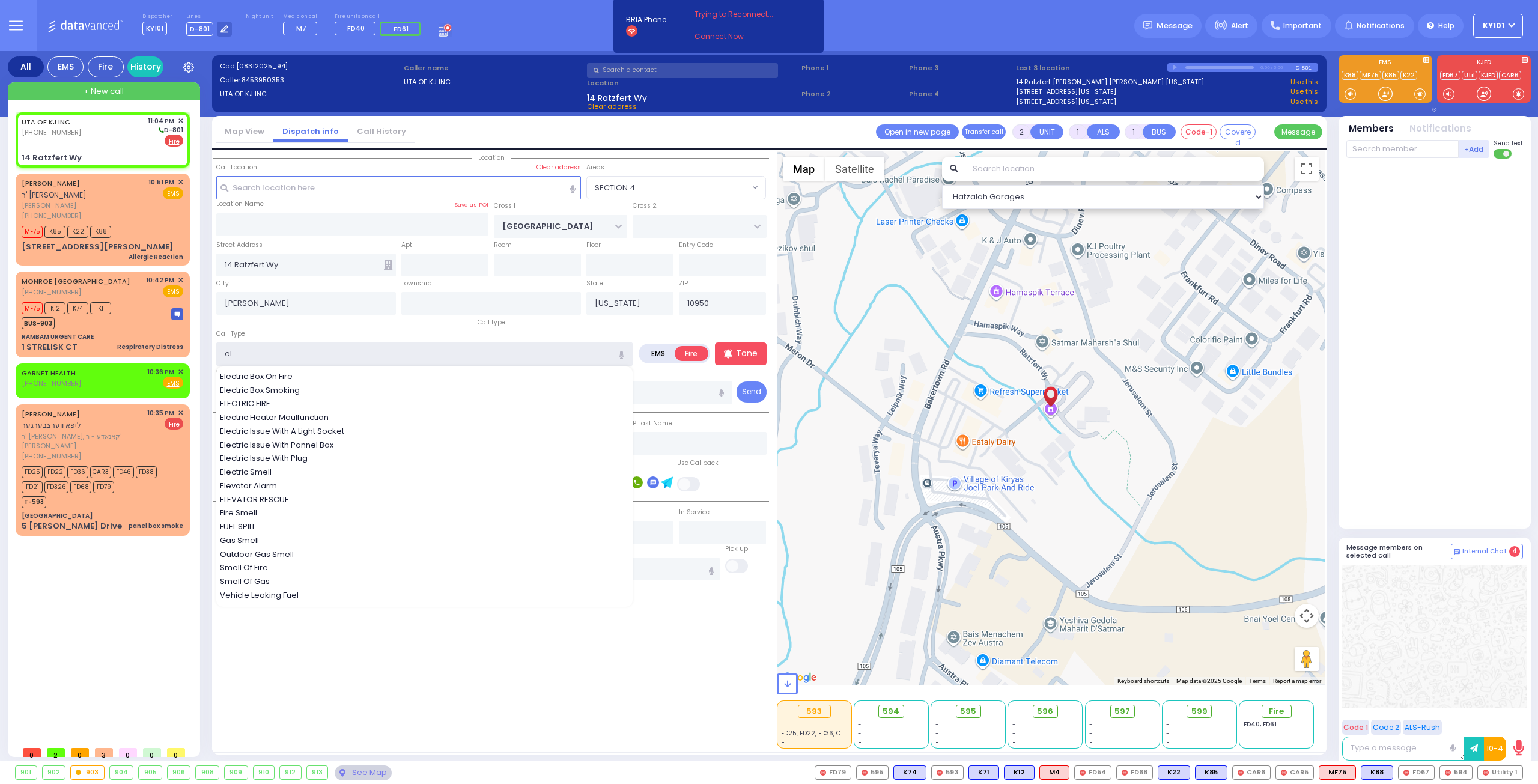
type input "ele"
select select
radio input "true"
select select
select select "Hatzalah Garages"
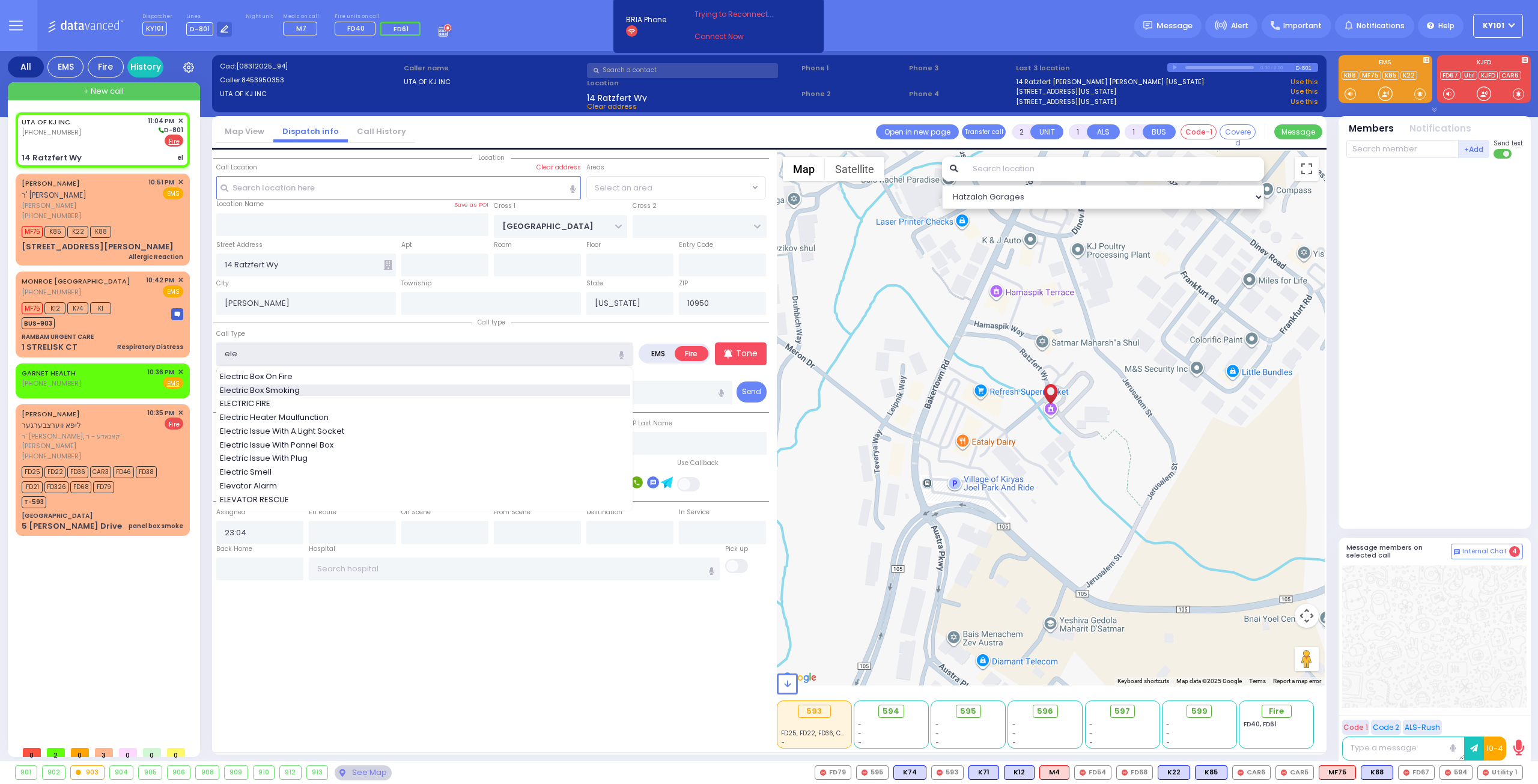
select select "SECTION 4"
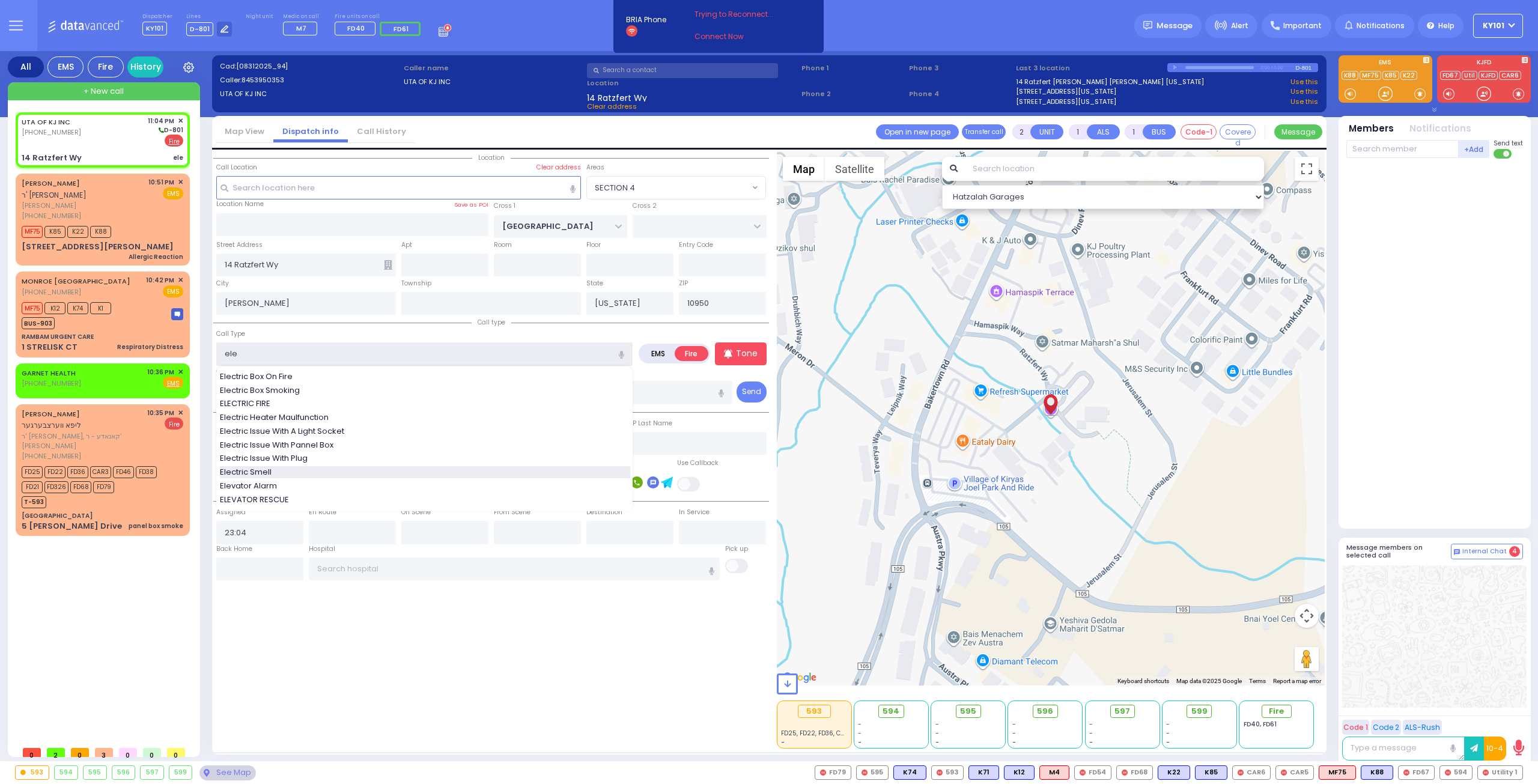
select select
radio input "true"
select select
select select "Hatzalah Garages"
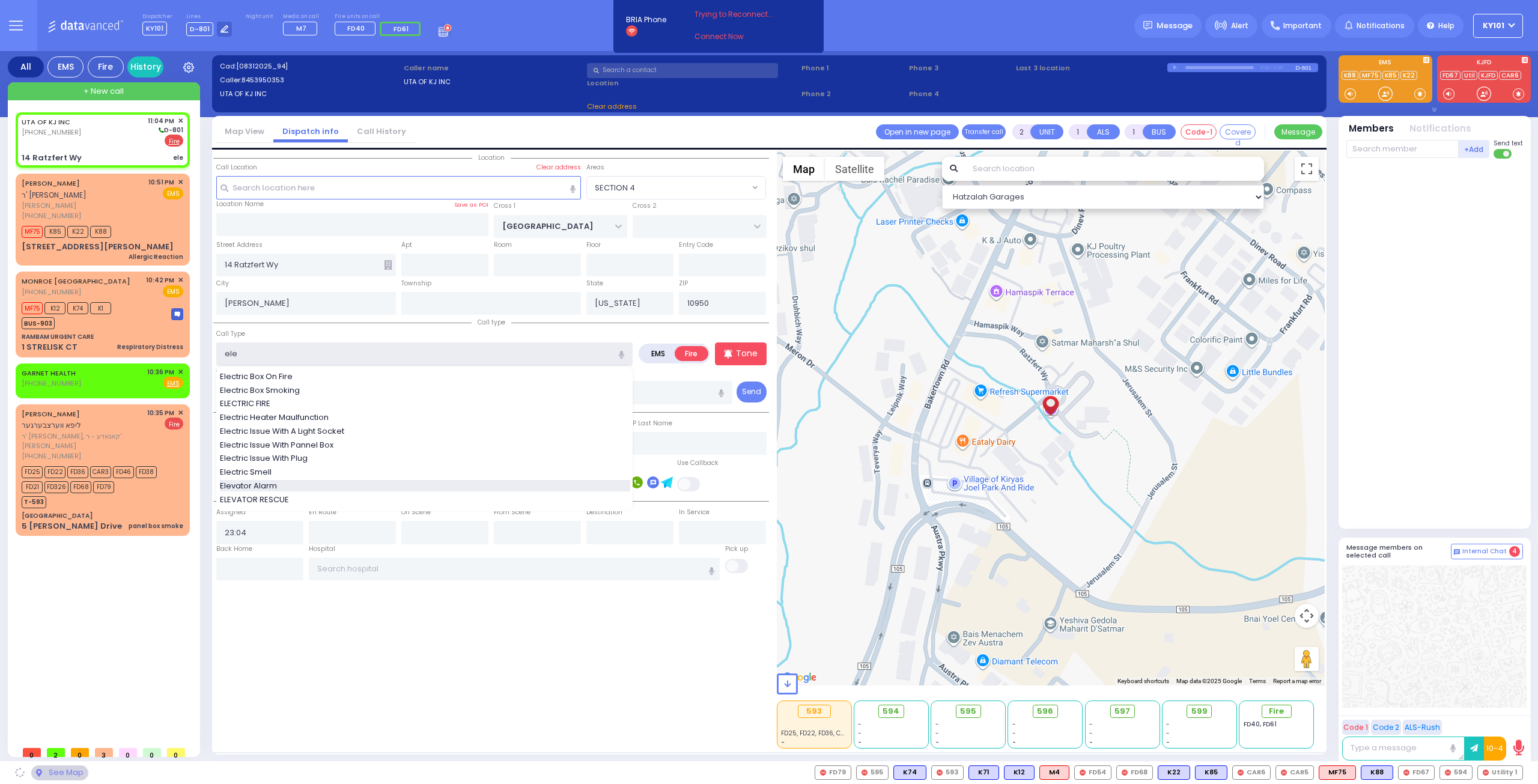
select select "SECTION 4"
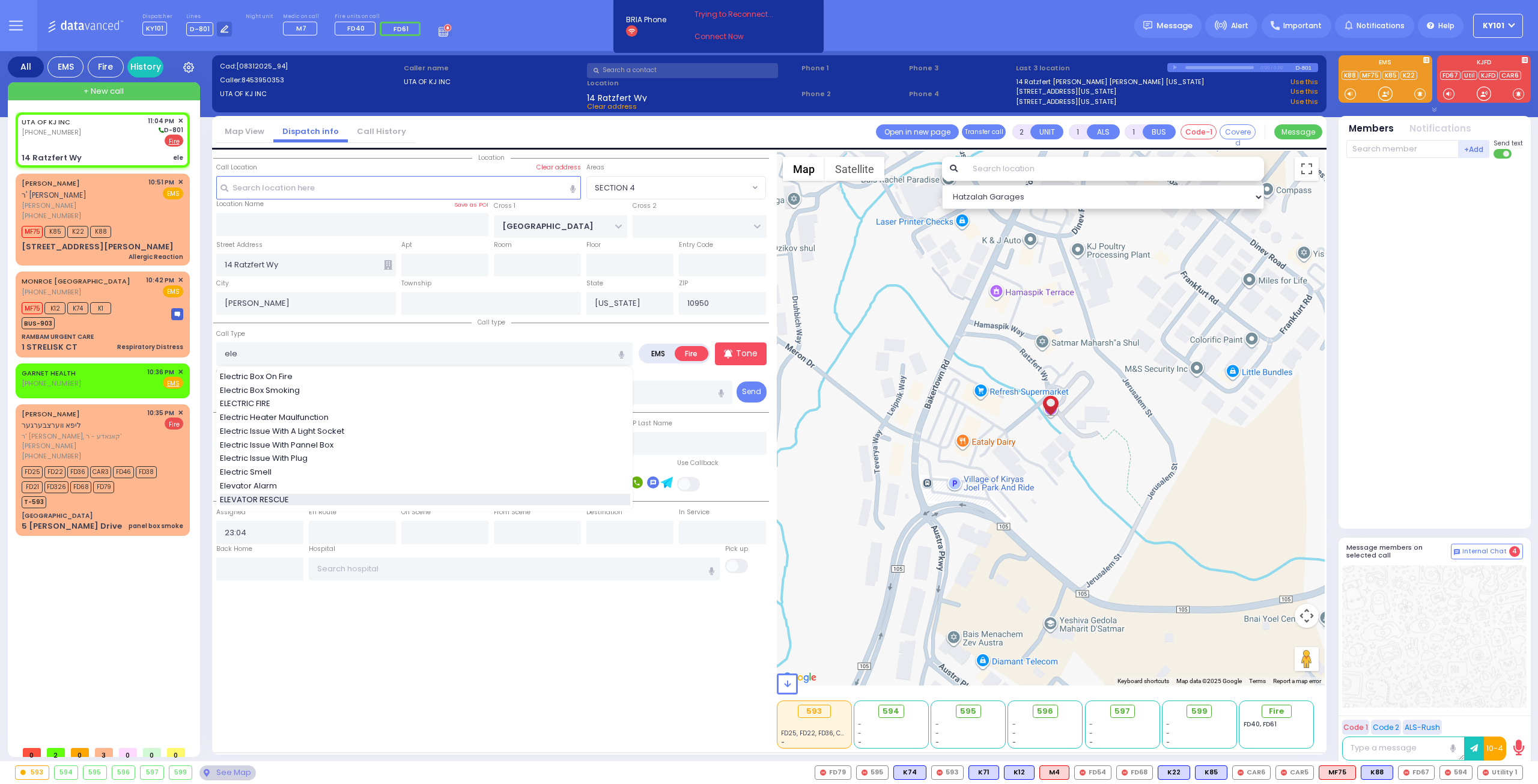
click at [311, 493] on div "ELEVATOR RESCUE" at bounding box center [425, 499] width 411 height 12
type input "ELEVATOR RESCUE"
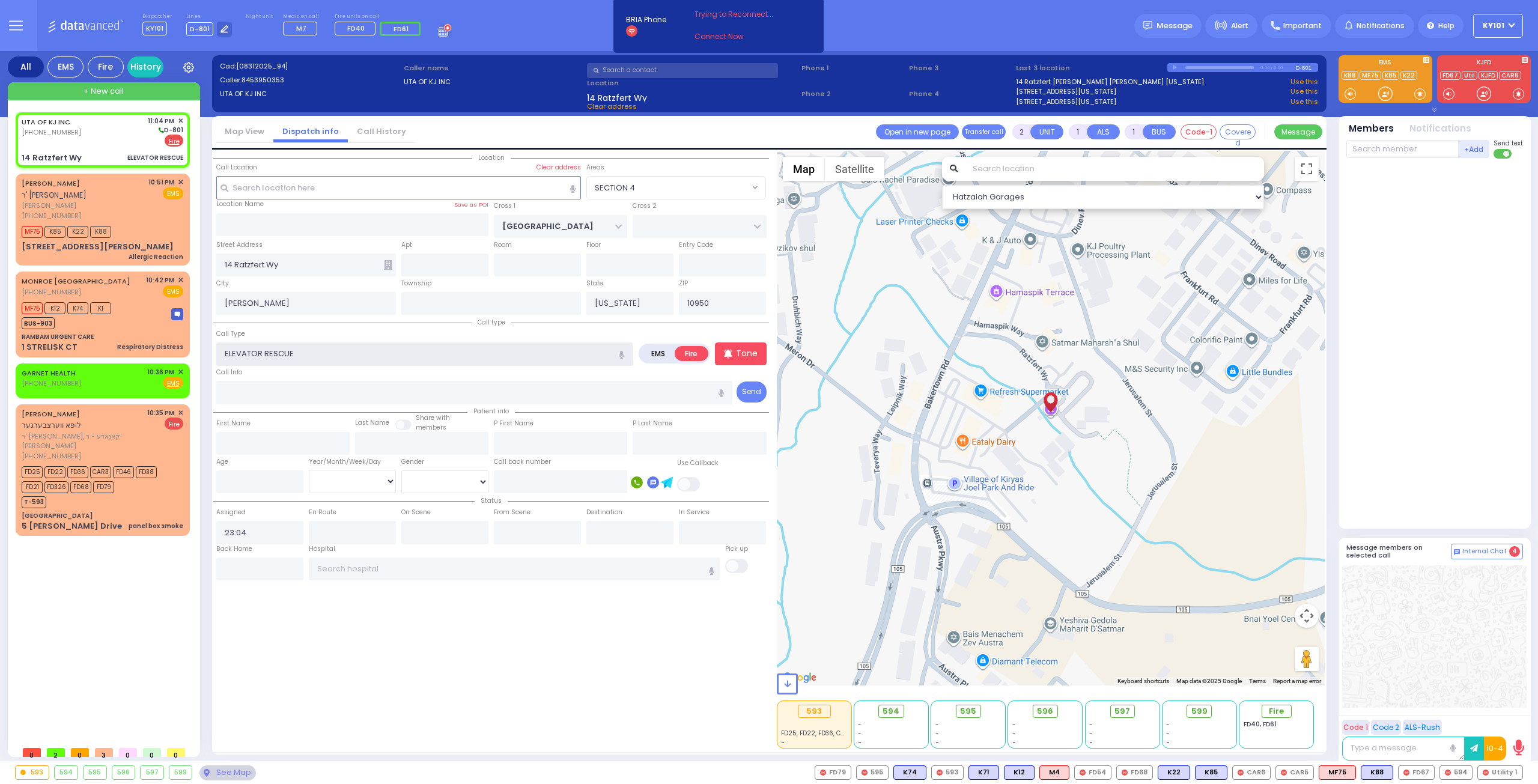
select select
radio input "true"
select select
select select "Hatzalah Garages"
select select "SECTION 4"
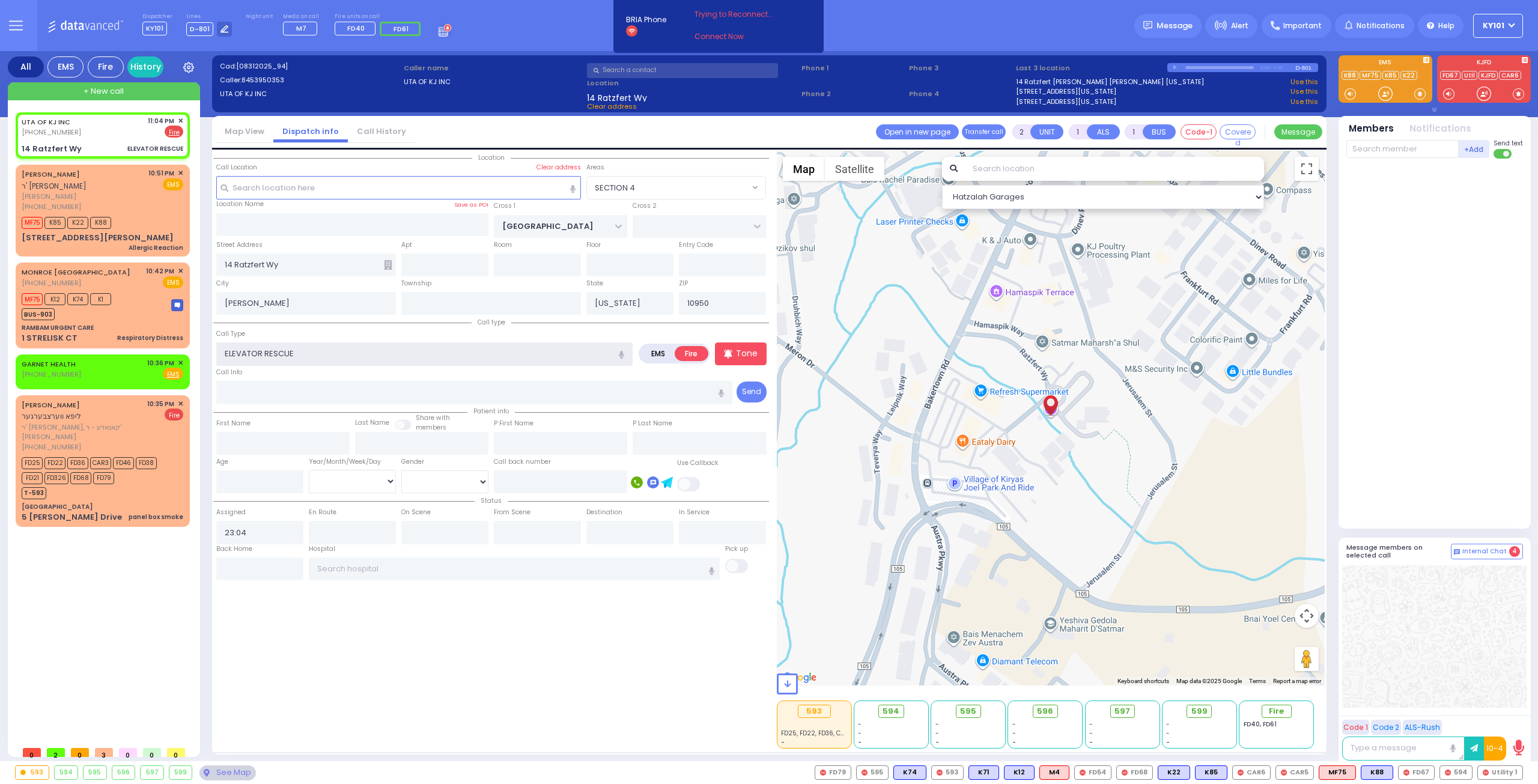
select select
radio input "true"
select select
select select "Hatzalah Garages"
select select "SECTION 4"
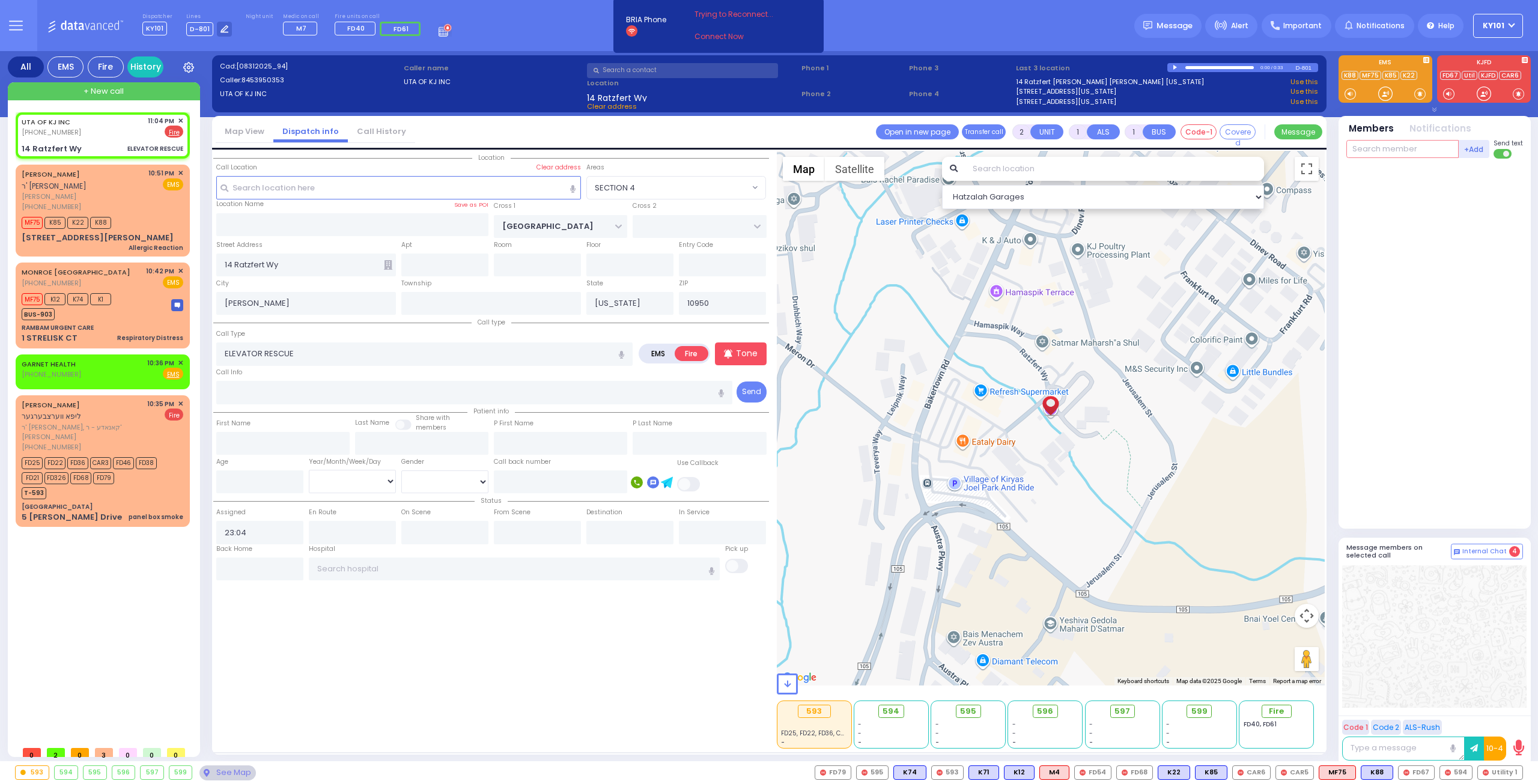
click at [1396, 149] on input "text" at bounding box center [1402, 149] width 112 height 18
select select
radio input "true"
select select
select select "Hatzalah Garages"
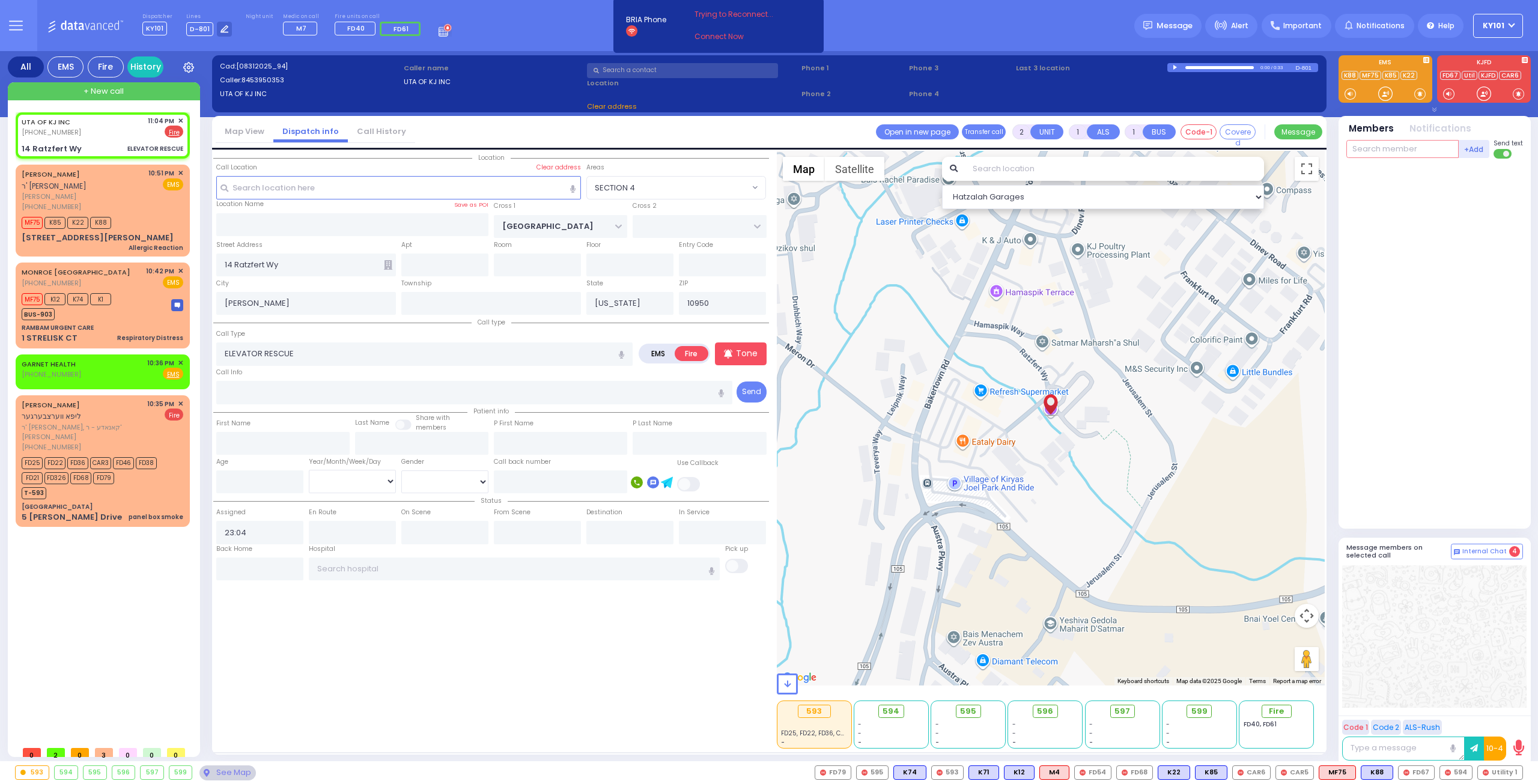
type input "c"
select select "SECTION 4"
type input "car3"
click at [1394, 173] on div "CAR3" at bounding box center [1387, 173] width 60 height 12
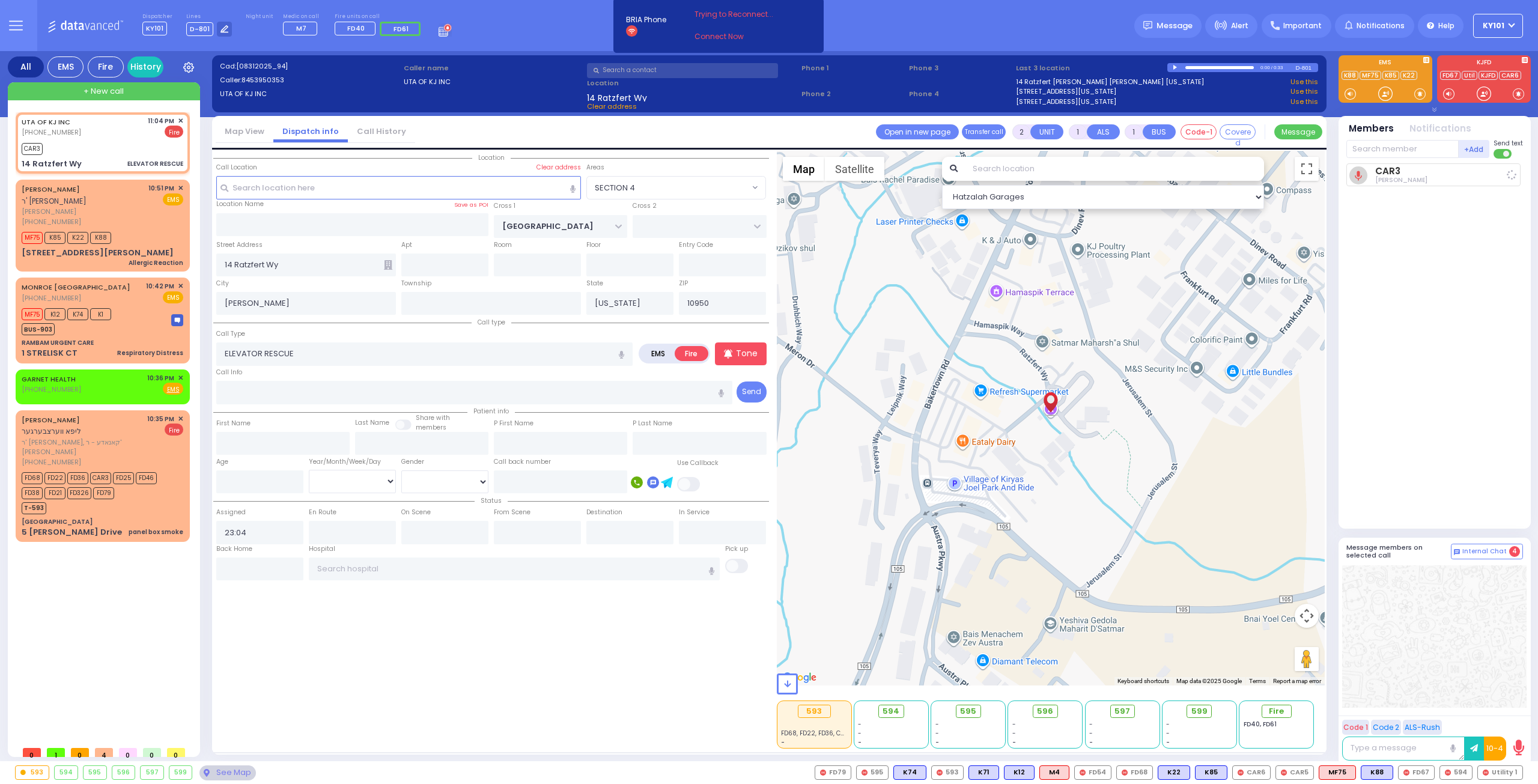
select select
radio input "true"
select select
type input "23:04"
select select "Hatzalah Garages"
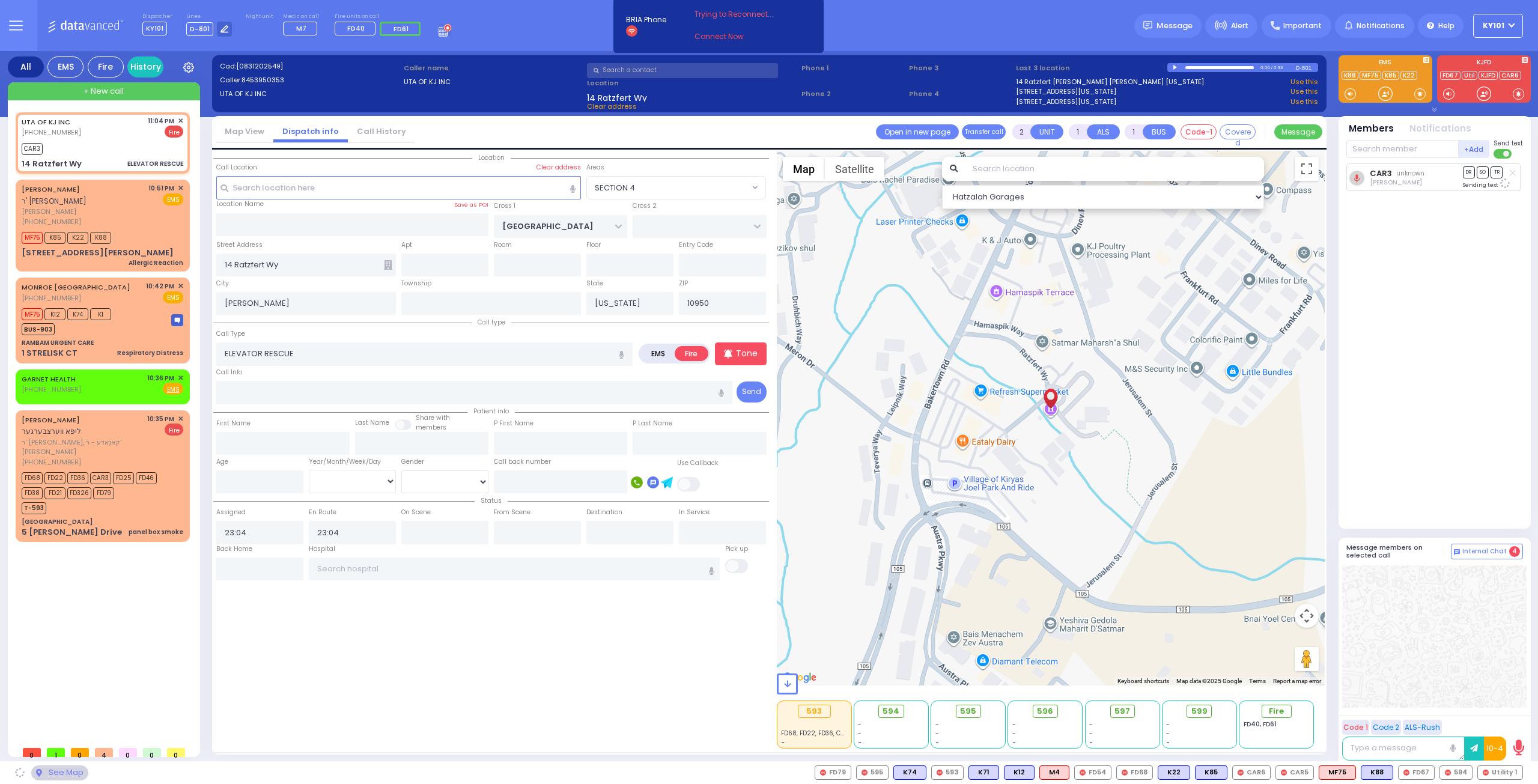
select select "SECTION 4"
click at [117, 438] on span "ר' שלמה, קאנאדע - ר' יצחק לעווי" at bounding box center [83, 447] width 122 height 19
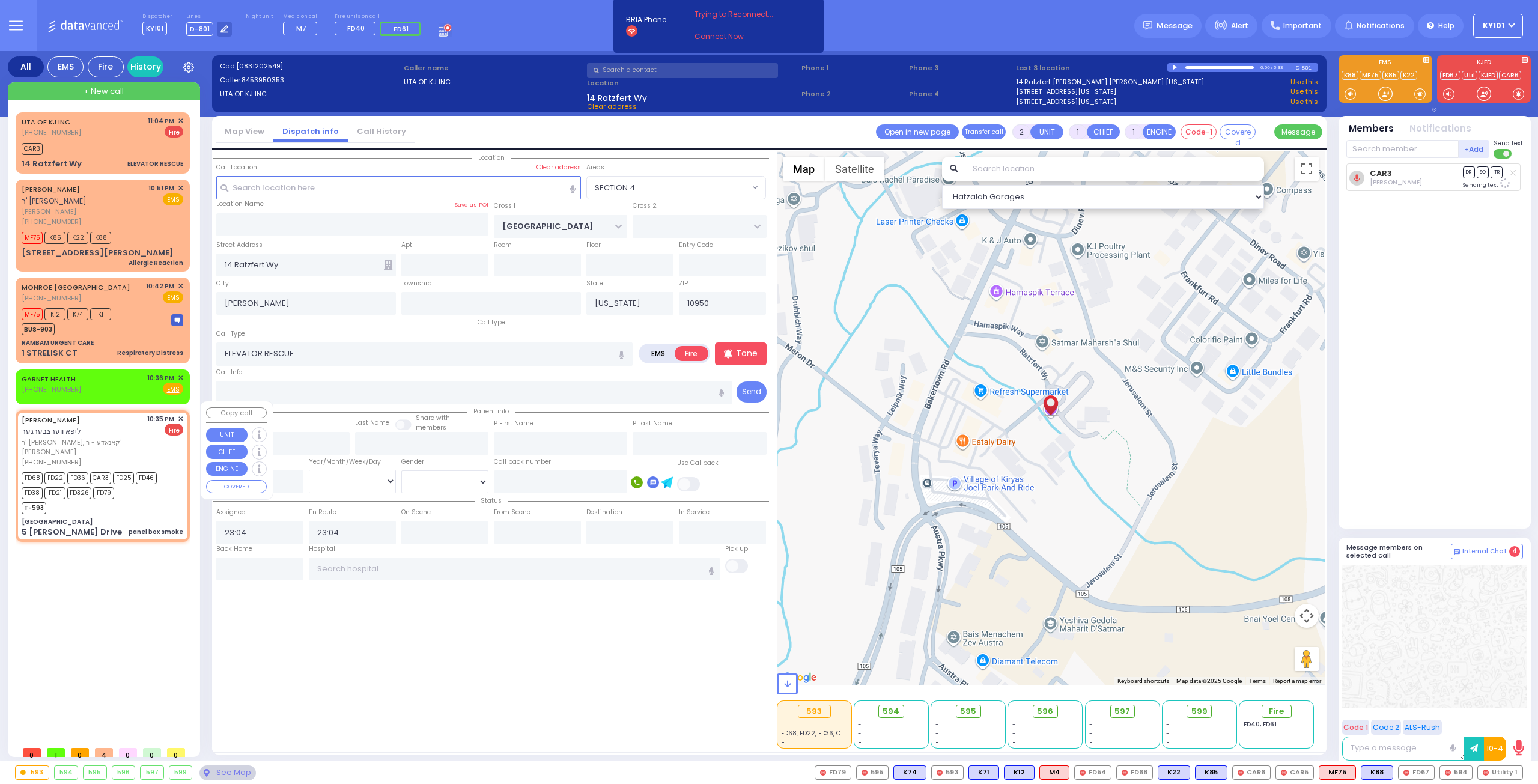
select select
type input "panel box smoke"
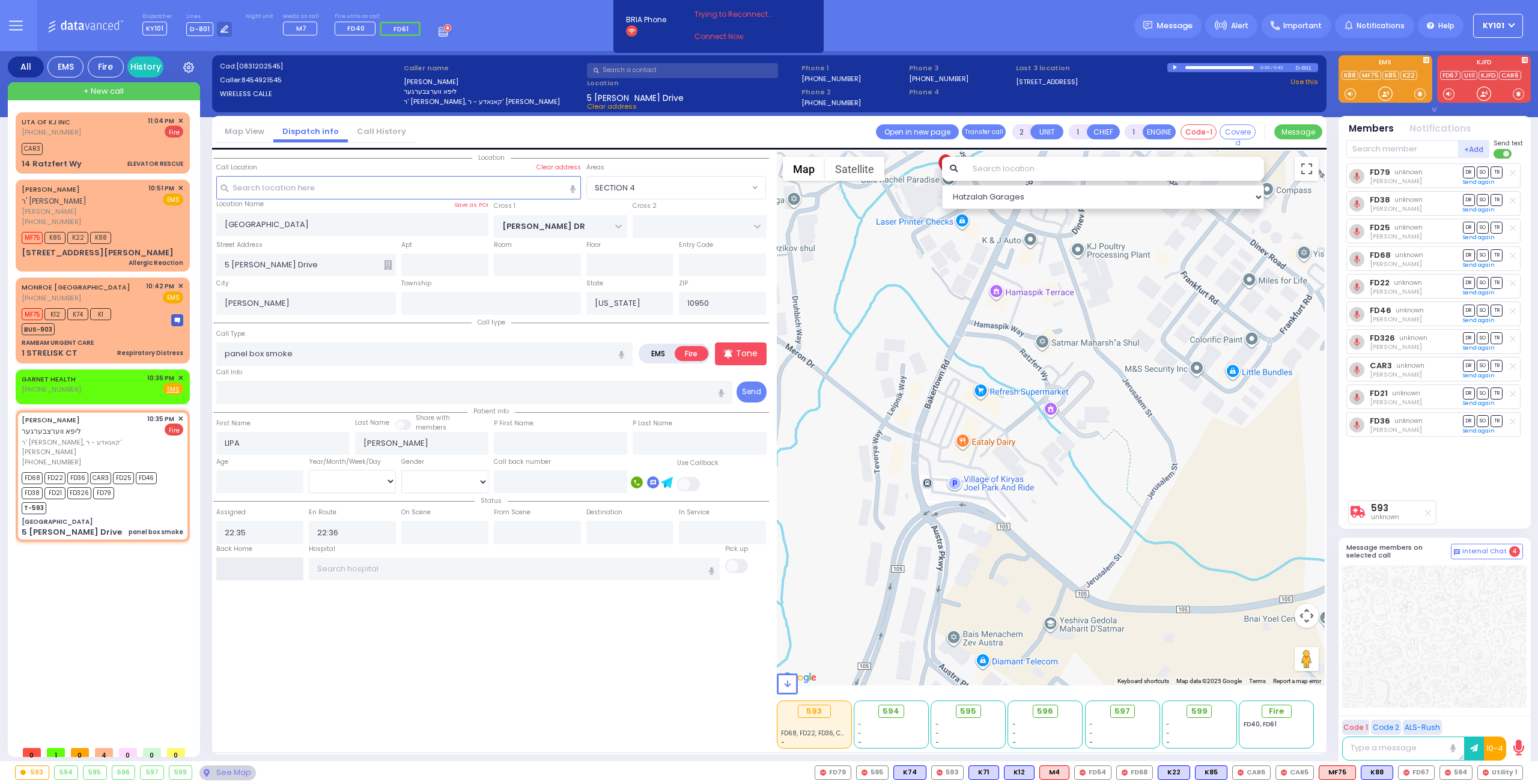
click at [253, 562] on input "text" at bounding box center [259, 569] width 87 height 23
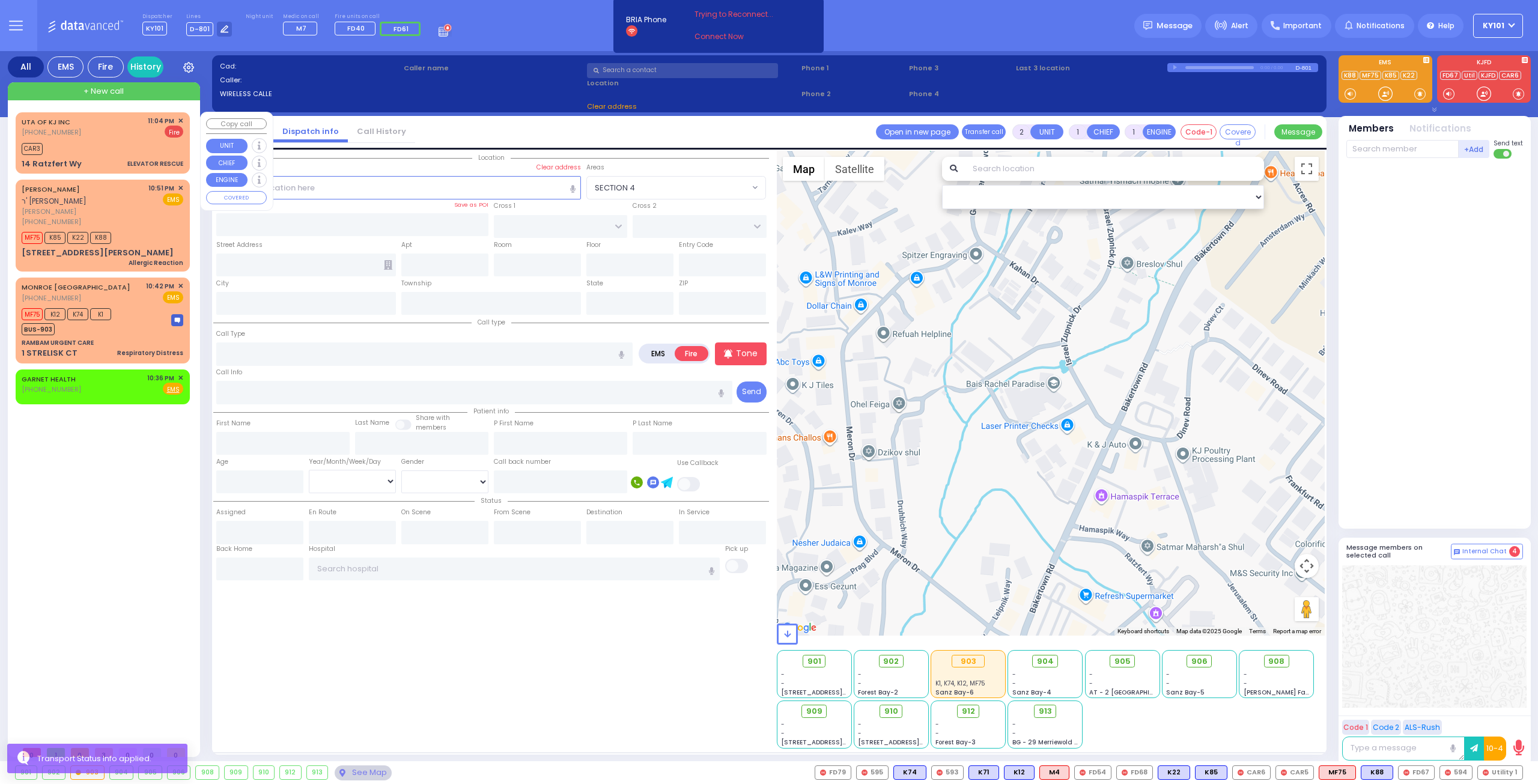
click at [103, 130] on div "UTA OF KJ INC [PHONE_NUMBER] 11:04 PM ✕ Fire" at bounding box center [102, 127] width 161 height 22
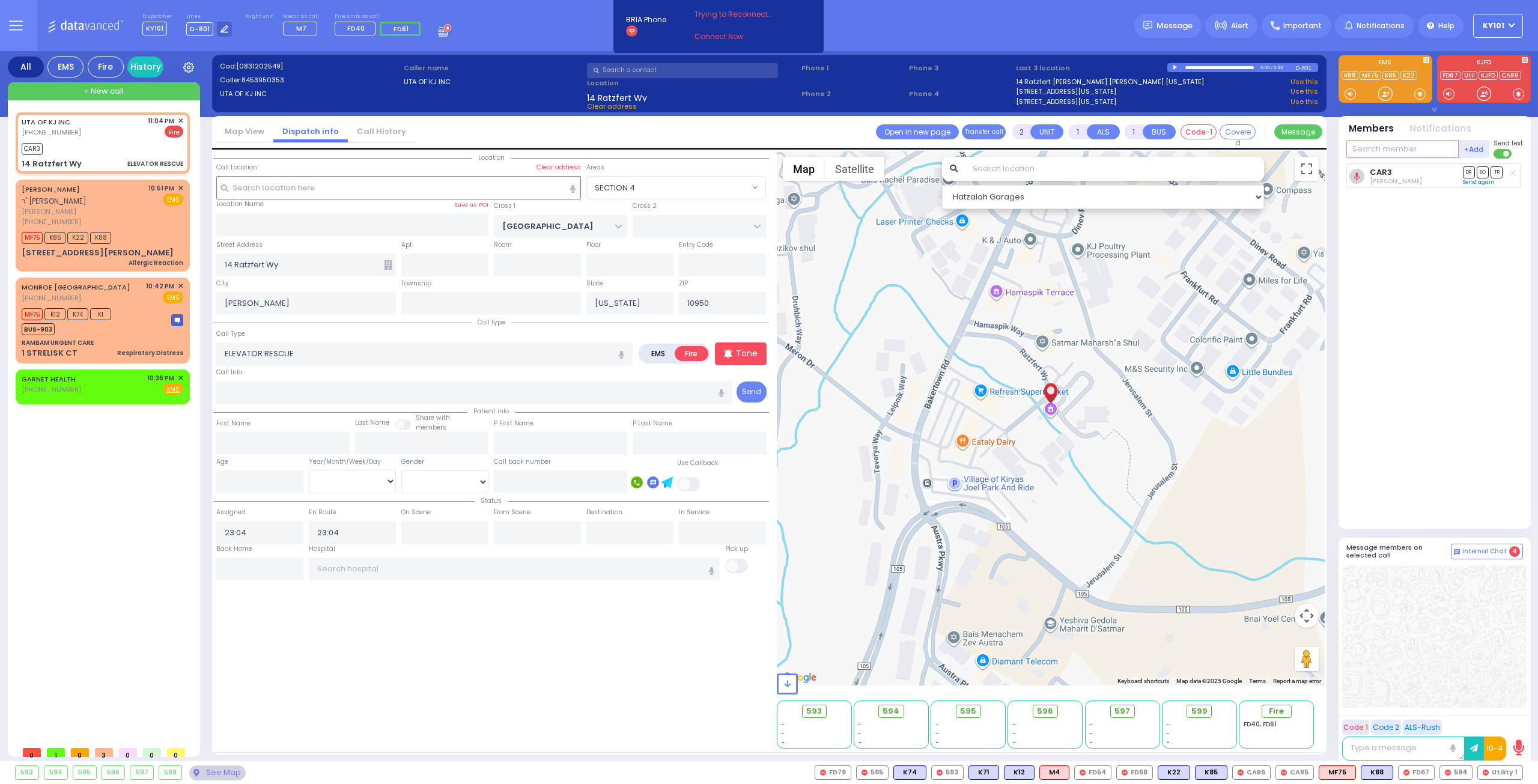
click at [1398, 146] on input "text" at bounding box center [1402, 149] width 112 height 18
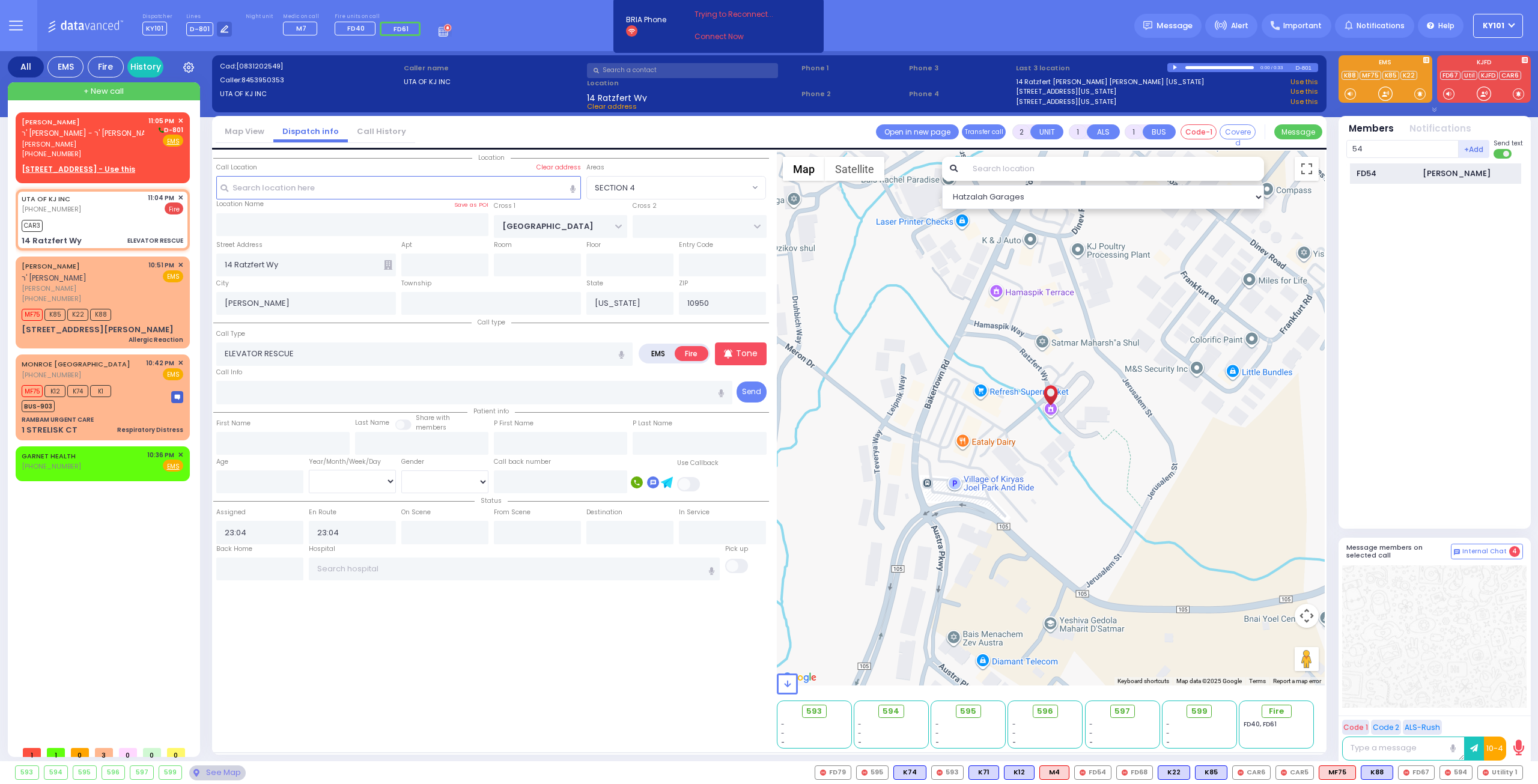
click at [1415, 170] on div "FD54" at bounding box center [1387, 173] width 60 height 12
click at [1392, 152] on input "text" at bounding box center [1402, 149] width 112 height 18
click at [1393, 172] on div "594" at bounding box center [1387, 173] width 60 height 12
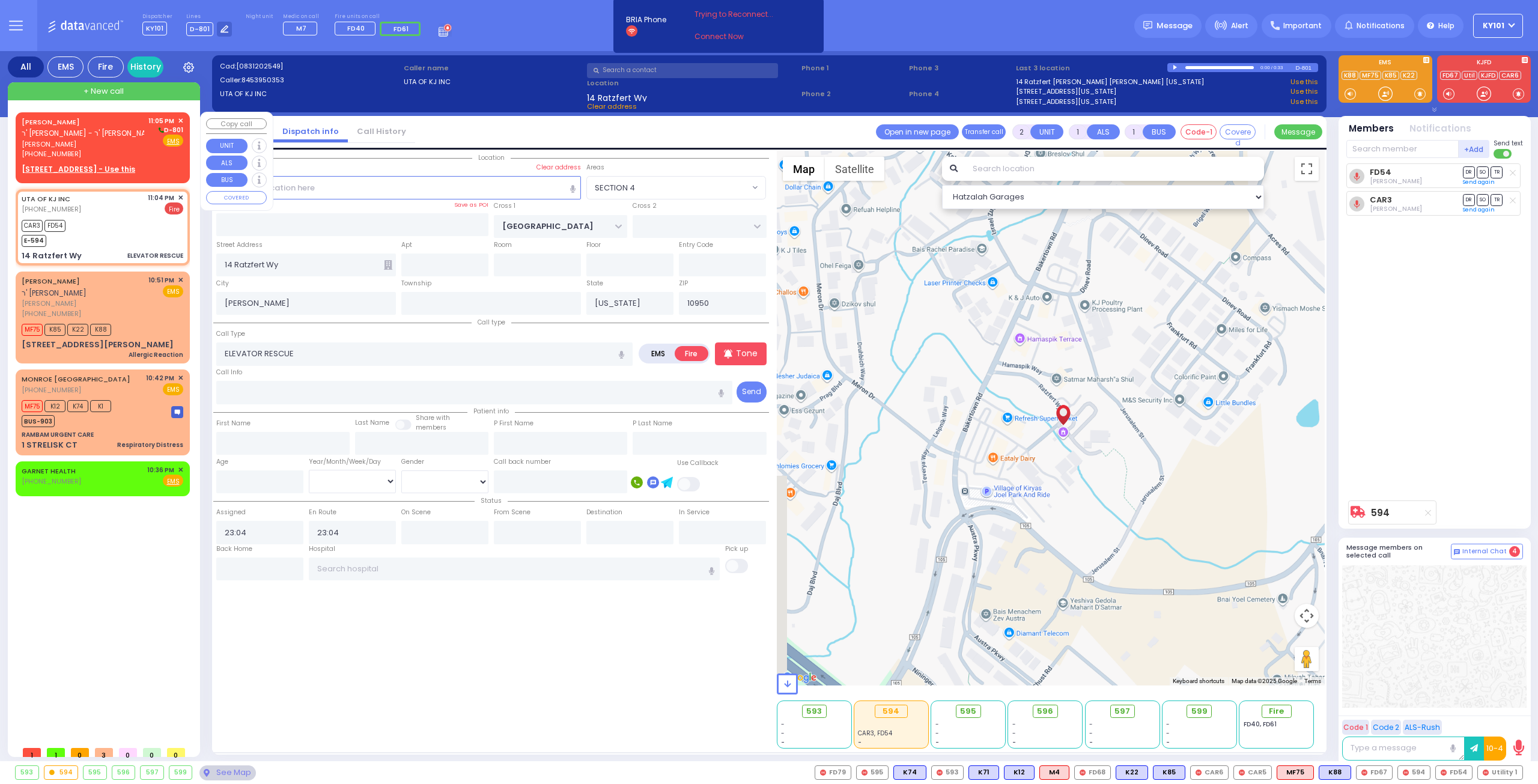
click at [55, 131] on span "ר' [PERSON_NAME] - ר' [PERSON_NAME]" at bounding box center [90, 133] width 138 height 10
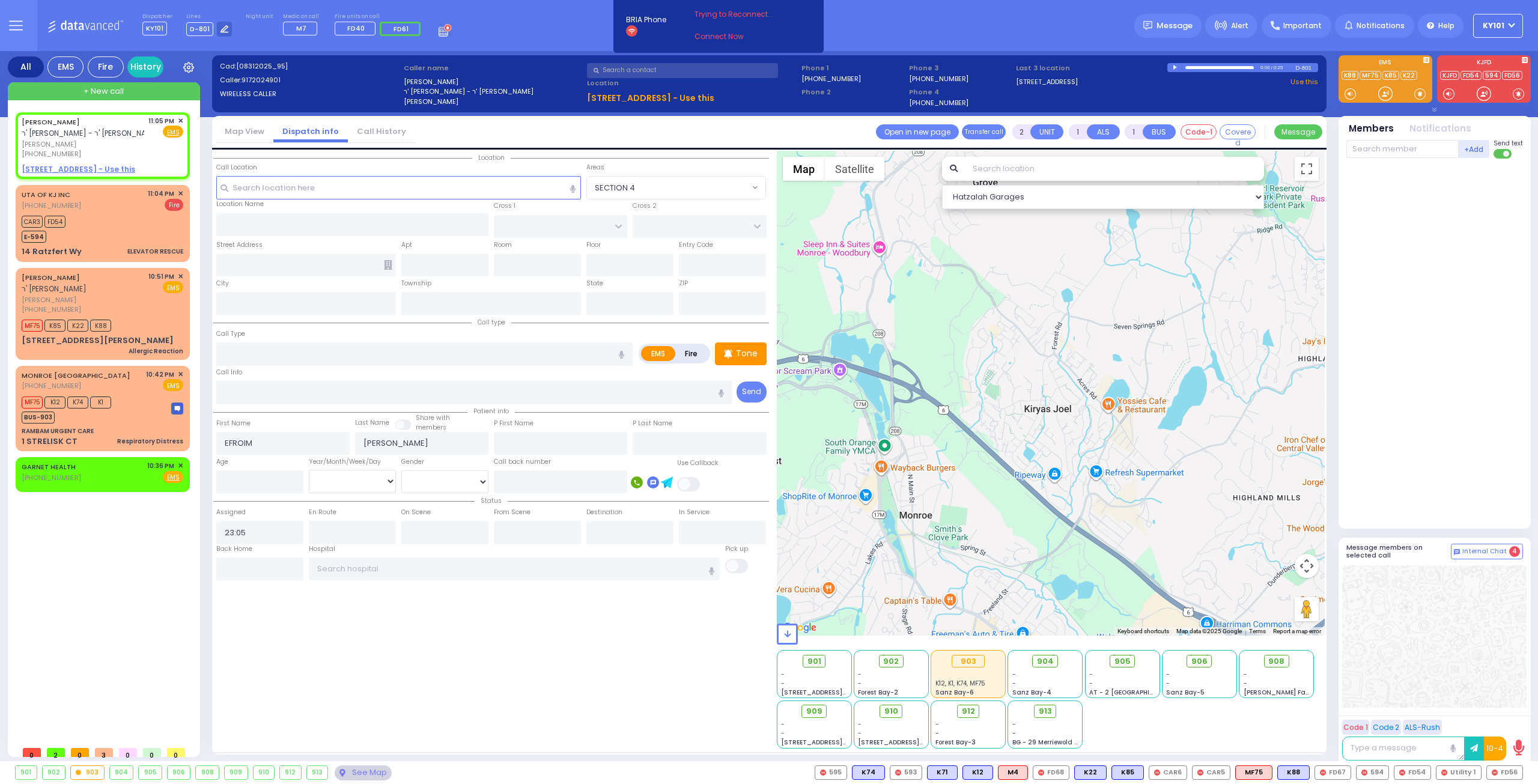
click at [690, 351] on label "Fire" at bounding box center [692, 354] width 34 height 15
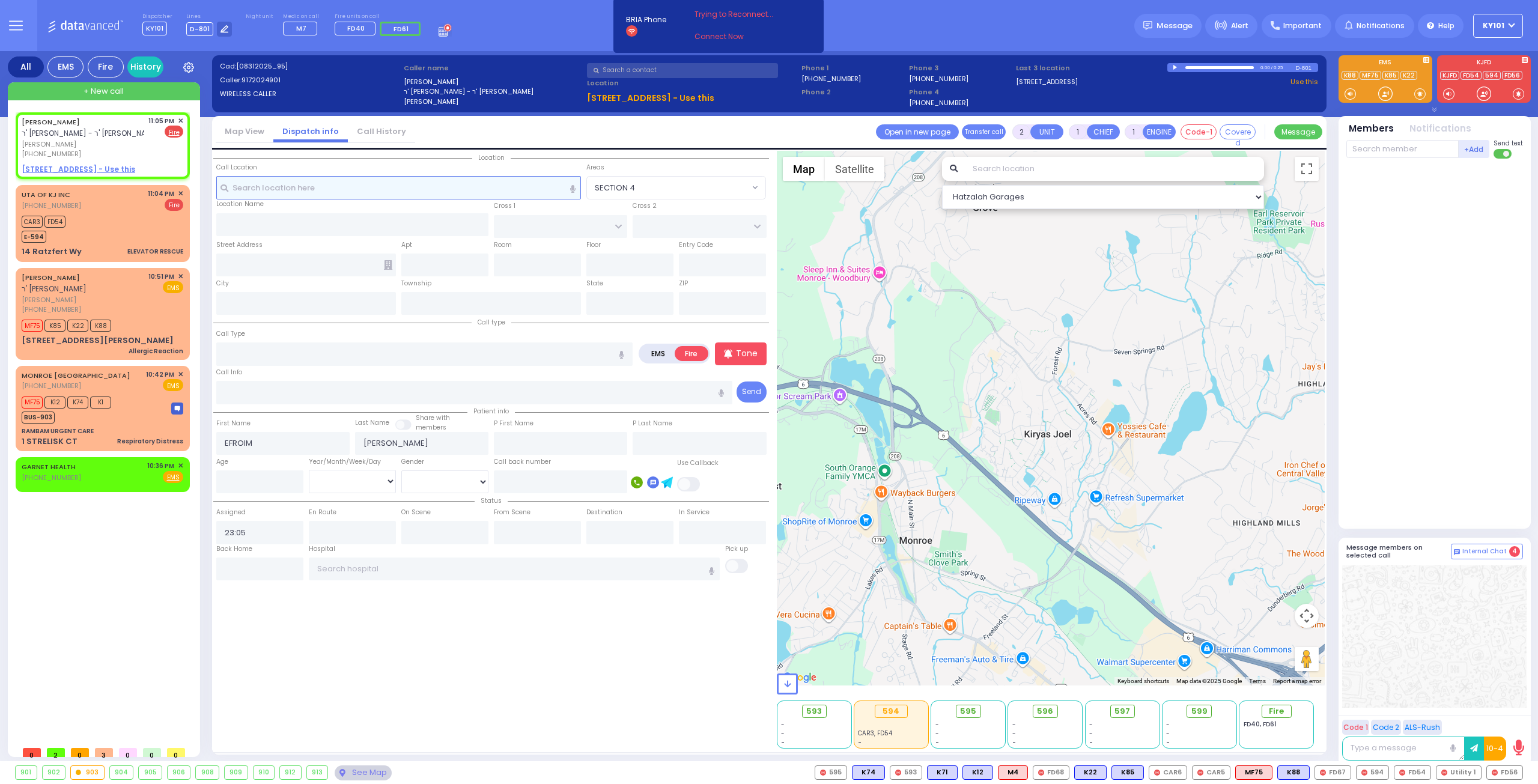
click at [288, 187] on input "text" at bounding box center [399, 187] width 365 height 23
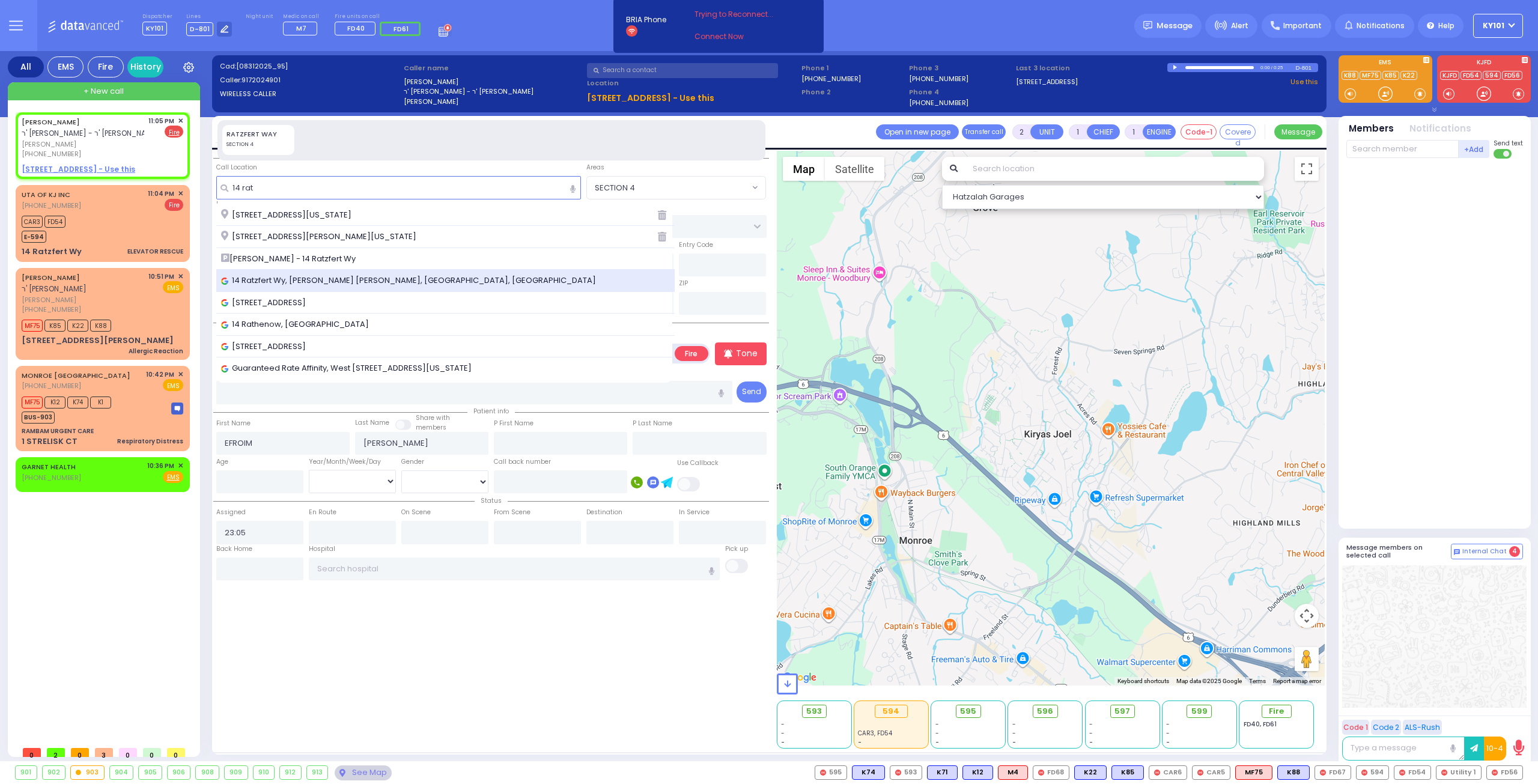
click at [339, 275] on span "14 Ratzfert Wy, [PERSON_NAME] [PERSON_NAME], [GEOGRAPHIC_DATA], [GEOGRAPHIC_DAT…" at bounding box center [411, 280] width 379 height 12
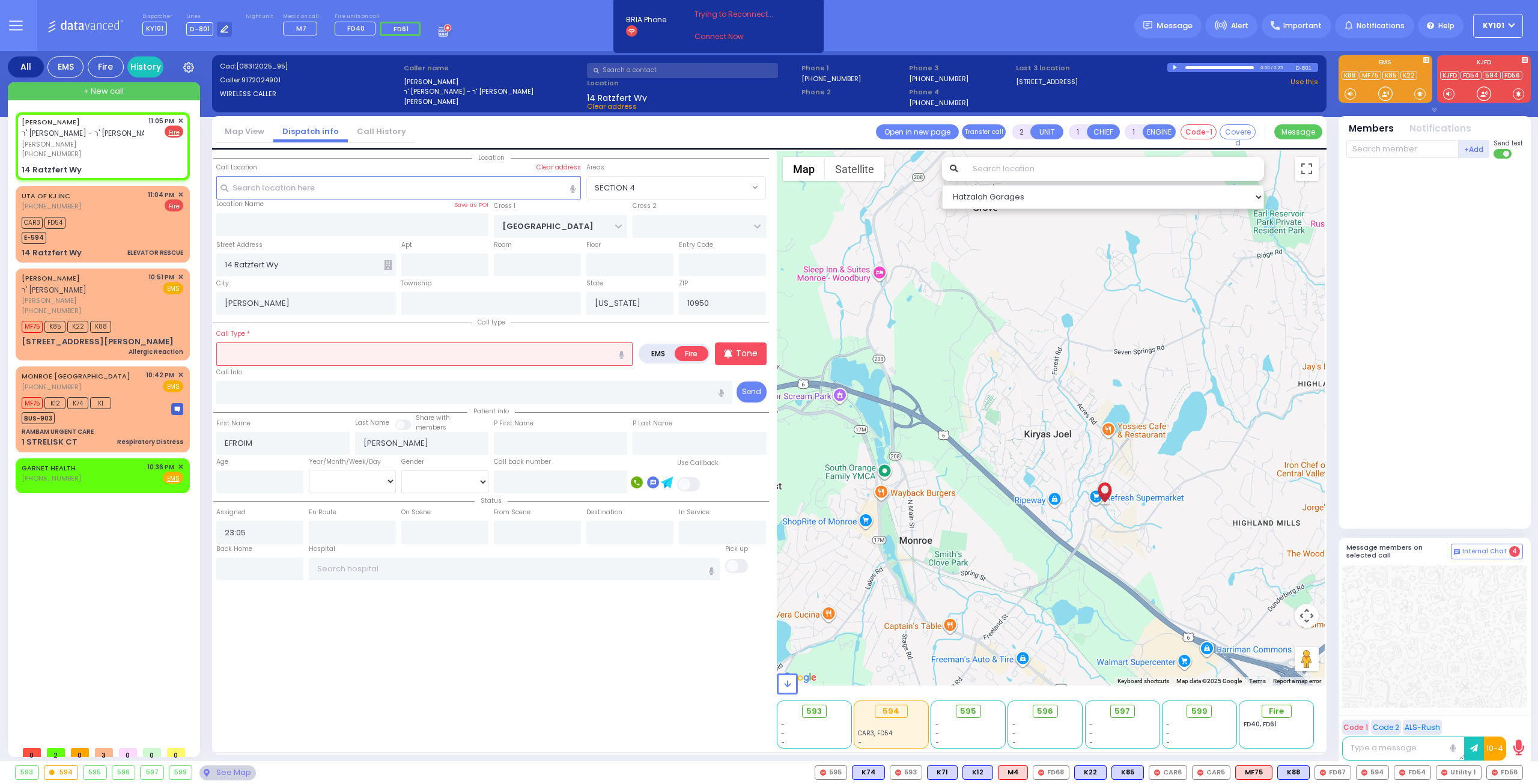
click at [351, 349] on input "text" at bounding box center [424, 353] width 417 height 23
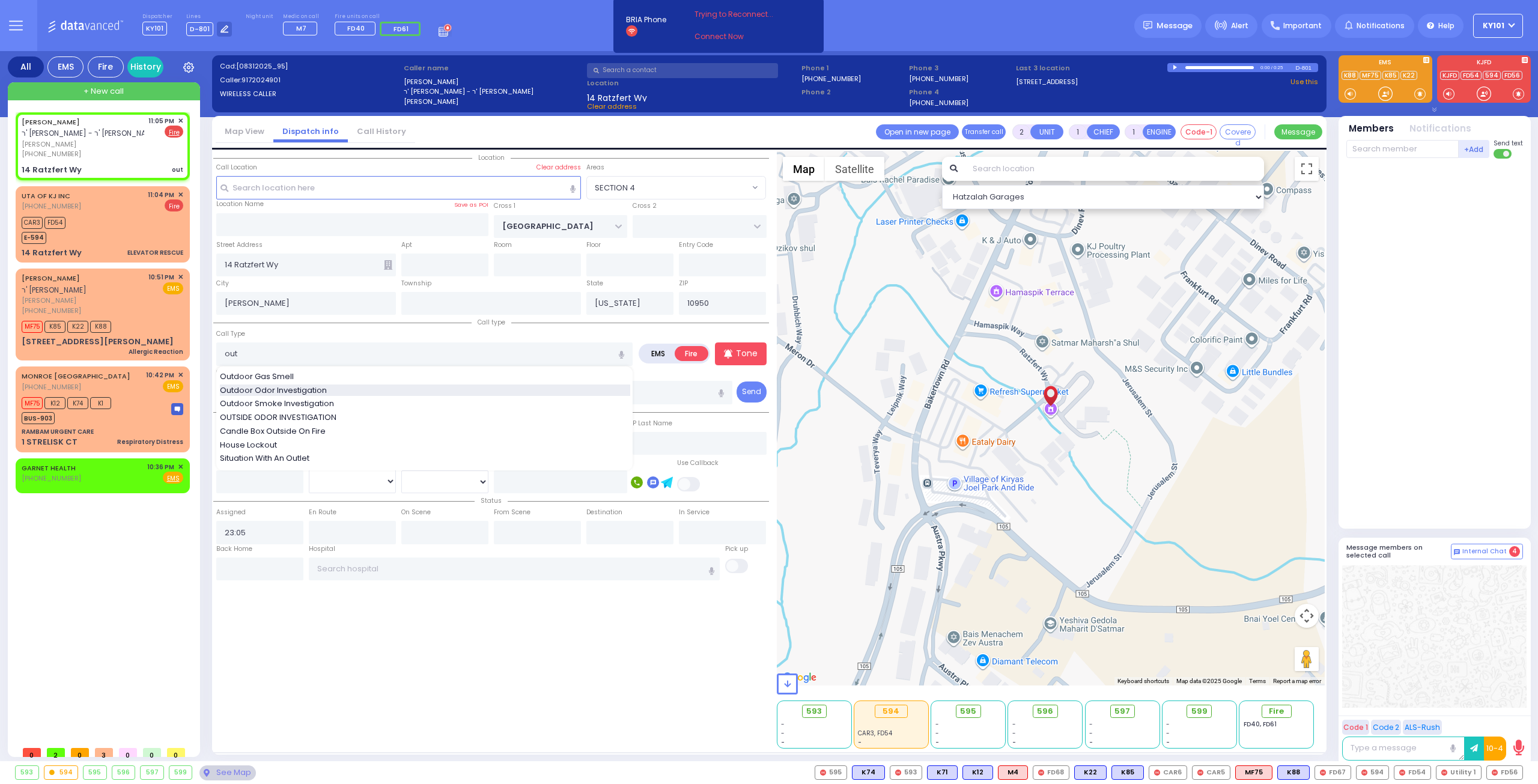
click at [330, 388] on div "Outdoor Odor Investigation" at bounding box center [425, 390] width 411 height 12
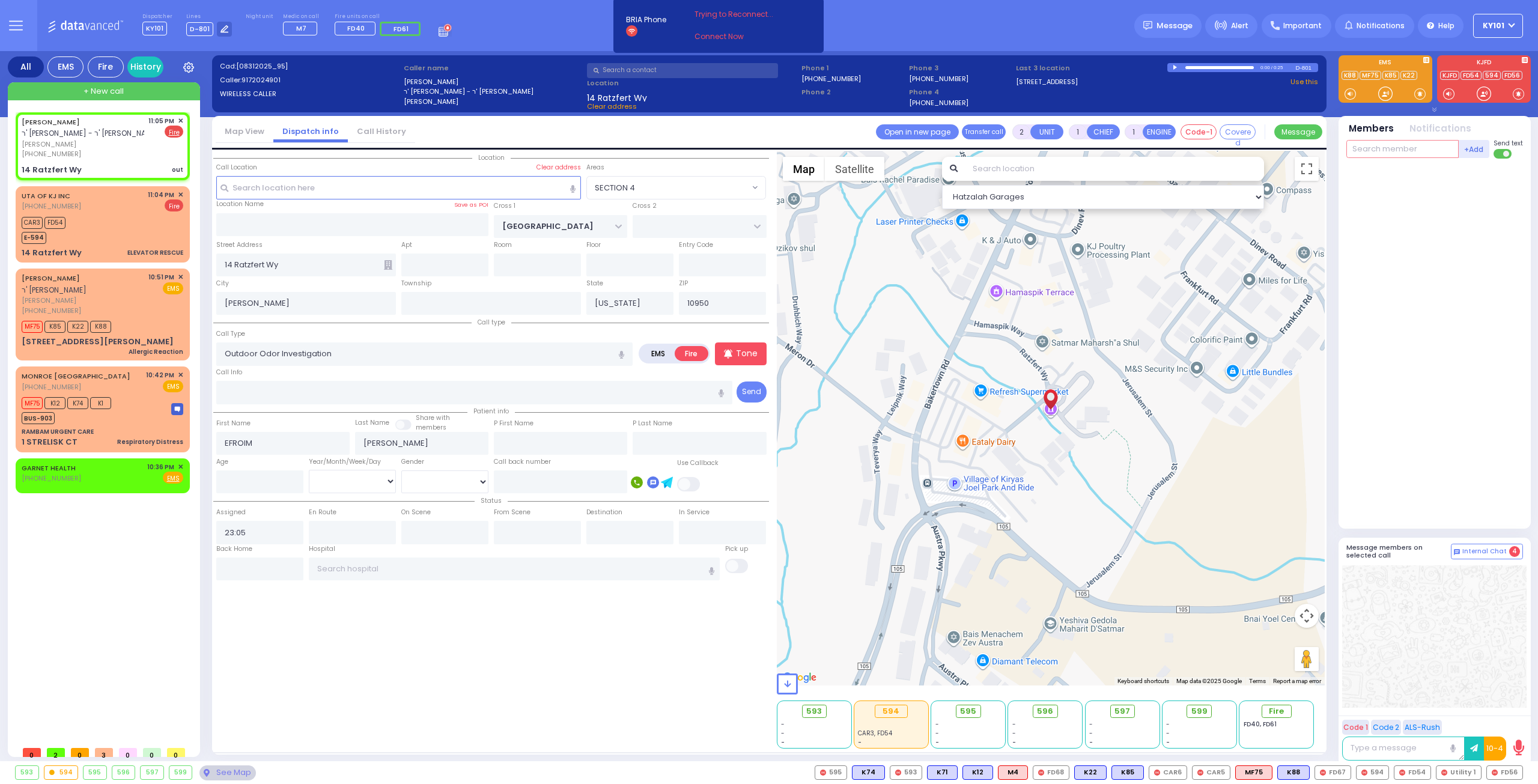
click at [1407, 149] on input "text" at bounding box center [1402, 149] width 112 height 18
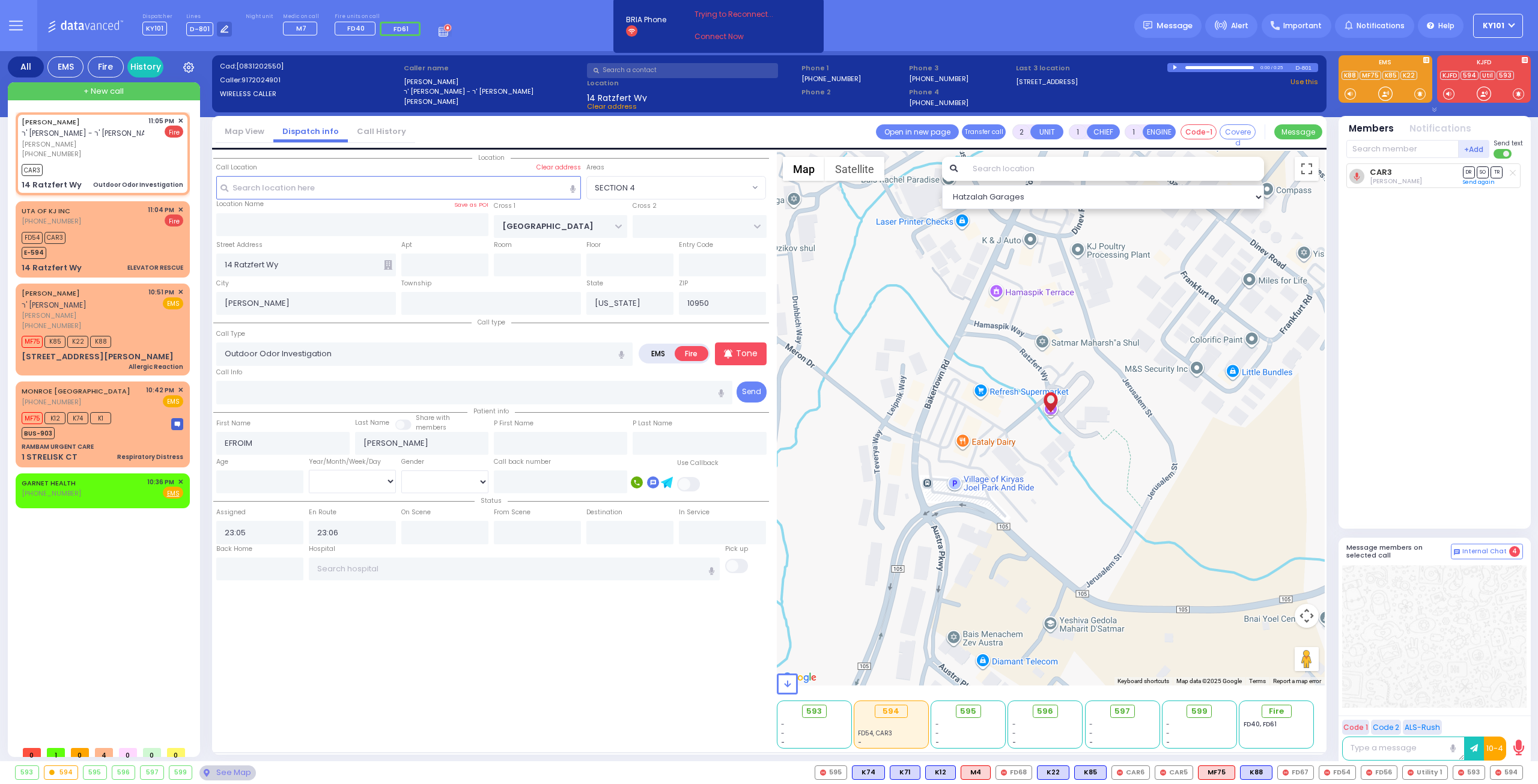
select select "SECTION 4"
select select
click at [180, 385] on span "✕" at bounding box center [180, 390] width 5 height 10
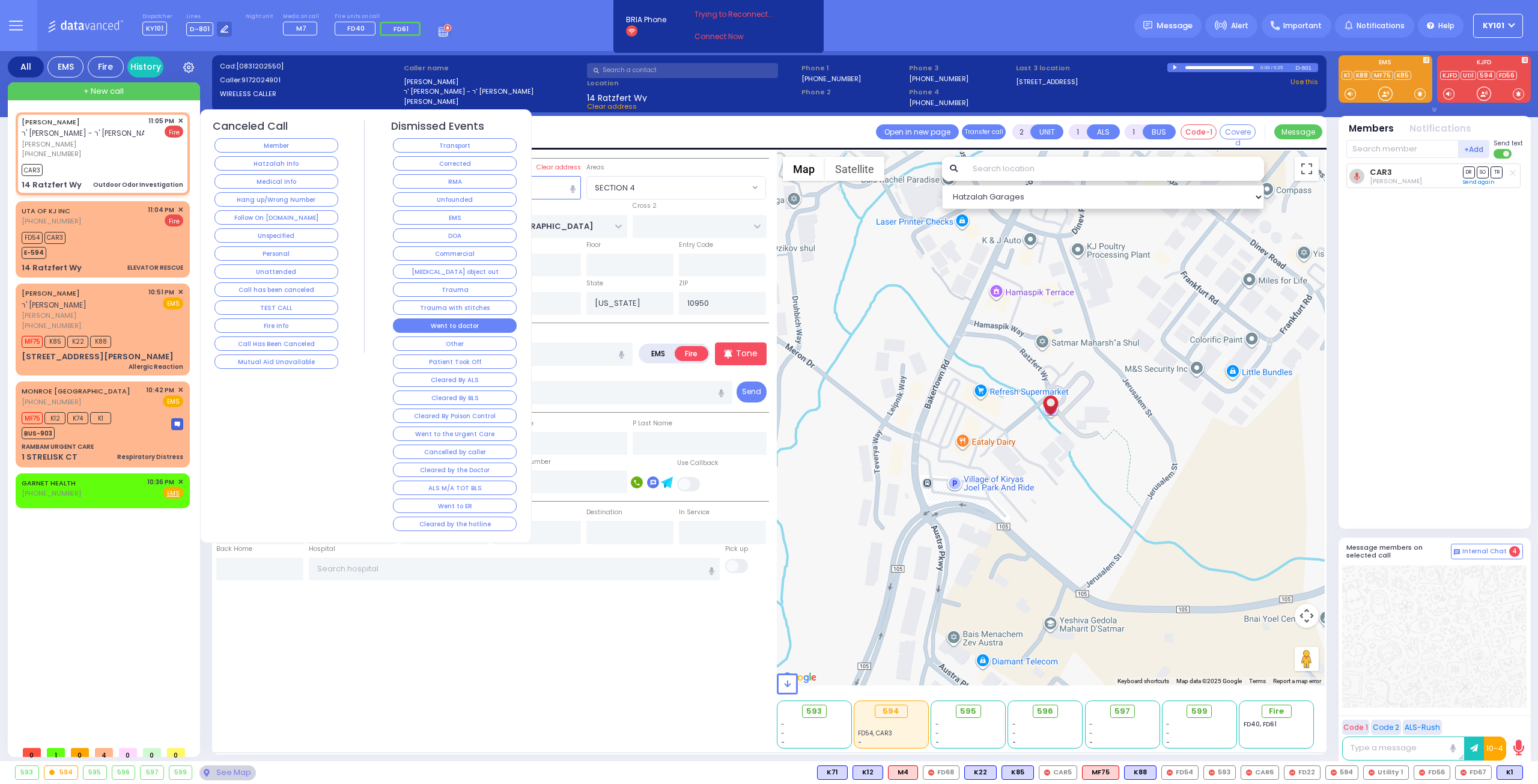
click at [479, 322] on button "Went to doctor" at bounding box center [455, 325] width 123 height 14
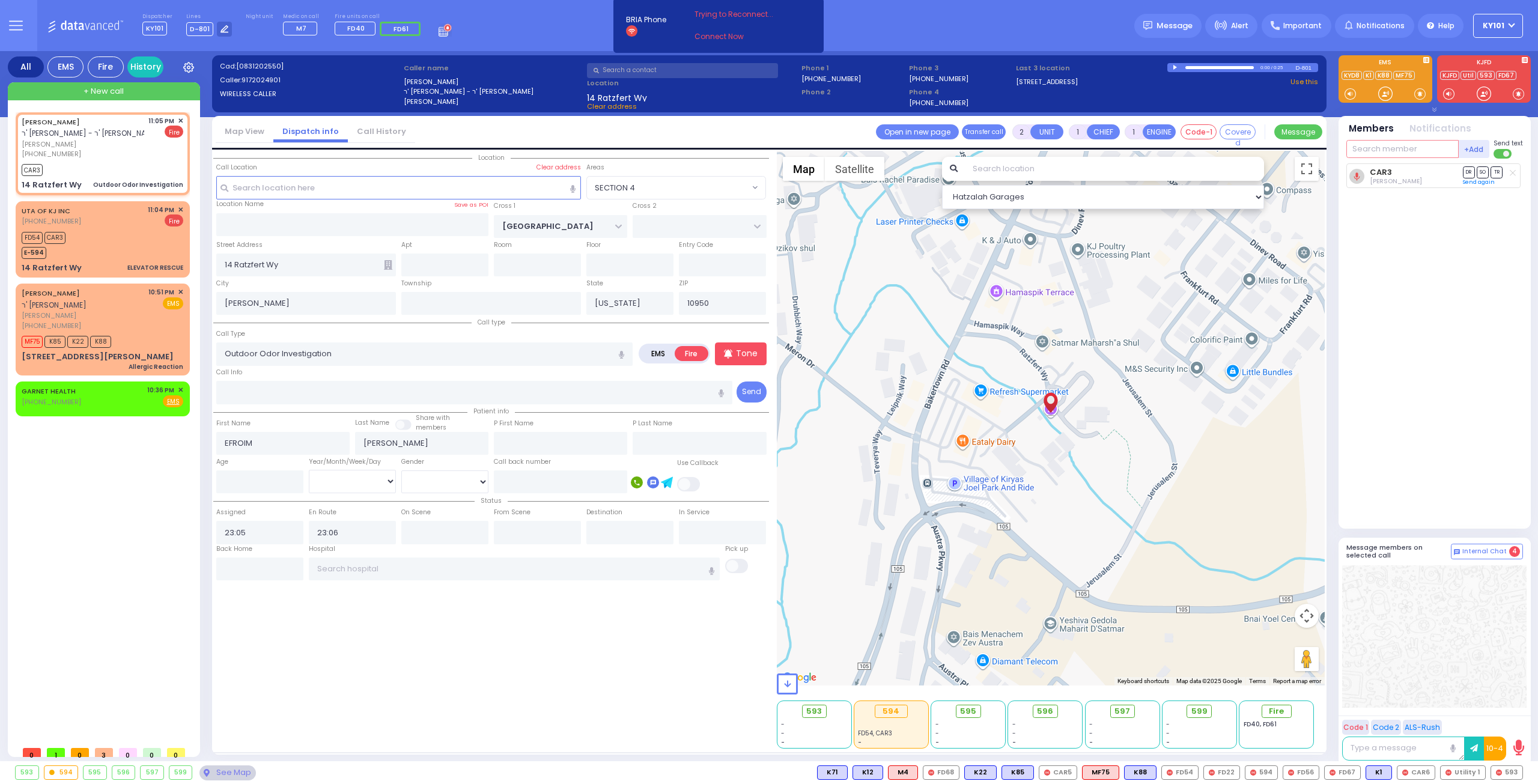
click at [1400, 149] on input "text" at bounding box center [1402, 149] width 112 height 18
type input "car6"
click at [119, 221] on div "UTA OF KJ INC [PHONE_NUMBER] 11:04 PM ✕ Fire" at bounding box center [102, 215] width 161 height 22
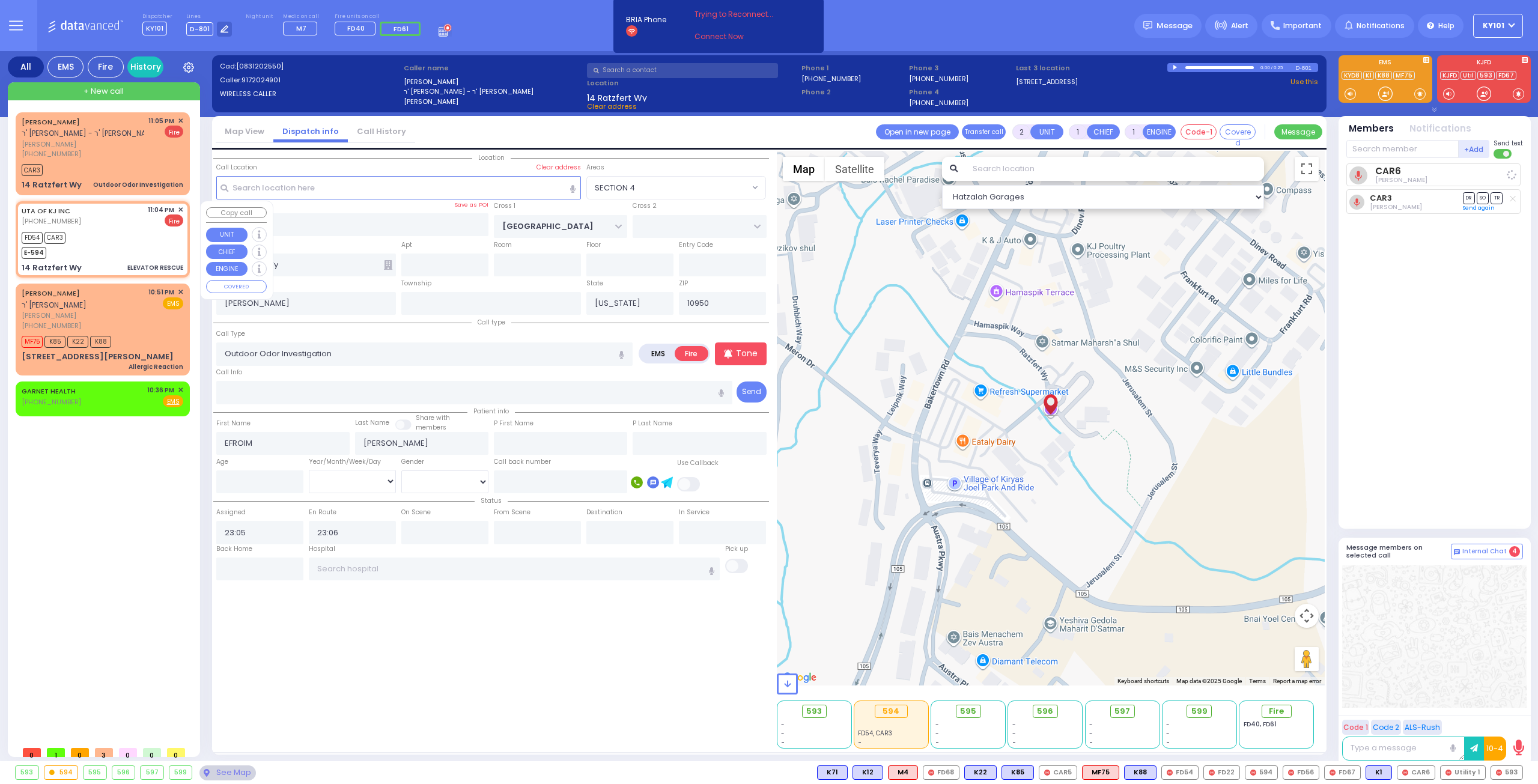
select select
type input "ELEVATOR RESCUE"
radio input "true"
select select
type input "23:04"
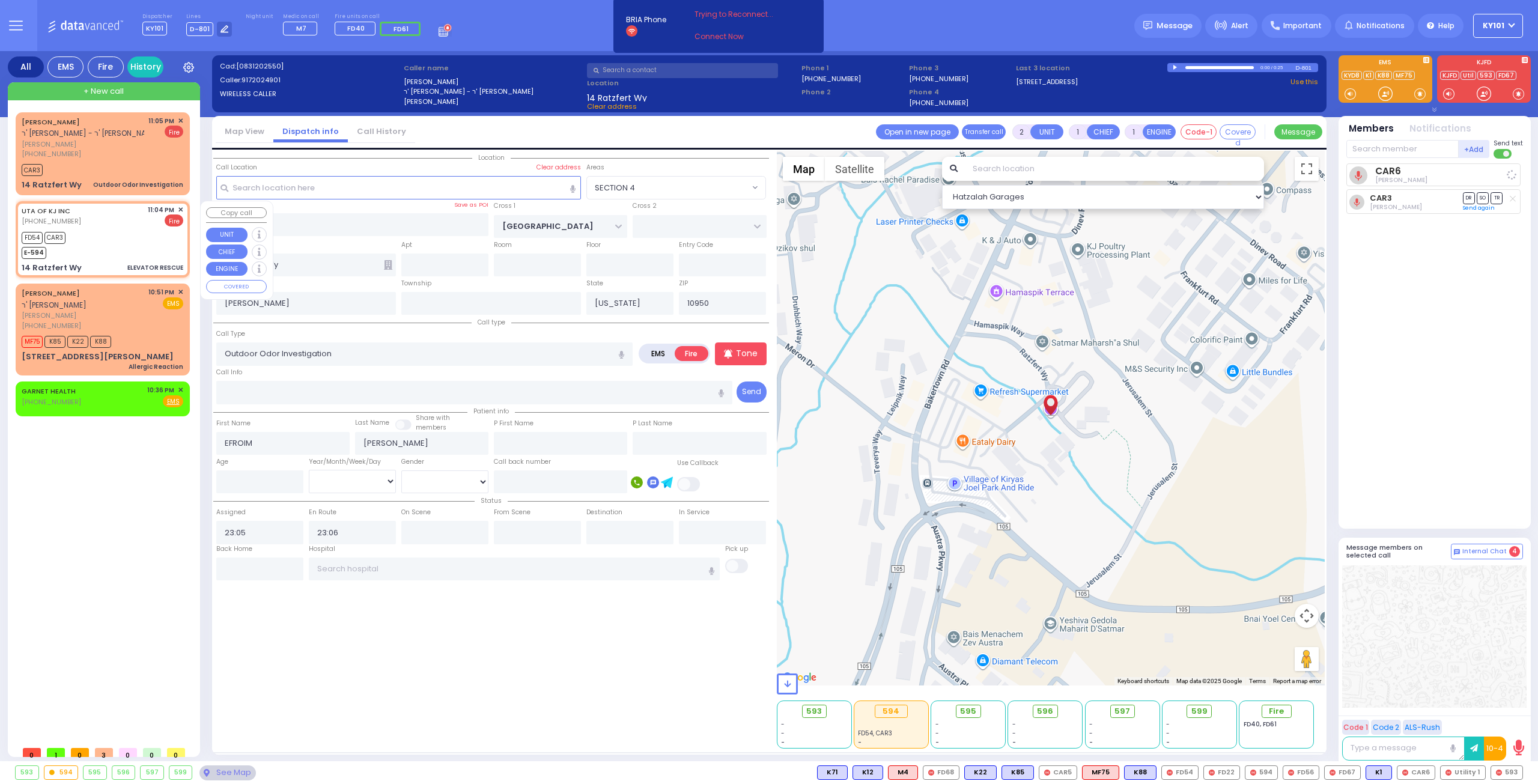
type input "23:04"
select select "Hatzalah Garages"
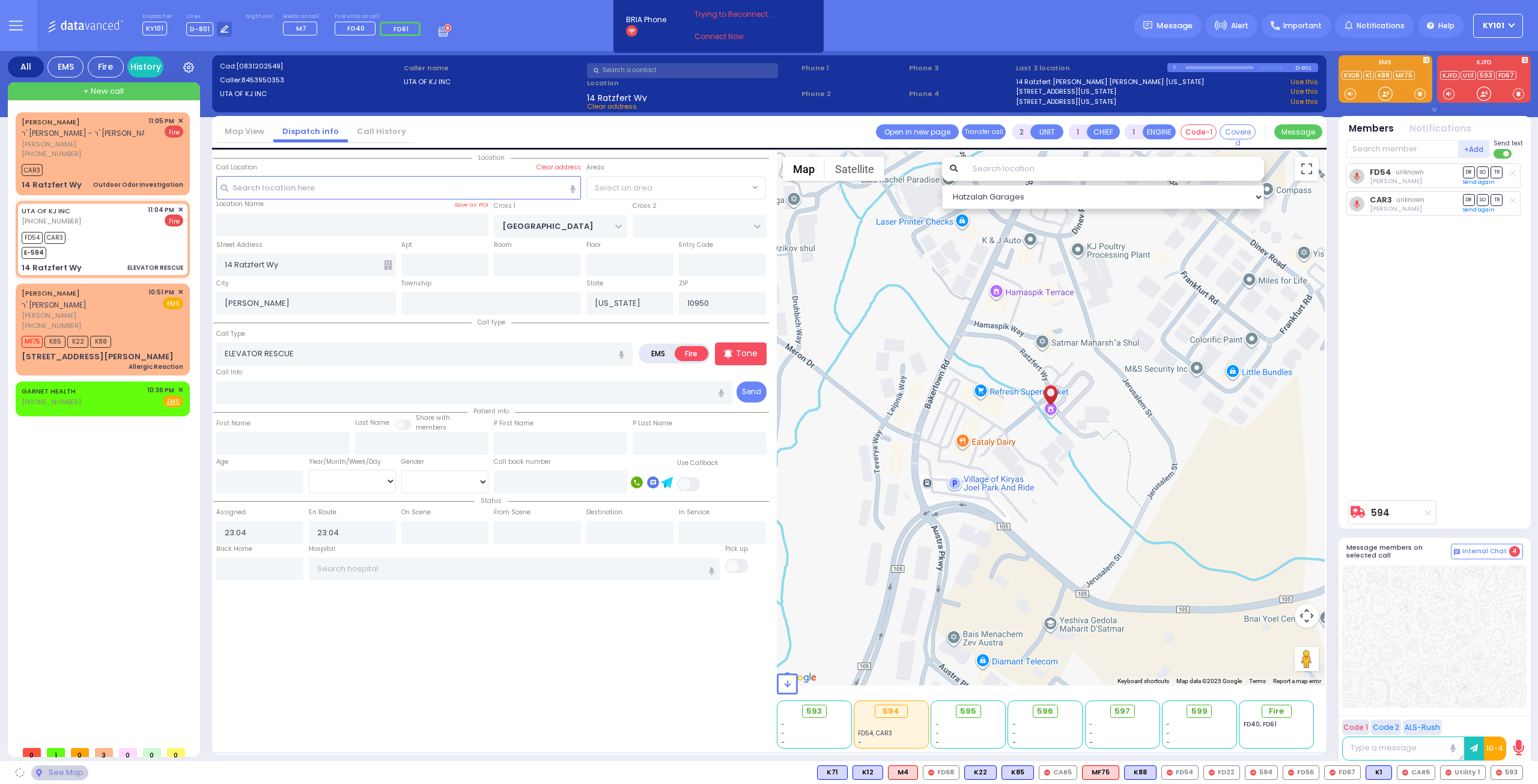
select select "SECTION 4"
select select
radio input "true"
select select
select select "Hatzalah Garages"
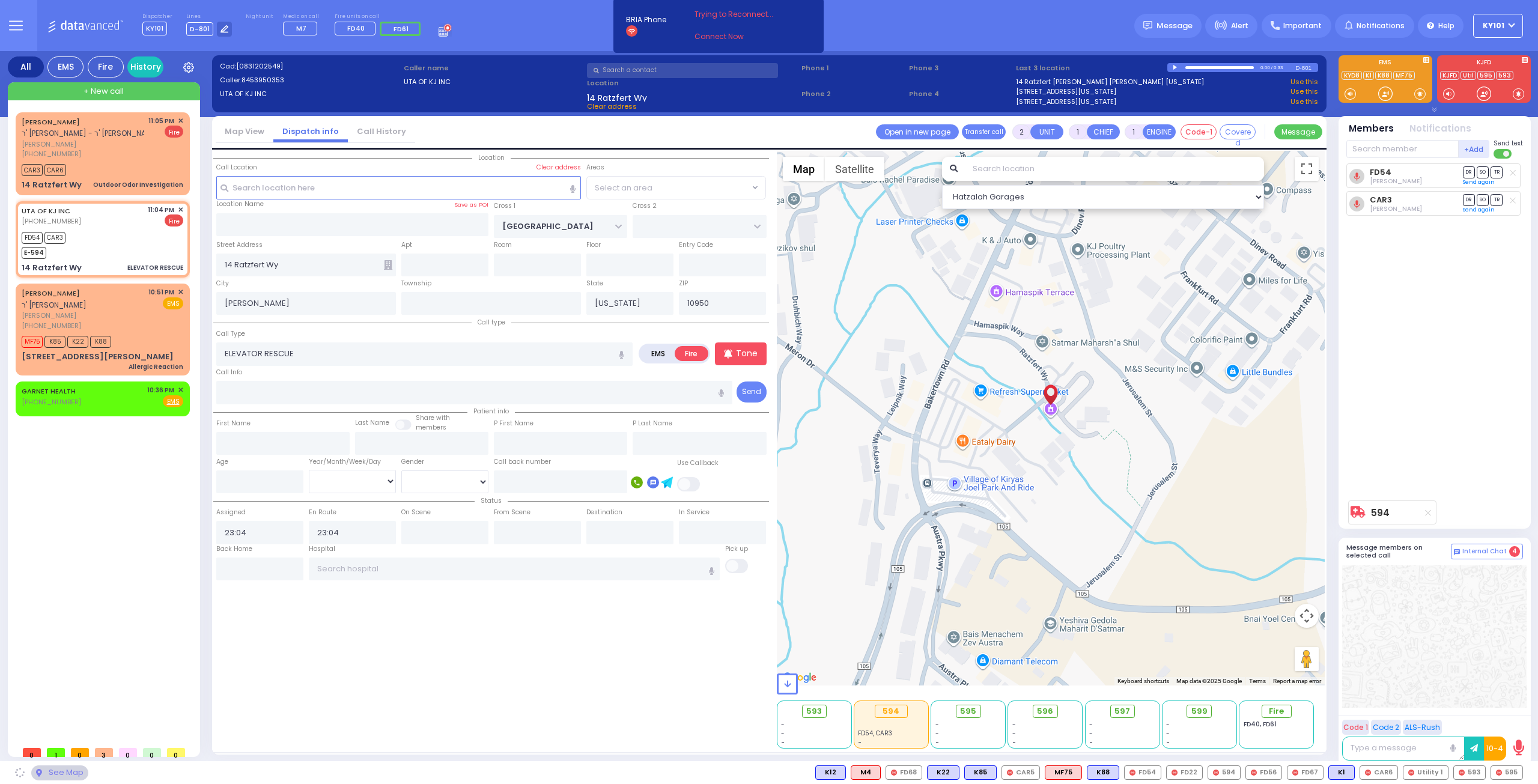
select select "SECTION 4"
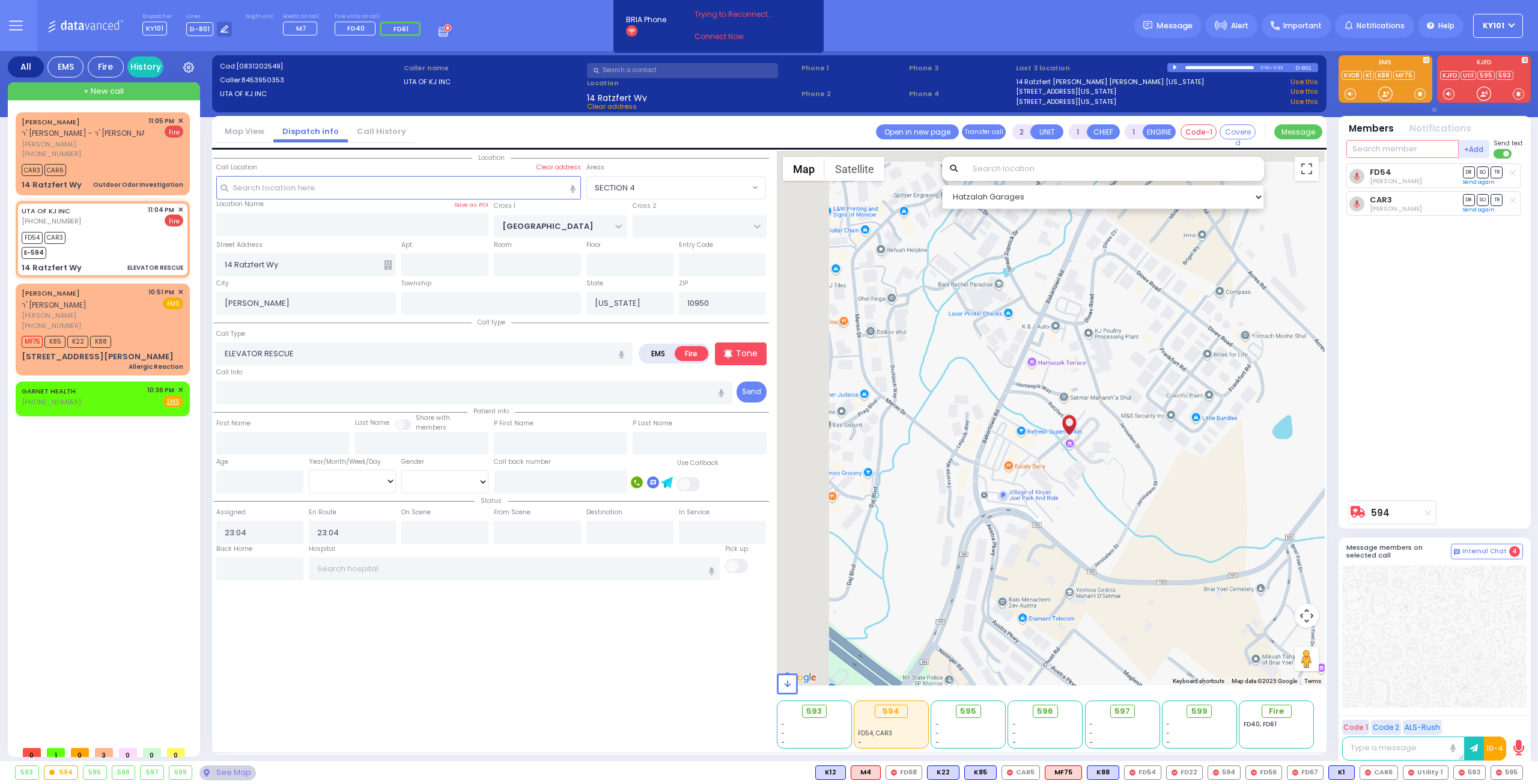
click at [1389, 152] on input "text" at bounding box center [1402, 149] width 112 height 18
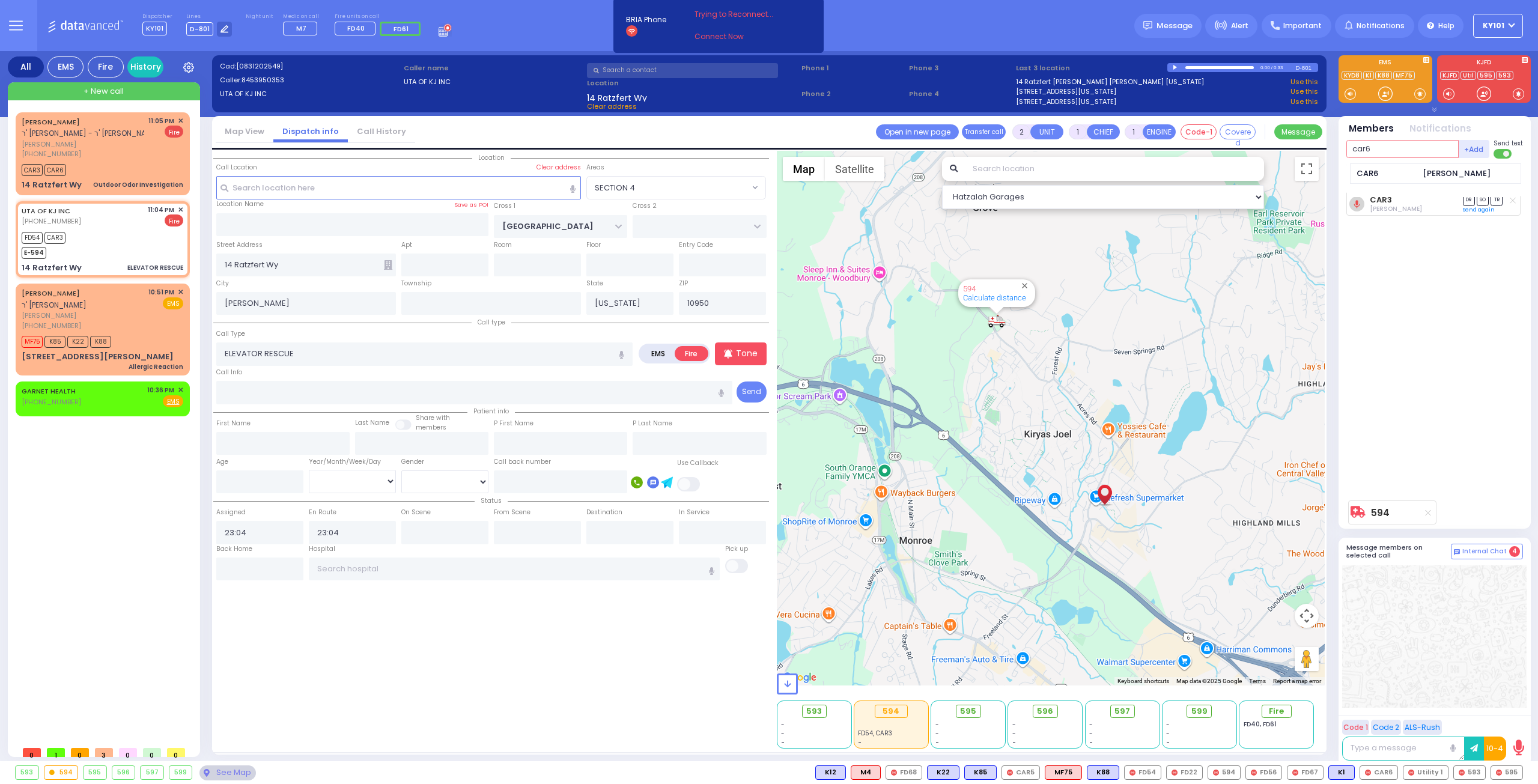
type input "car6"
select select
radio input "true"
select select
select select "Hatzalah Garages"
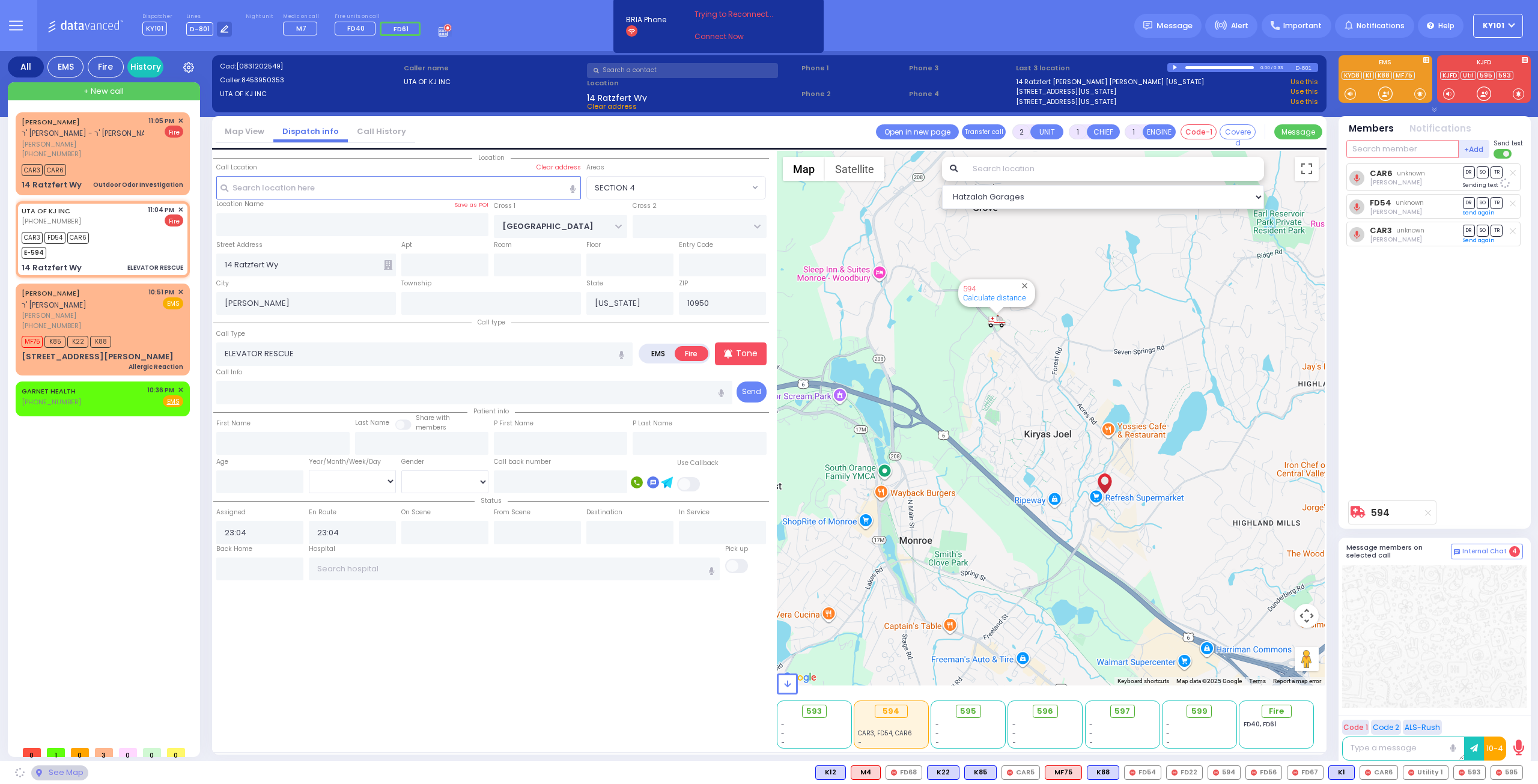
select select "SECTION 4"
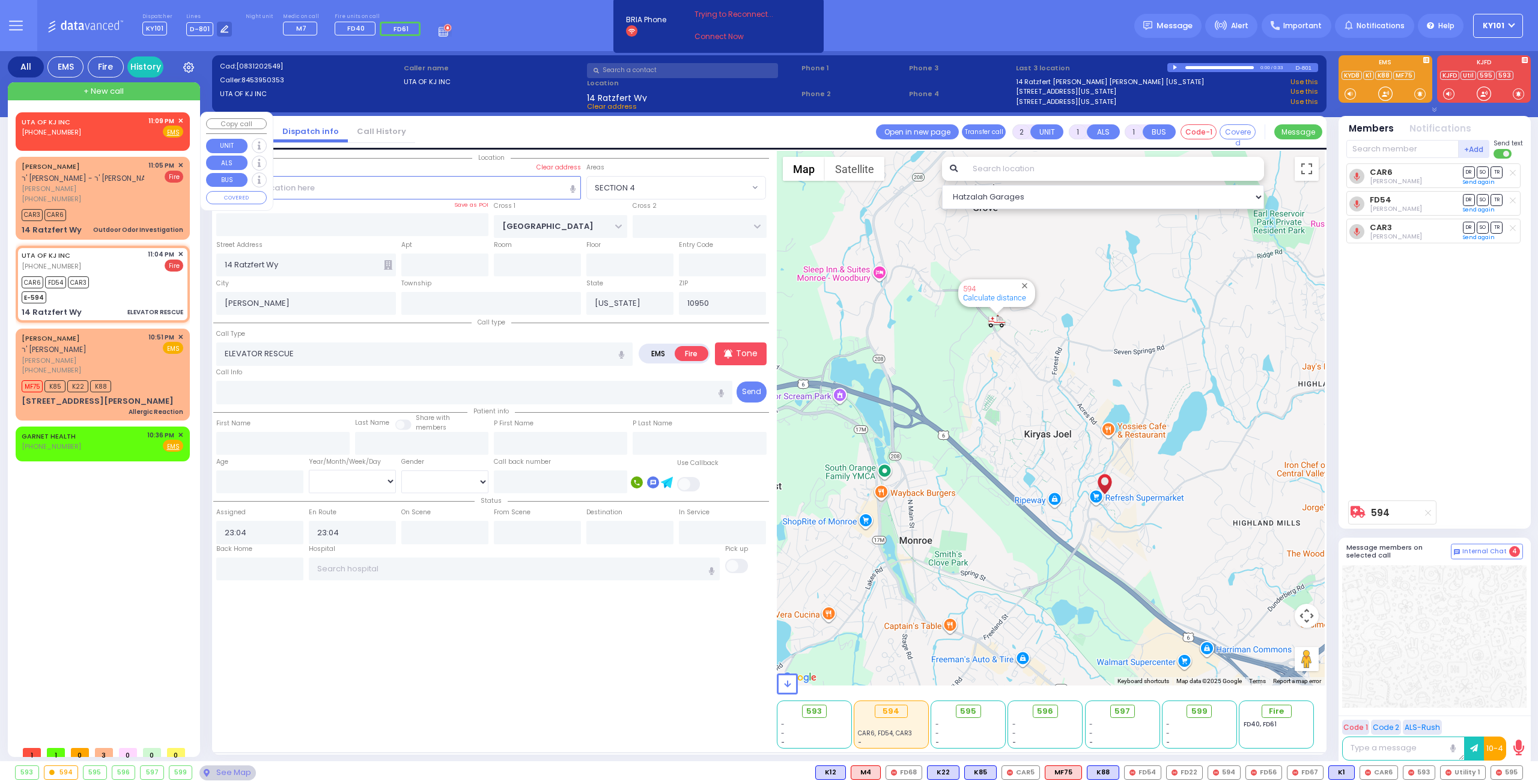
click at [116, 135] on div "UTA OF KJ INC [PHONE_NUMBER] 11:09 PM ✕ Fire EMS" at bounding box center [102, 127] width 161 height 22
select select
radio input "true"
select select
type input "23:09"
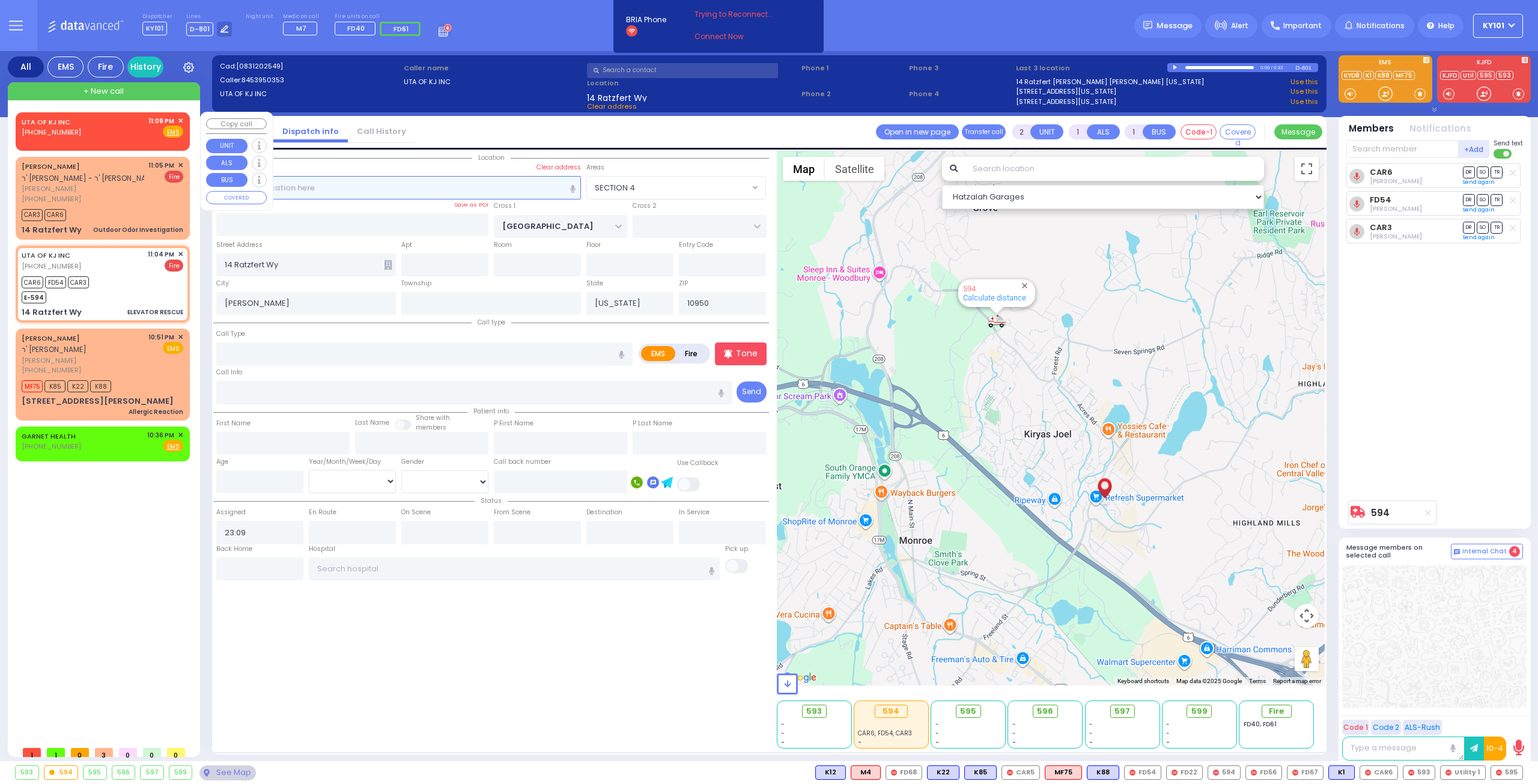
select select "Hatzalah Garages"
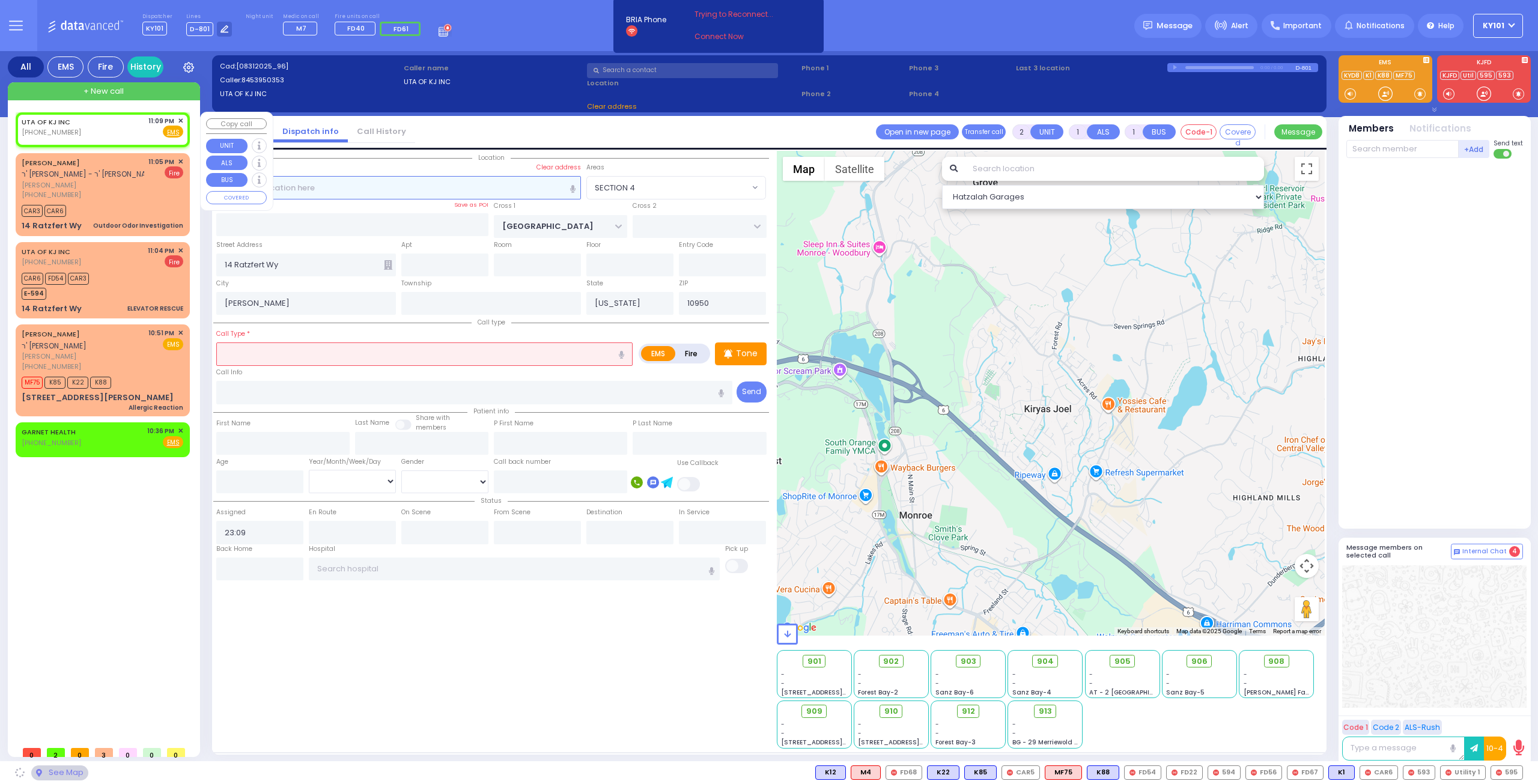
select select
radio input "true"
select select
select select "Hatzalah Garages"
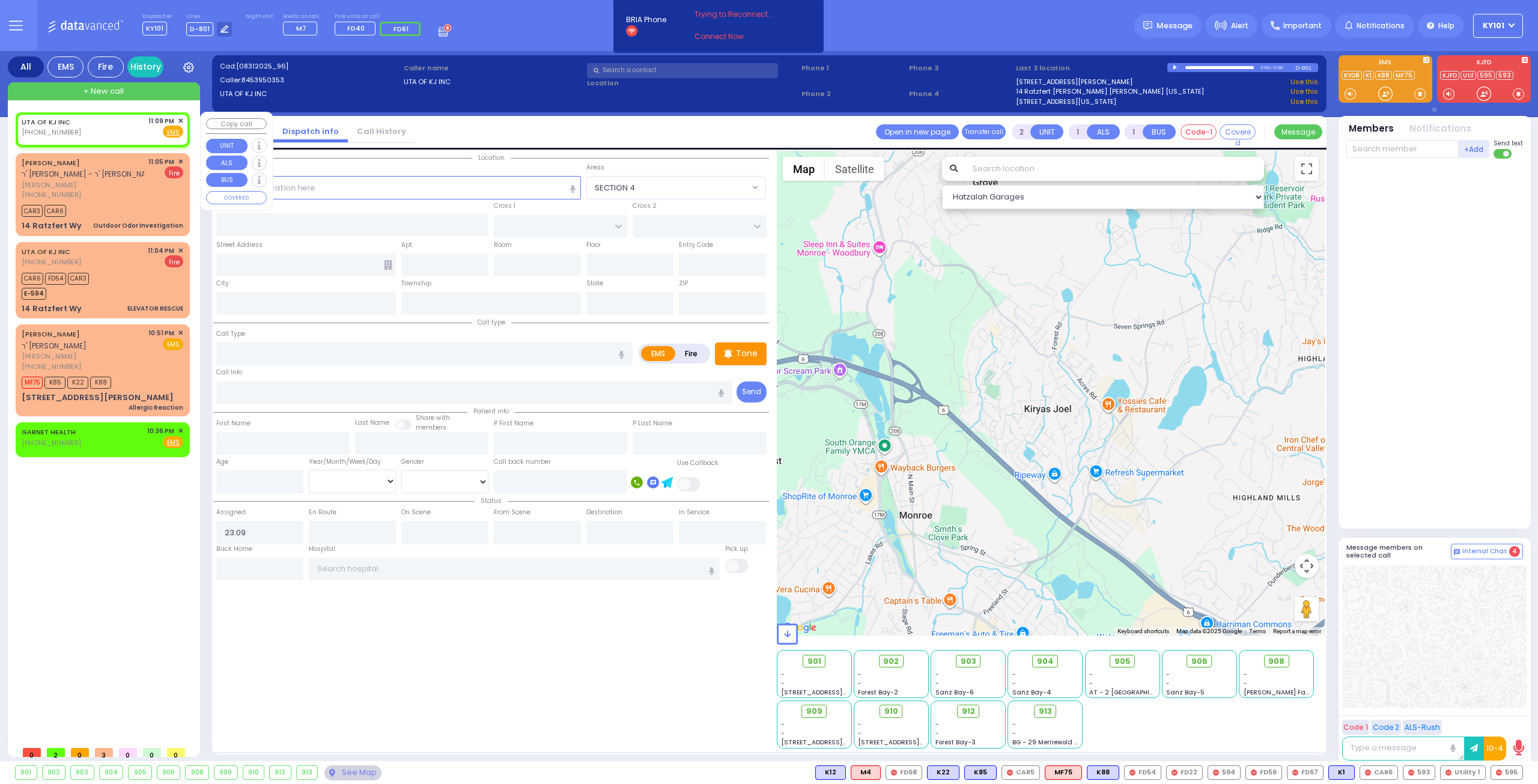
click at [182, 119] on span "✕" at bounding box center [180, 121] width 5 height 10
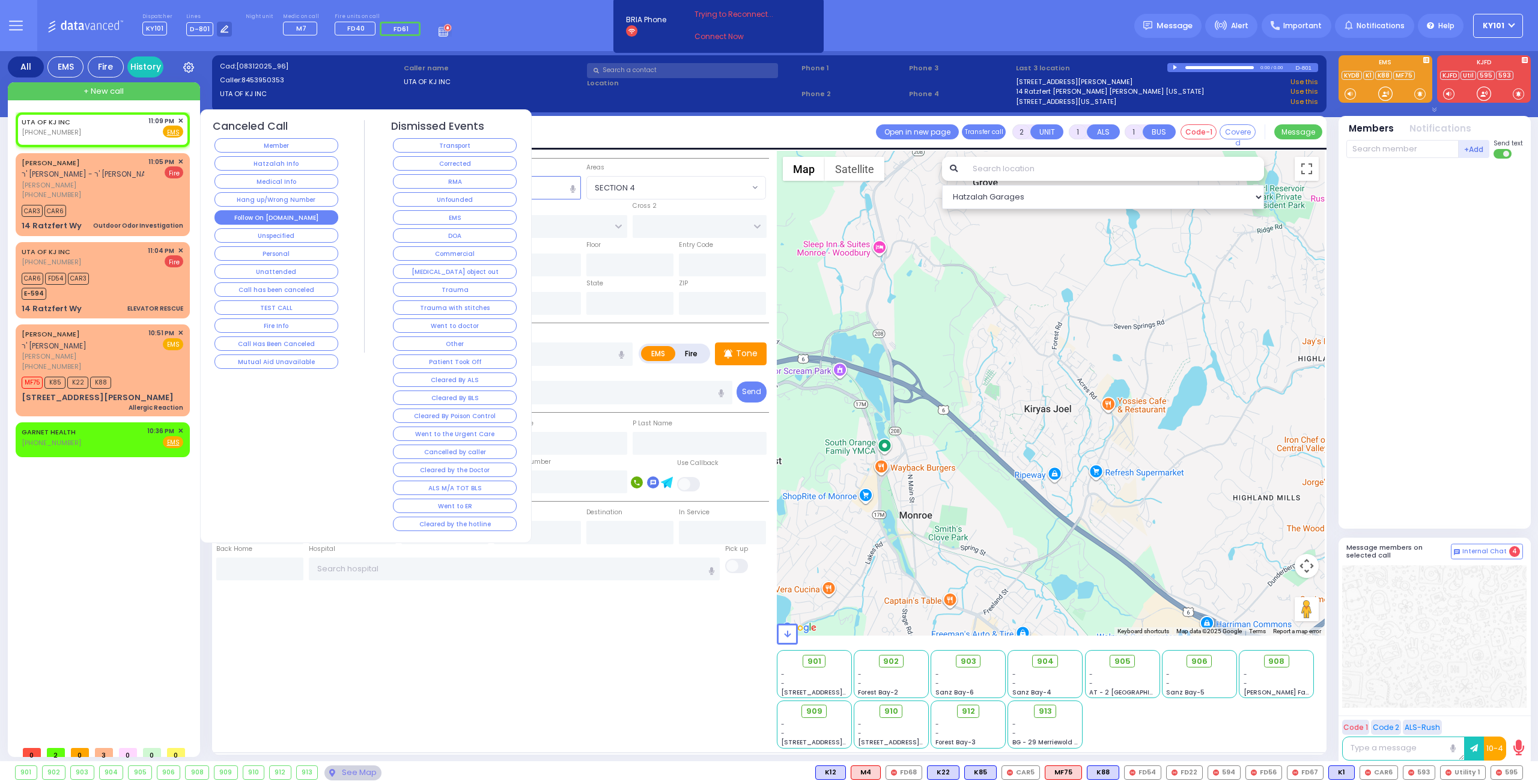
click at [315, 210] on button "Follow On [DOMAIN_NAME]" at bounding box center [276, 217] width 123 height 14
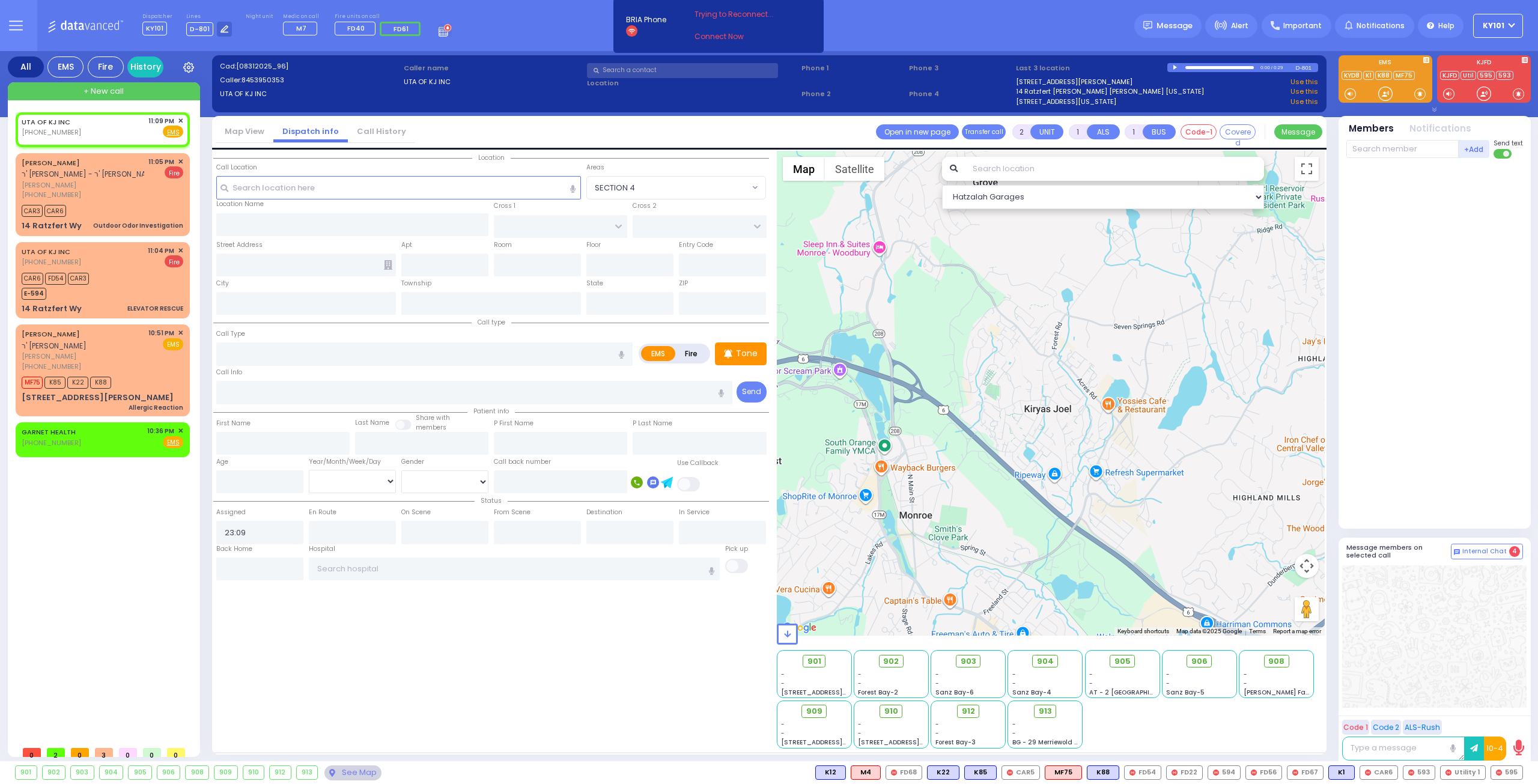
select select
radio input "true"
select select
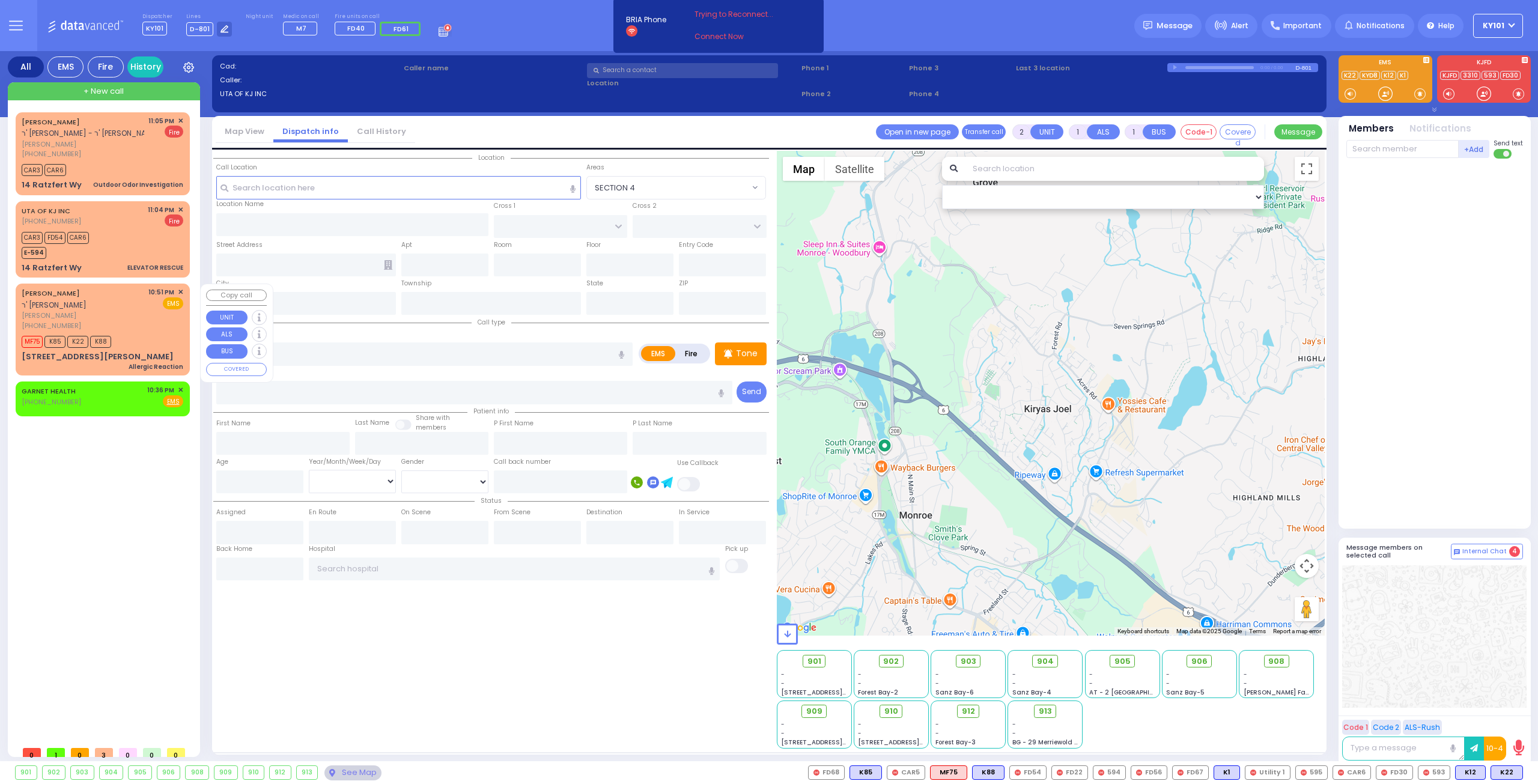
click at [86, 308] on span "ר' [PERSON_NAME]" at bounding box center [54, 305] width 65 height 10
select select
type input "Allergic Reaction"
radio input "true"
type input "BINYUMEN"
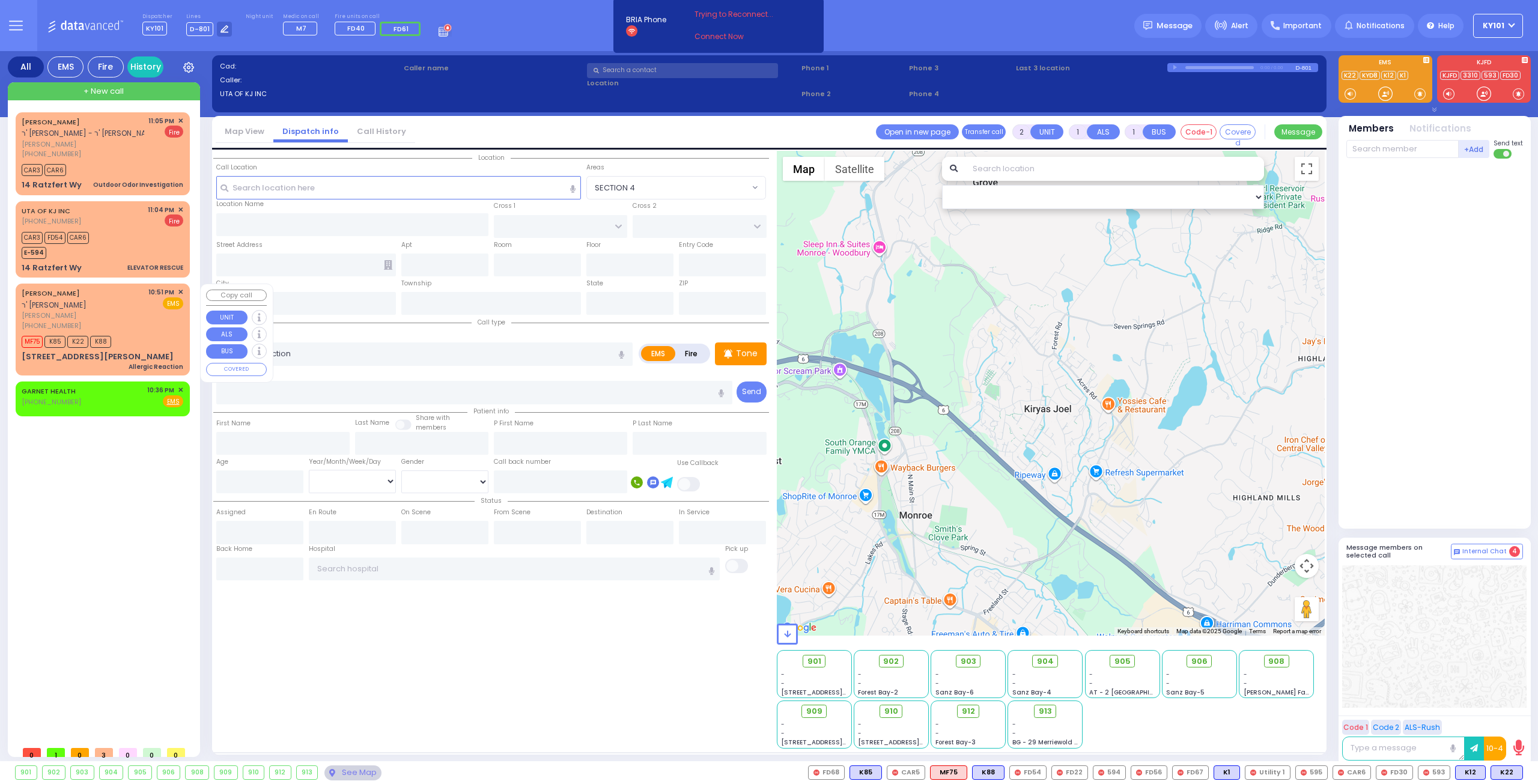
type input "[PERSON_NAME]"
type input "3"
select select "Month"
type input "22:51"
type input "22:52"
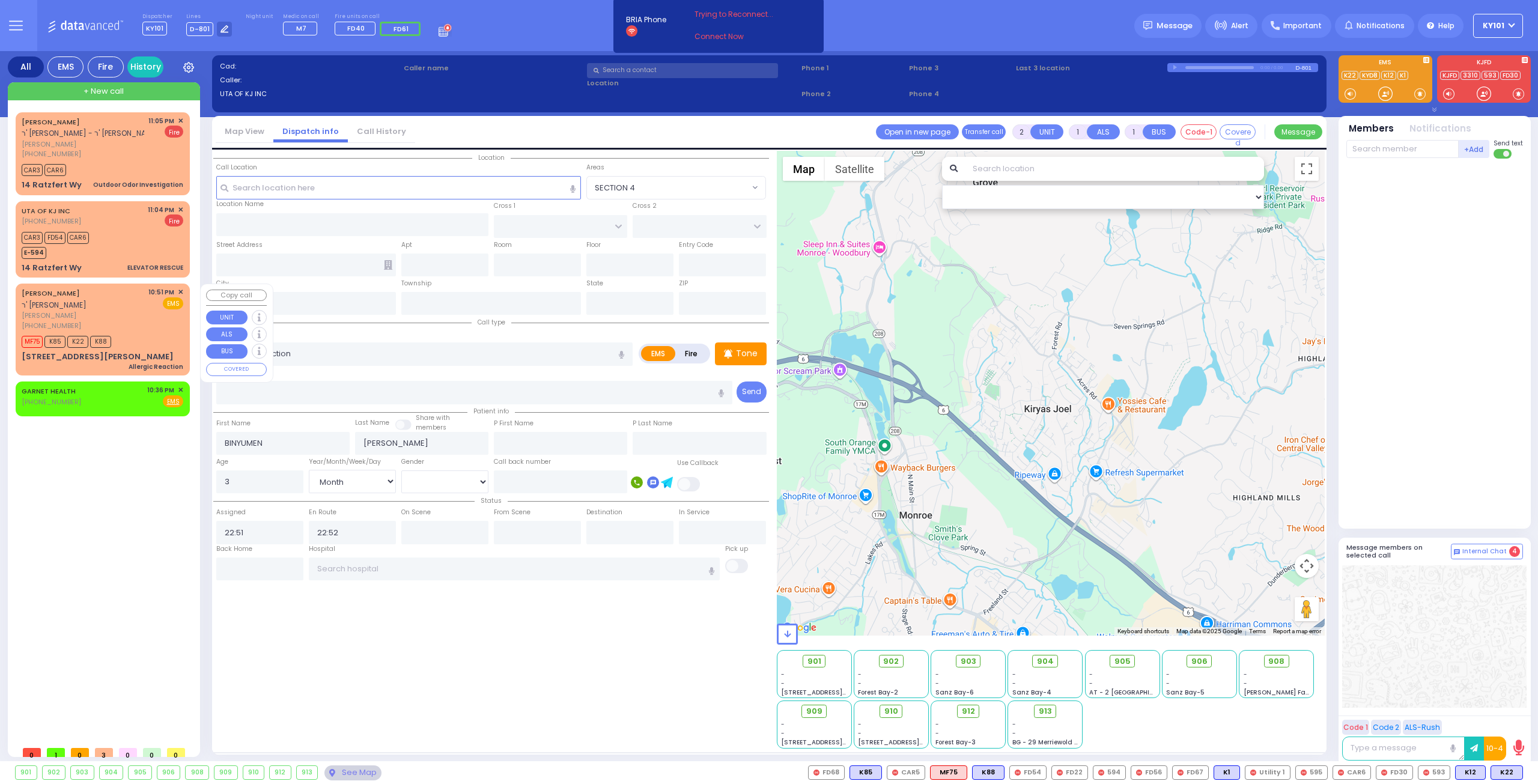
select select "Hatzalah Garages"
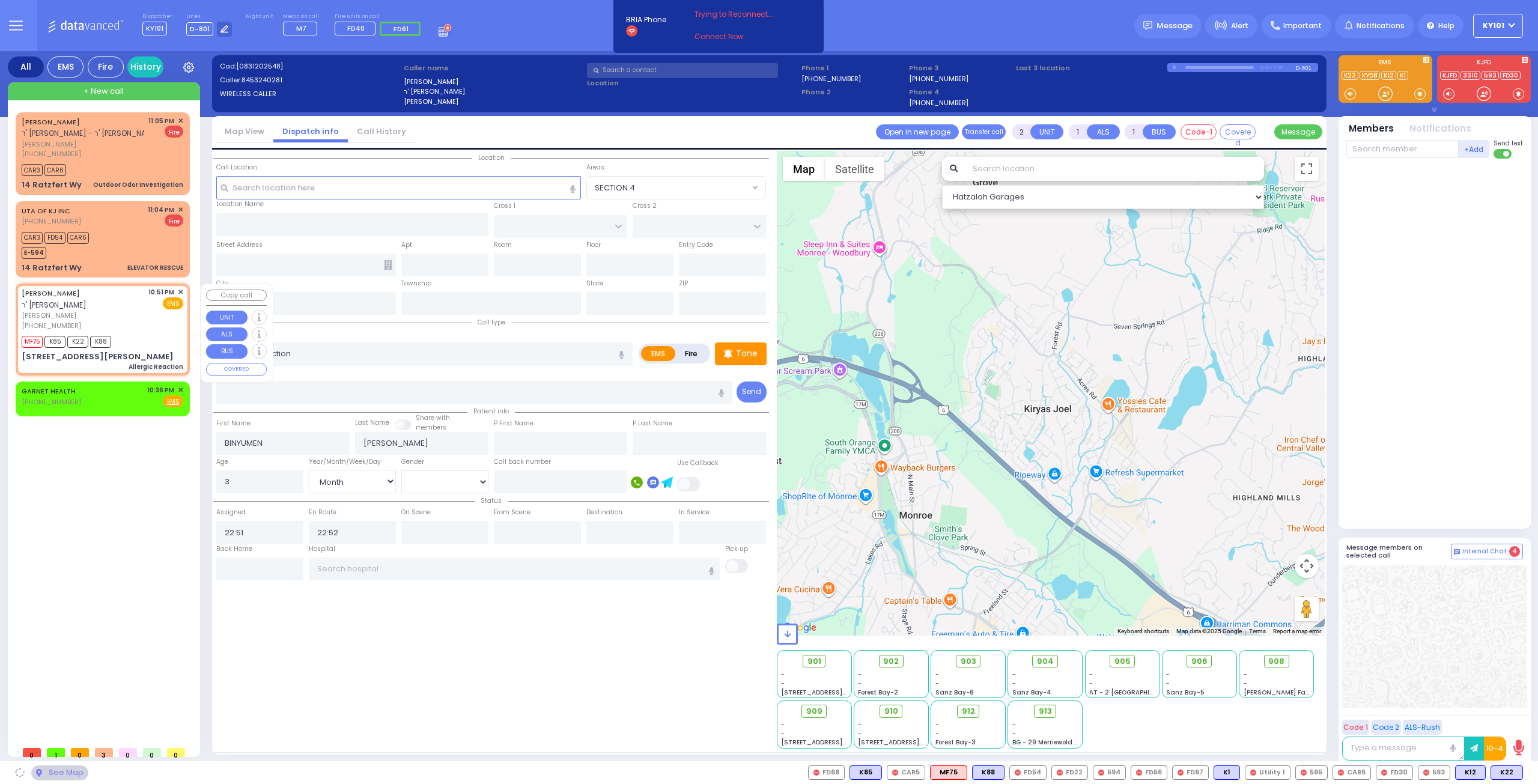
type input "[PERSON_NAME] BLVD"
type input "KAHAN DR"
type input "15 [PERSON_NAME] BLVD"
type input "204"
type input "Monroe"
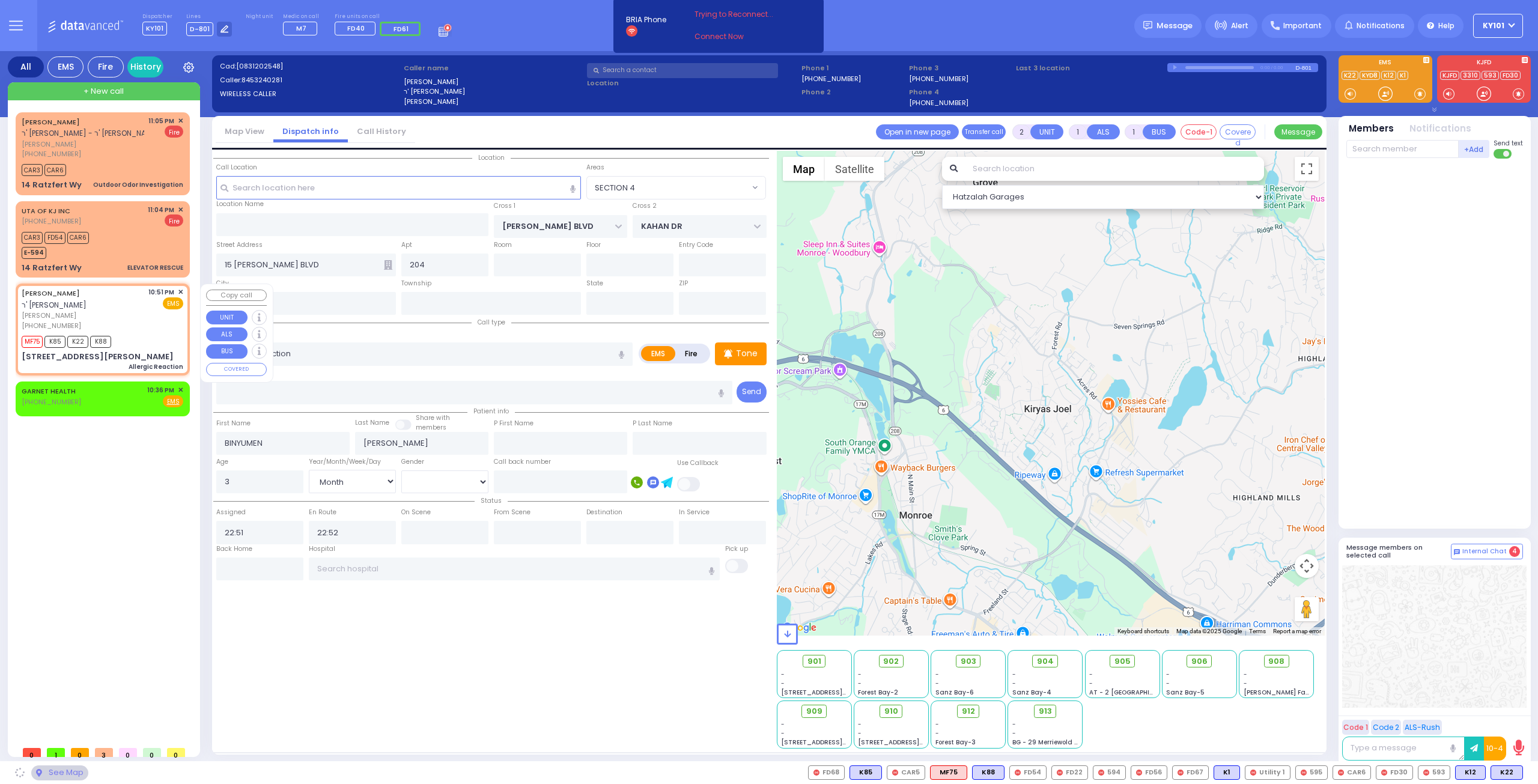
type input "[US_STATE]"
type input "10950"
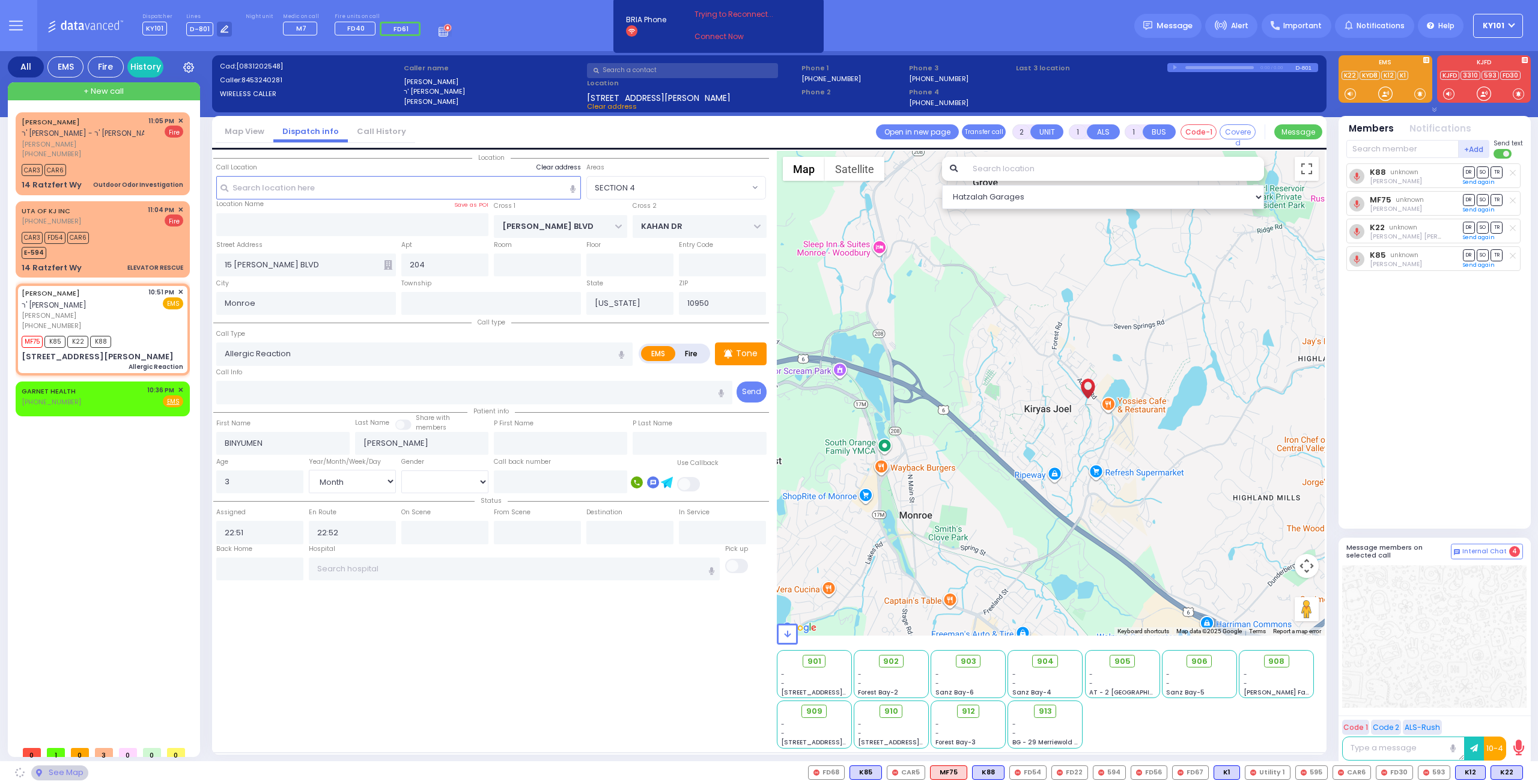
select select "SECTION 4"
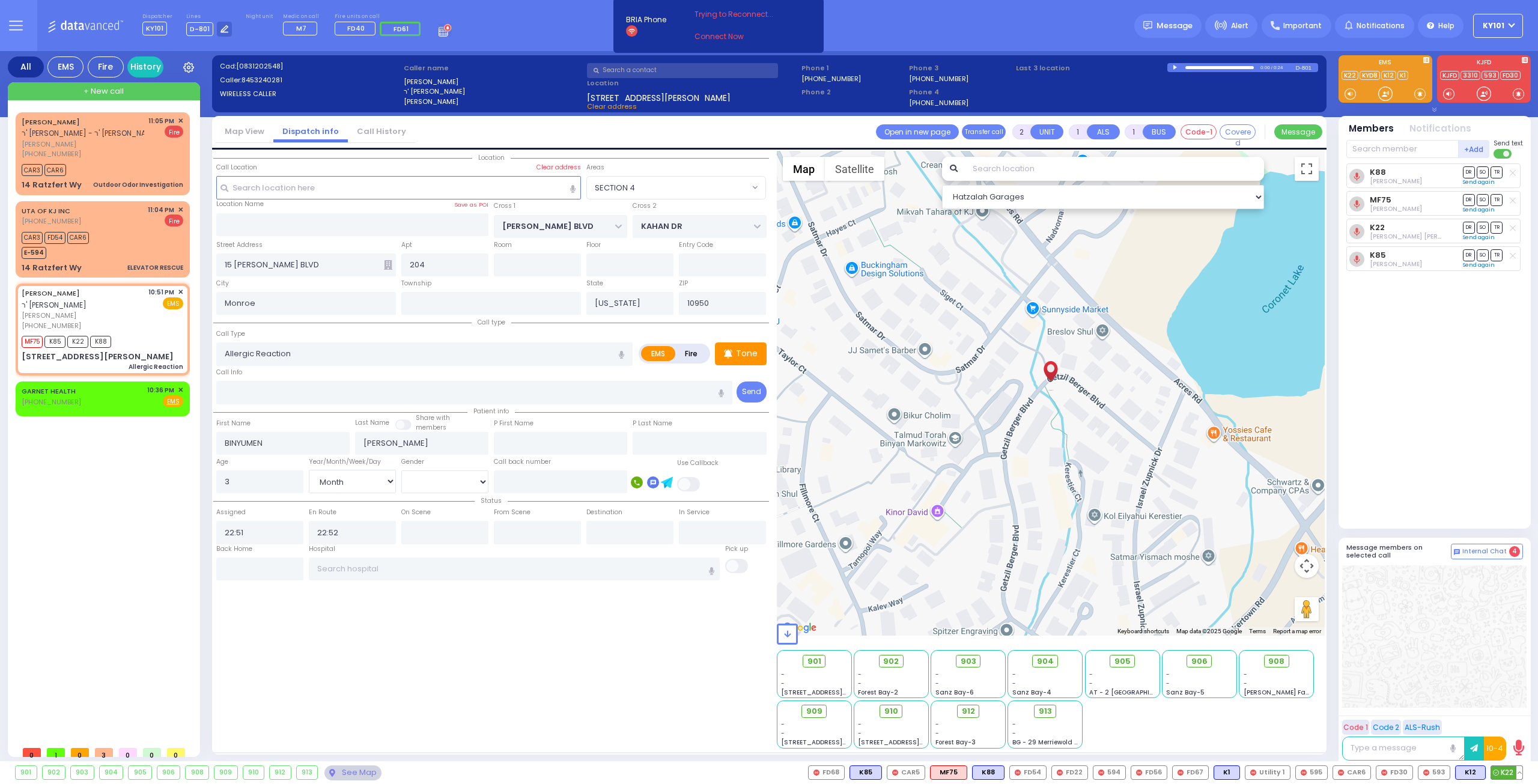
type input "6"
select select
radio input "true"
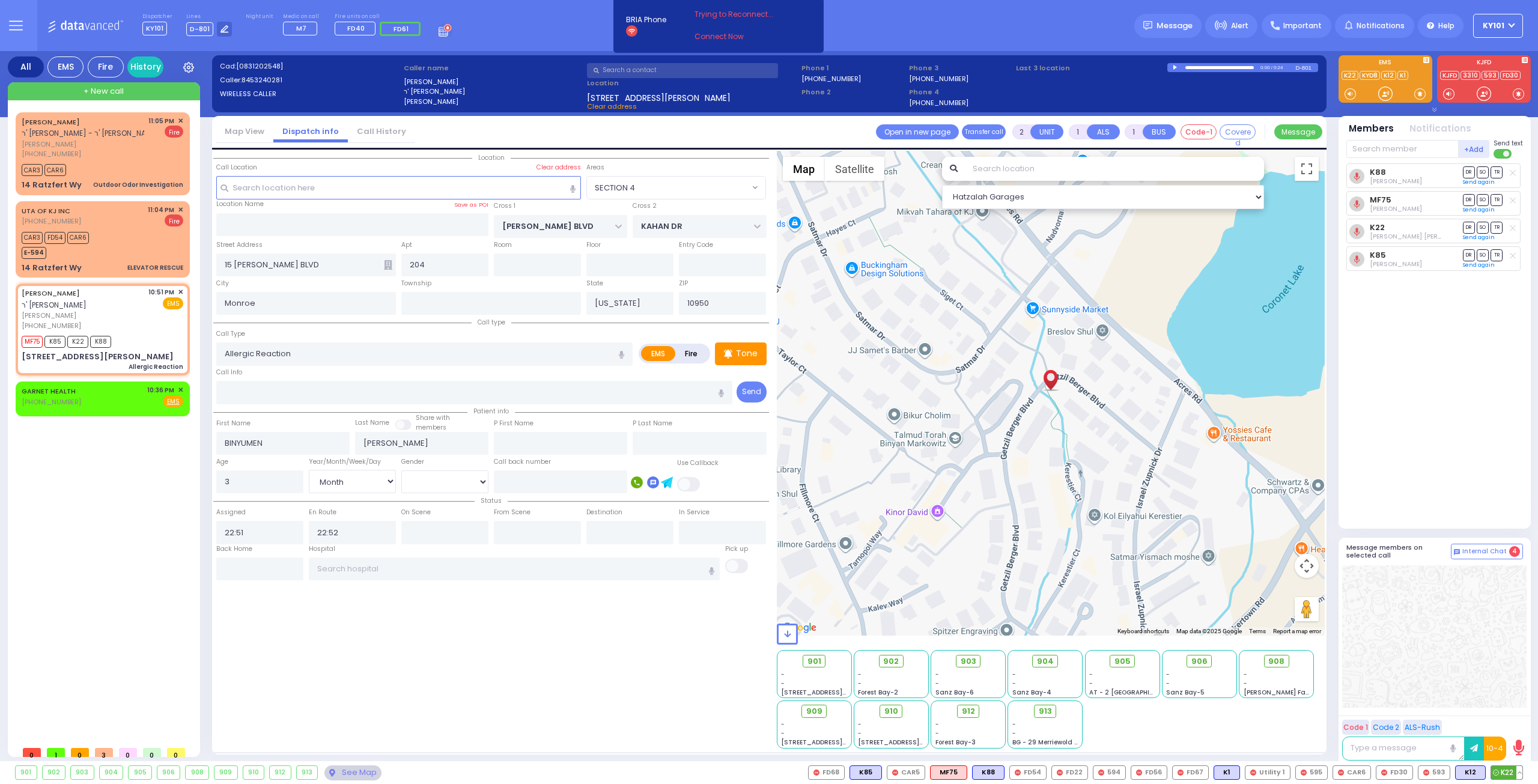
type input "Unknown"
select select "Year"
select select "Hatzalah Garages"
click at [1520, 769] on button at bounding box center [1519, 773] width 6 height 14
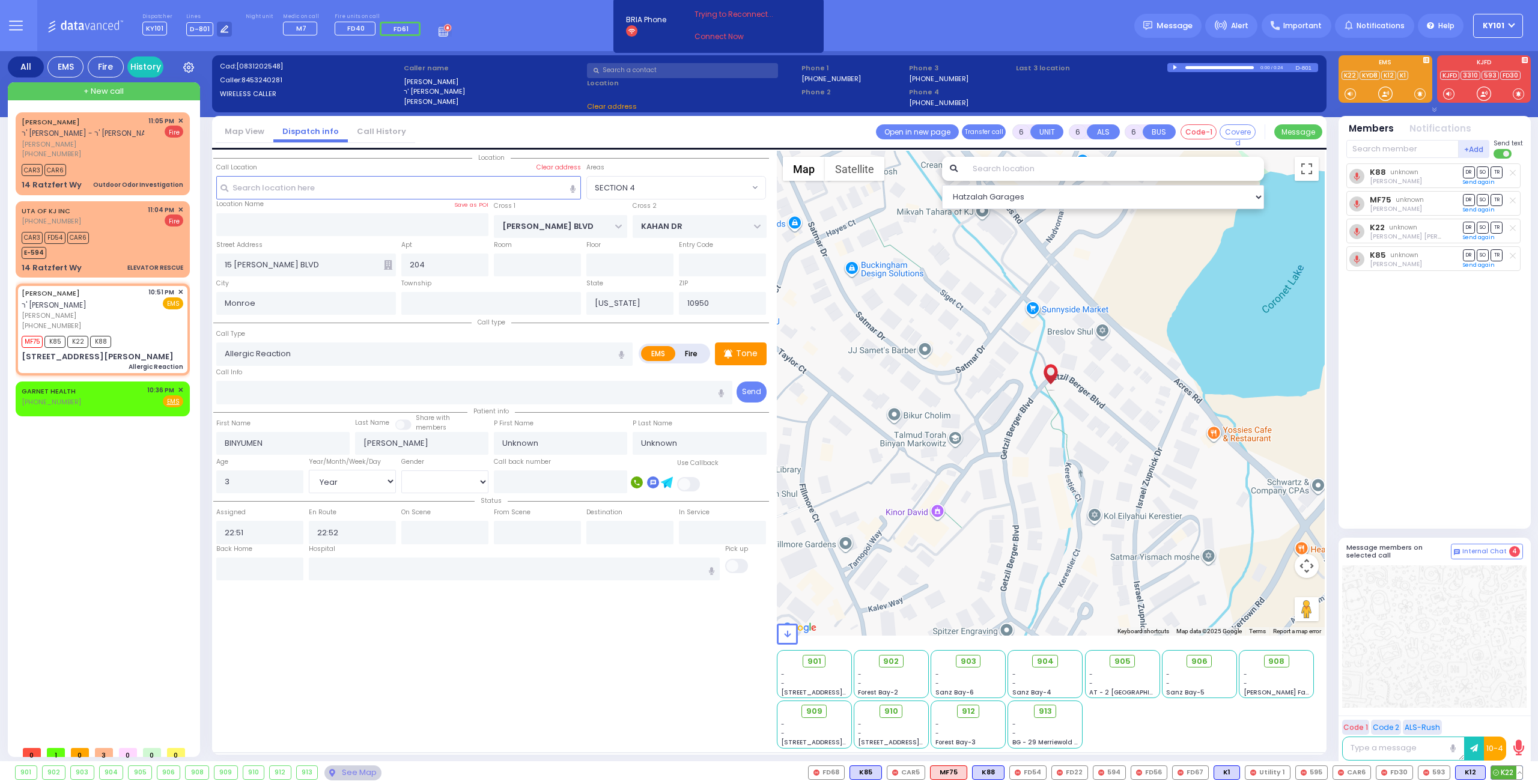
select select "SECTION 4"
click at [1521, 772] on button at bounding box center [1519, 773] width 6 height 14
click at [1513, 719] on icon at bounding box center [1510, 719] width 13 height 13
click at [1043, 662] on span "904" at bounding box center [1050, 662] width 17 height 12
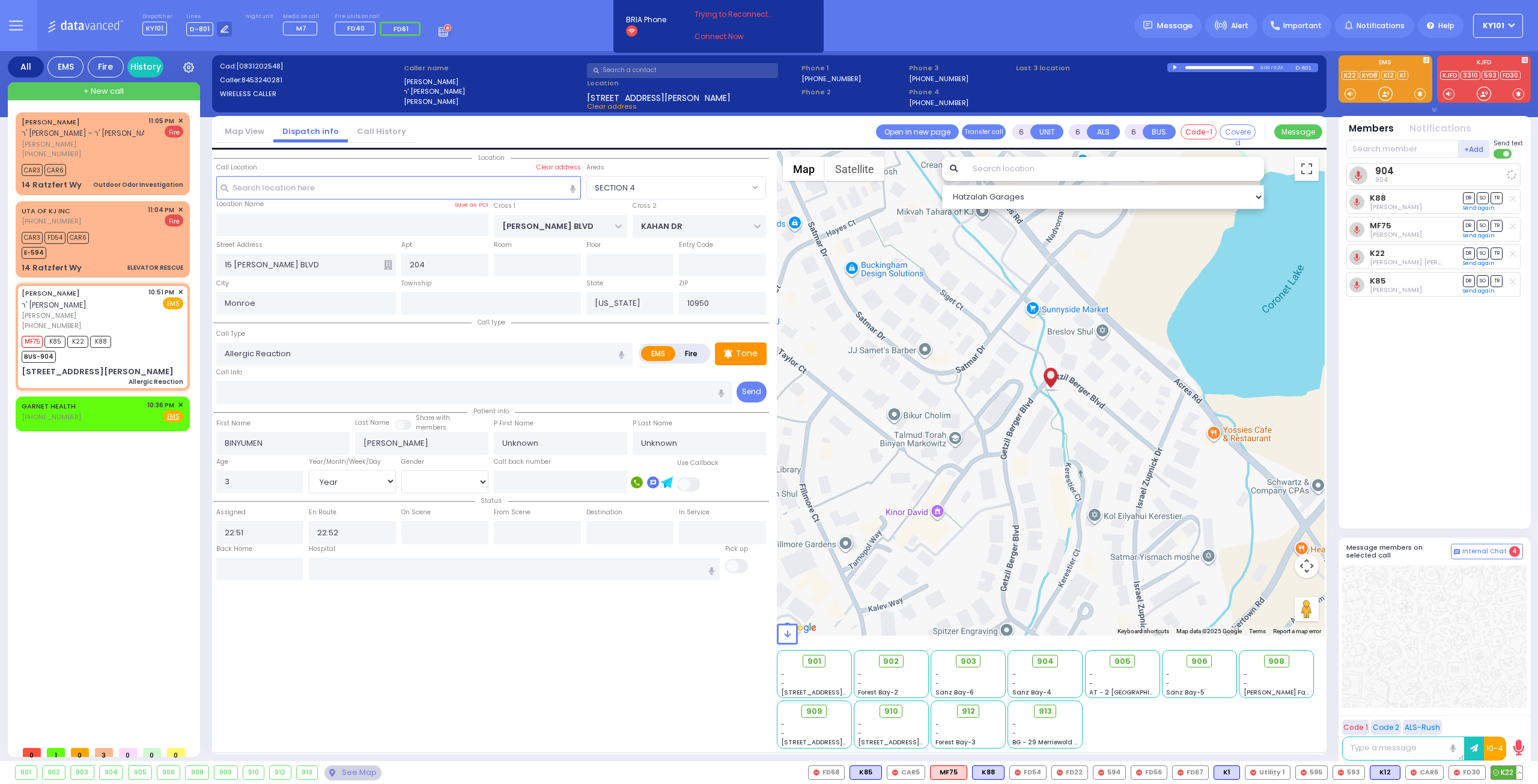
select select
radio input "true"
select select "Year"
select select "Hatzalah Garages"
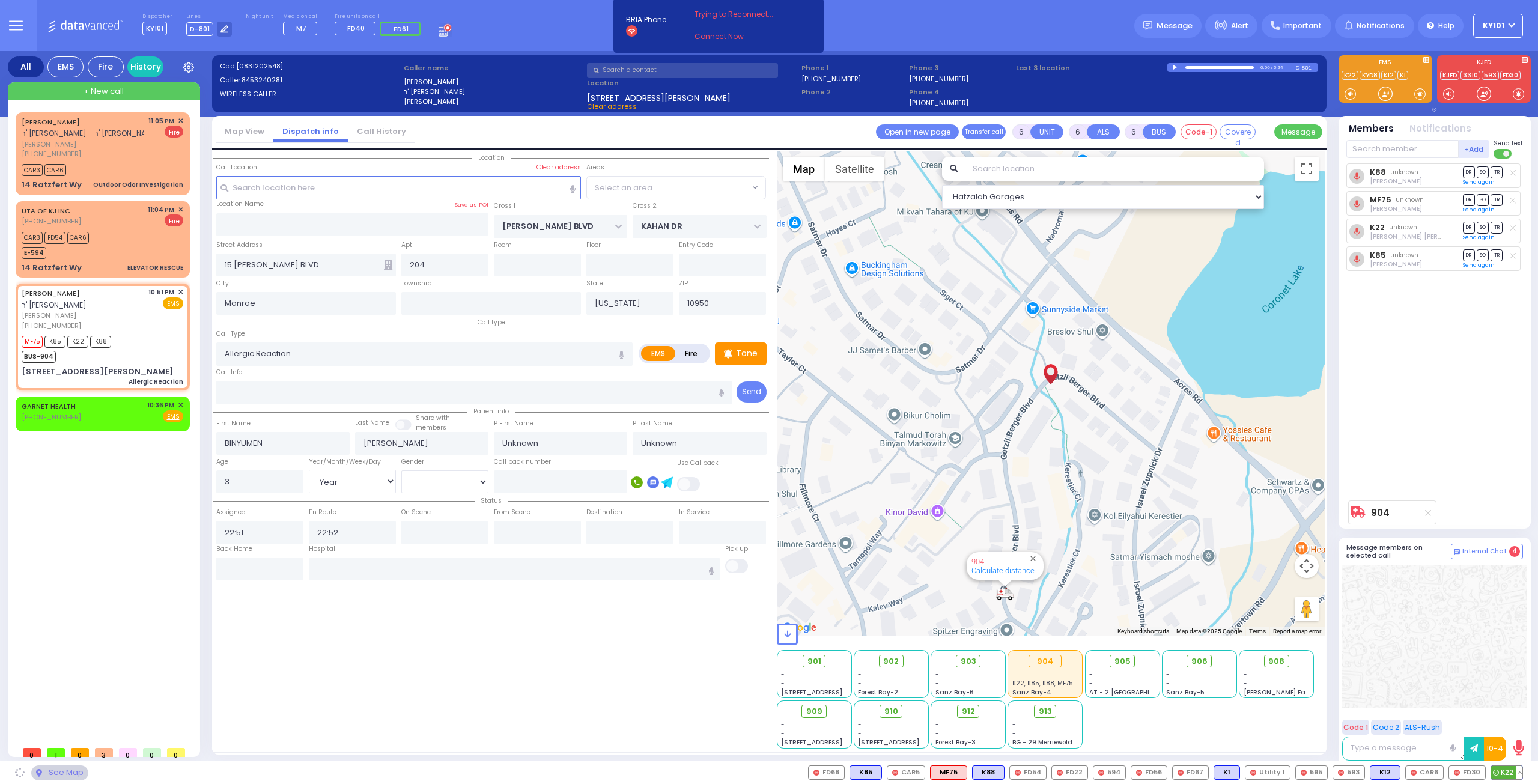
click at [1519, 772] on button at bounding box center [1519, 773] width 6 height 14
select select "SECTION 4"
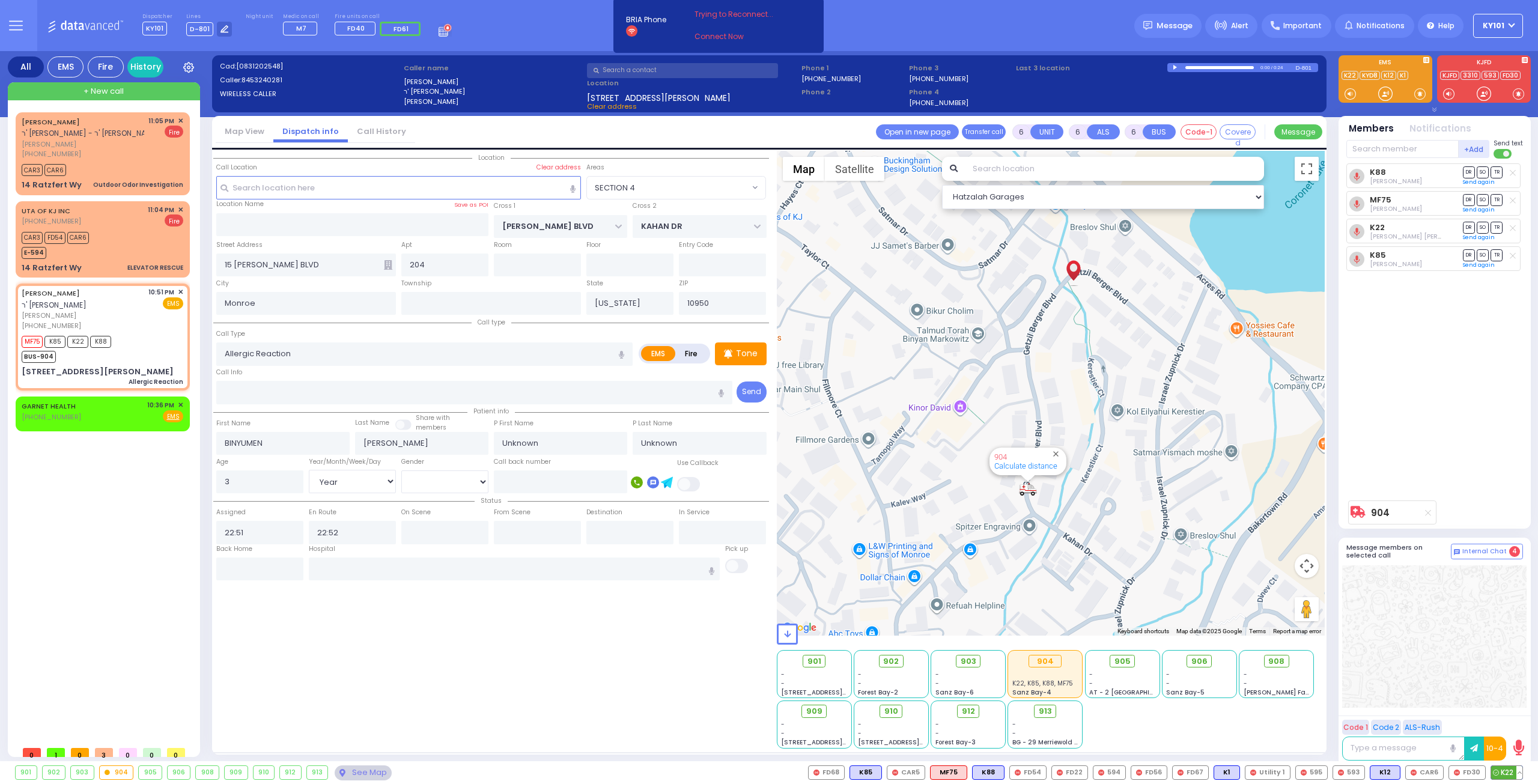
click at [1519, 770] on button at bounding box center [1519, 773] width 6 height 14
click at [1513, 722] on icon at bounding box center [1510, 719] width 13 height 13
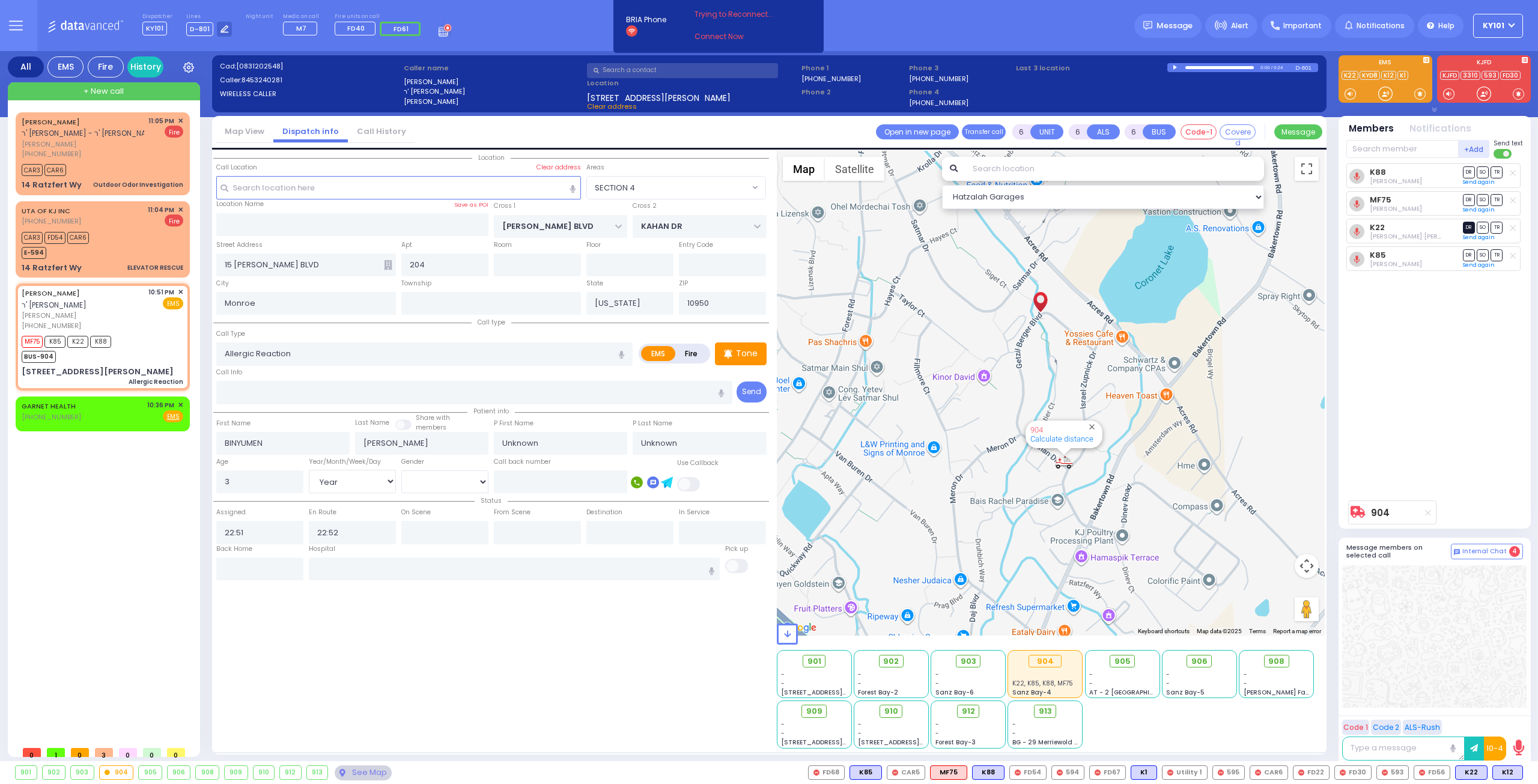
click at [1465, 226] on span "DR" at bounding box center [1469, 227] width 12 height 12
select select
radio input "true"
select select "Year"
select select "Hatzalah Garages"
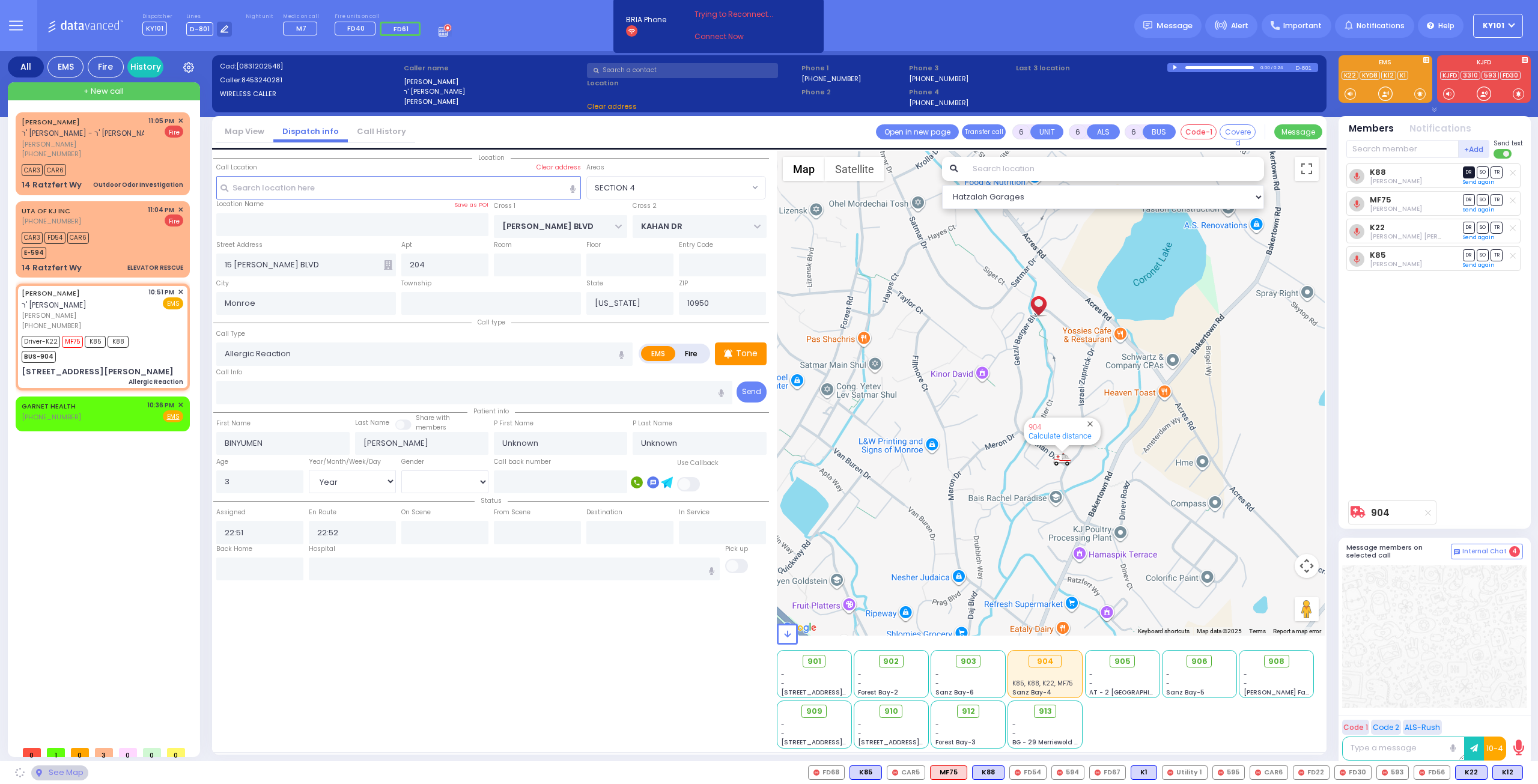
select select "SECTION 4"
click at [1492, 200] on span "TR" at bounding box center [1497, 200] width 12 height 12
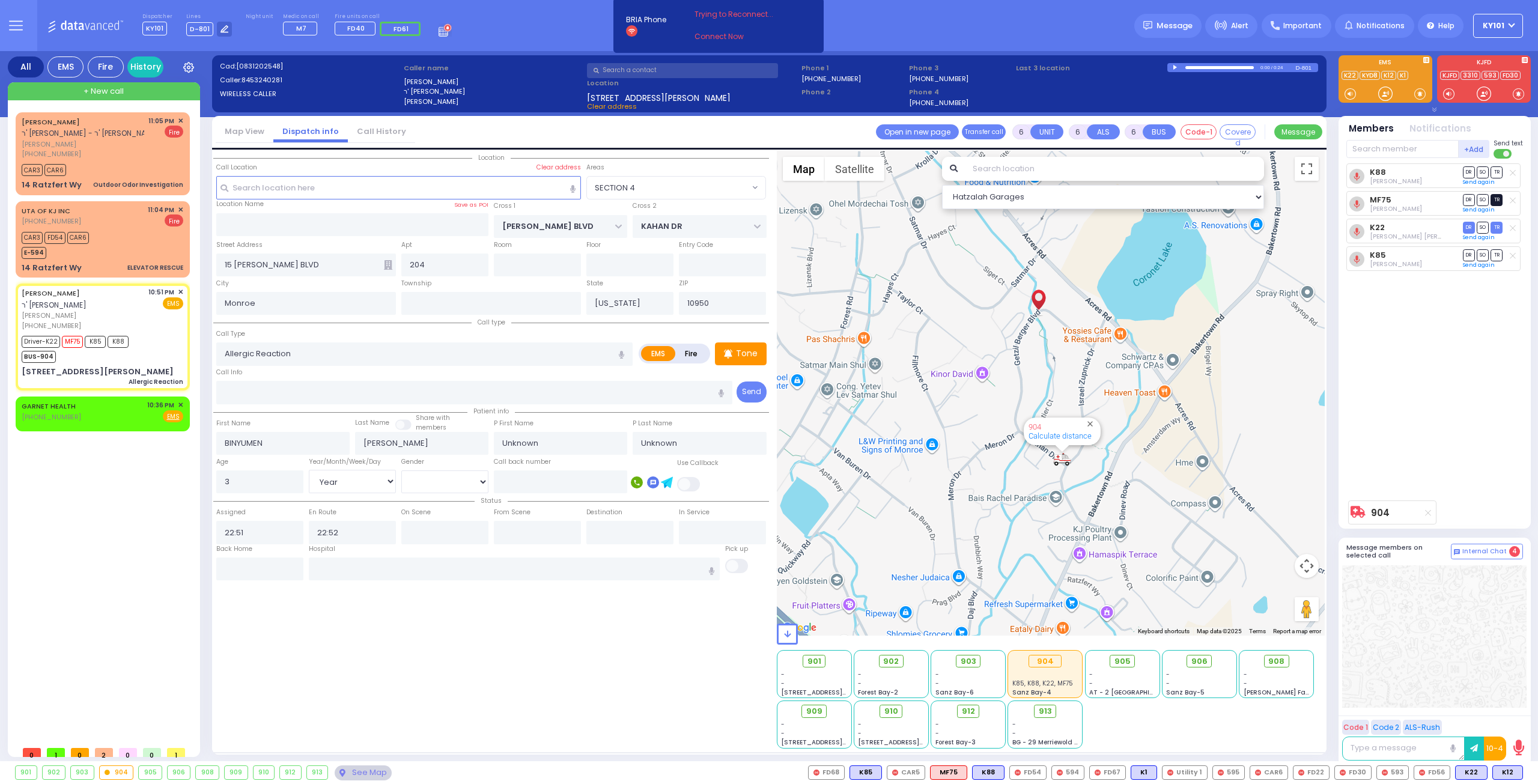
select select
radio input "true"
select select "Year"
type input "23:12"
select select "Hatzalah Garages"
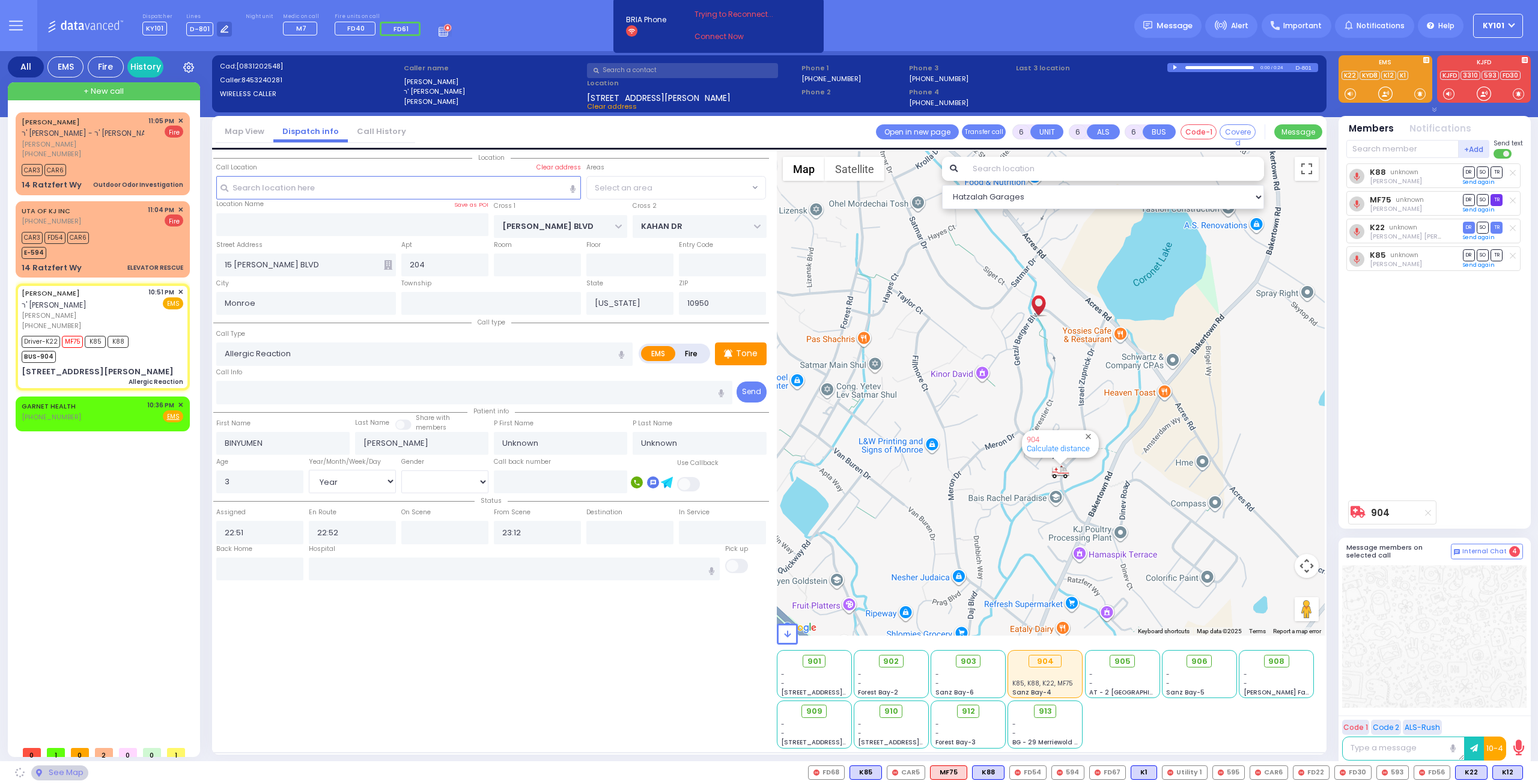
select select "SECTION 4"
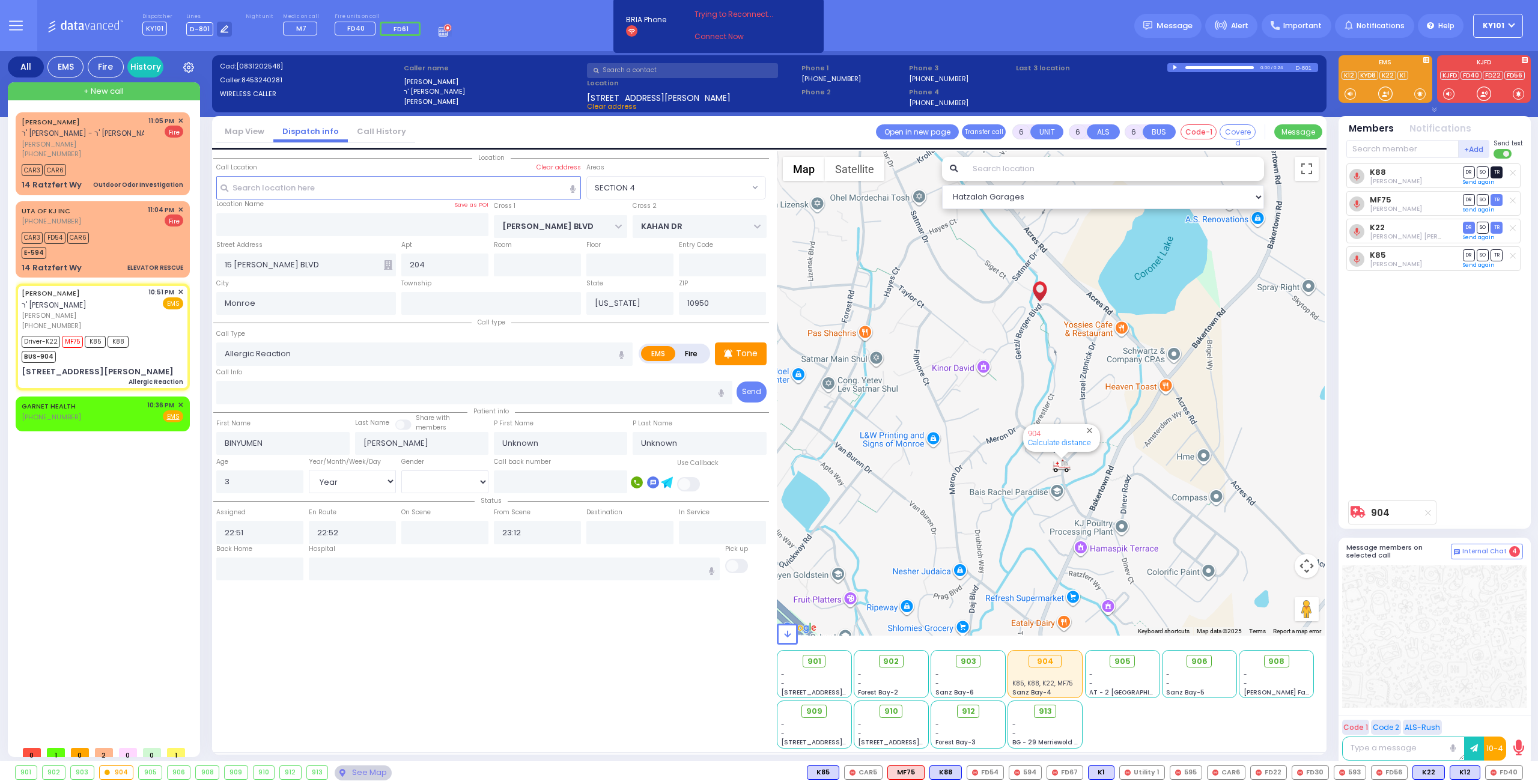
click at [1495, 175] on span "TR" at bounding box center [1497, 172] width 12 height 12
select select
radio input "true"
select select "Year"
select select "Hatzalah Garages"
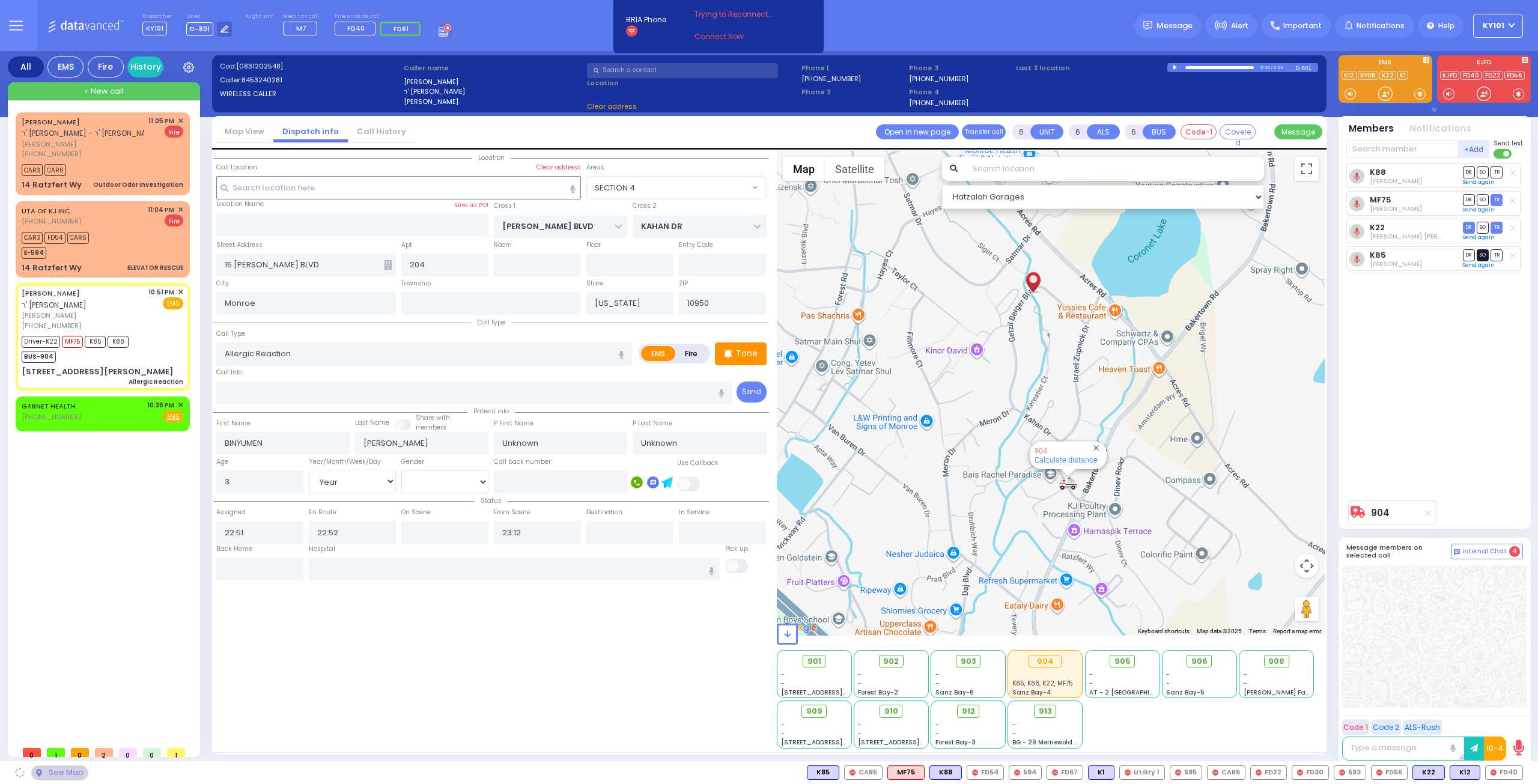
select select "SECTION 4"
click at [1481, 252] on span "SO" at bounding box center [1483, 255] width 12 height 12
select select
radio input "true"
select select "Year"
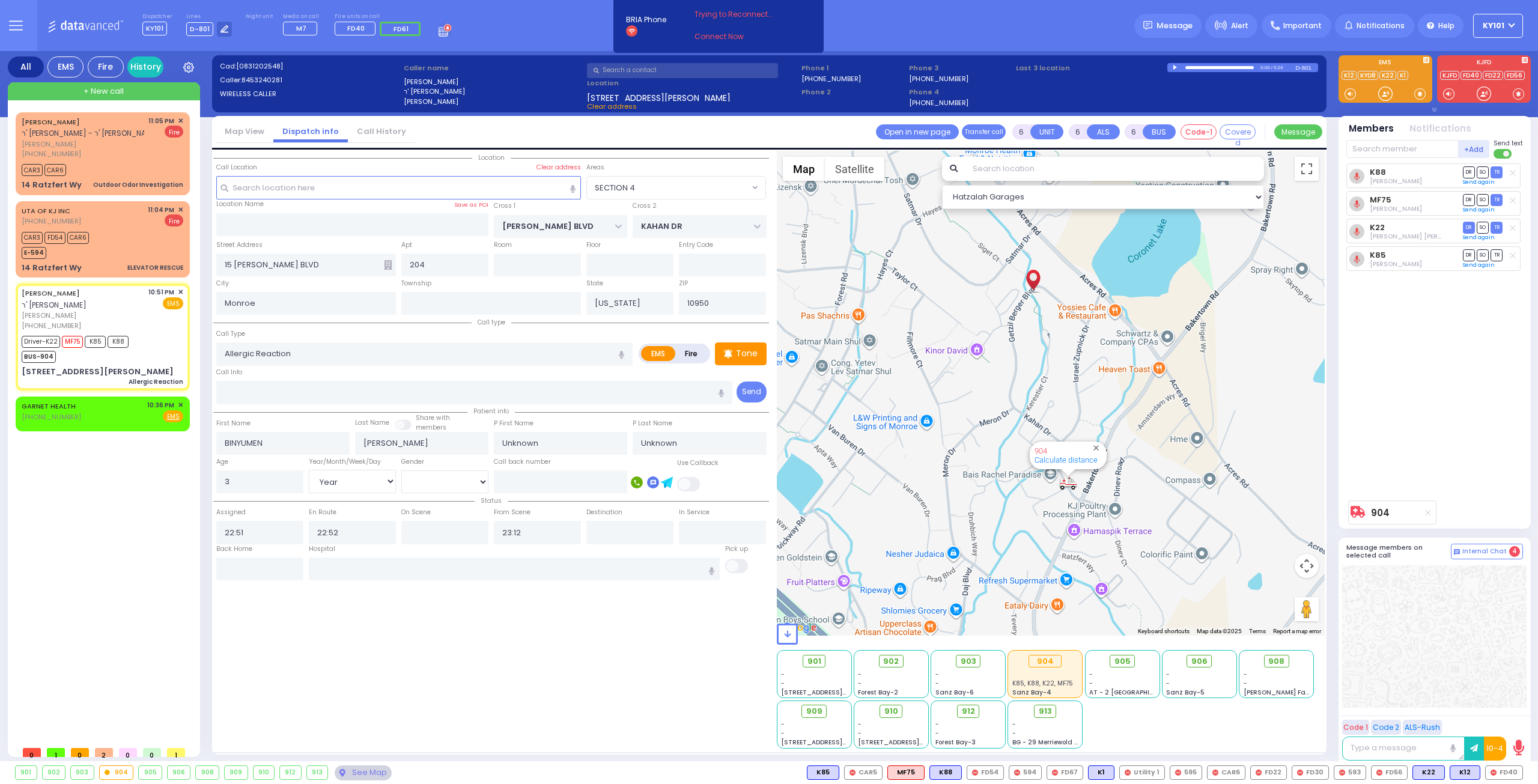
select select "Hatzalah Garages"
select select "SECTION 4"
click at [376, 567] on input "text" at bounding box center [514, 569] width 412 height 23
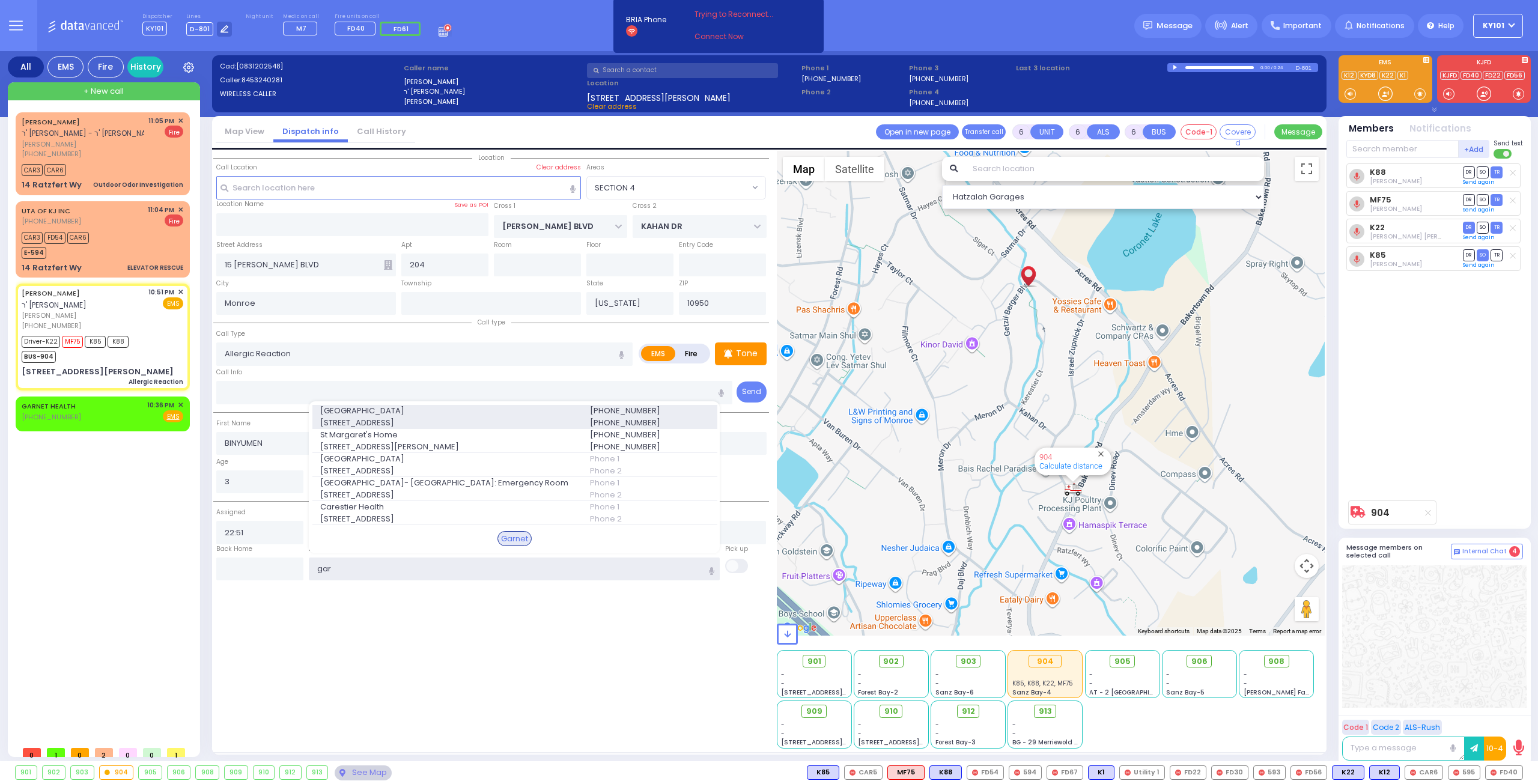
type input "gar"
click at [525, 423] on span "[STREET_ADDRESS]" at bounding box center [448, 422] width 255 height 12
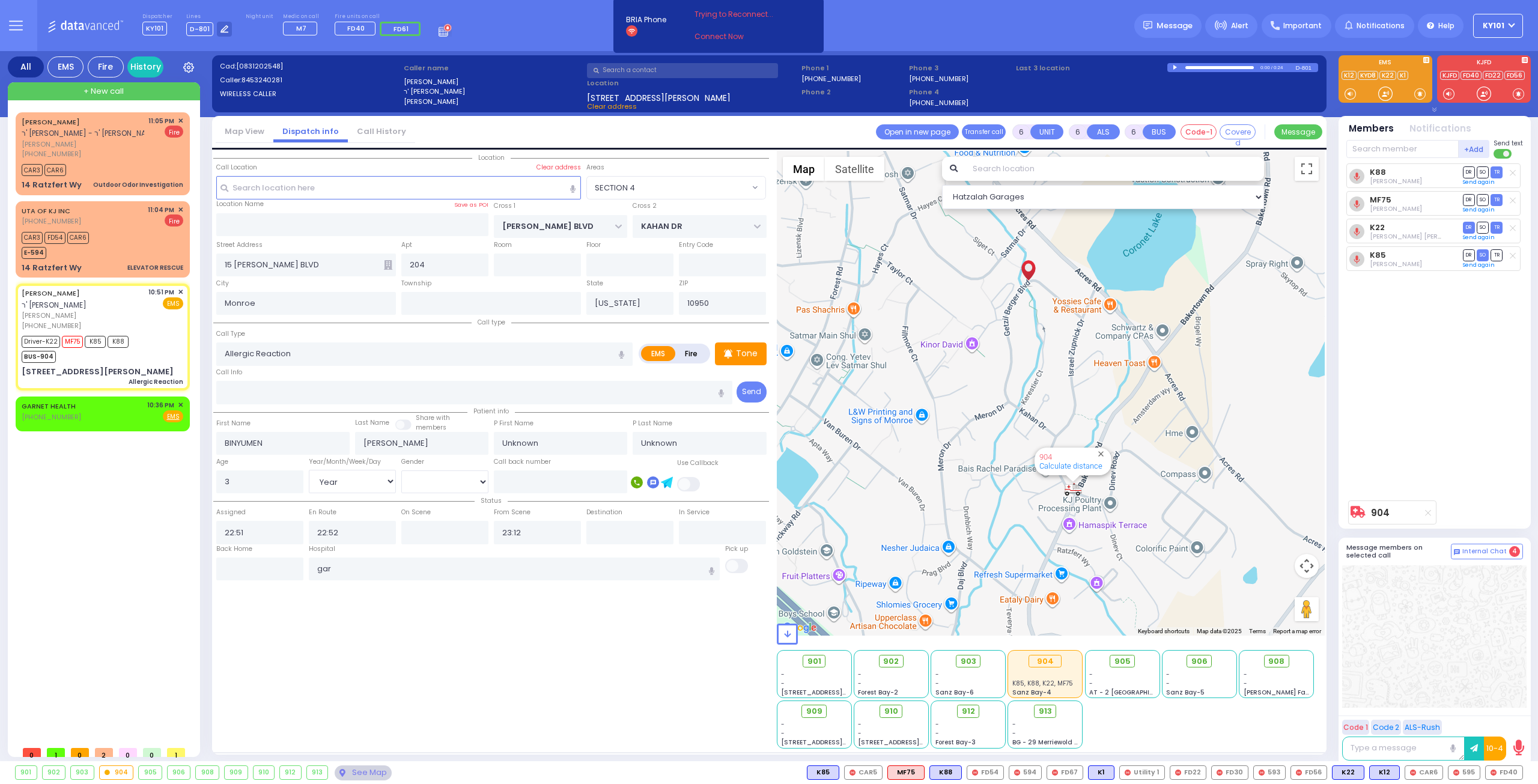
select select
radio input "true"
select select "Year"
type input "[GEOGRAPHIC_DATA]"
select select "Hatzalah Garages"
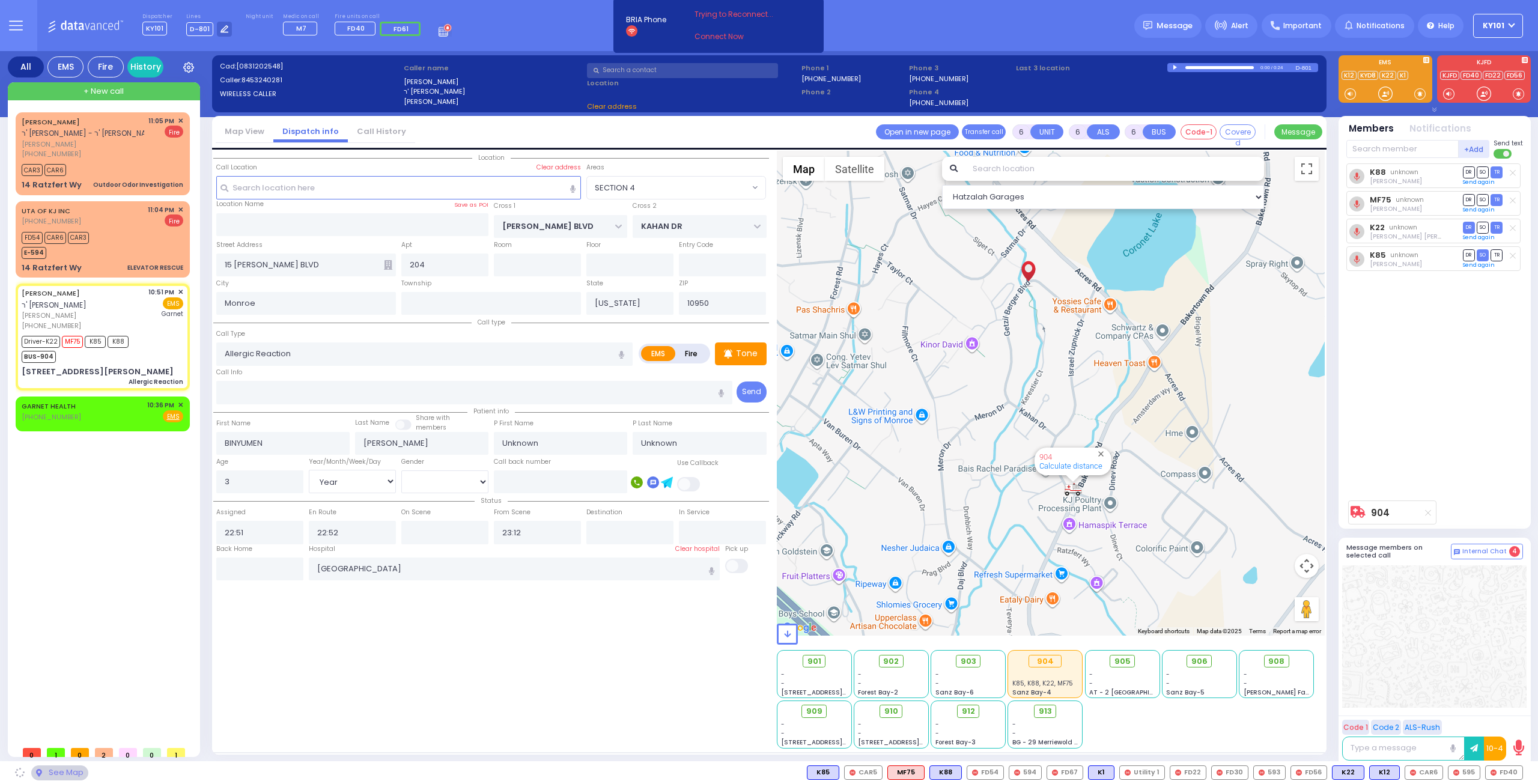
select select "SECTION 4"
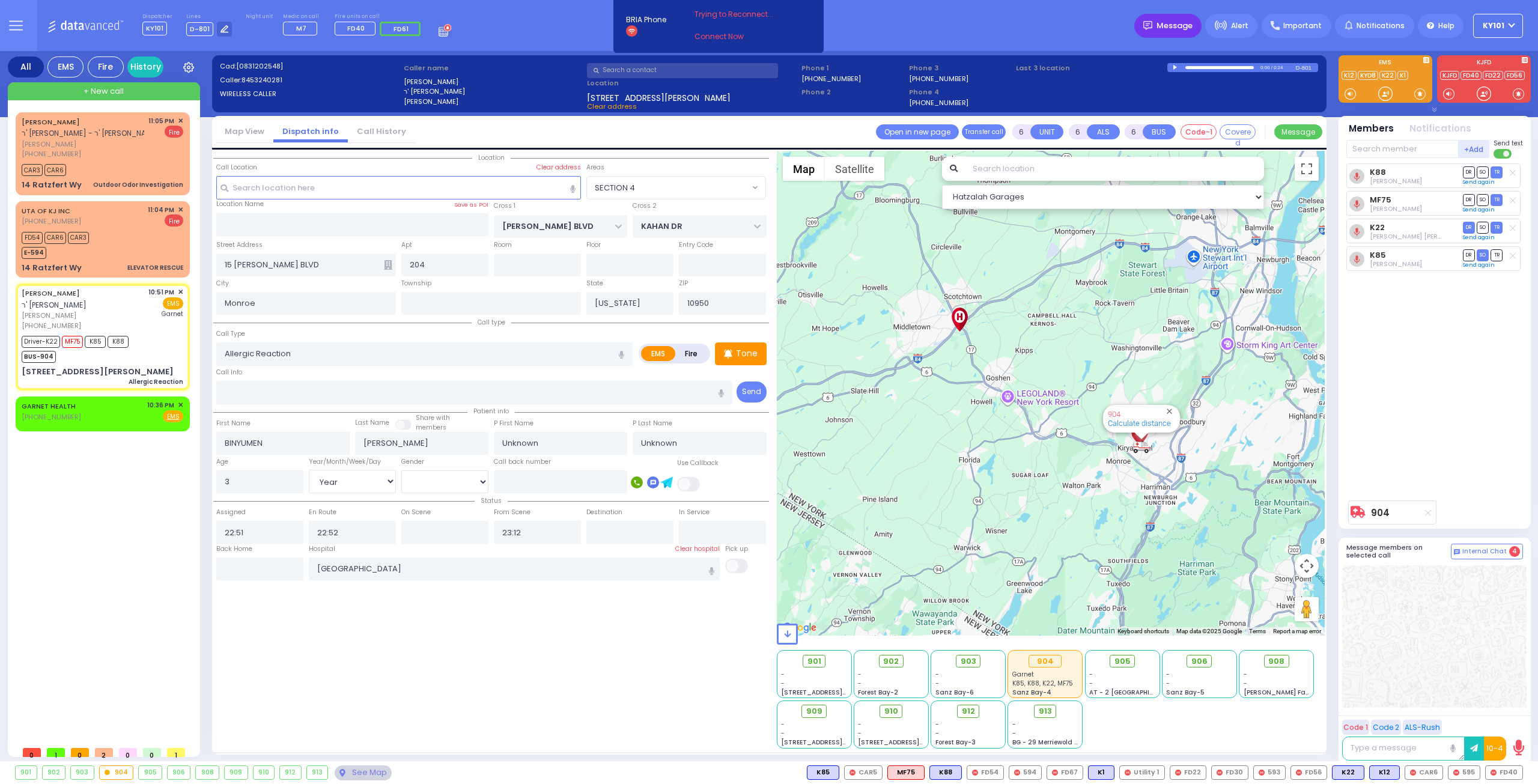
click at [1186, 30] on span "Message" at bounding box center [1175, 25] width 36 height 12
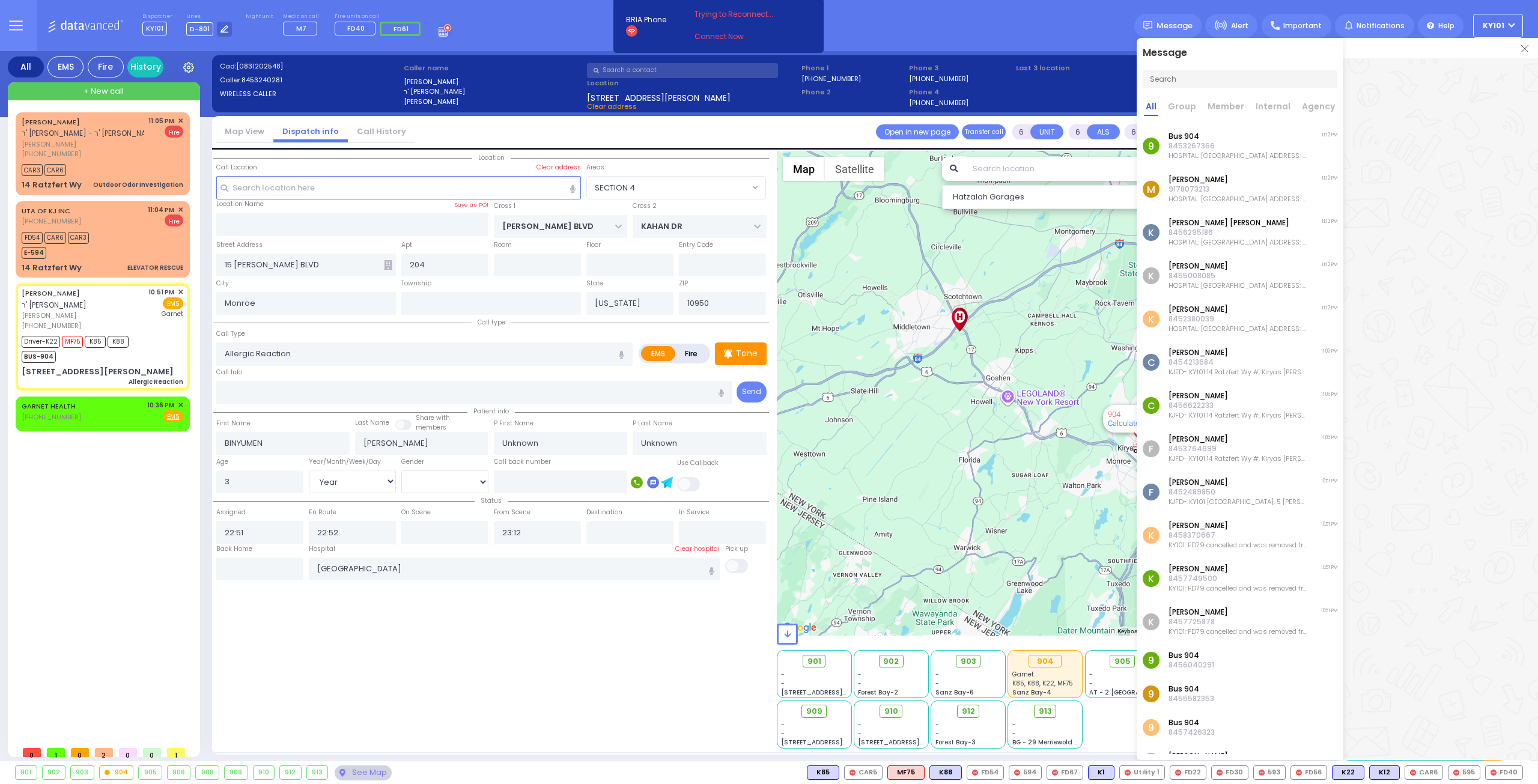
click at [1524, 50] on img at bounding box center [1524, 48] width 8 height 8
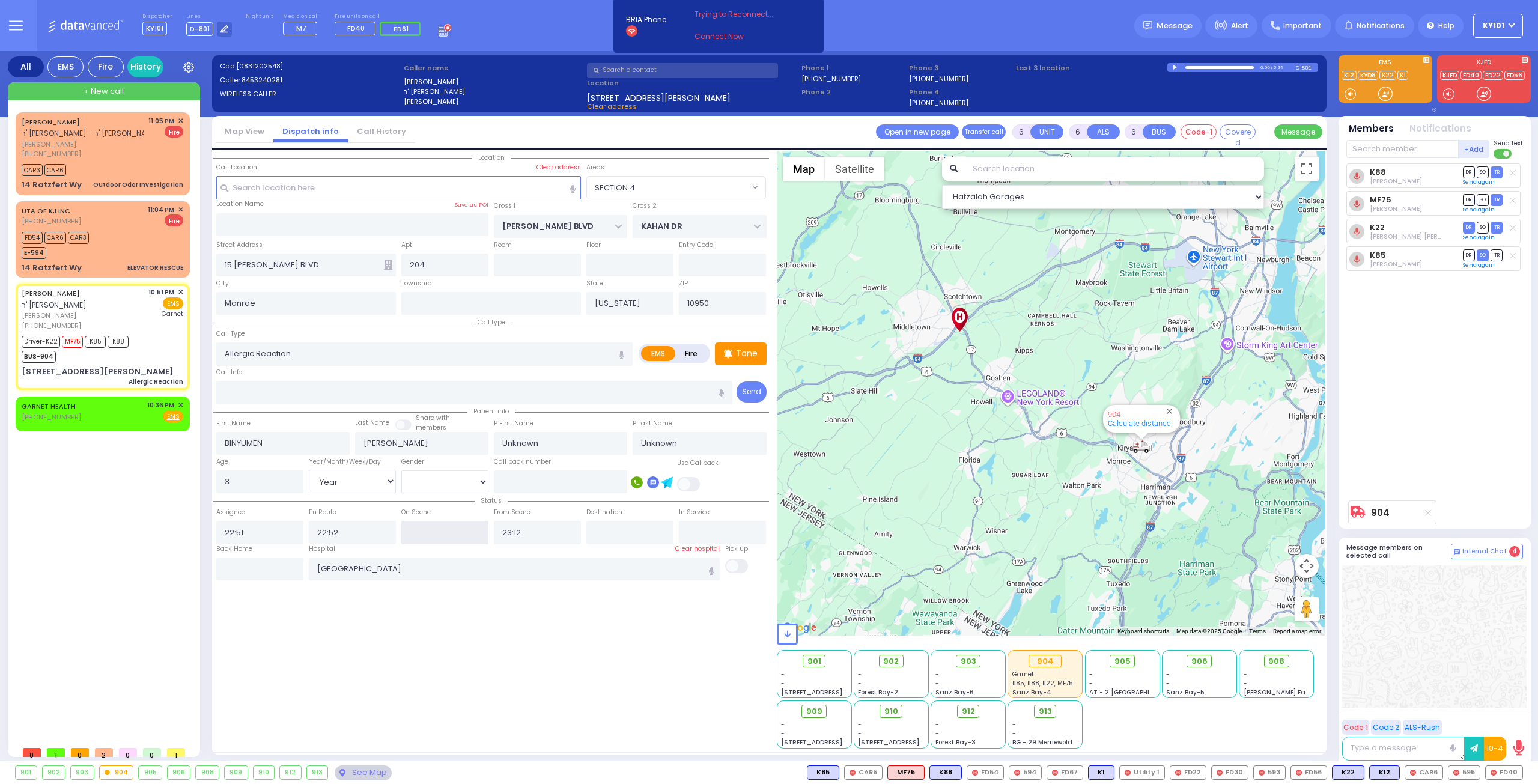
click at [437, 532] on input "text" at bounding box center [444, 531] width 87 height 23
type input "22:53"
select select
radio input "true"
select select "Year"
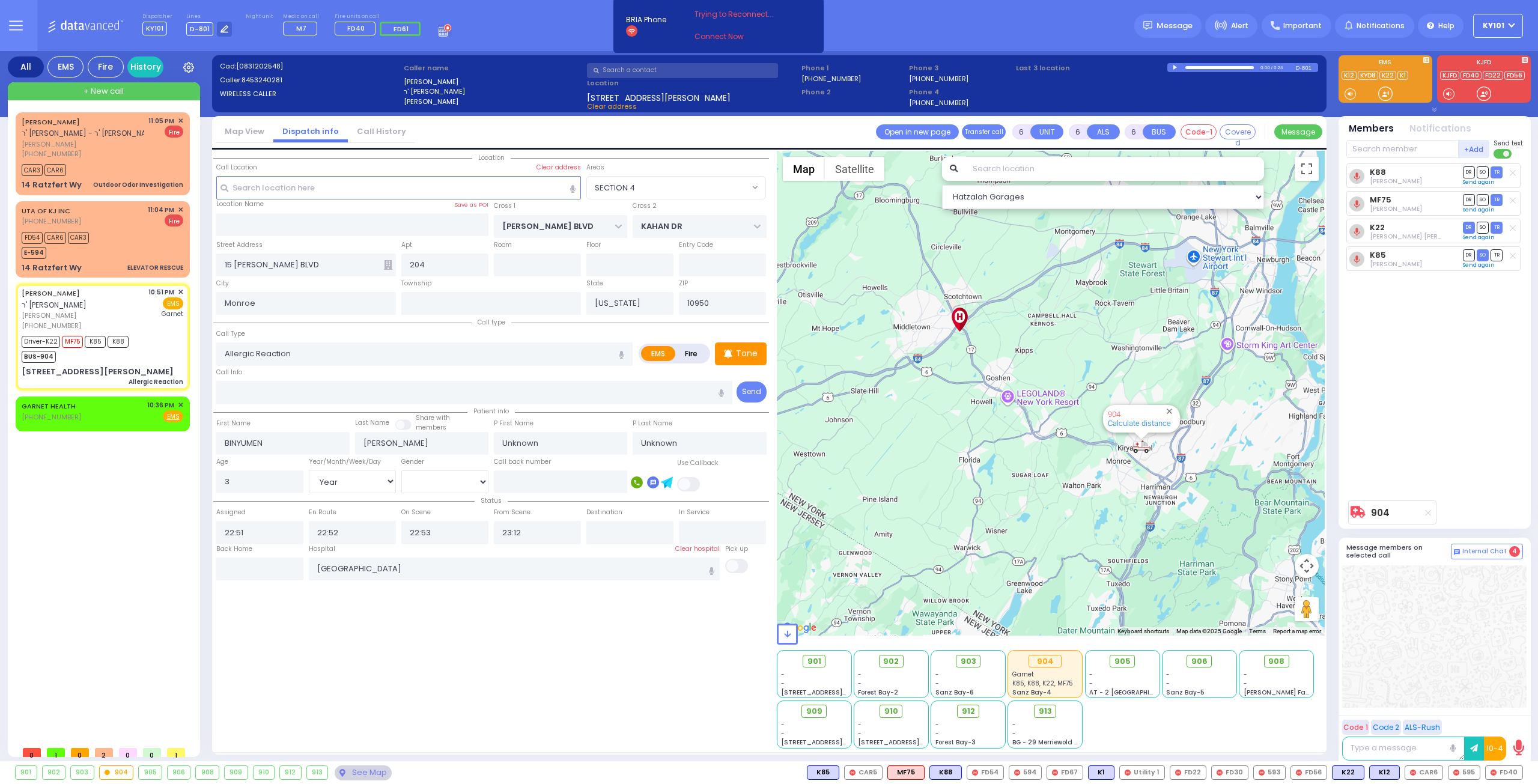
select select "Hatzalah Garages"
select select "SECTION 4"
click at [105, 400] on div "GARNET HEALTH [PHONE_NUMBER] 10:36 PM ✕ Fire EMS" at bounding box center [102, 411] width 161 height 22
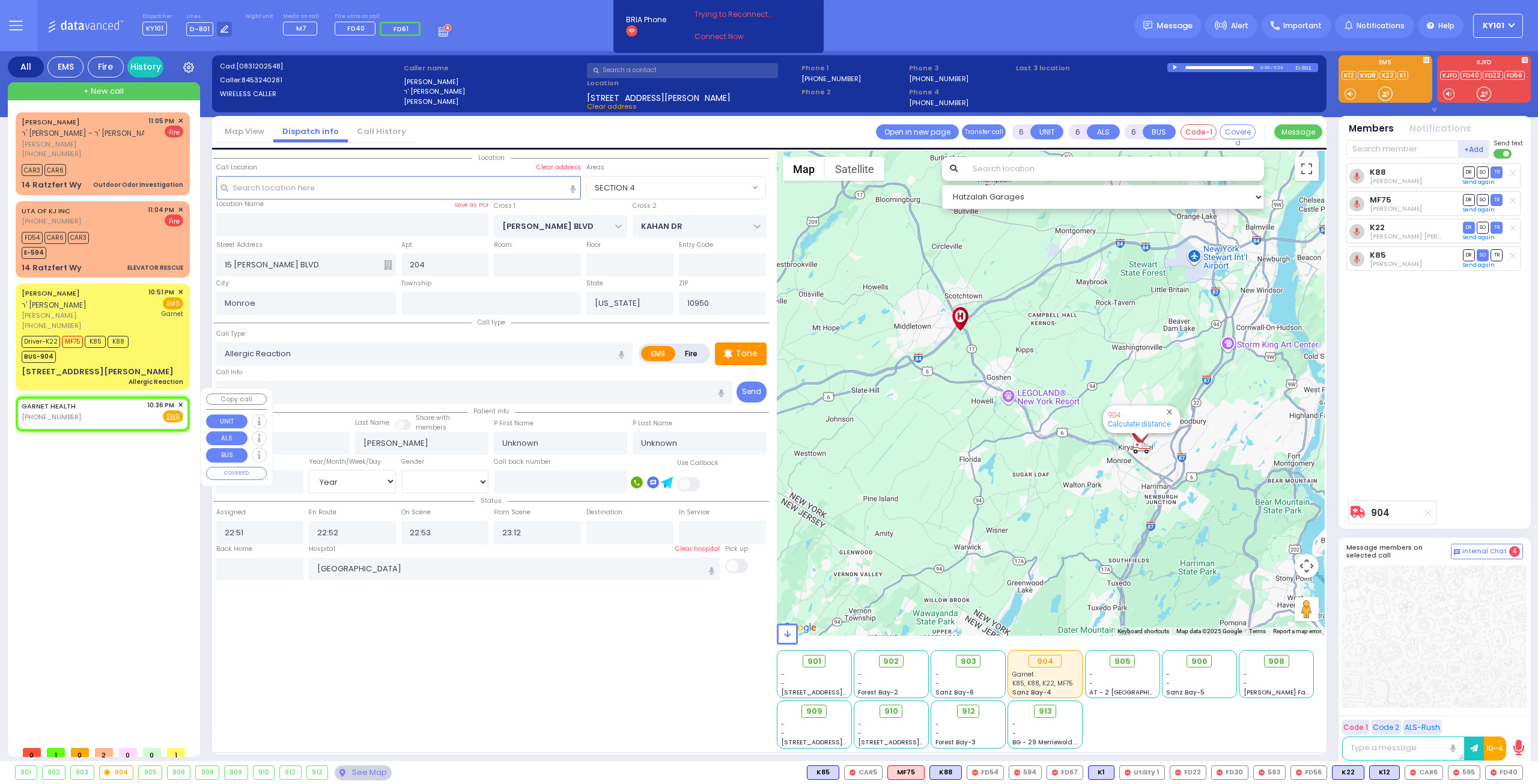
type input "2"
type input "1"
select select
radio input "true"
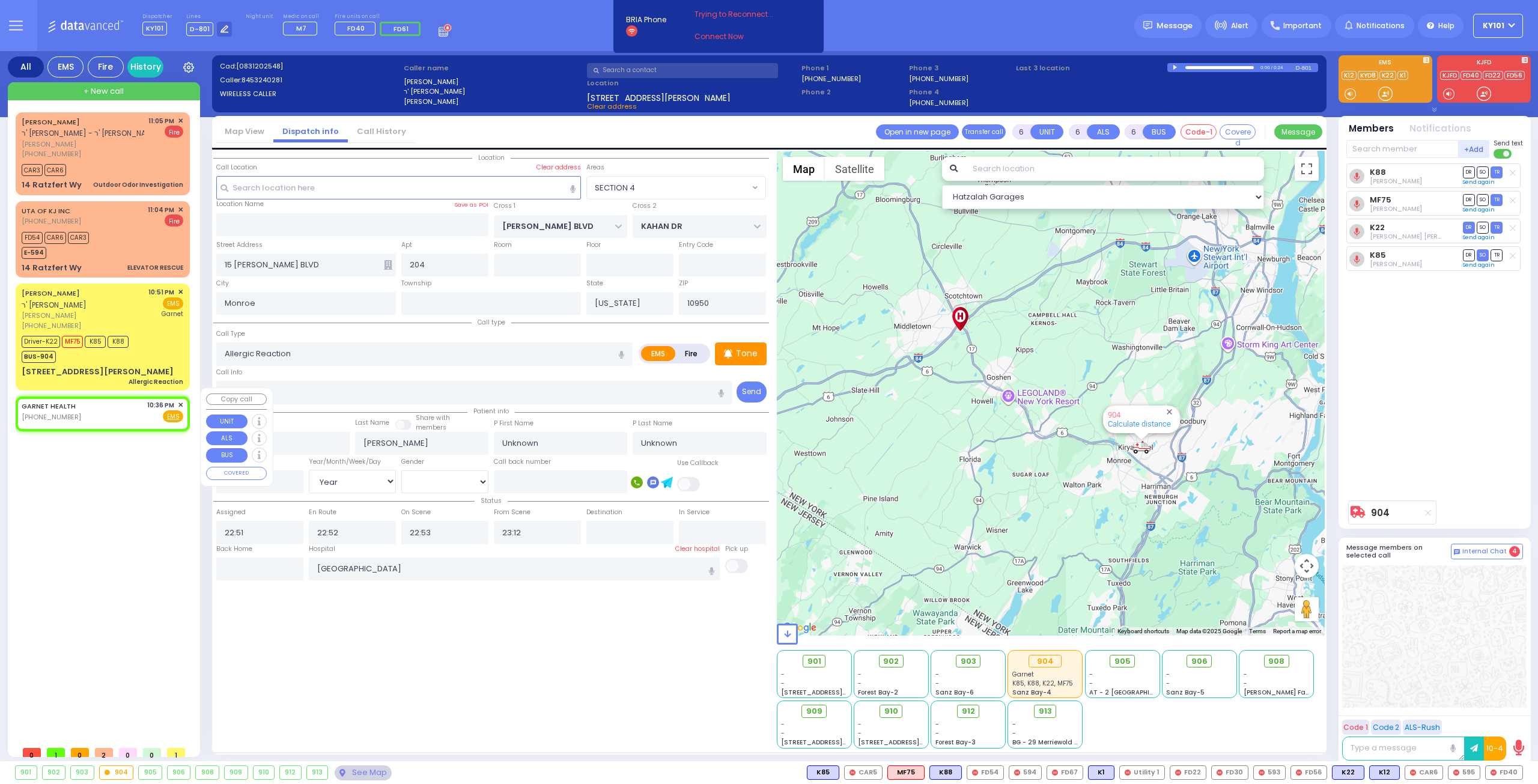
type input "[DEMOGRAPHIC_DATA][PERSON_NAME]"
select select
type input "22:36"
select select "Hatzalah Garages"
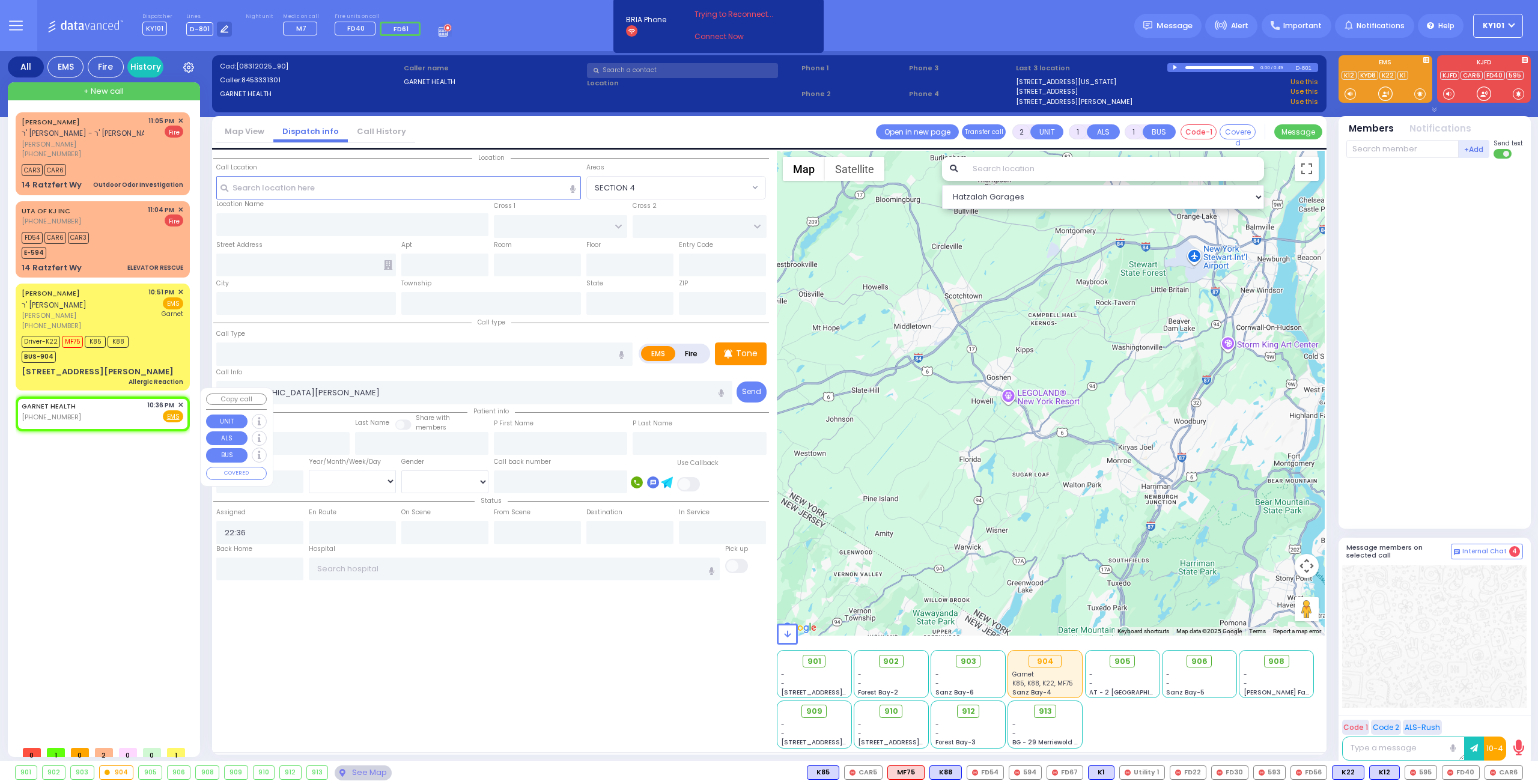
click at [180, 400] on span "✕" at bounding box center [180, 406] width 5 height 10
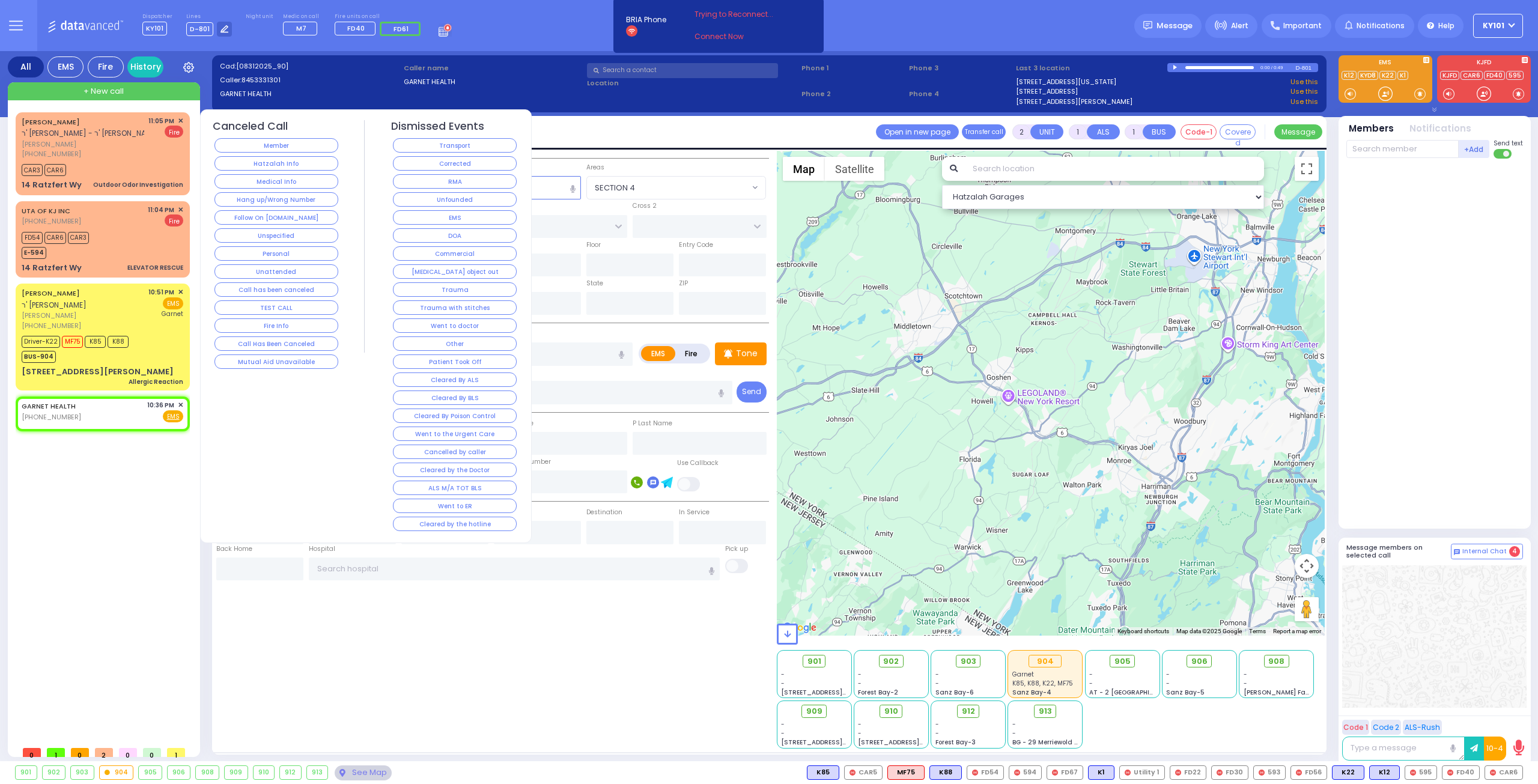
click at [139, 471] on div "[PERSON_NAME] ר' [PERSON_NAME]' [PERSON_NAME] [PERSON_NAME] [PHONE_NUMBER] 11:0…" at bounding box center [105, 426] width 179 height 628
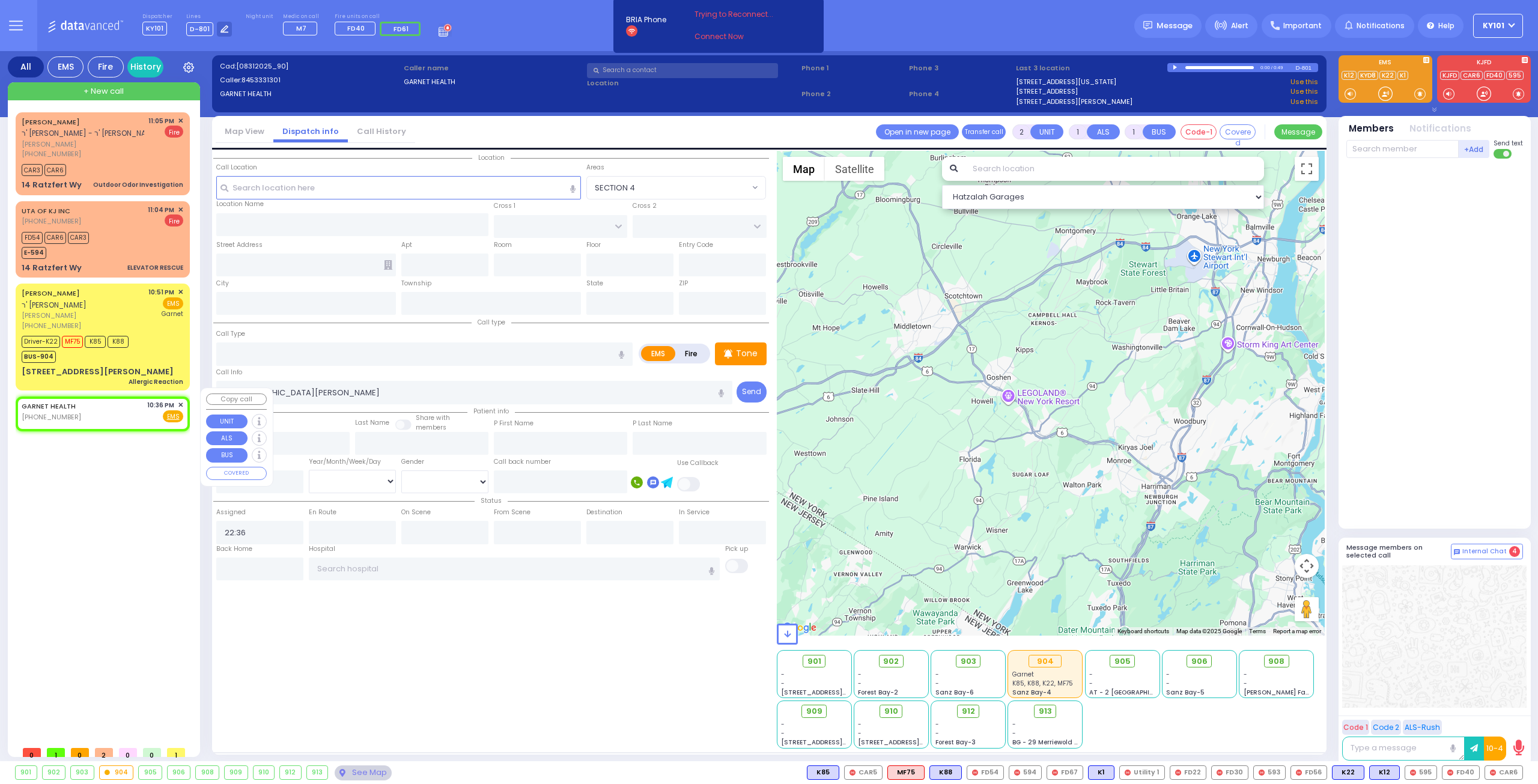
click at [182, 400] on span "✕" at bounding box center [180, 406] width 5 height 10
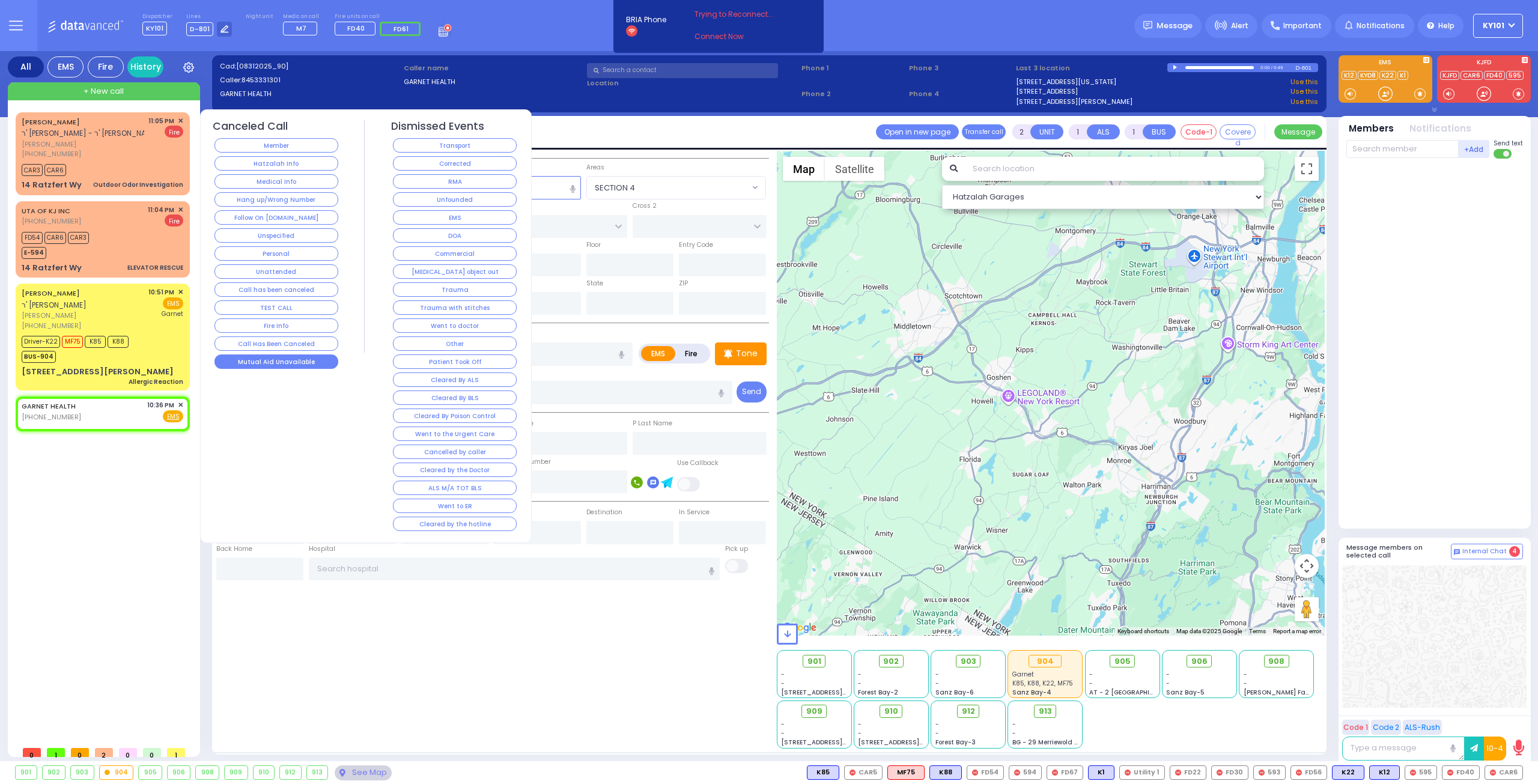
click at [285, 355] on button "Mutual Aid Unavailable" at bounding box center [276, 362] width 123 height 14
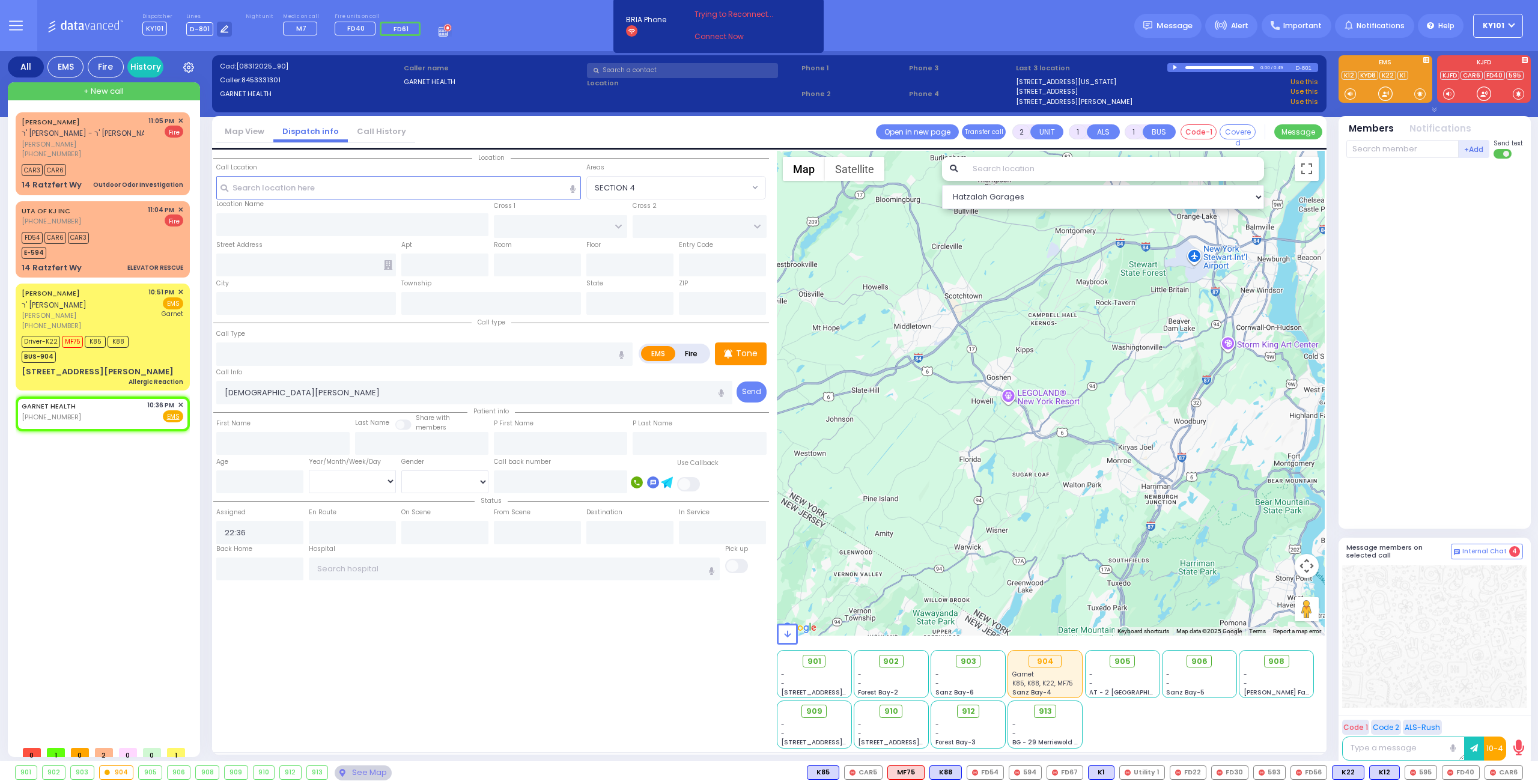
select select
radio input "true"
select select
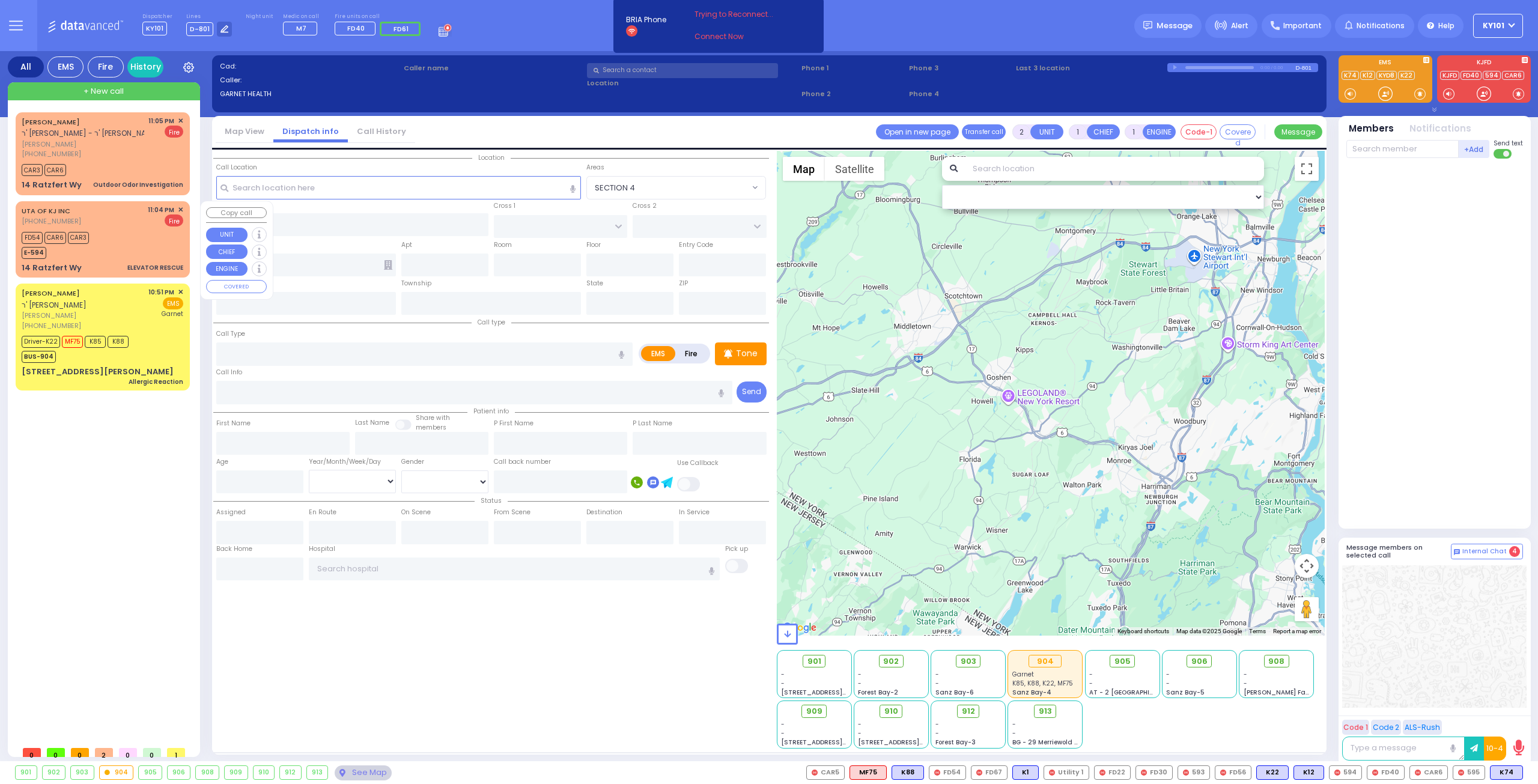
click at [129, 232] on div "FD54 CAR6 CAR3 E-594" at bounding box center [102, 244] width 161 height 30
select select
type input "ELEVATOR RESCUE"
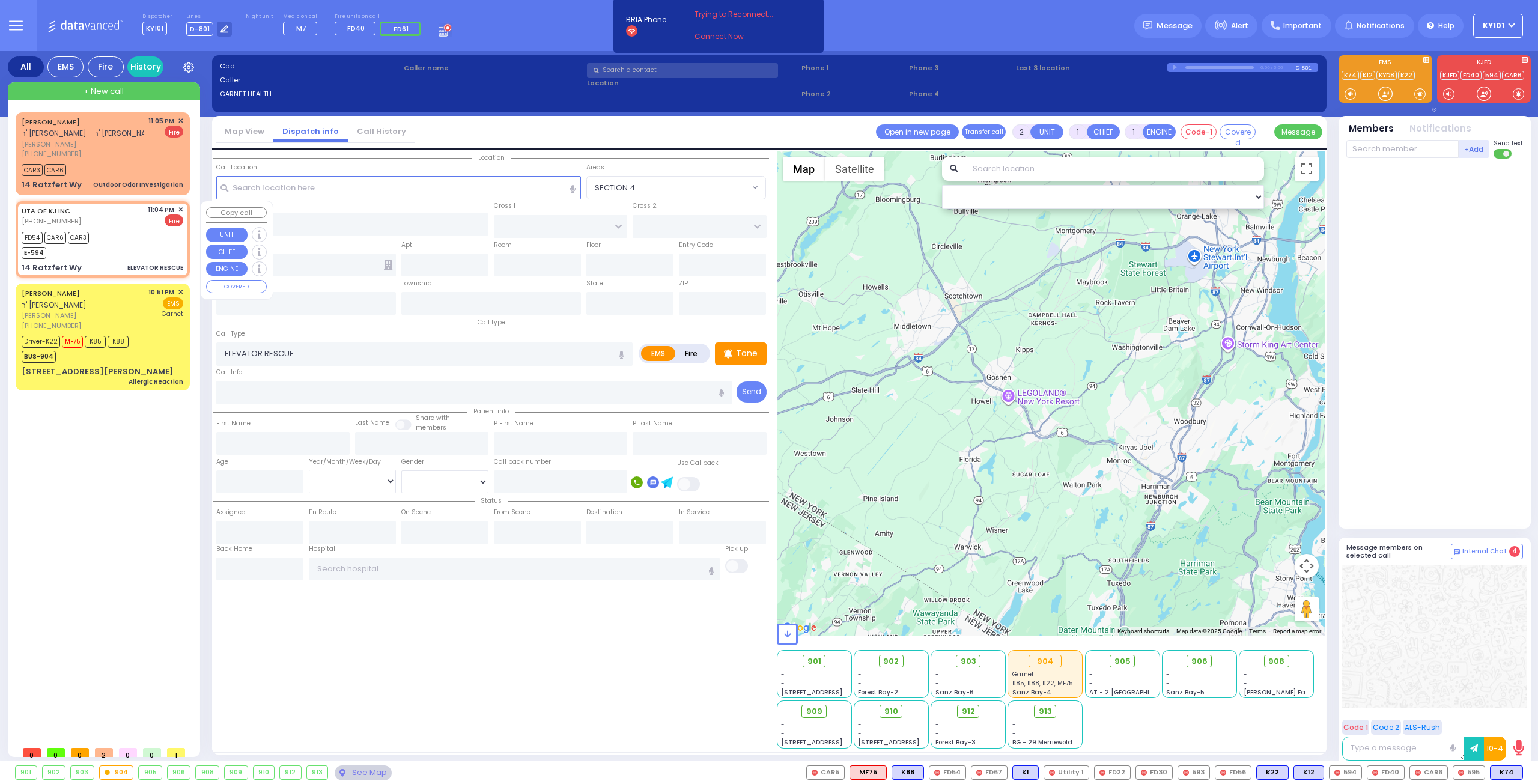
radio input "false"
radio input "true"
select select
type input "23:04"
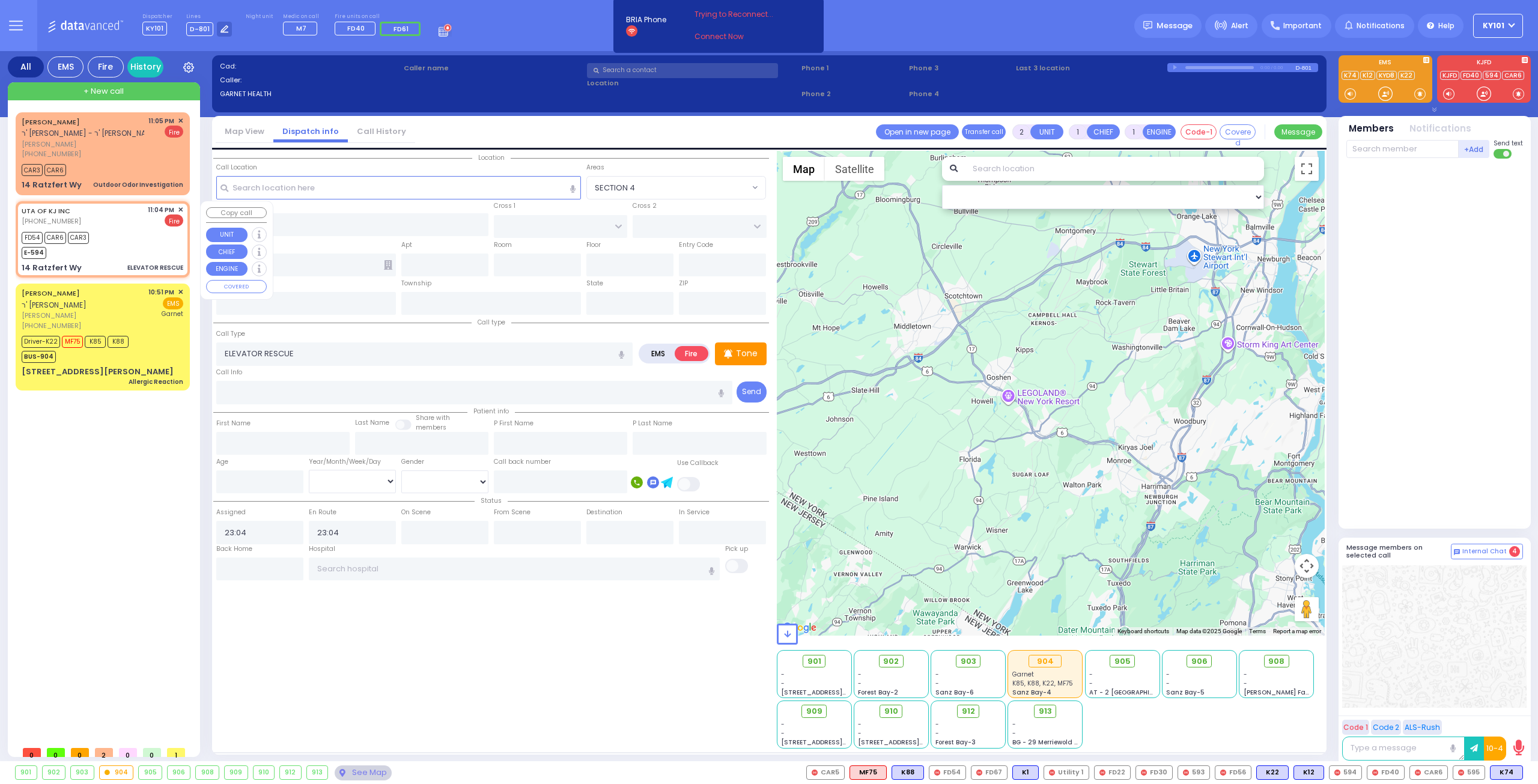
type input "[GEOGRAPHIC_DATA]"
type input "14 Ratzfert Wy"
type input "[PERSON_NAME]"
type input "[US_STATE]"
type input "10950"
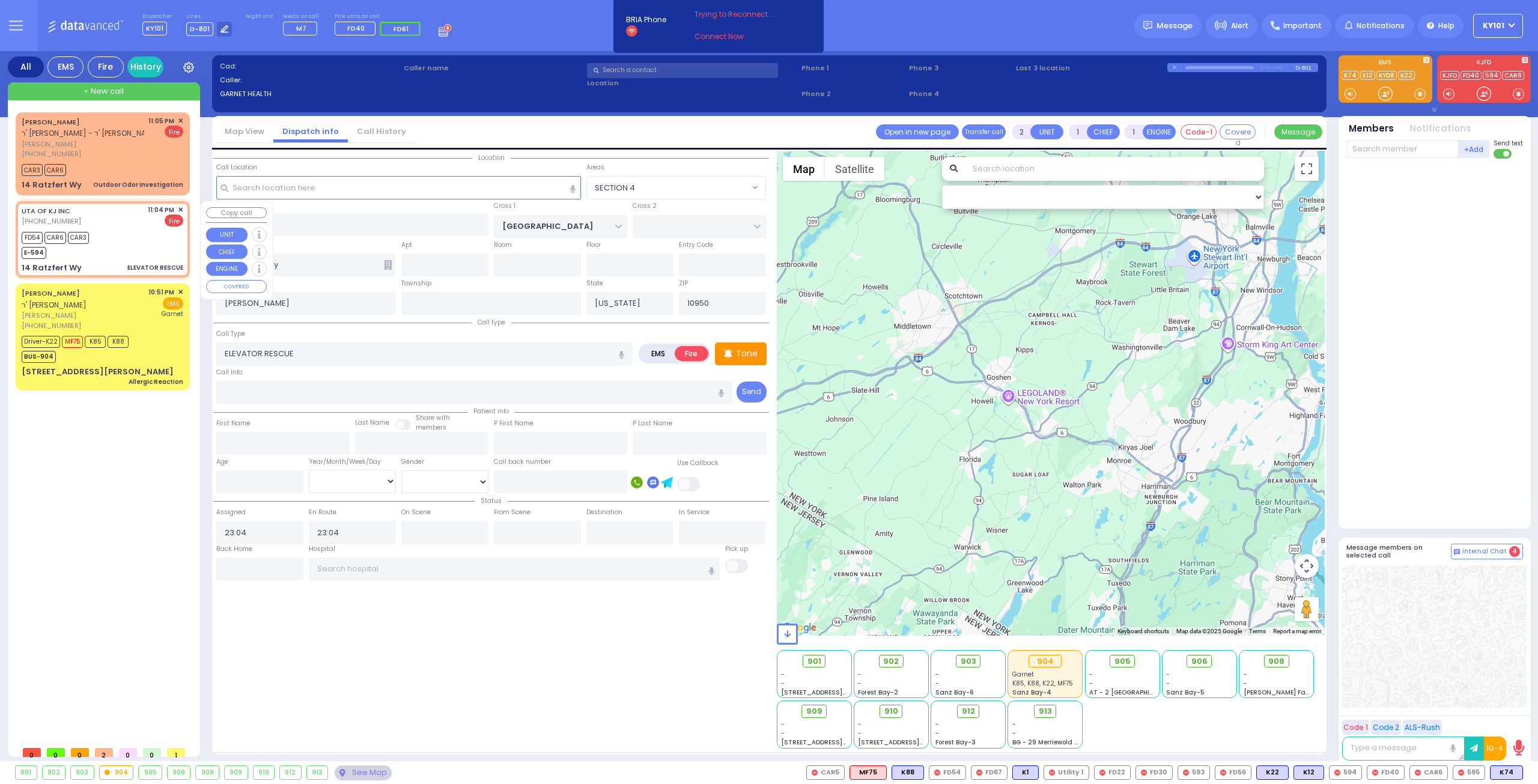
select select "Hatzalah Garages"
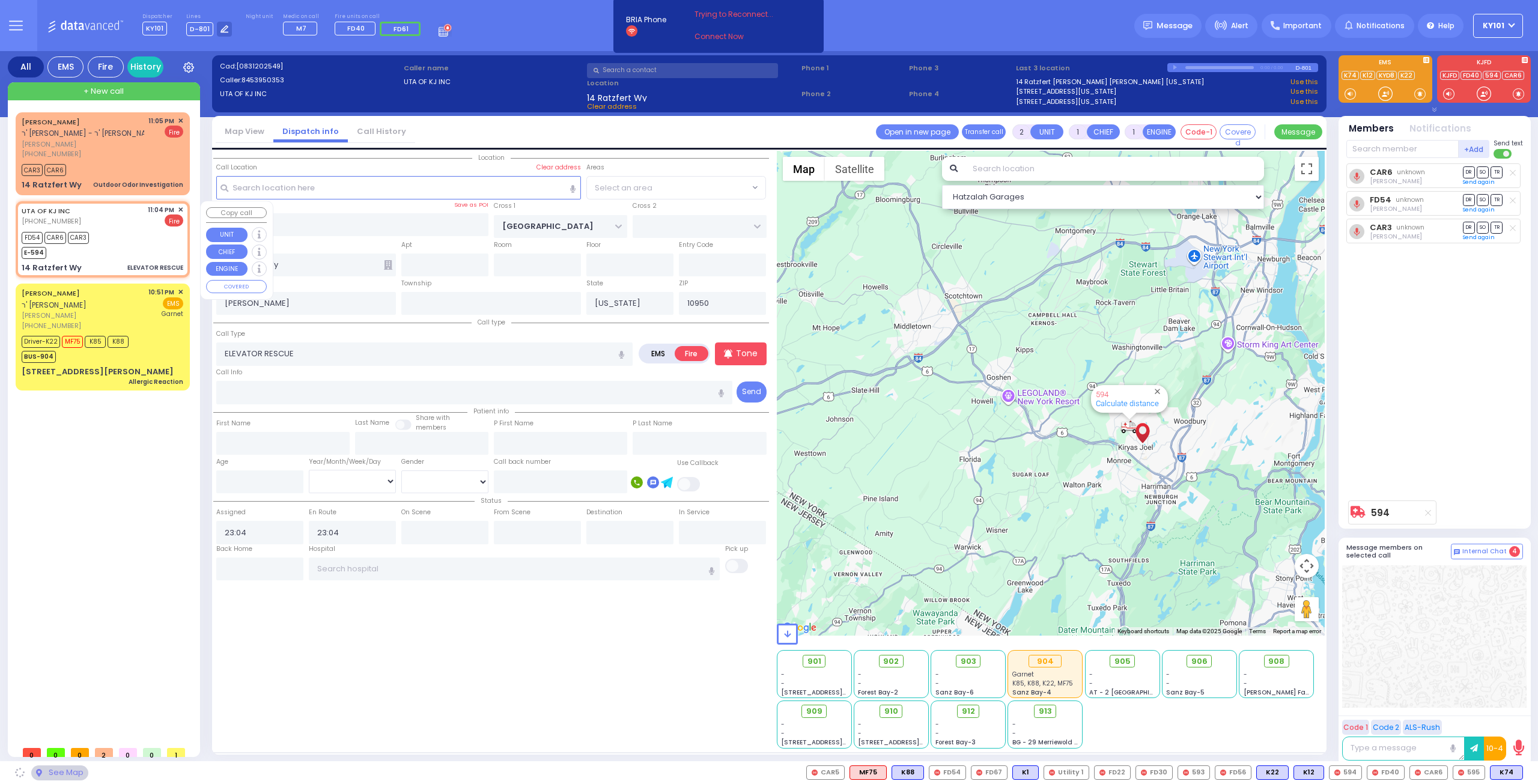
select select "SECTION 4"
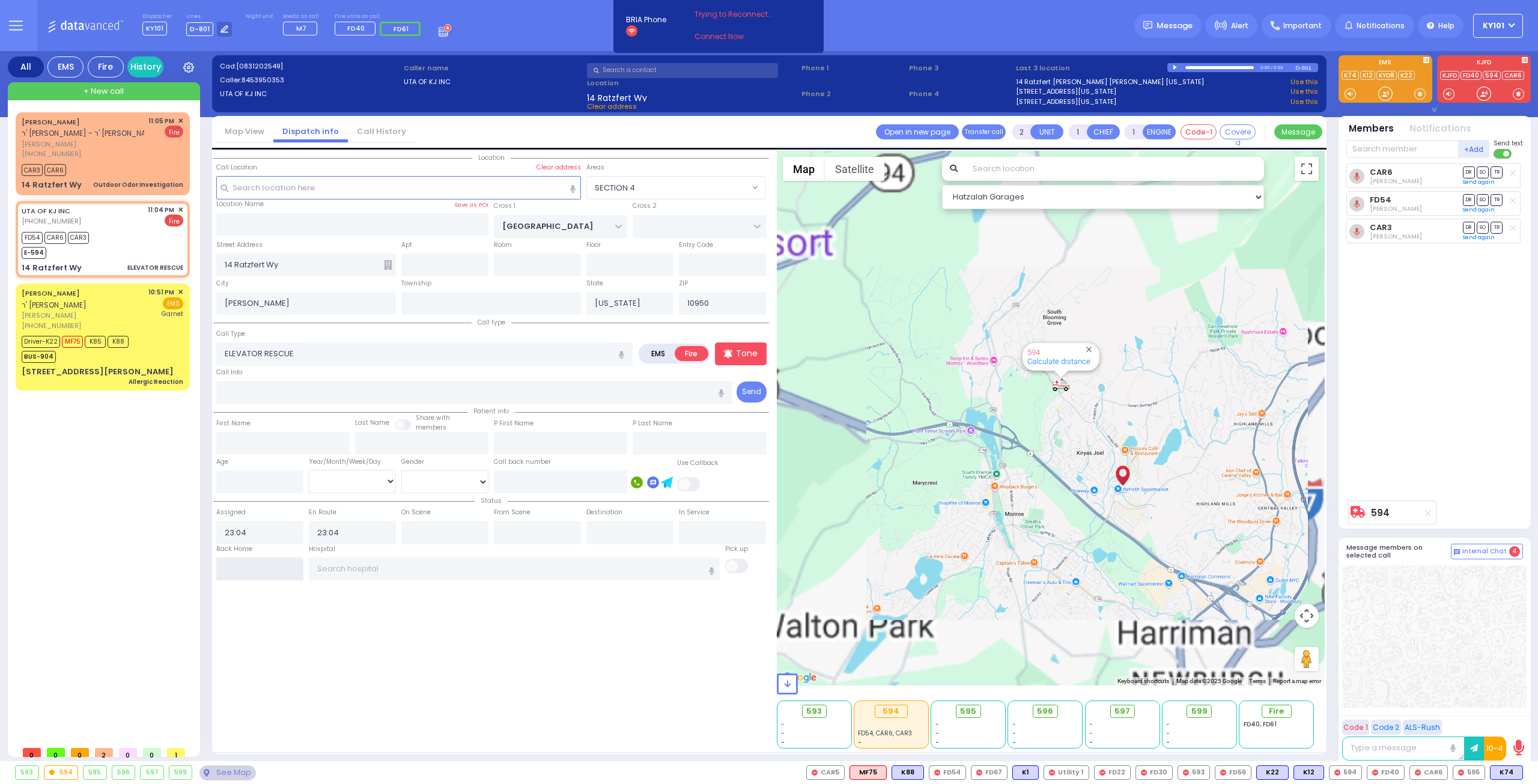
click at [285, 562] on input "text" at bounding box center [259, 569] width 87 height 23
type input "23:15"
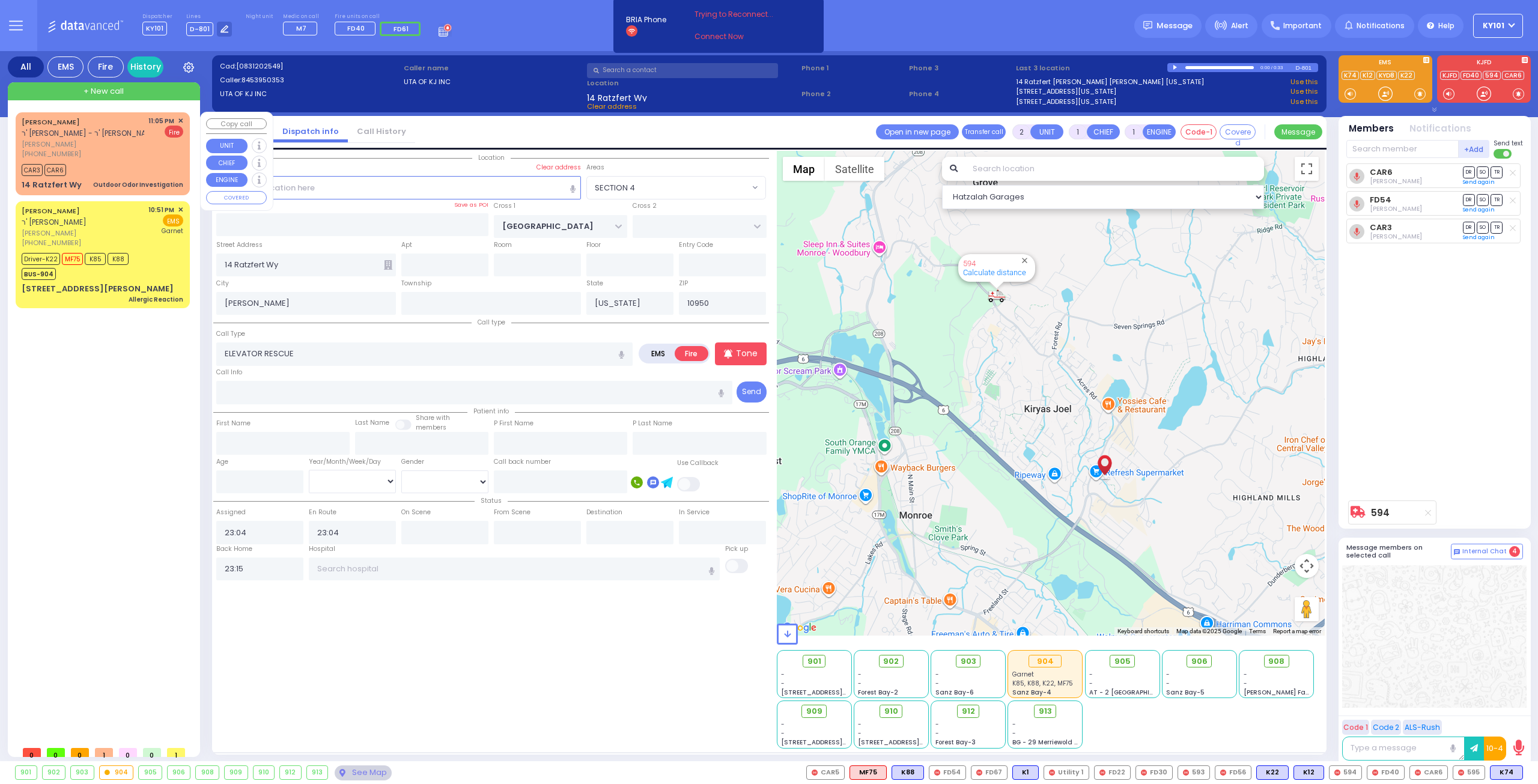
click at [109, 161] on div "CAR3 CAR6" at bounding box center [102, 169] width 161 height 15
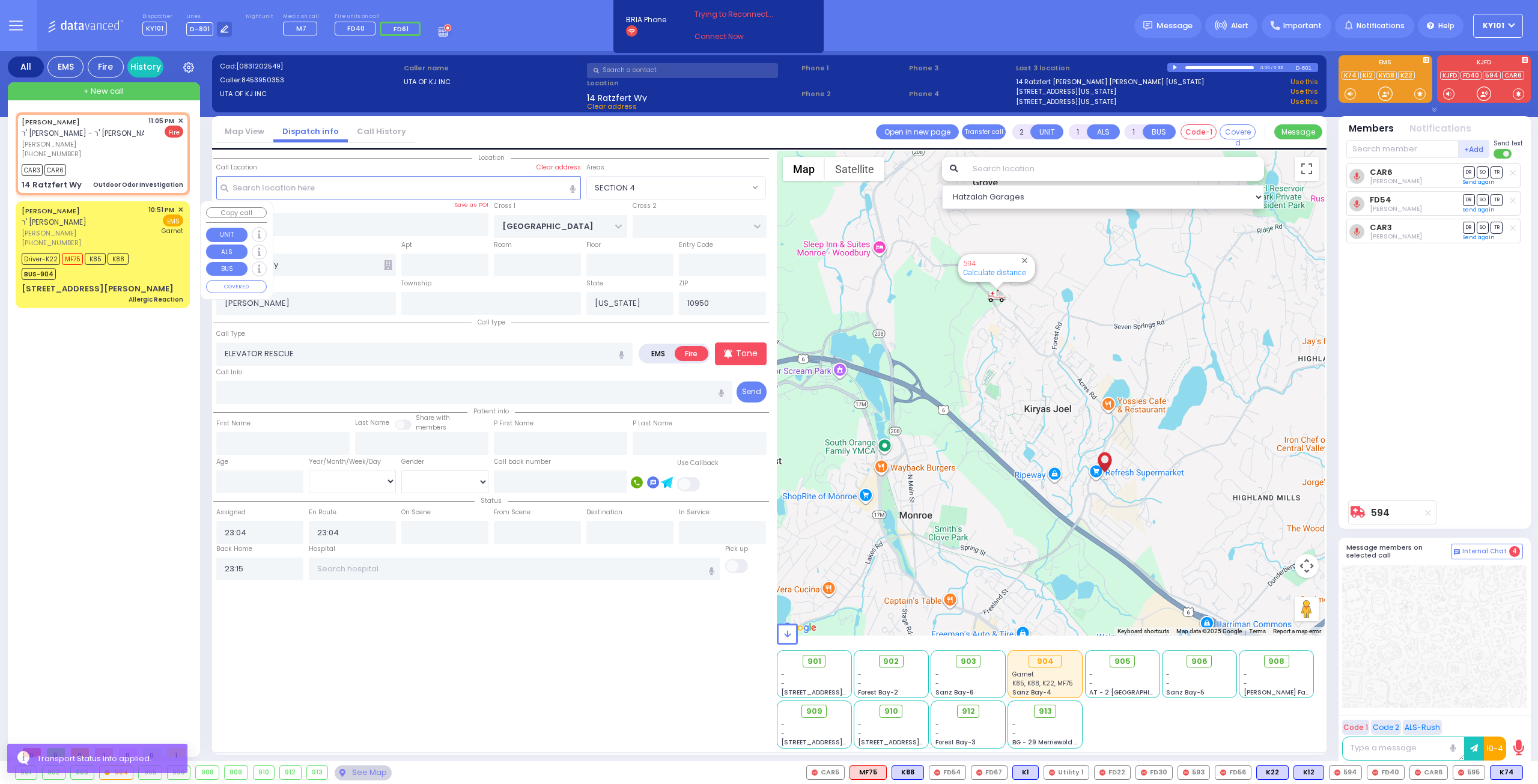
select select
type input "Outdoor Odor Investigation"
radio input "true"
type input "EFROIM"
type input "[PERSON_NAME]"
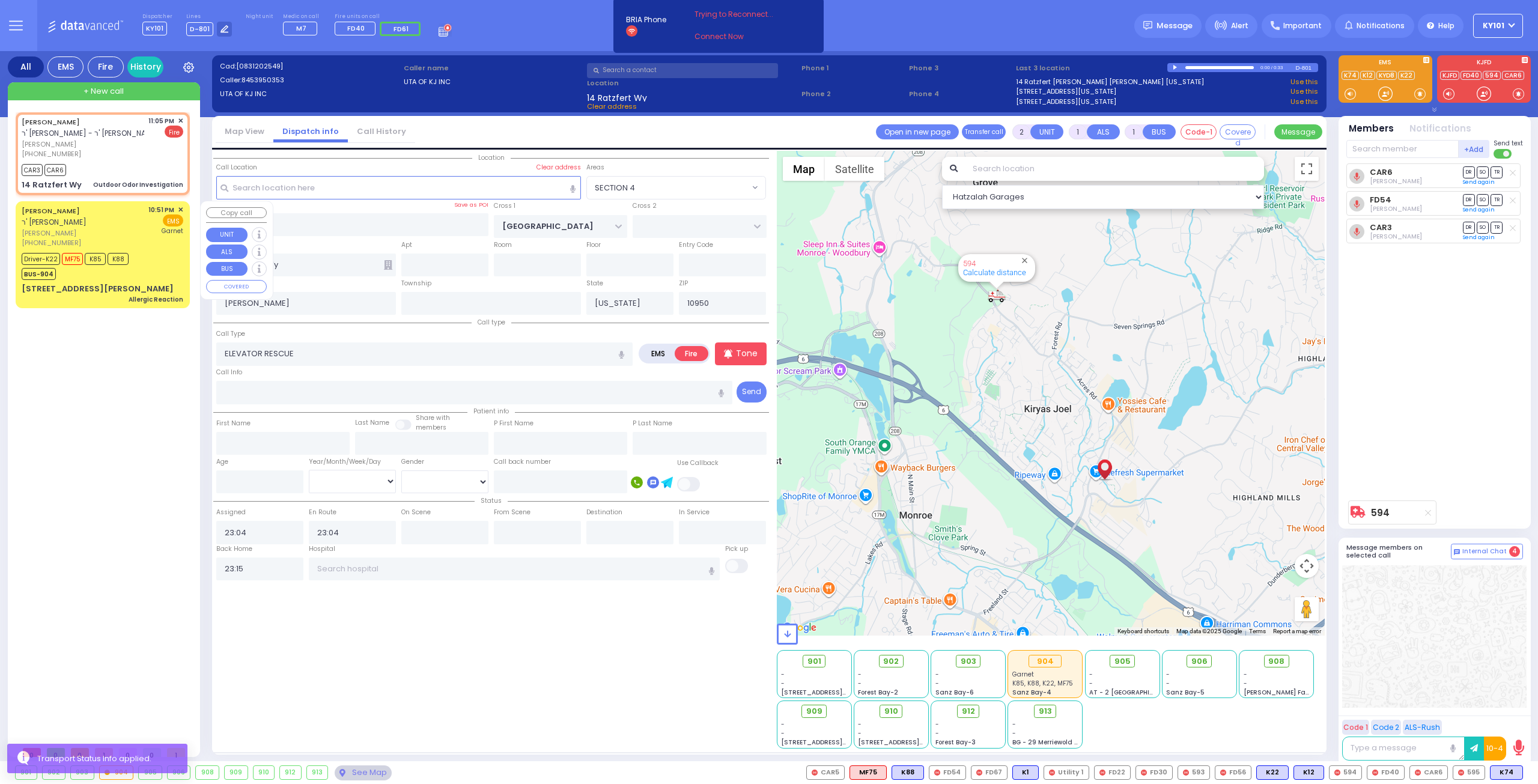
select select
type input "23:05"
type input "23:06"
select select "Hatzalah Garages"
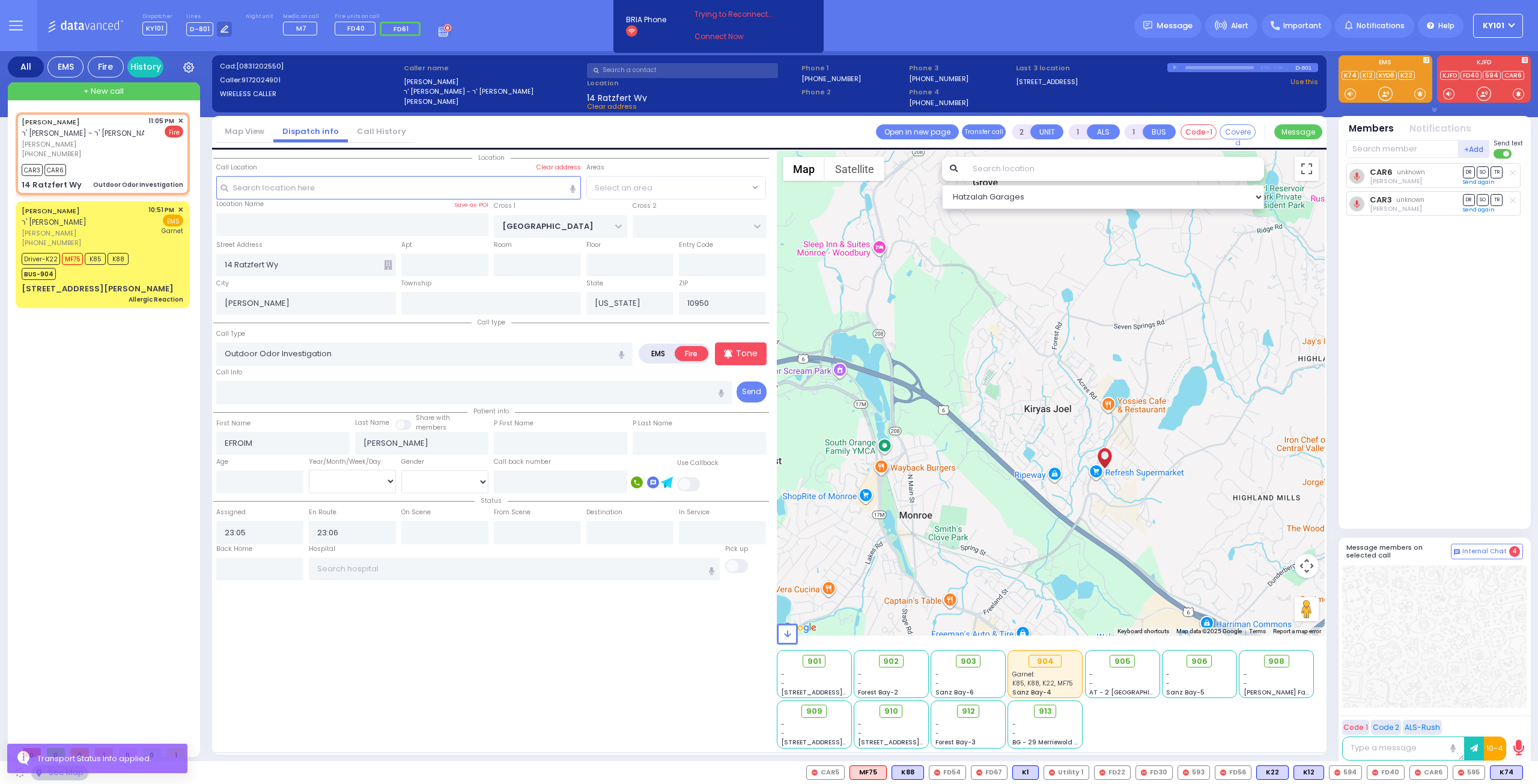
select select "SECTION 4"
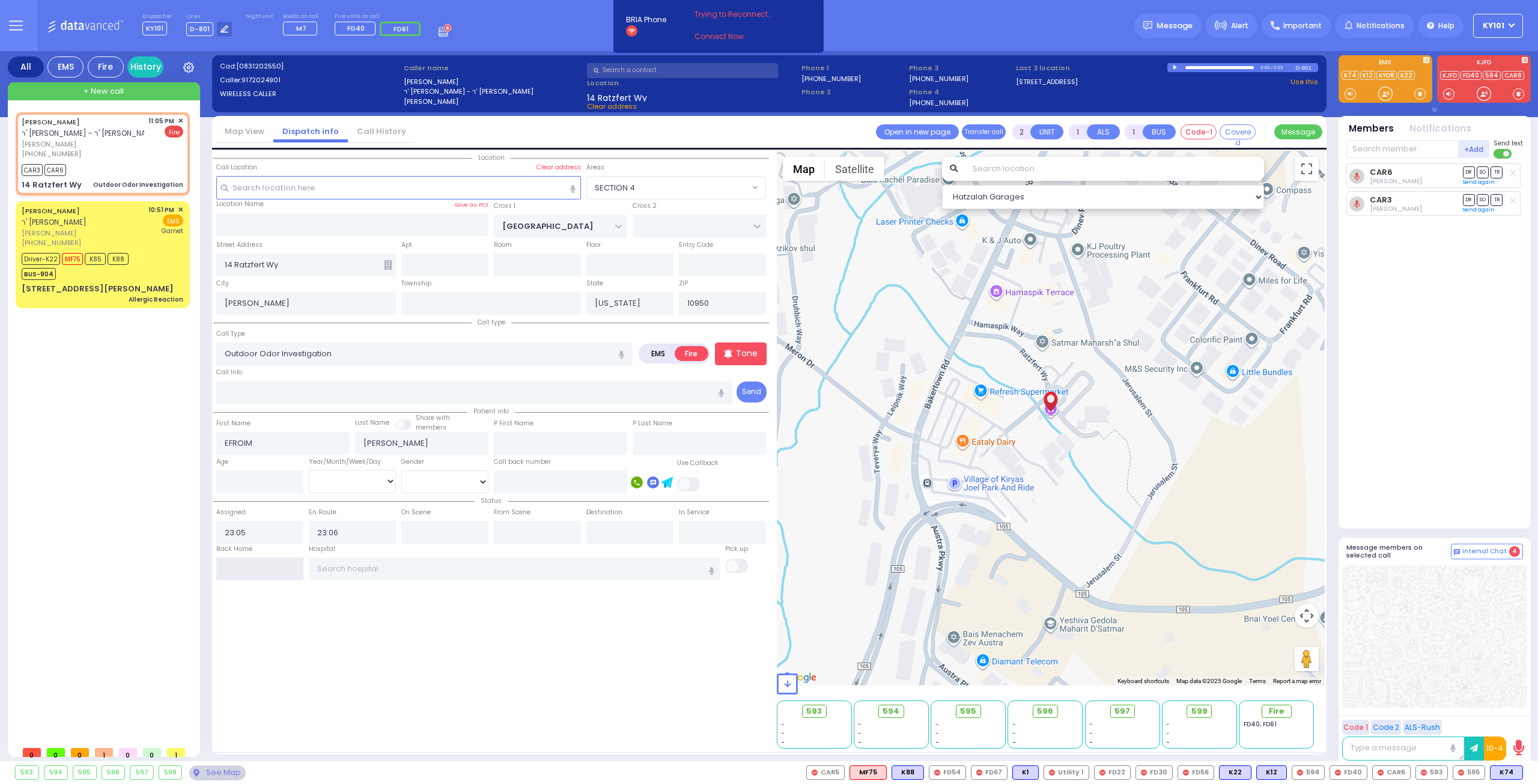
click at [244, 561] on input "text" at bounding box center [259, 569] width 87 height 23
type input "23:15"
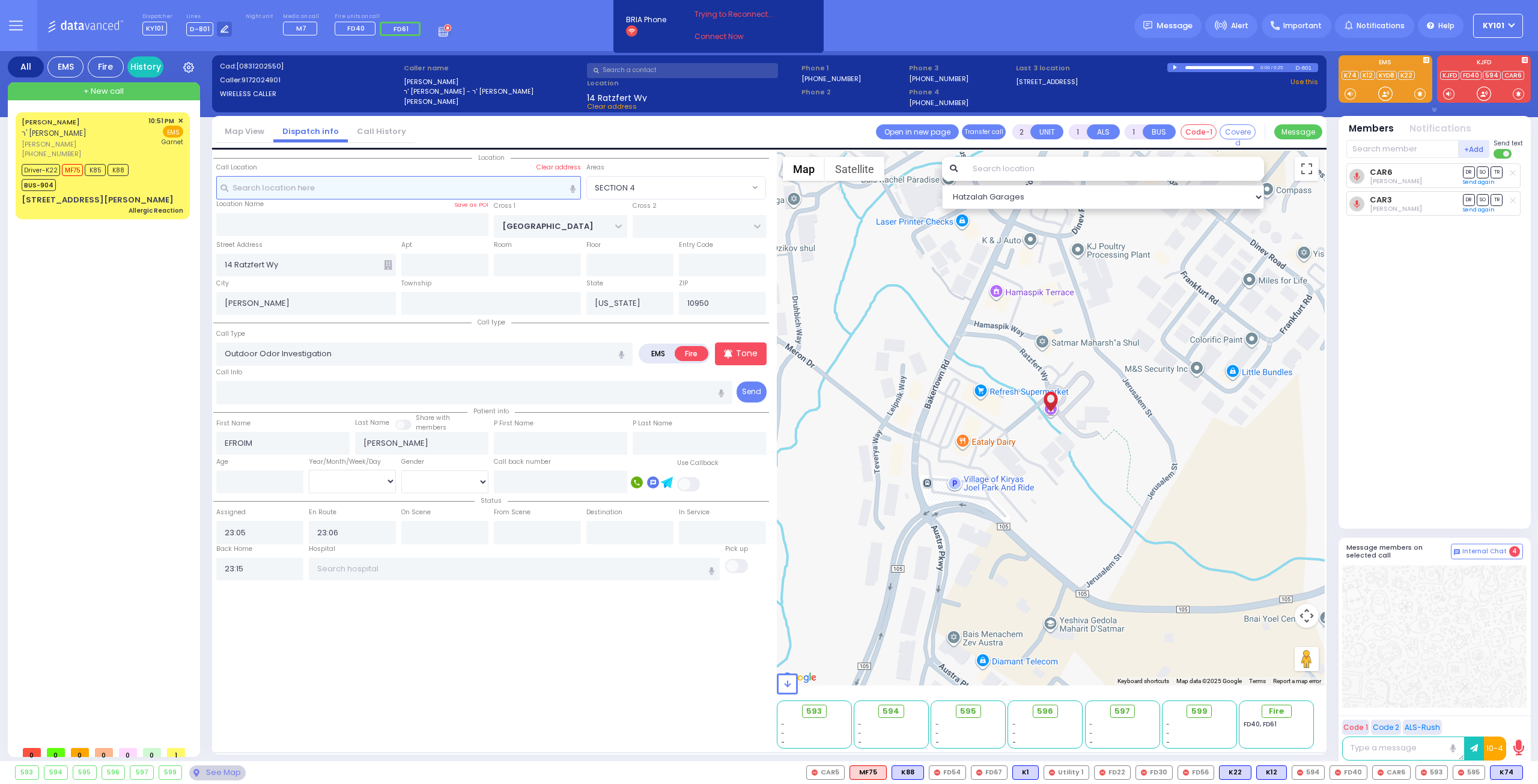
select select
radio input "true"
select select
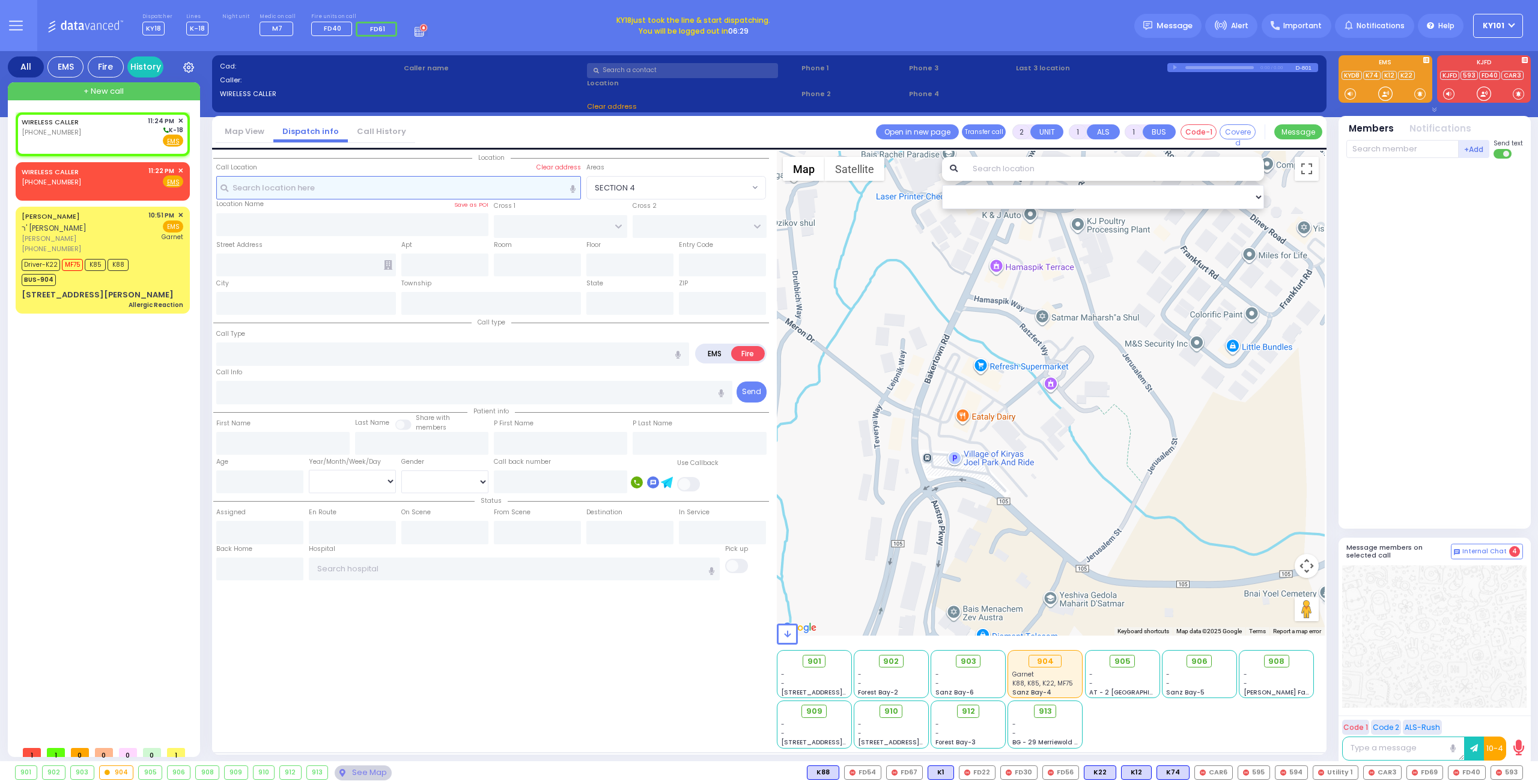
select select
radio input "true"
select select
type input "23:24"
select select "Hatzalah Garages"
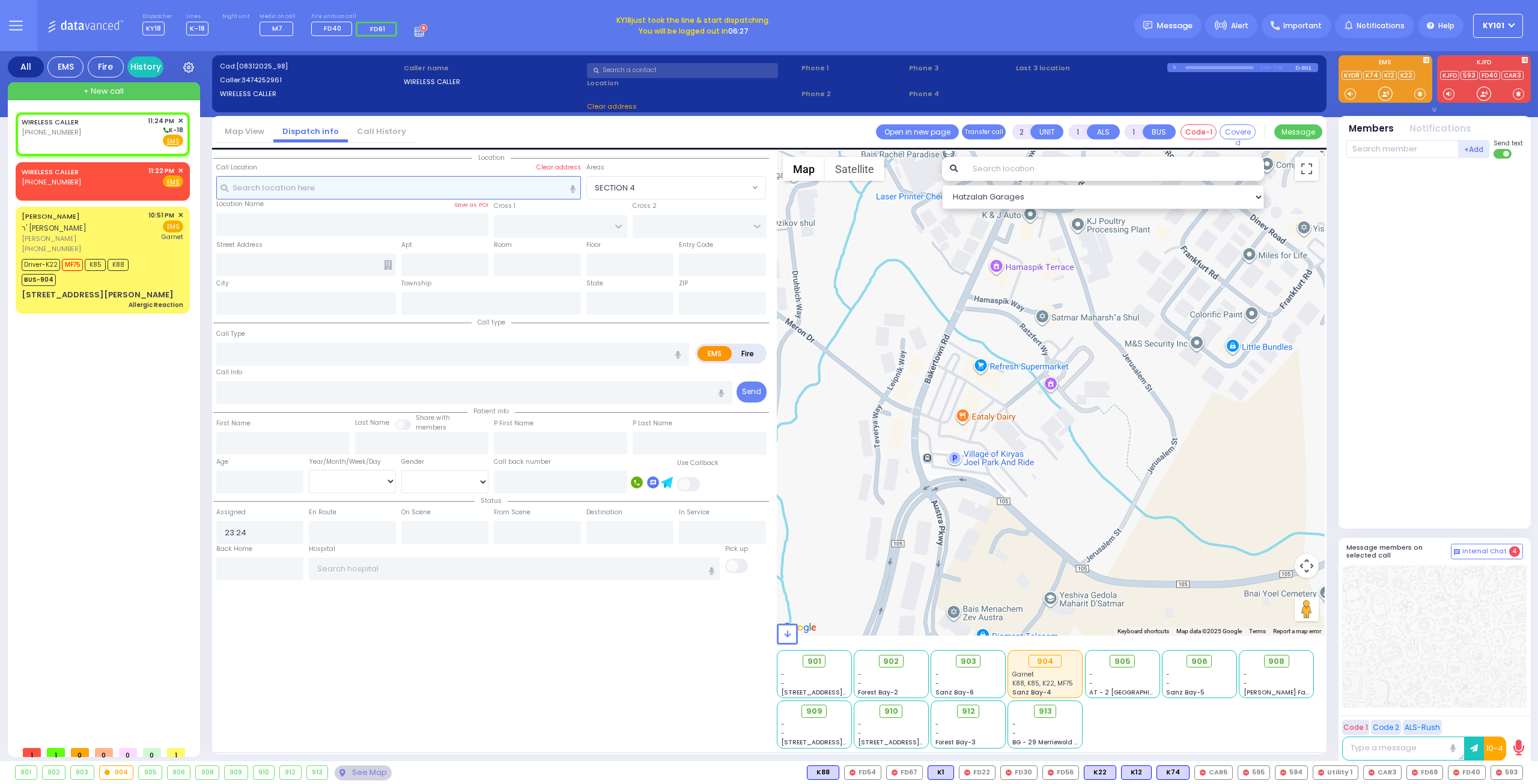
select select
radio input "true"
select select
select select "Hatzalah Garages"
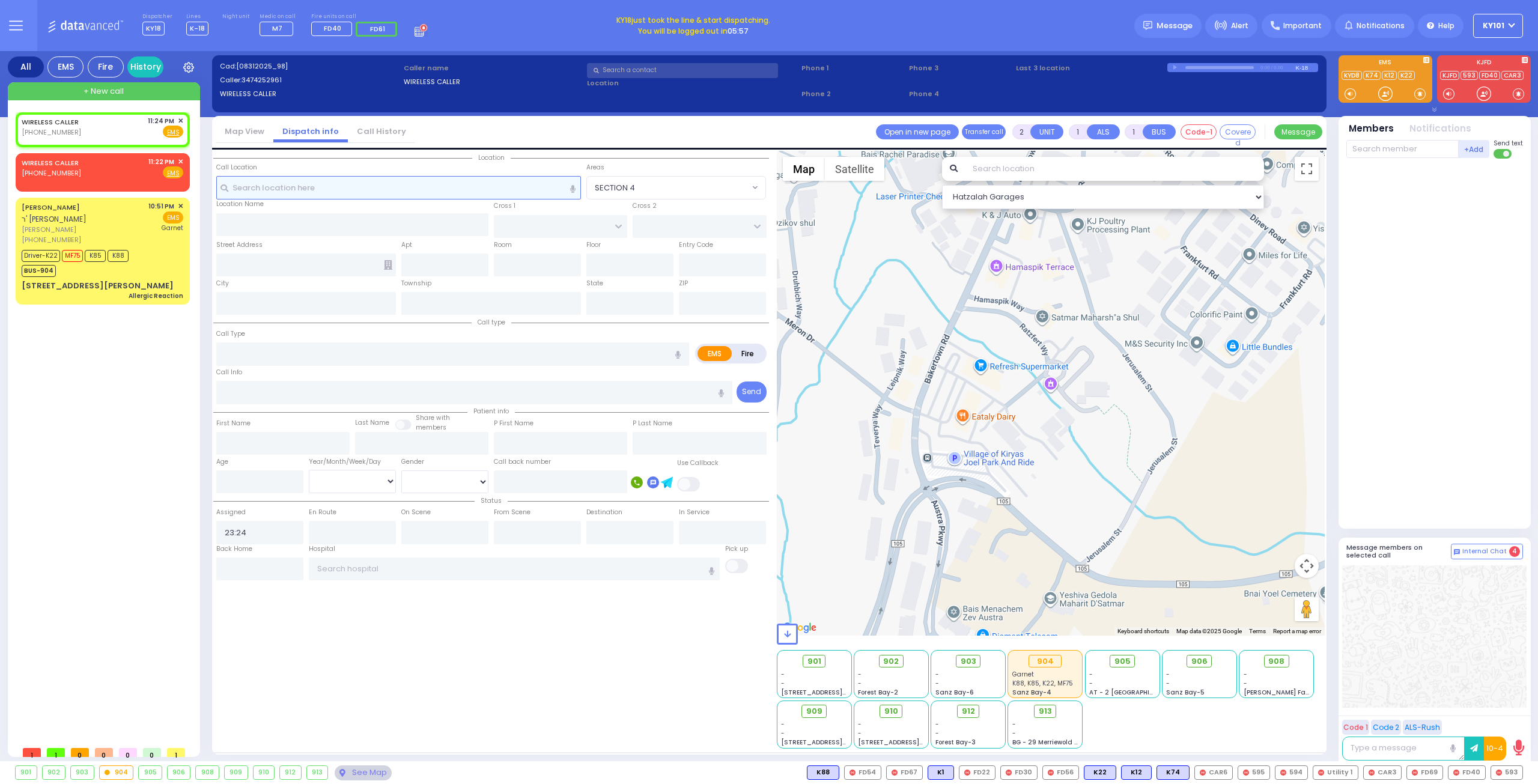
select select
radio input "true"
select select
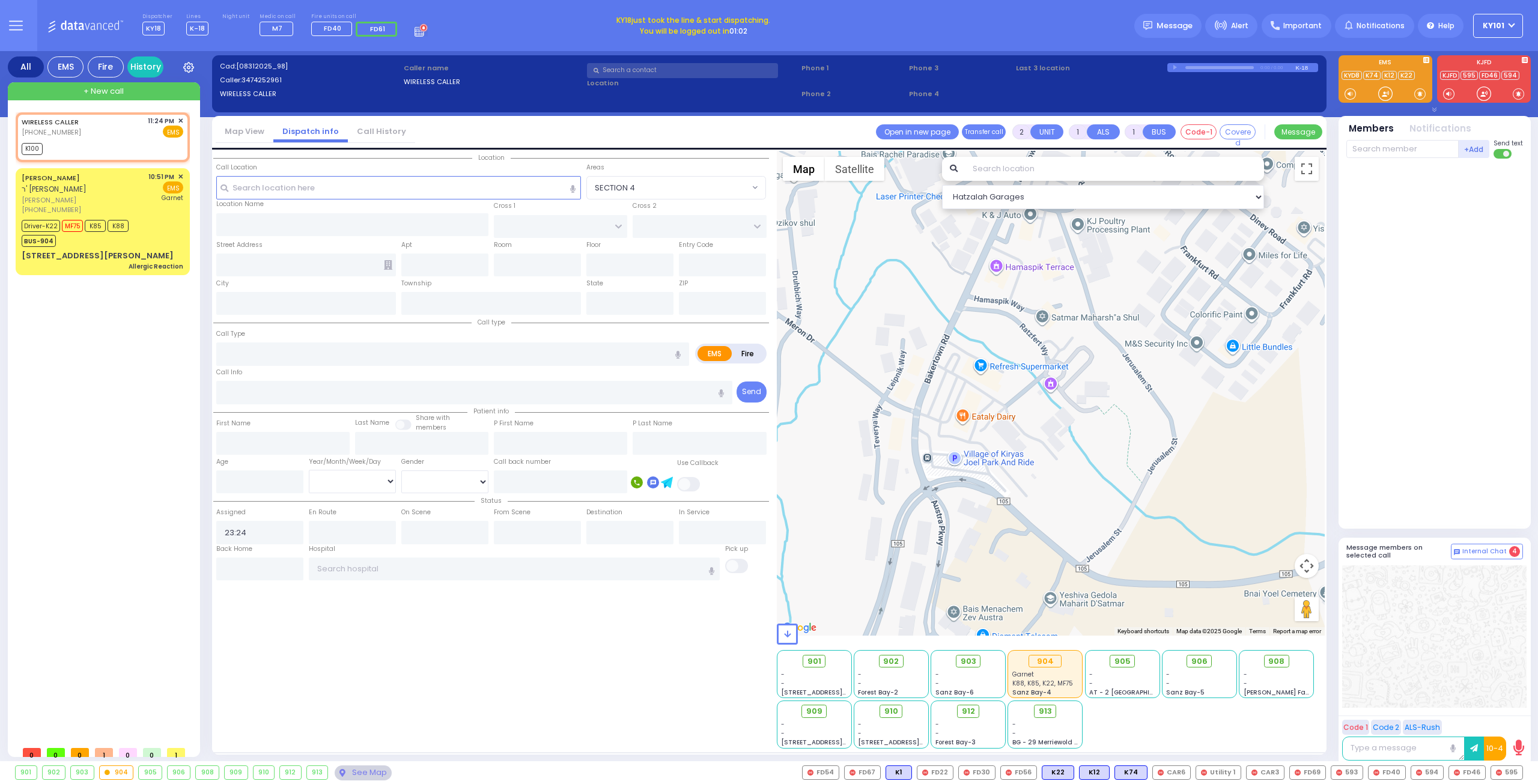
select select
radio input "true"
select select
type input "23:30"
select select "Hatzalah Garages"
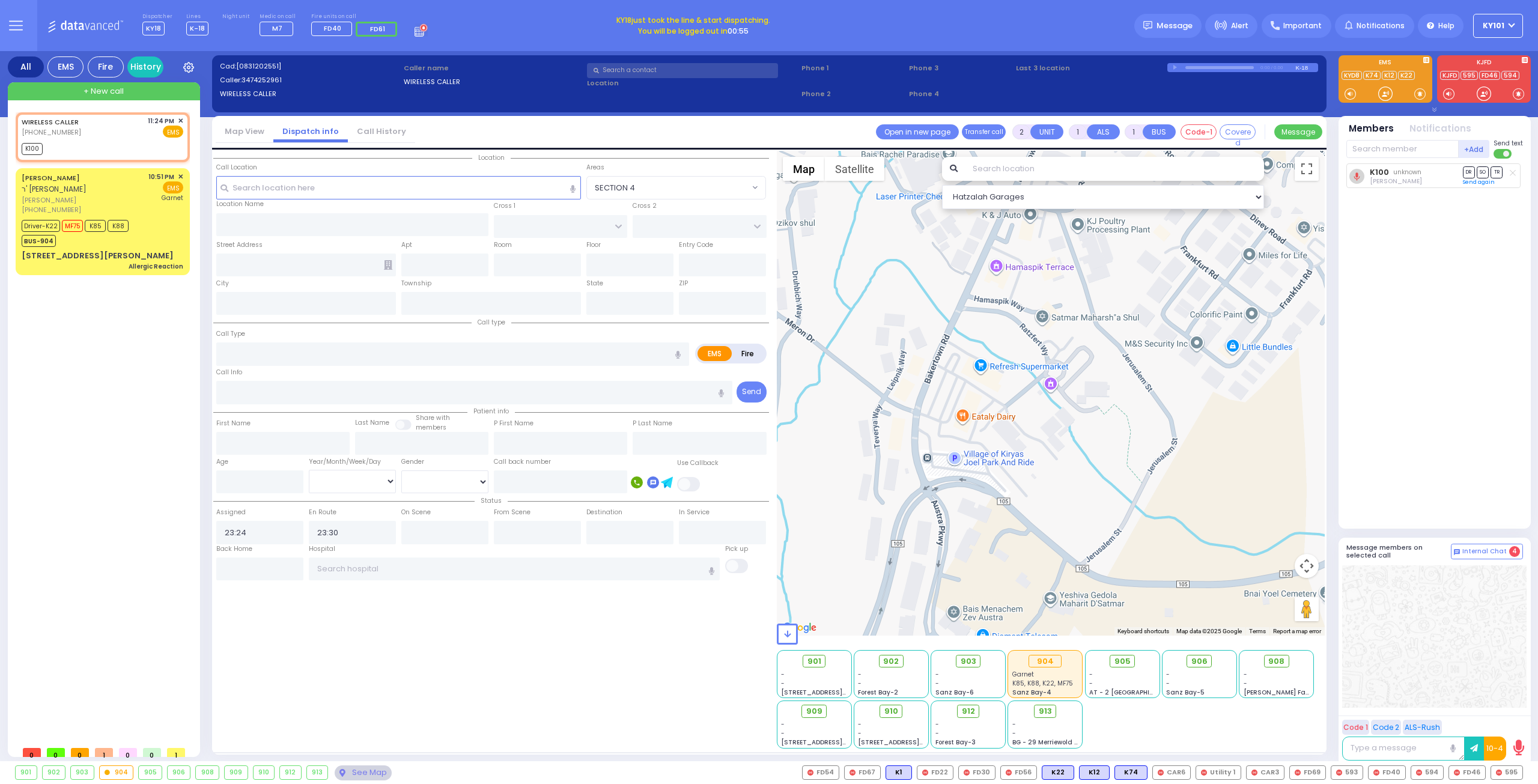
select select
type input "c"
radio input "true"
select select
select select "Hatzalah Garages"
